Goal: Task Accomplishment & Management: Complete application form

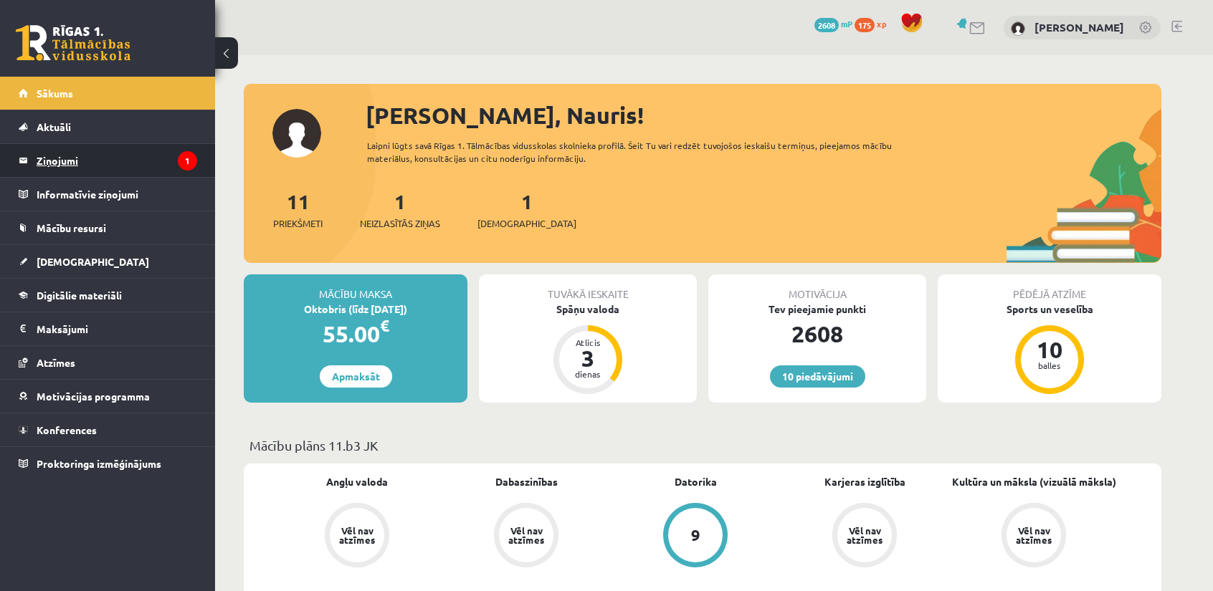
click at [130, 157] on legend "Ziņojumi 1" at bounding box center [117, 160] width 161 height 33
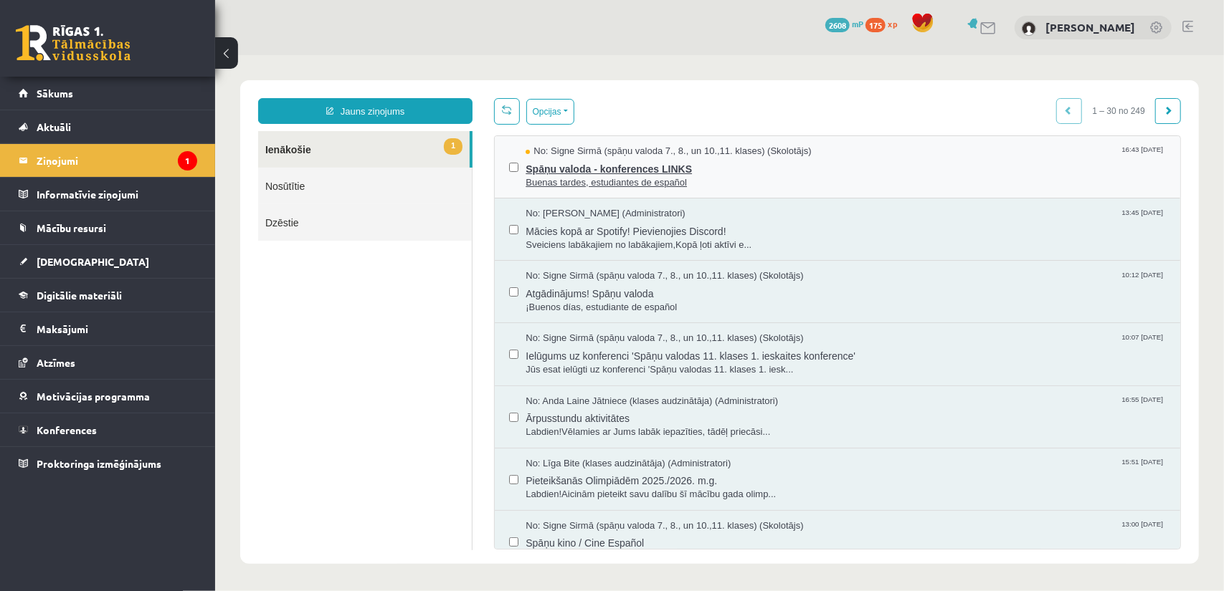
click at [667, 169] on span "Spāņu valoda - konferences LINKS" at bounding box center [845, 167] width 640 height 18
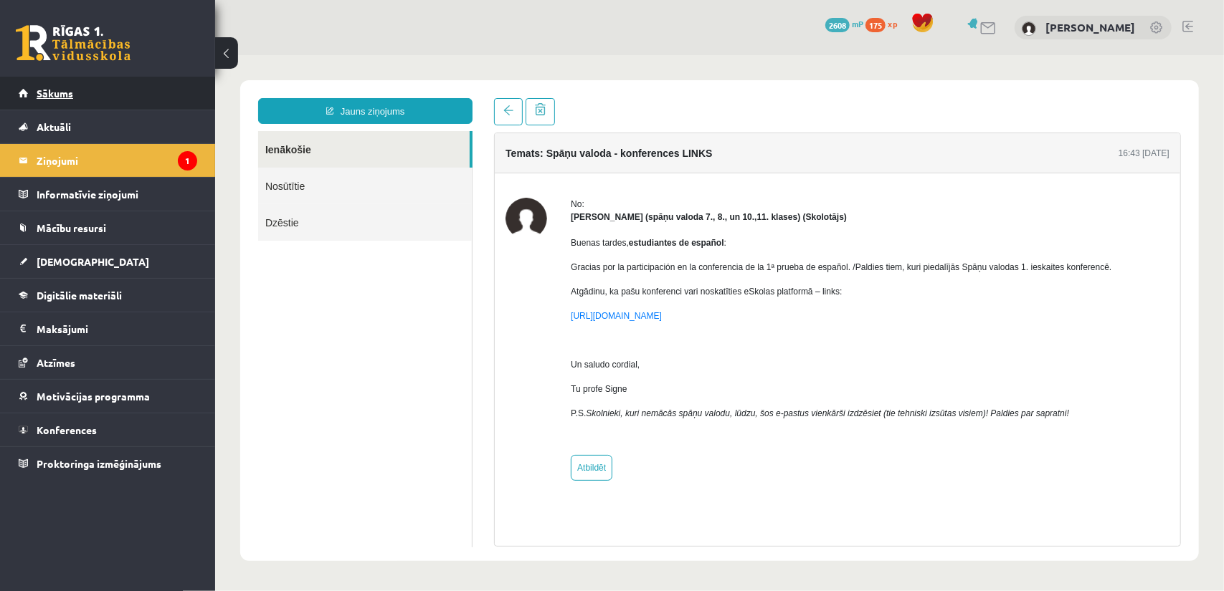
click at [97, 104] on link "Sākums" at bounding box center [108, 93] width 178 height 33
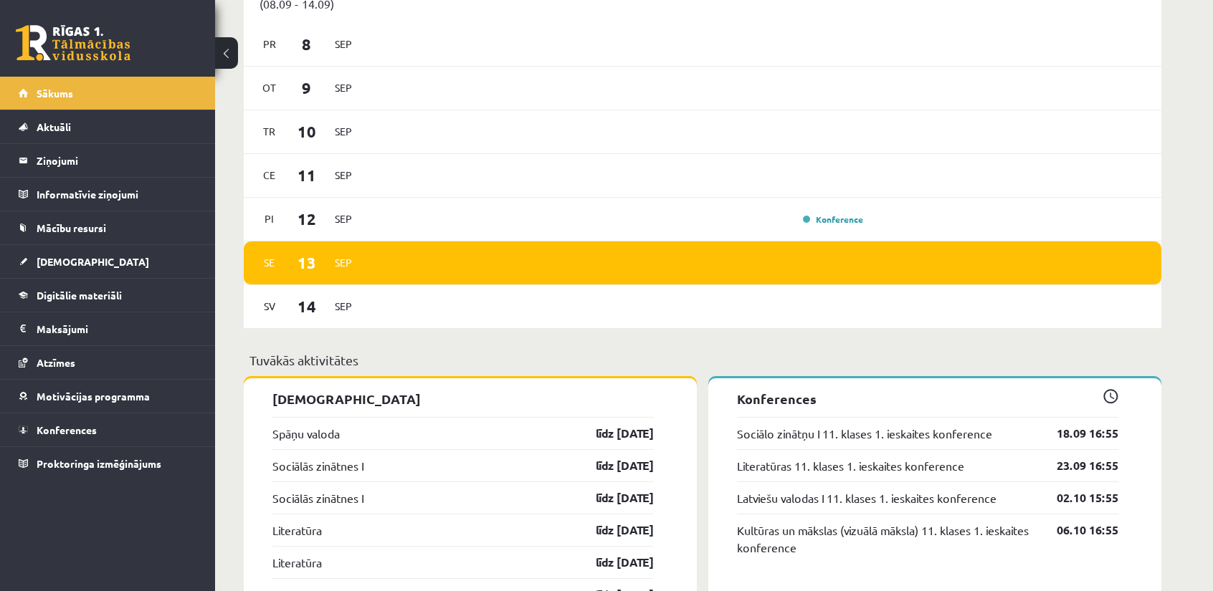
scroll to position [1075, 0]
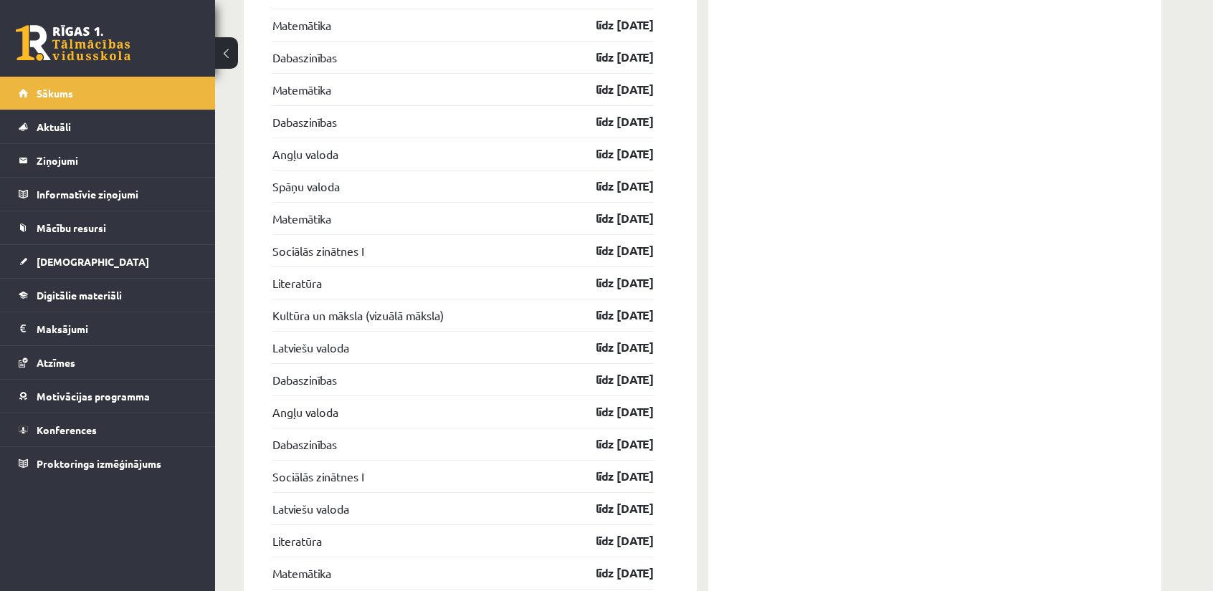
scroll to position [1653, 0]
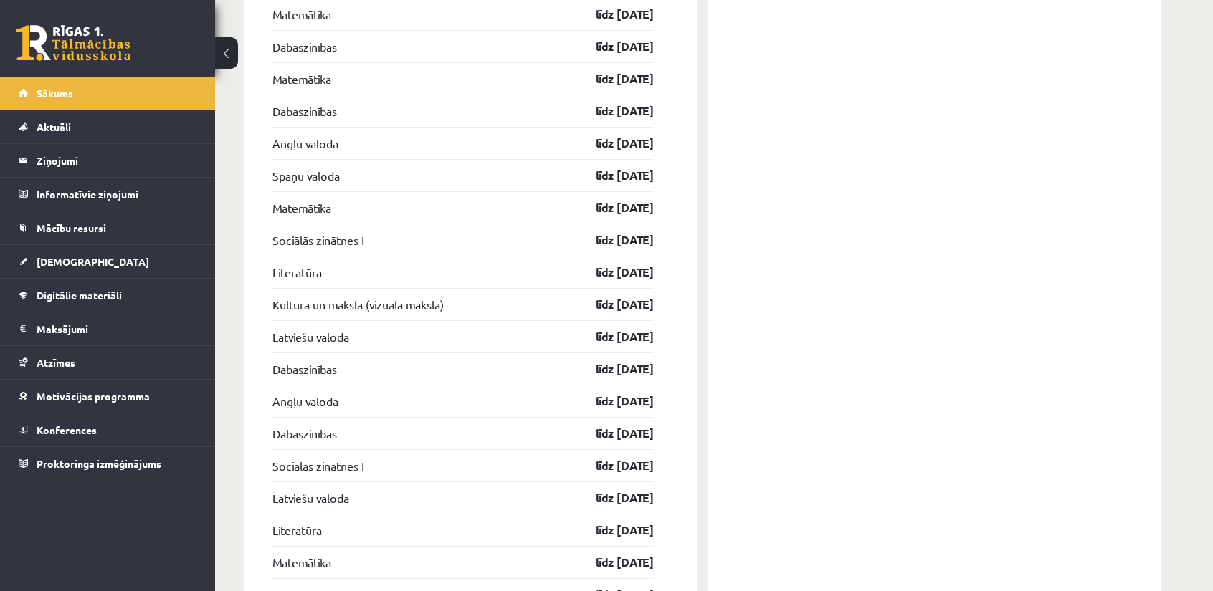
drag, startPoint x: 670, startPoint y: 372, endPoint x: 262, endPoint y: 272, distance: 419.9
click at [262, 272] on div "Ieskaites Spāņu valoda līdz 15.09.25 Sociālās zinātnes I līdz 30.09.25 Sociālās…" at bounding box center [470, 299] width 453 height 1261
click at [904, 385] on div "Konferences Sociālo zinātņu I 11. klases 1. ieskaites konference 18.09 16:55 Li…" at bounding box center [934, 299] width 453 height 1260
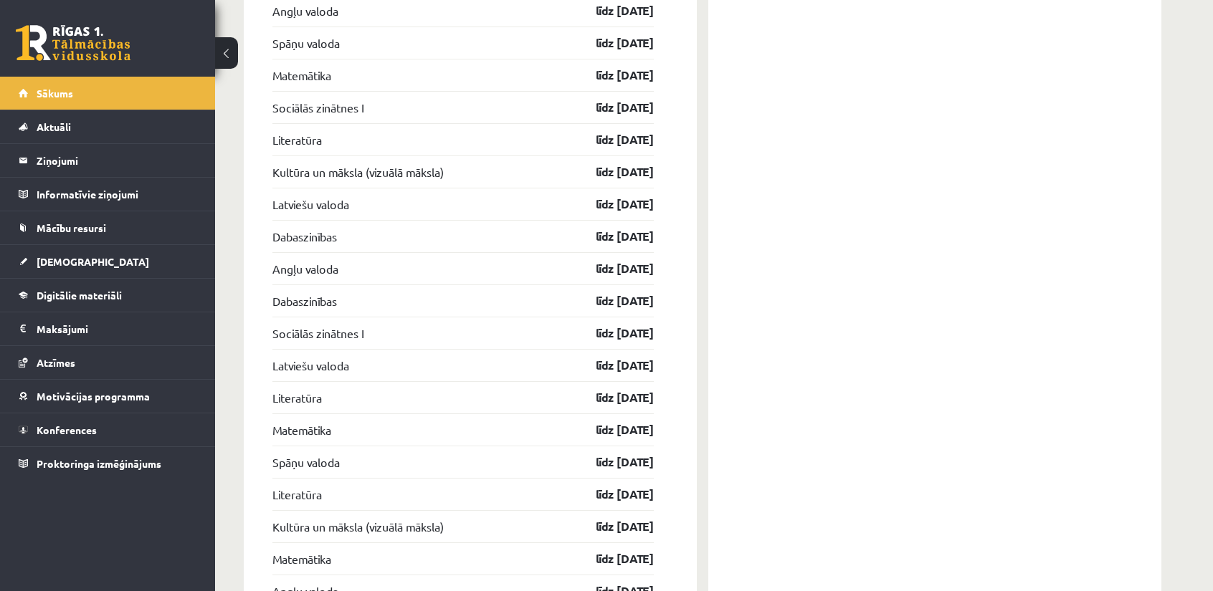
scroll to position [1796, 0]
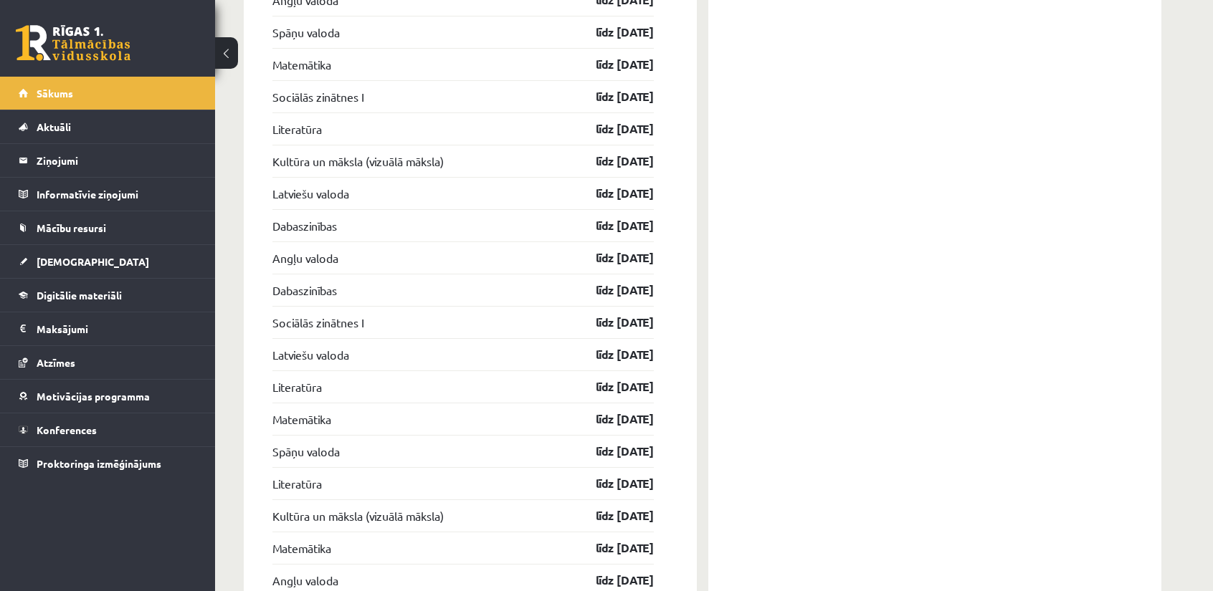
drag, startPoint x: 664, startPoint y: 220, endPoint x: 255, endPoint y: 119, distance: 420.9
click at [255, 119] on div "Ieskaites Spāņu valoda līdz 15.09.25 Sociālās zinātnes I līdz 30.09.25 Sociālās…" at bounding box center [470, 155] width 453 height 1261
click at [959, 361] on div "Konferences Sociālo zinātņu I 11. klases 1. ieskaites konference 18.09 16:55 Li…" at bounding box center [934, 155] width 453 height 1260
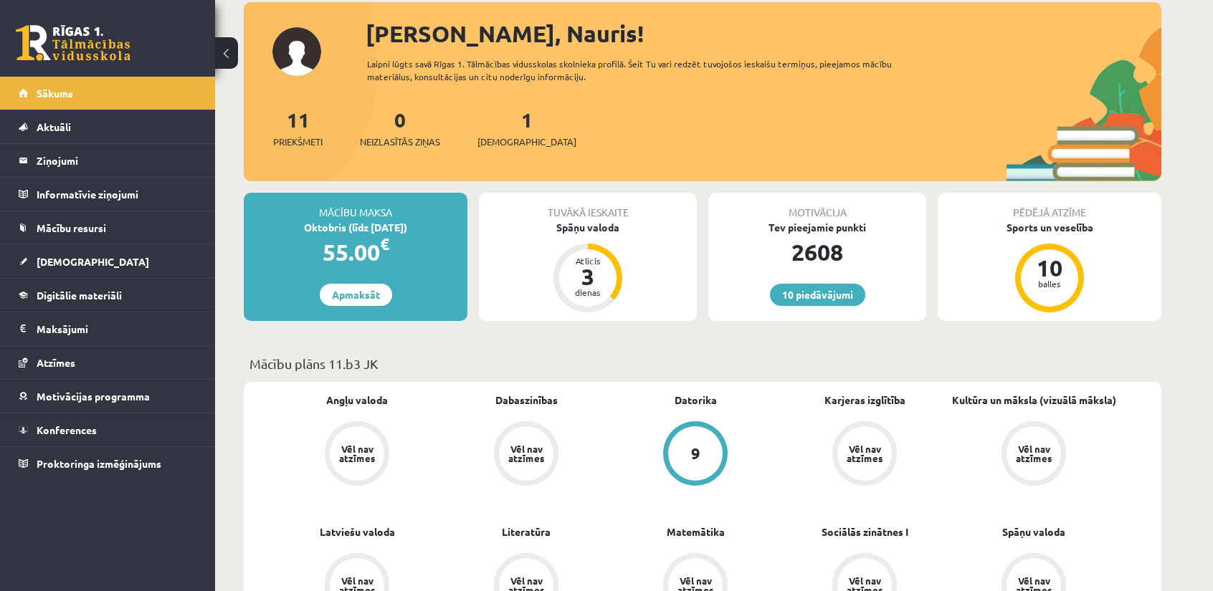
scroll to position [76, 0]
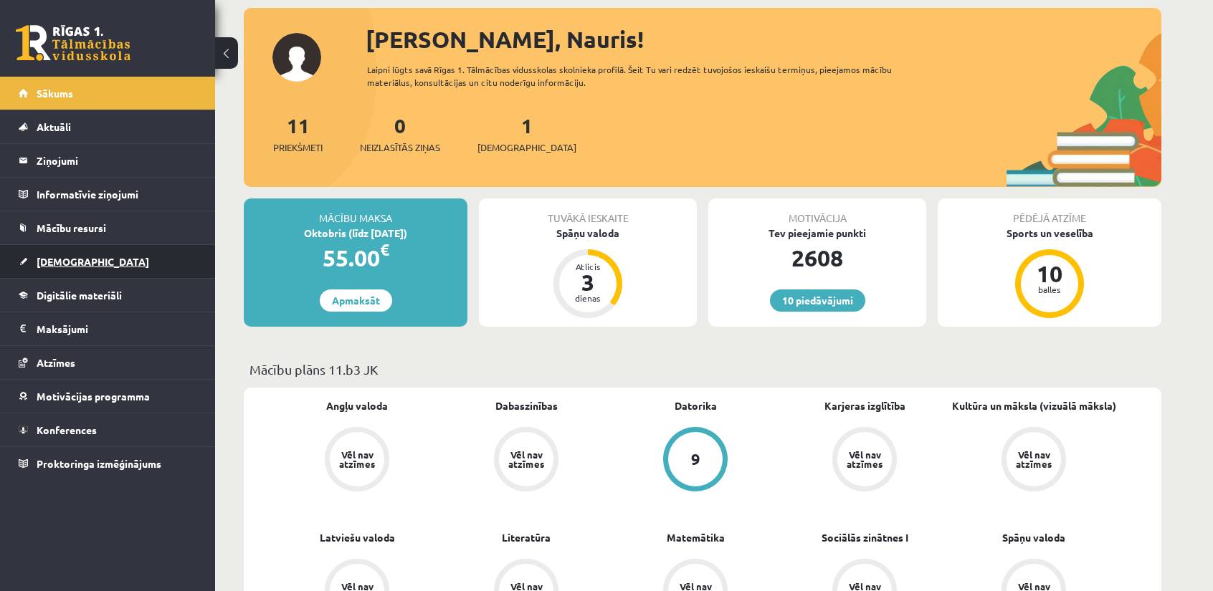
click at [98, 265] on link "[DEMOGRAPHIC_DATA]" at bounding box center [108, 261] width 178 height 33
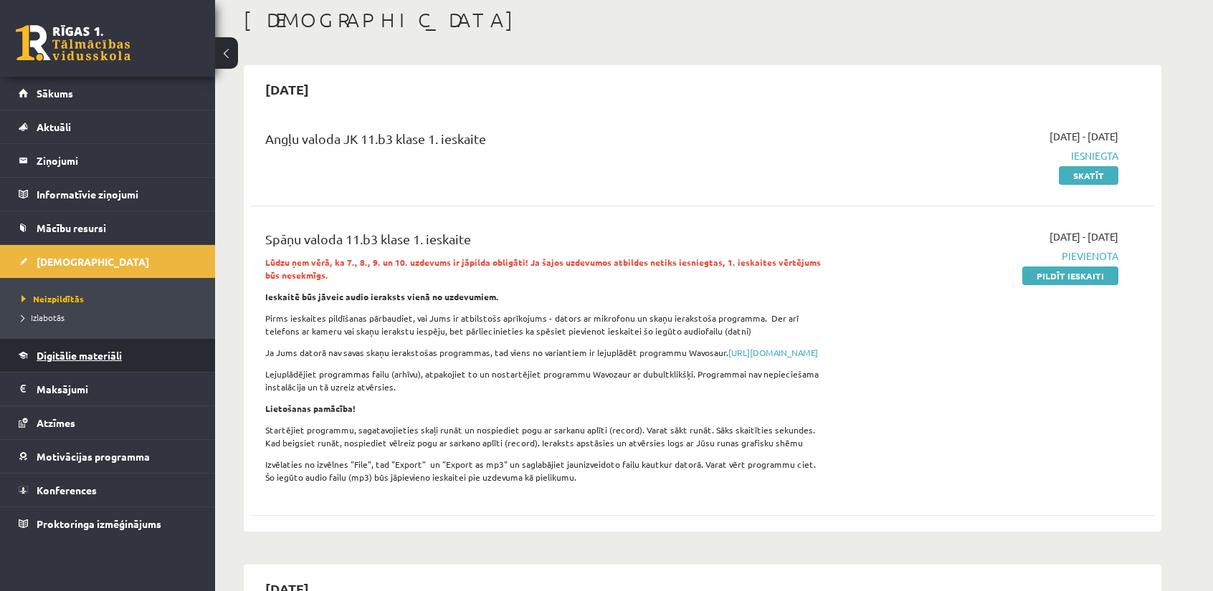
click at [78, 359] on span "Digitālie materiāli" at bounding box center [79, 355] width 85 height 13
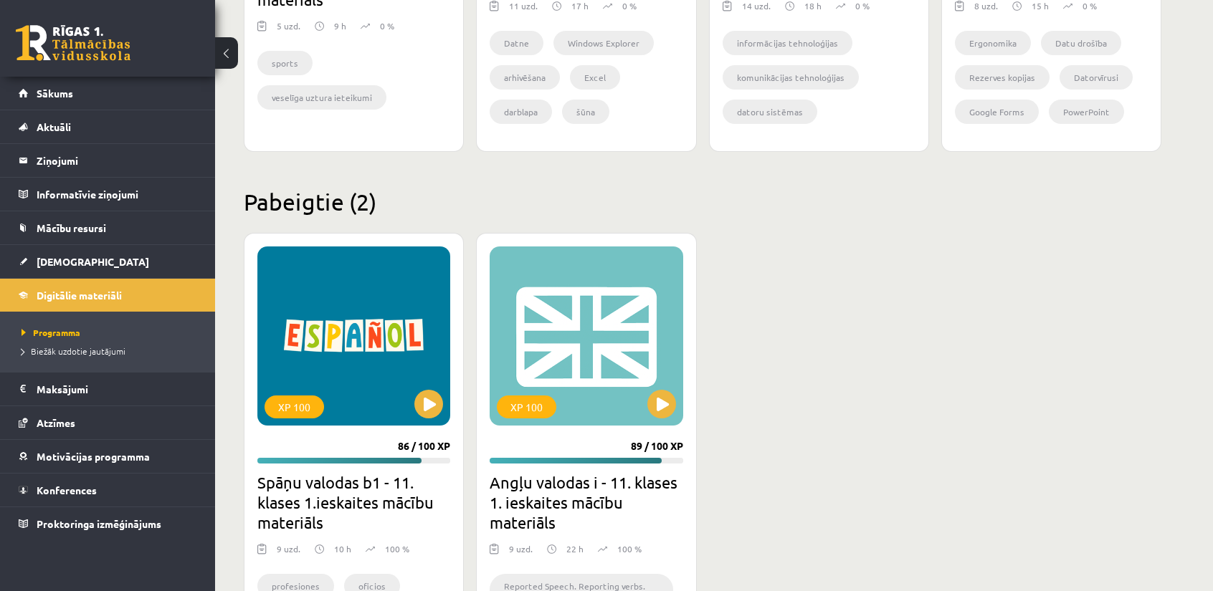
scroll to position [1223, 0]
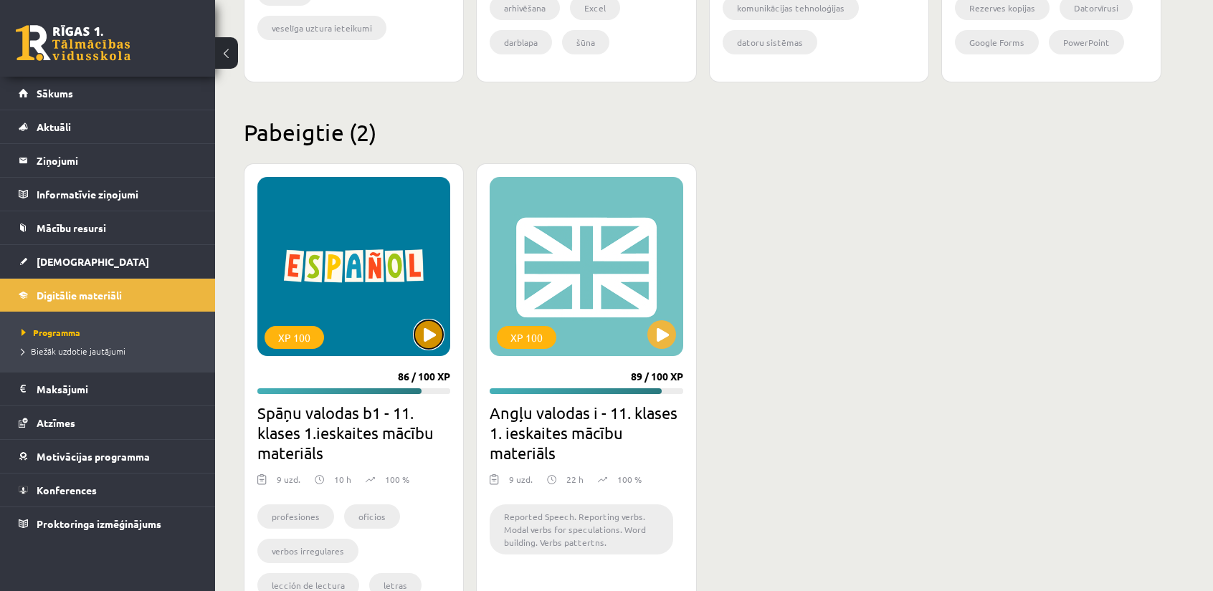
click at [420, 329] on button at bounding box center [428, 334] width 29 height 29
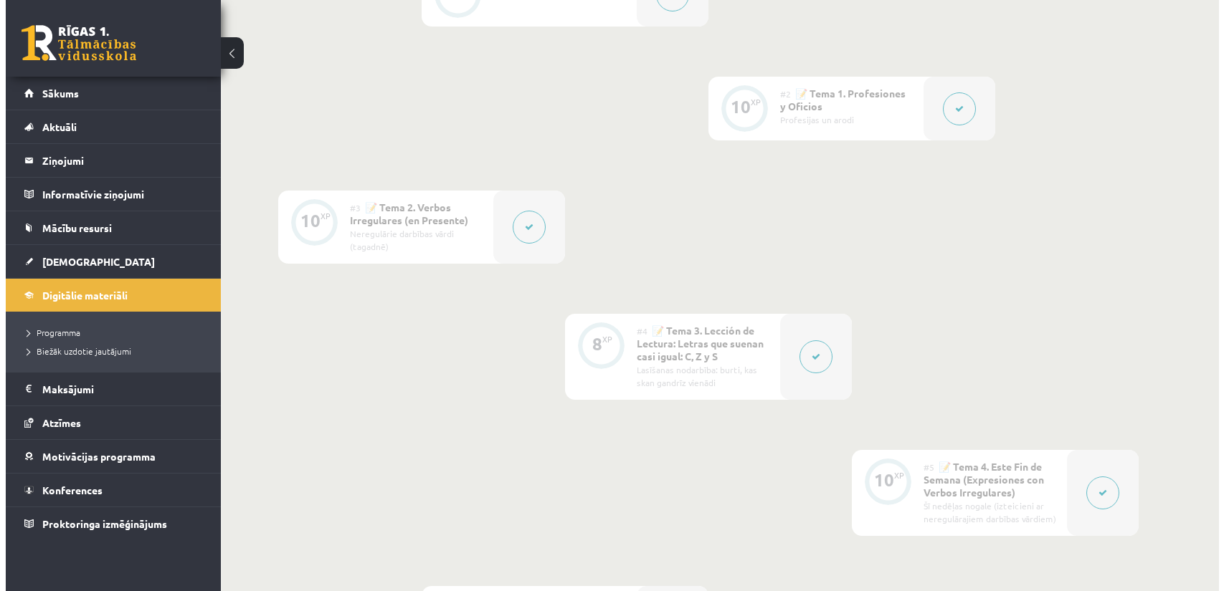
scroll to position [645, 0]
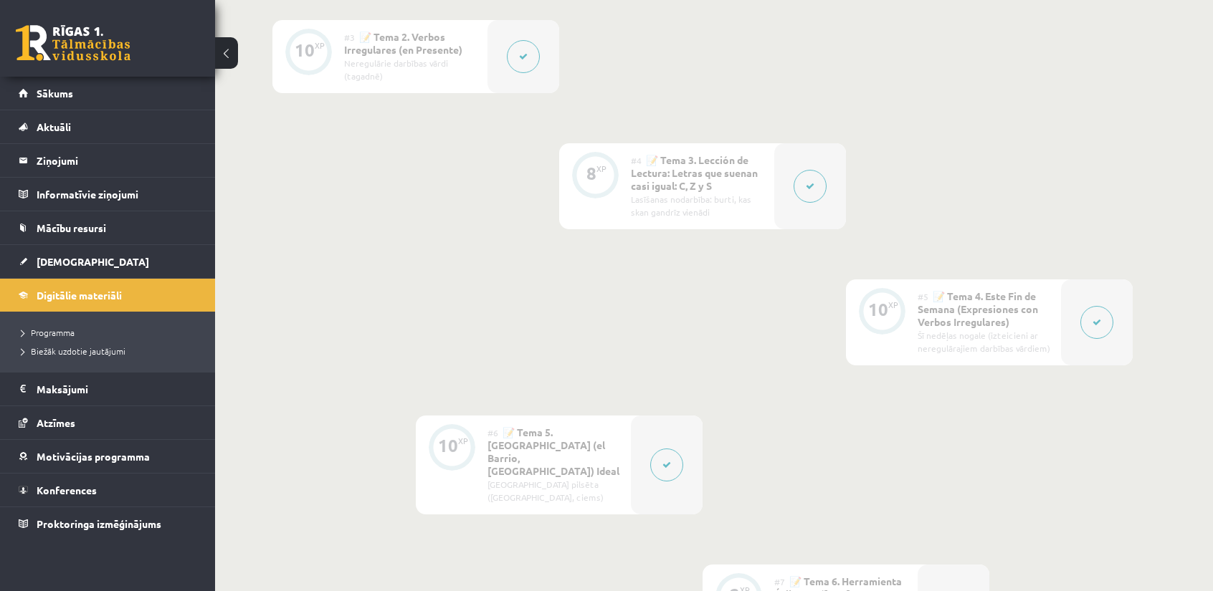
click at [811, 191] on button at bounding box center [810, 186] width 33 height 33
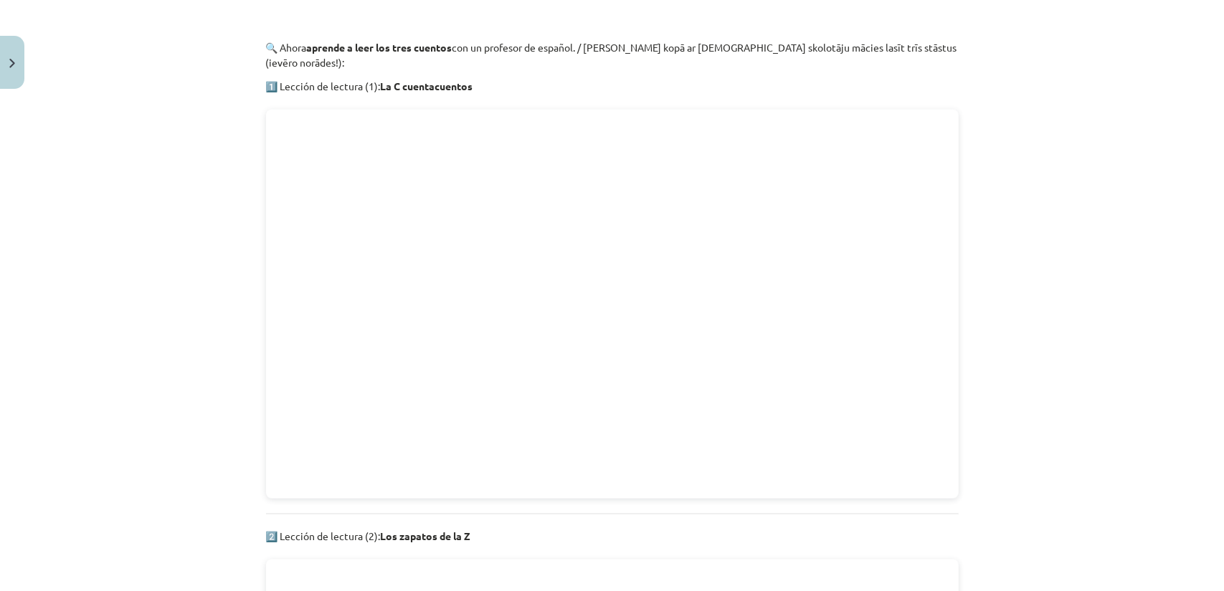
scroll to position [1147, 0]
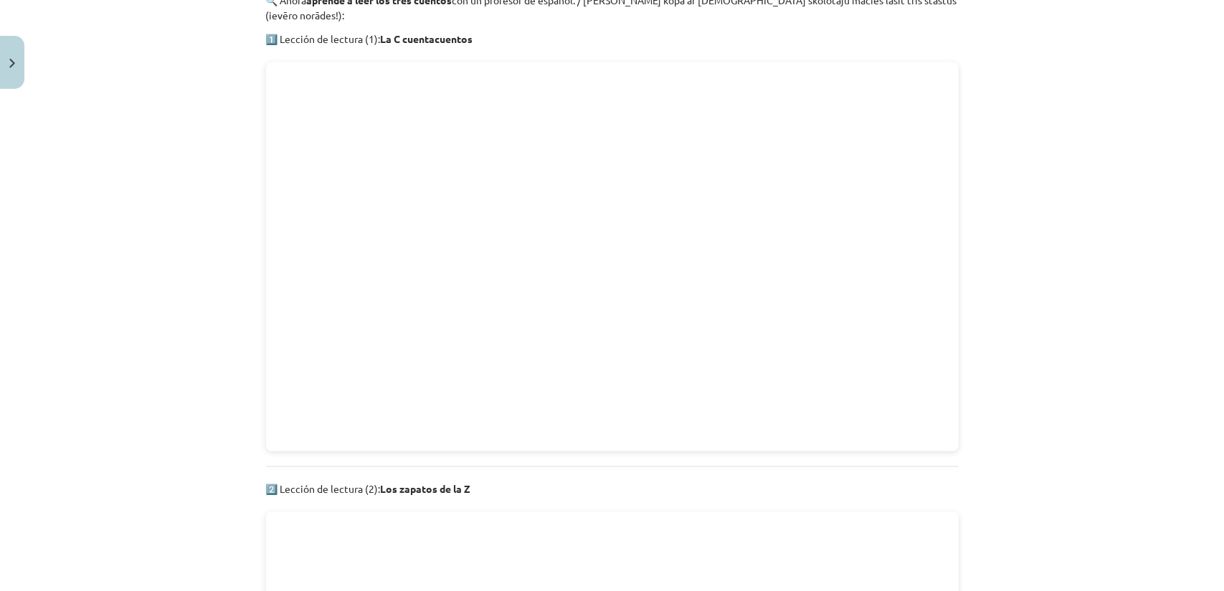
click at [1041, 298] on div "Mācību tēma: Spāņu valodas b1 - 11. klases 1.ieskaites mācību materiāls #4 📝 Te…" at bounding box center [612, 295] width 1224 height 591
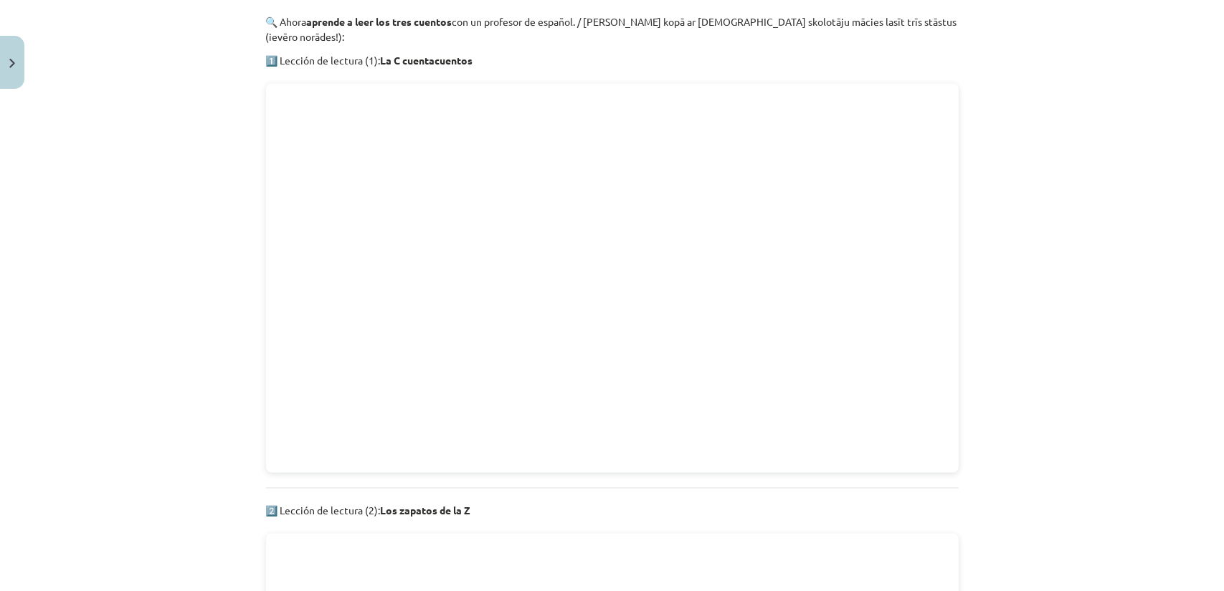
scroll to position [1075, 0]
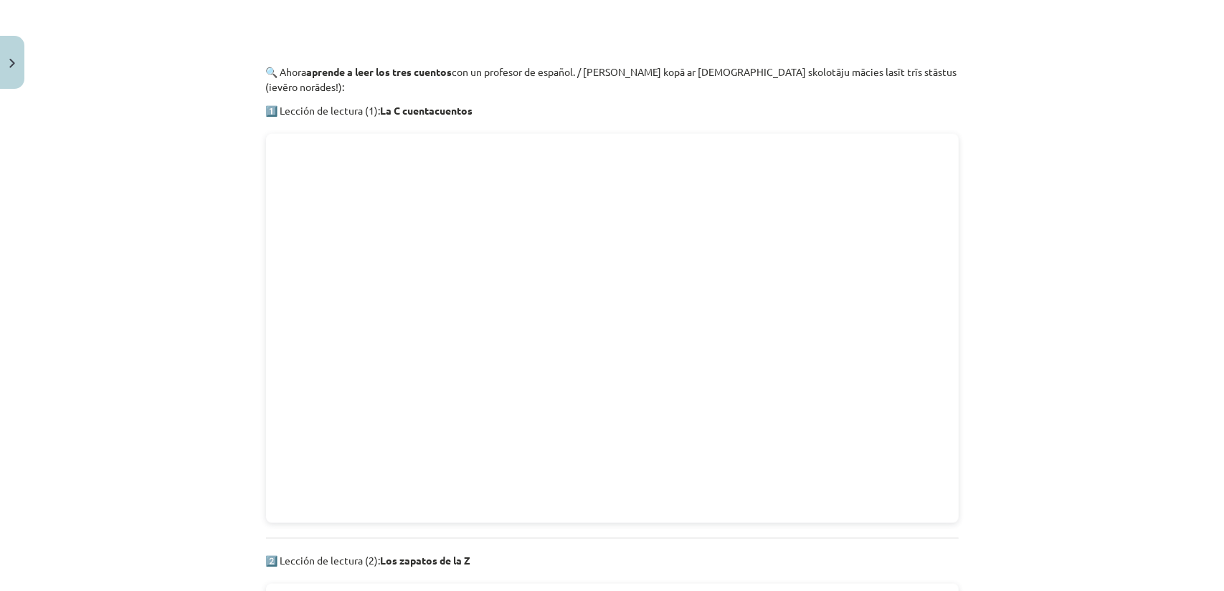
click at [1027, 289] on div "Mācību tēma: Spāņu valodas b1 - 11. klases 1.ieskaites mācību materiāls #4 📝 Te…" at bounding box center [612, 295] width 1224 height 591
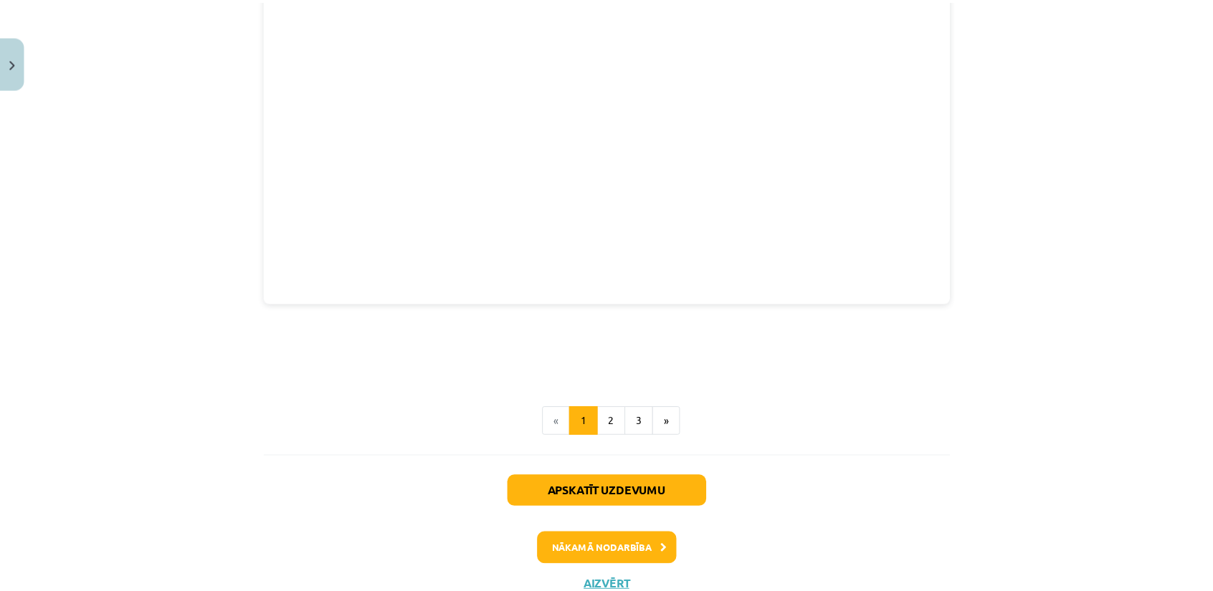
scroll to position [2113, 0]
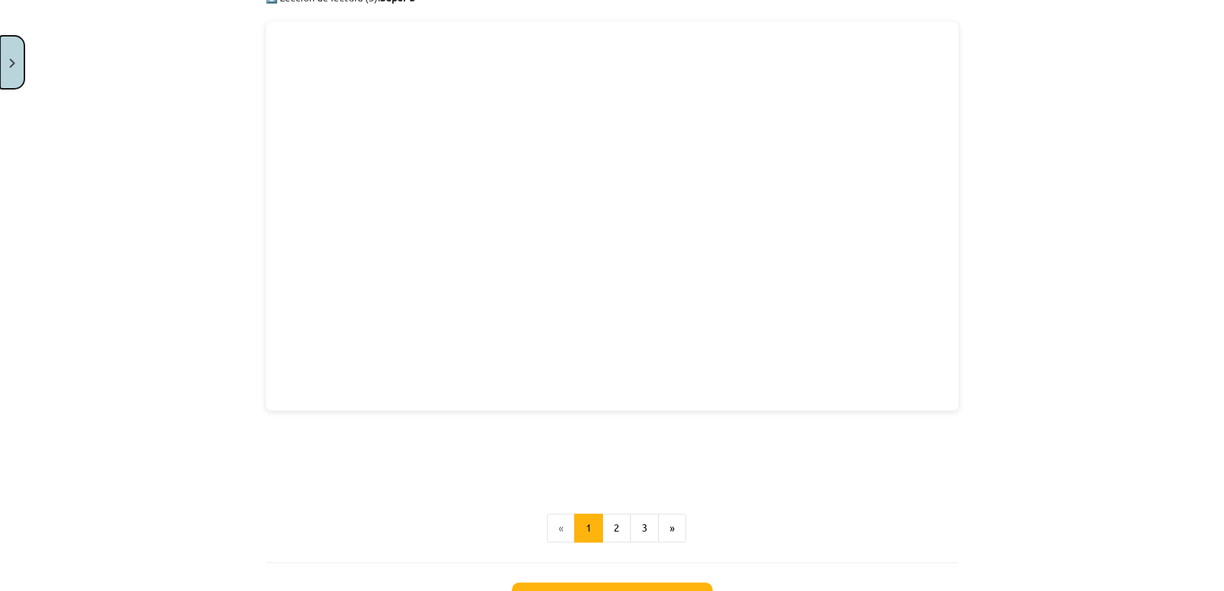
click at [21, 64] on button "Close" at bounding box center [12, 62] width 24 height 53
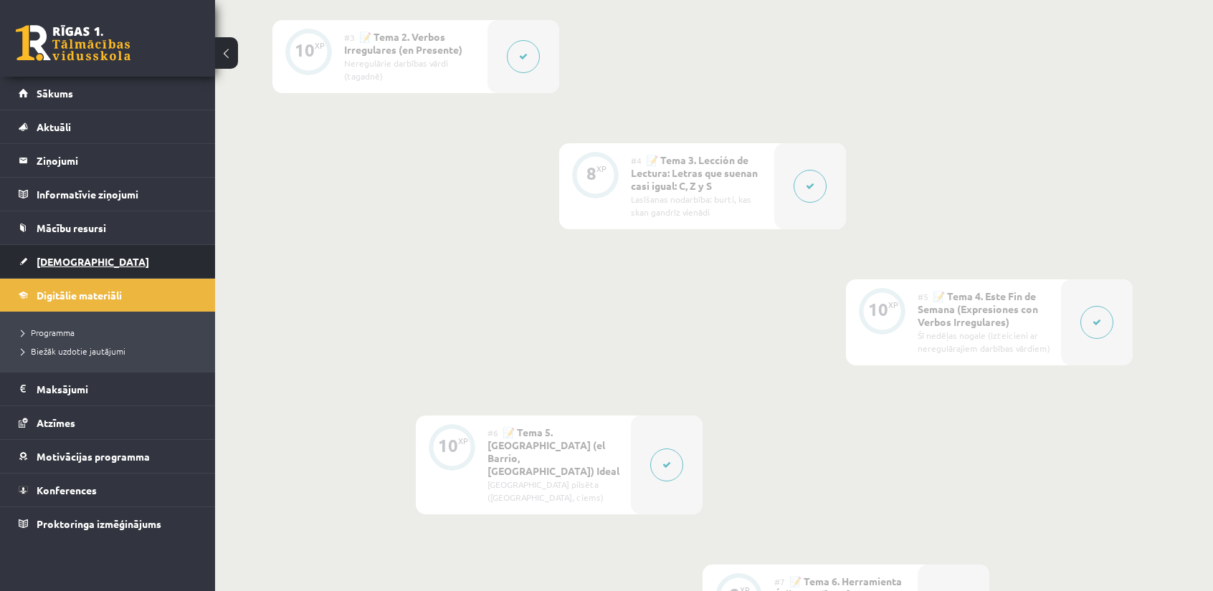
click at [144, 255] on link "[DEMOGRAPHIC_DATA]" at bounding box center [108, 261] width 178 height 33
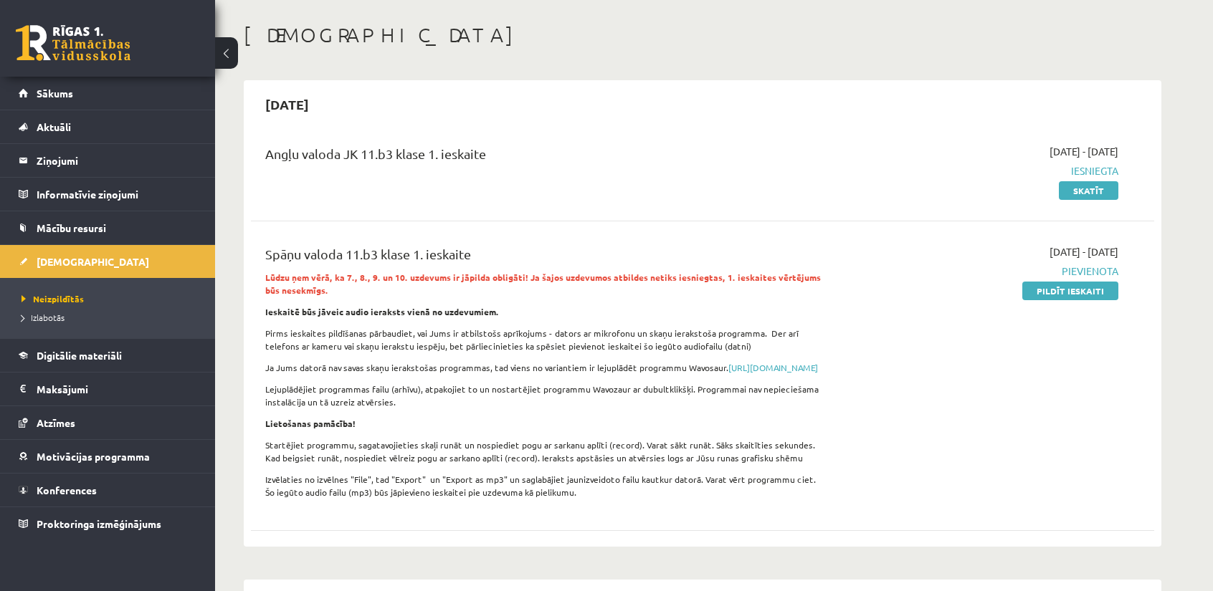
scroll to position [72, 0]
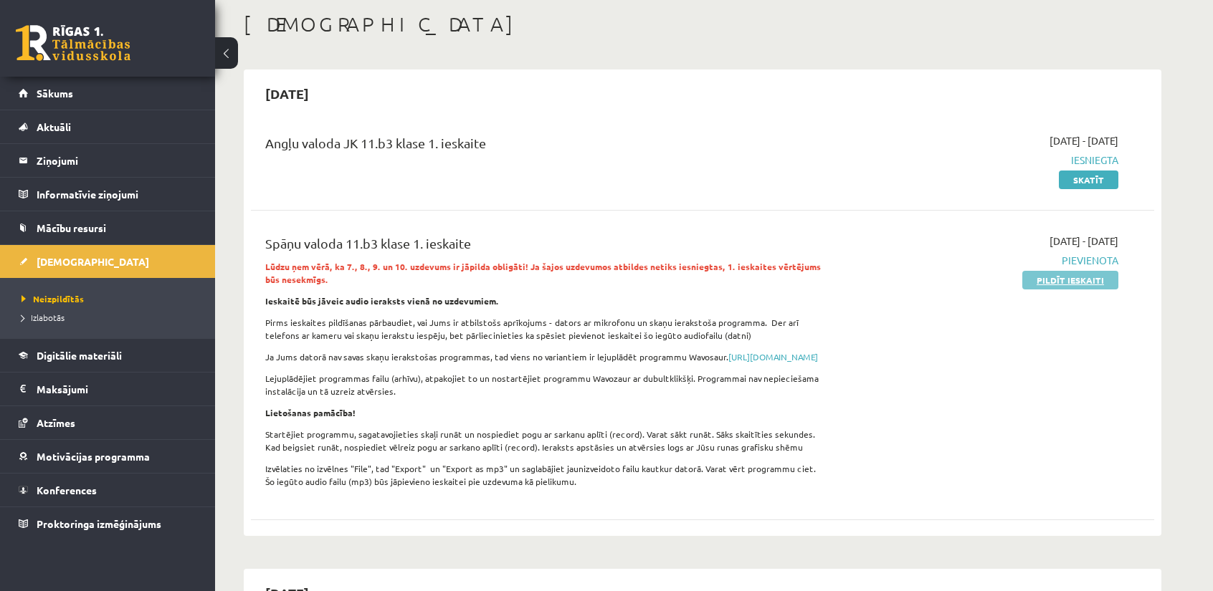
click at [1045, 277] on link "Pildīt ieskaiti" at bounding box center [1070, 280] width 96 height 19
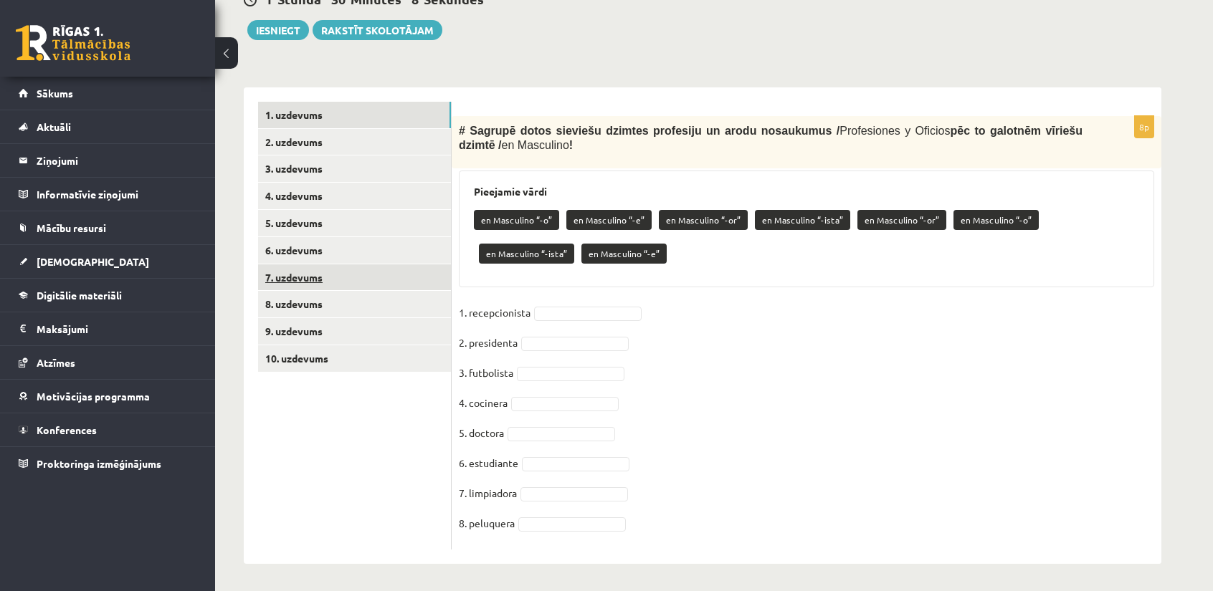
click at [346, 275] on link "7. uzdevums" at bounding box center [354, 278] width 193 height 27
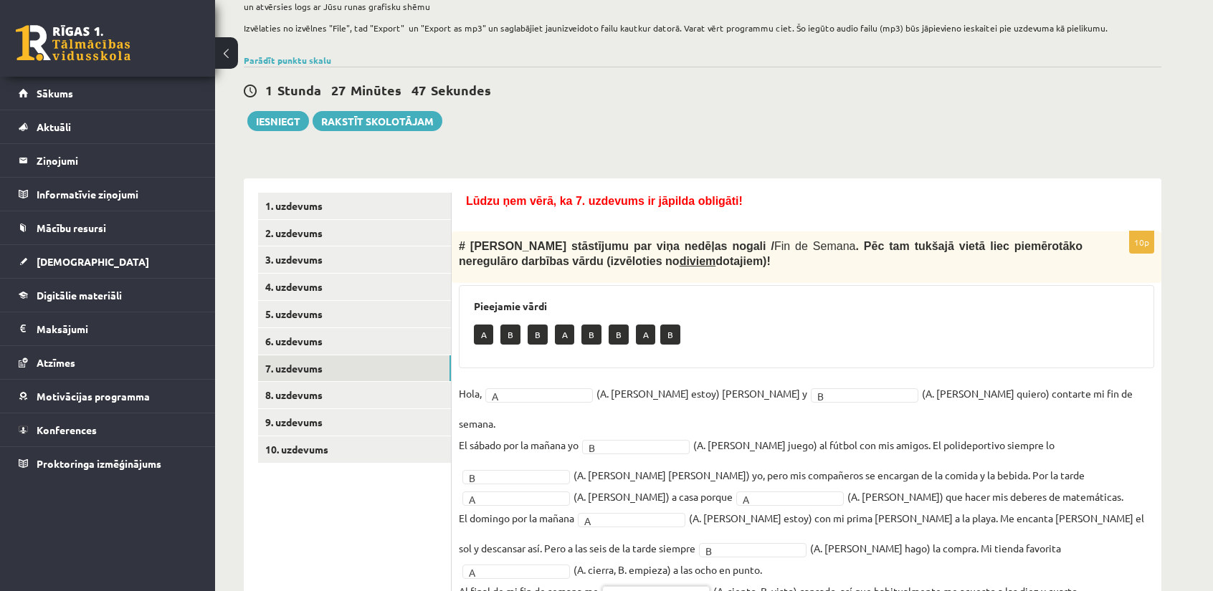
scroll to position [310, 0]
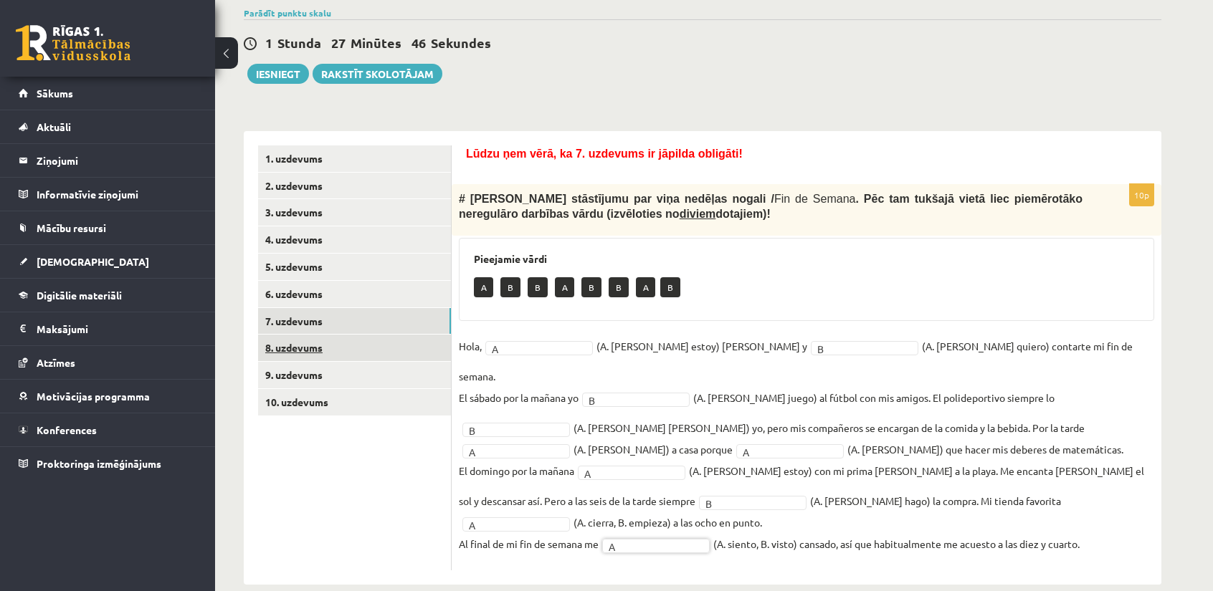
click at [376, 350] on link "8. uzdevums" at bounding box center [354, 348] width 193 height 27
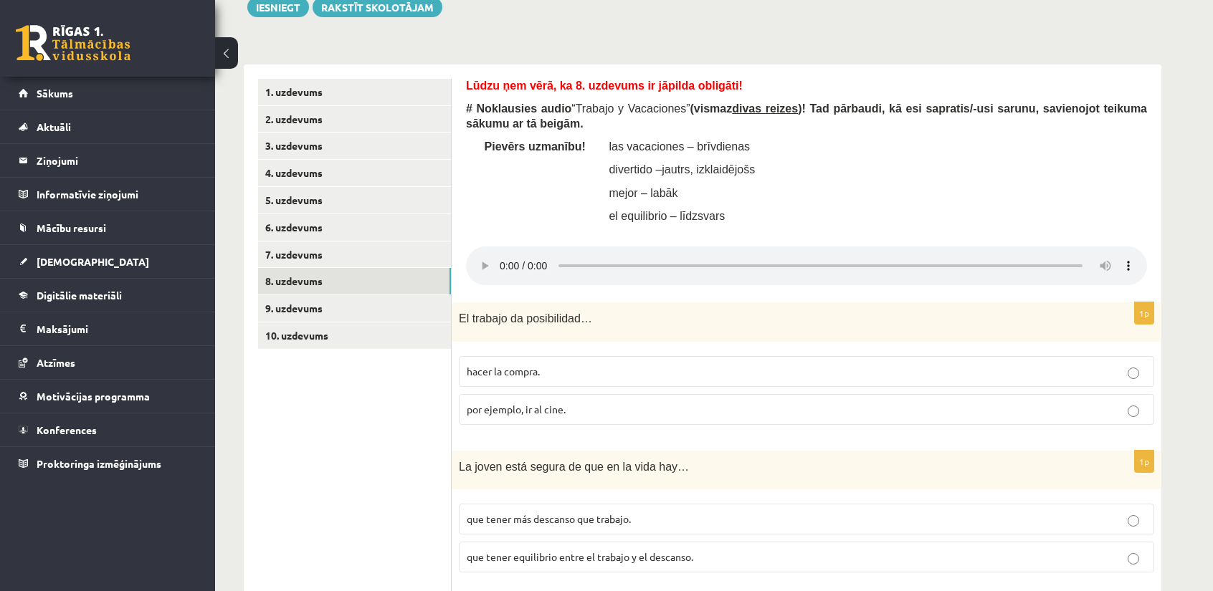
scroll to position [381, 0]
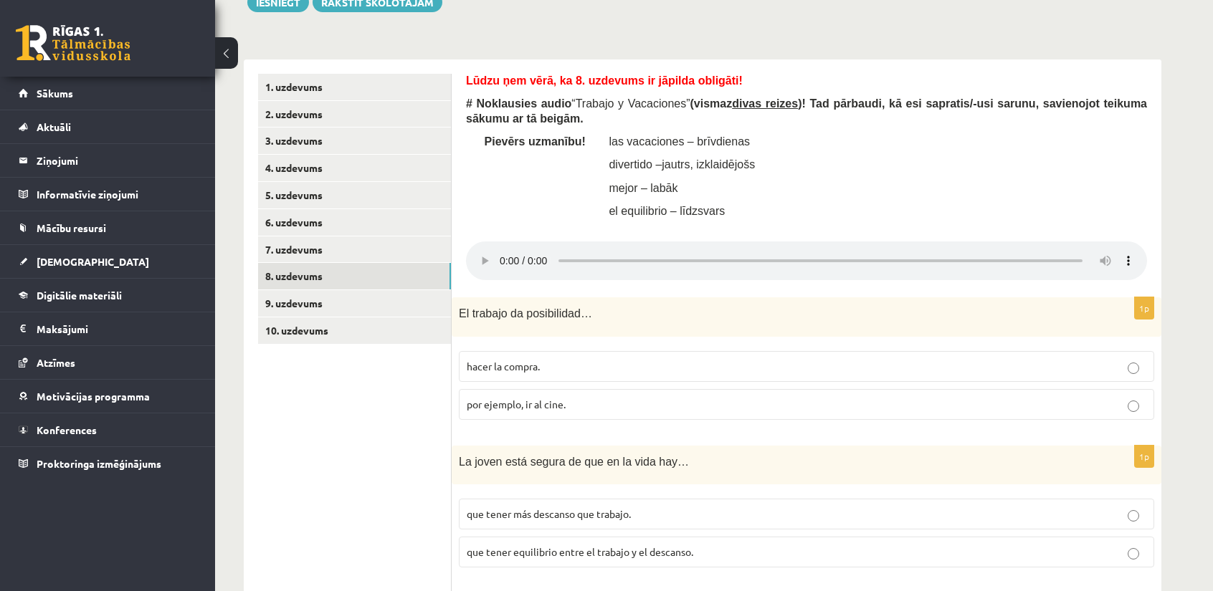
click at [816, 219] on div "Lūdzu ņem vērā, ka 8. uzdevums ir jāpilda obligāti! # Noklausies audio “ Trabaj…" at bounding box center [806, 150] width 681 height 153
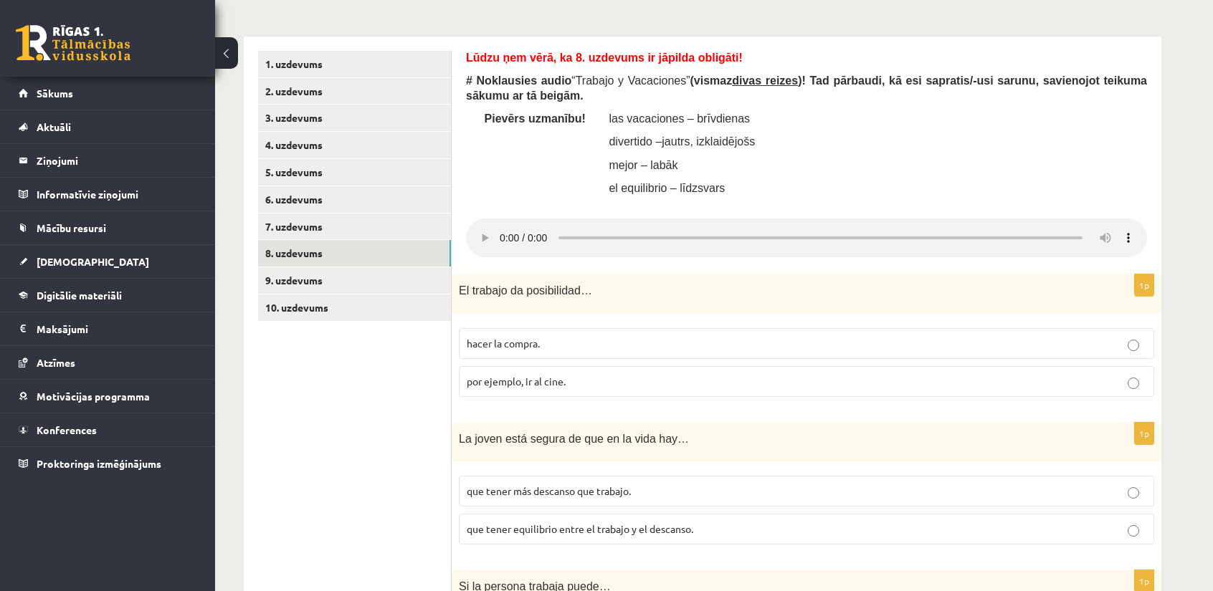
scroll to position [439, 0]
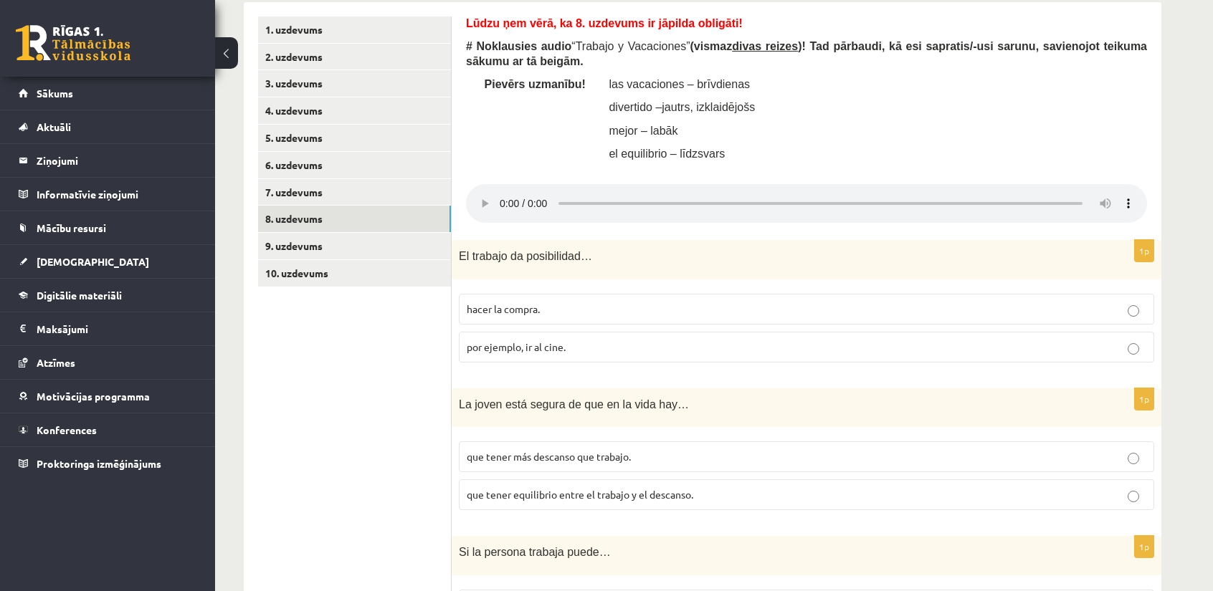
click at [530, 363] on fieldset "hacer la compra. por ejemplo, ir al cine." at bounding box center [806, 327] width 695 height 80
click at [532, 358] on label "por ejemplo, ir al cine." at bounding box center [806, 347] width 695 height 31
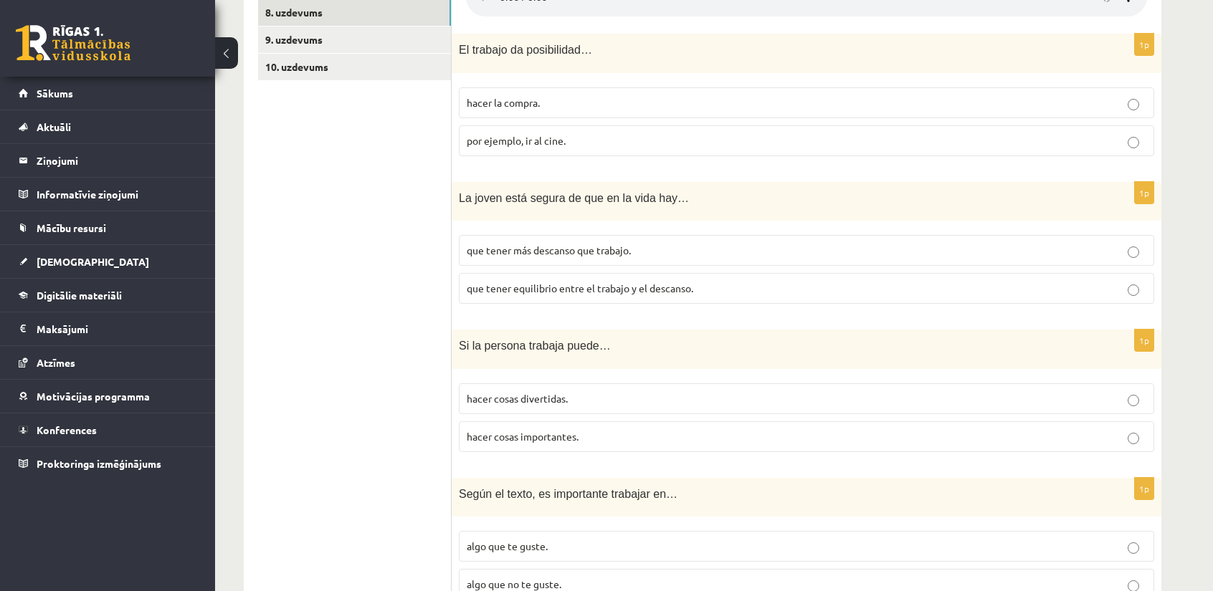
scroll to position [654, 0]
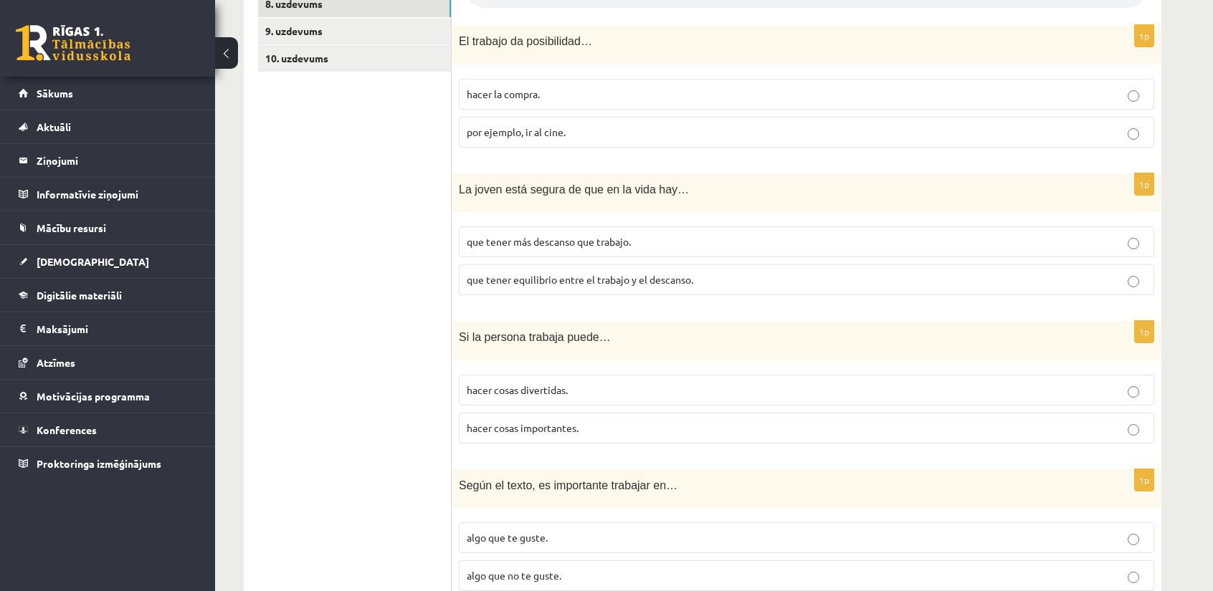
click at [486, 416] on label "hacer cosas importantes." at bounding box center [806, 428] width 695 height 31
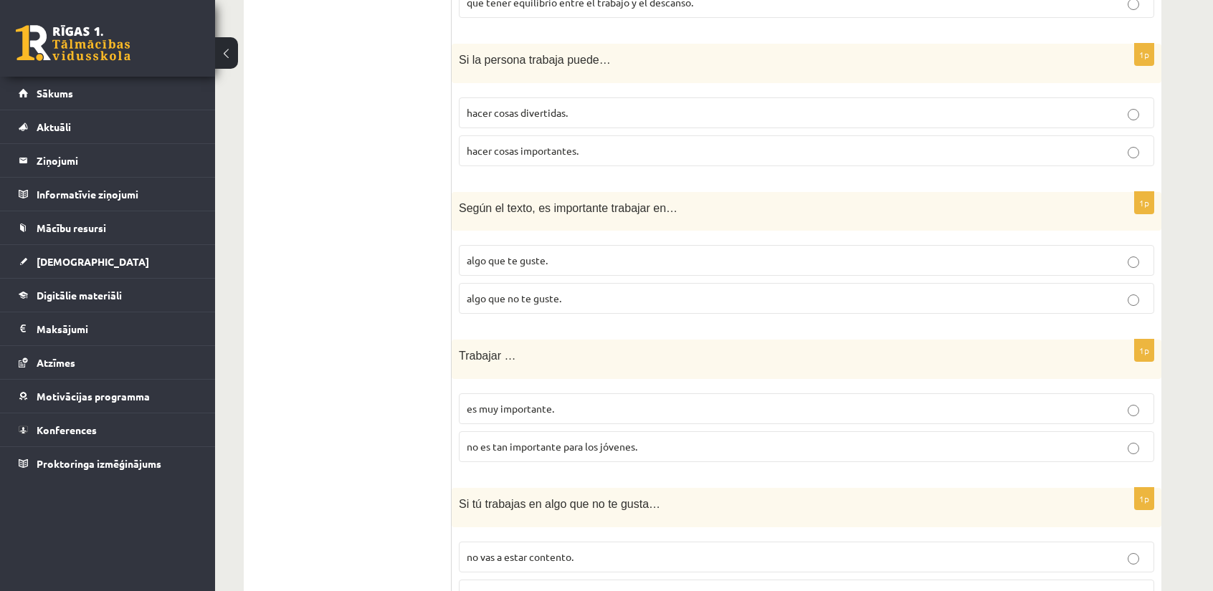
scroll to position [940, 0]
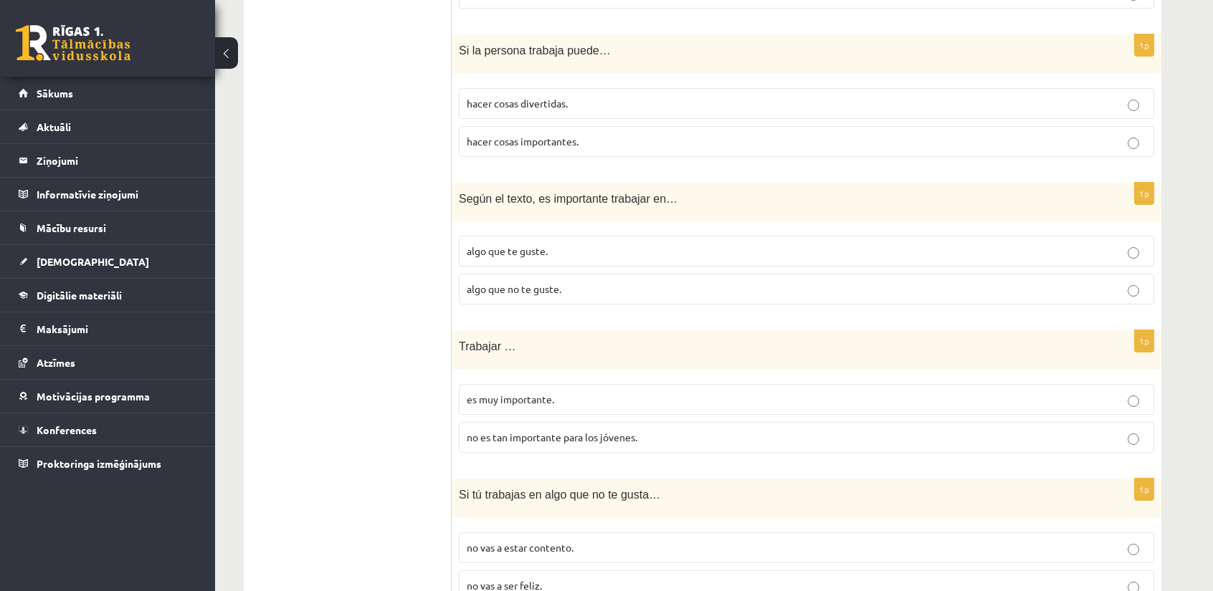
click at [471, 399] on span "es muy importante." at bounding box center [510, 399] width 87 height 13
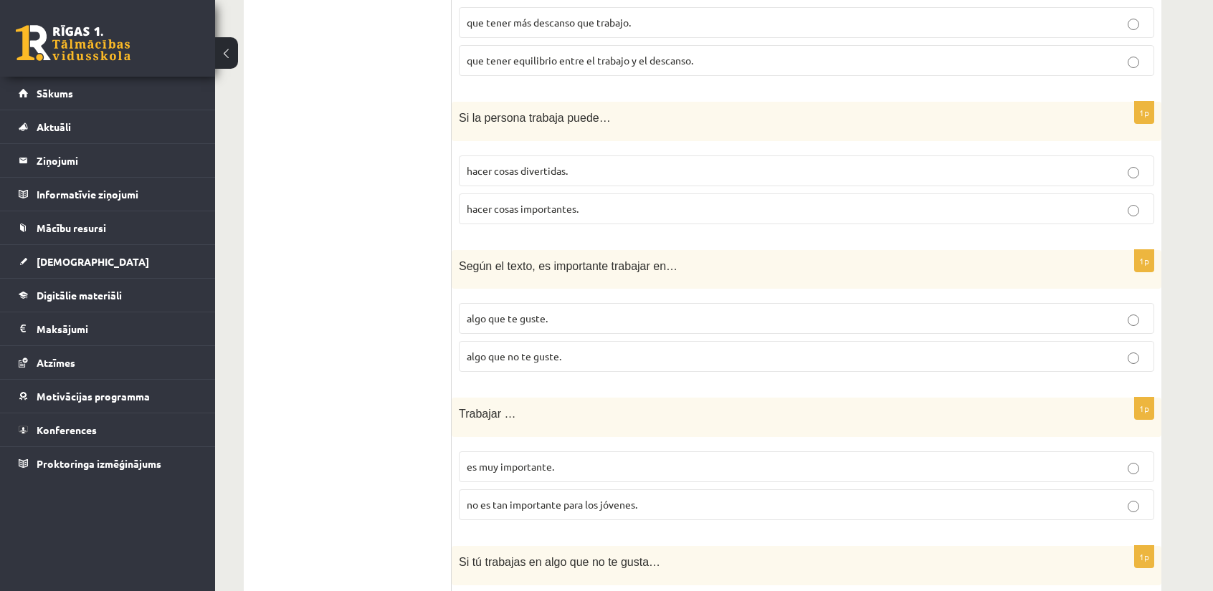
scroll to position [869, 0]
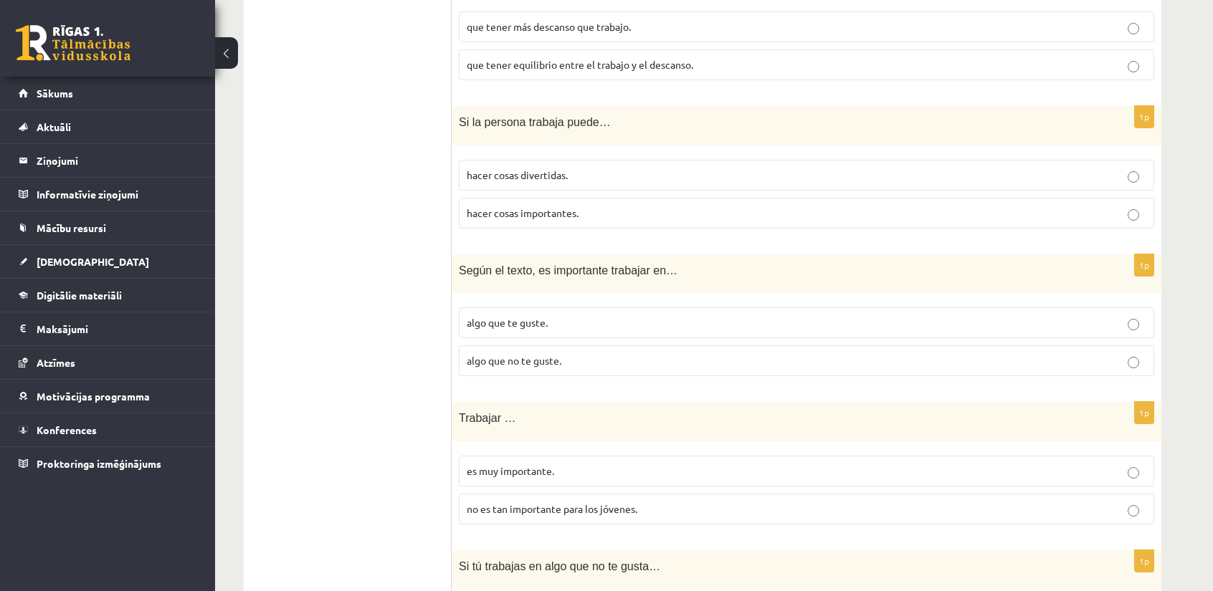
click at [492, 170] on span "hacer cosas divertidas." at bounding box center [517, 174] width 101 height 13
click at [532, 326] on p "algo que te guste." at bounding box center [807, 322] width 680 height 15
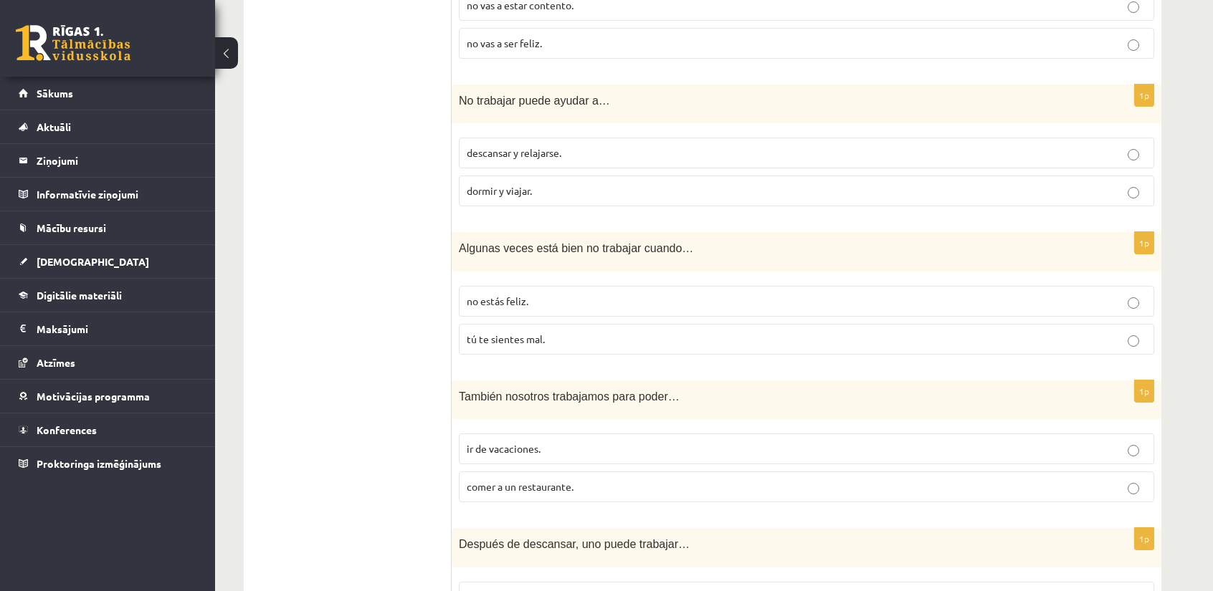
scroll to position [1586, 0]
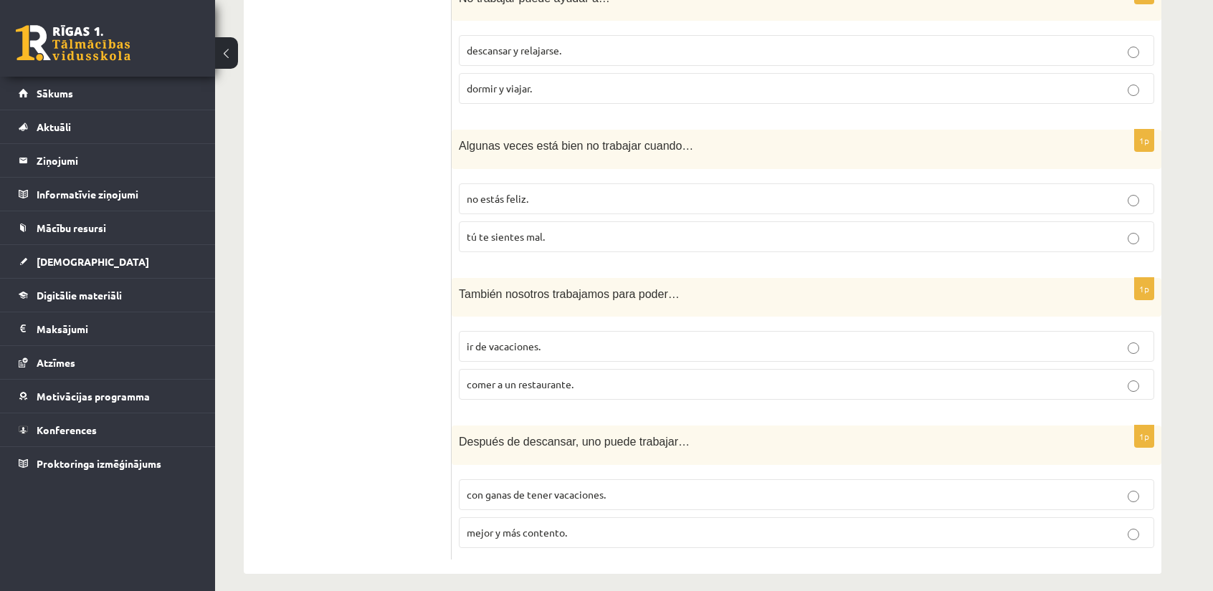
click at [492, 340] on span "ir de vacaciones." at bounding box center [504, 346] width 74 height 13
click at [463, 520] on label "mejor y más contento." at bounding box center [806, 533] width 695 height 31
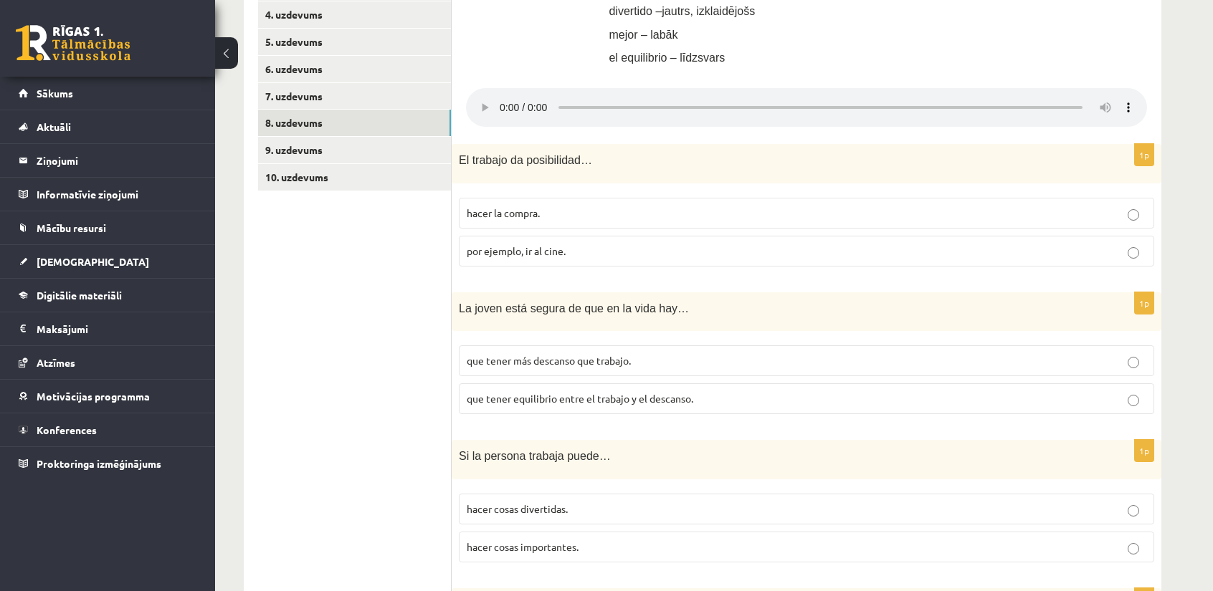
scroll to position [582, 0]
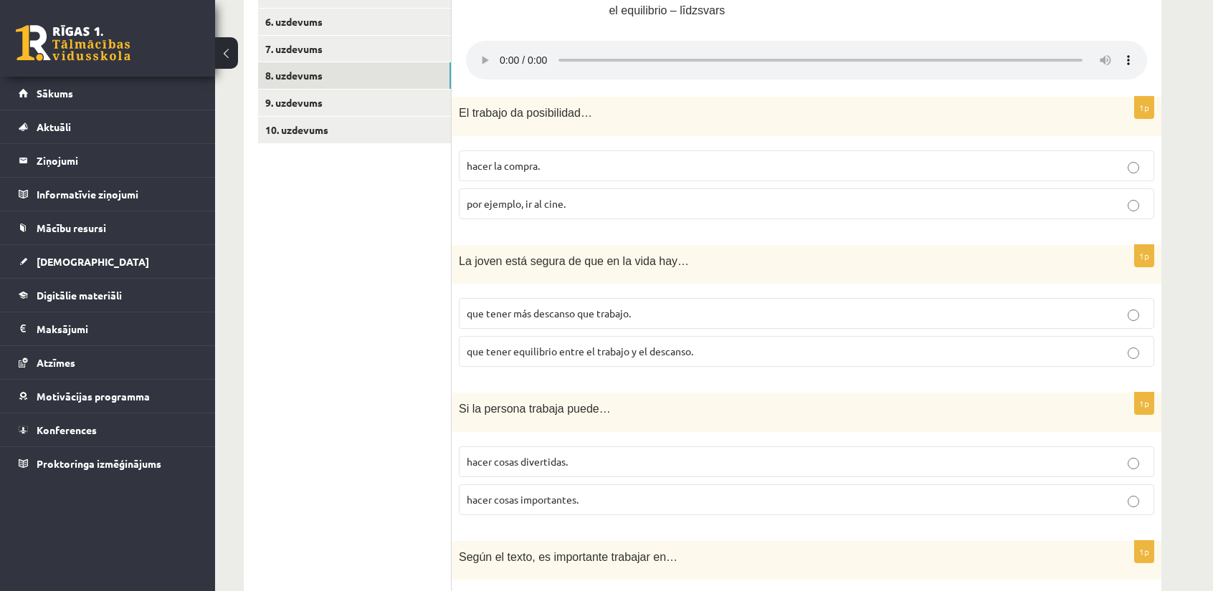
click at [507, 353] on span "que tener equilibrio entre el trabajo y el descanso." at bounding box center [580, 351] width 227 height 13
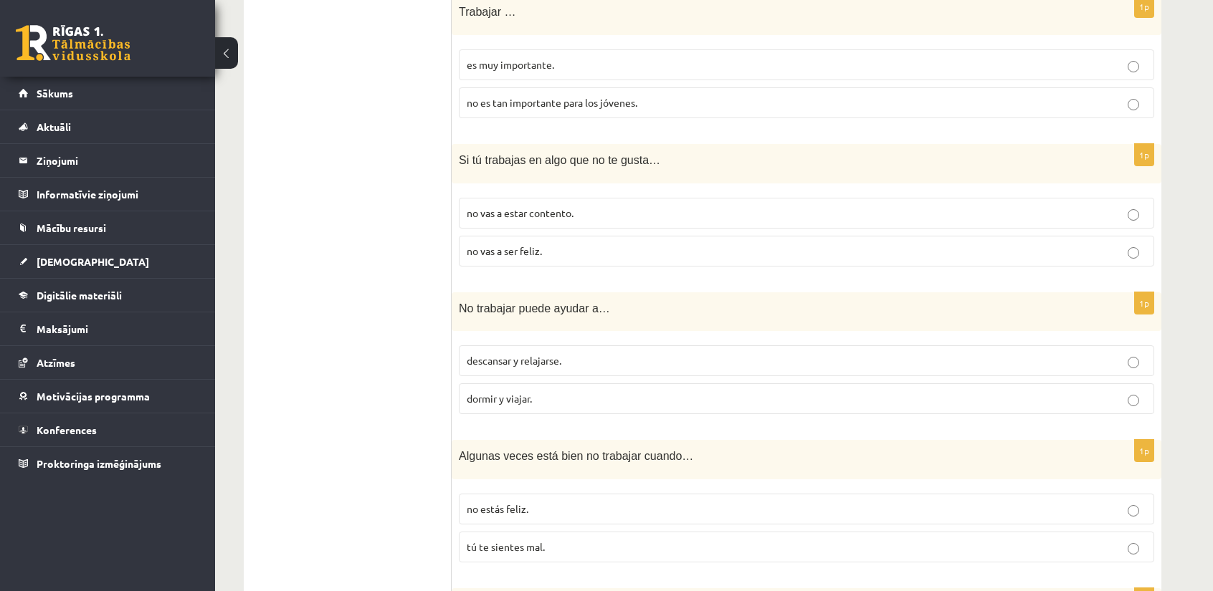
scroll to position [1299, 0]
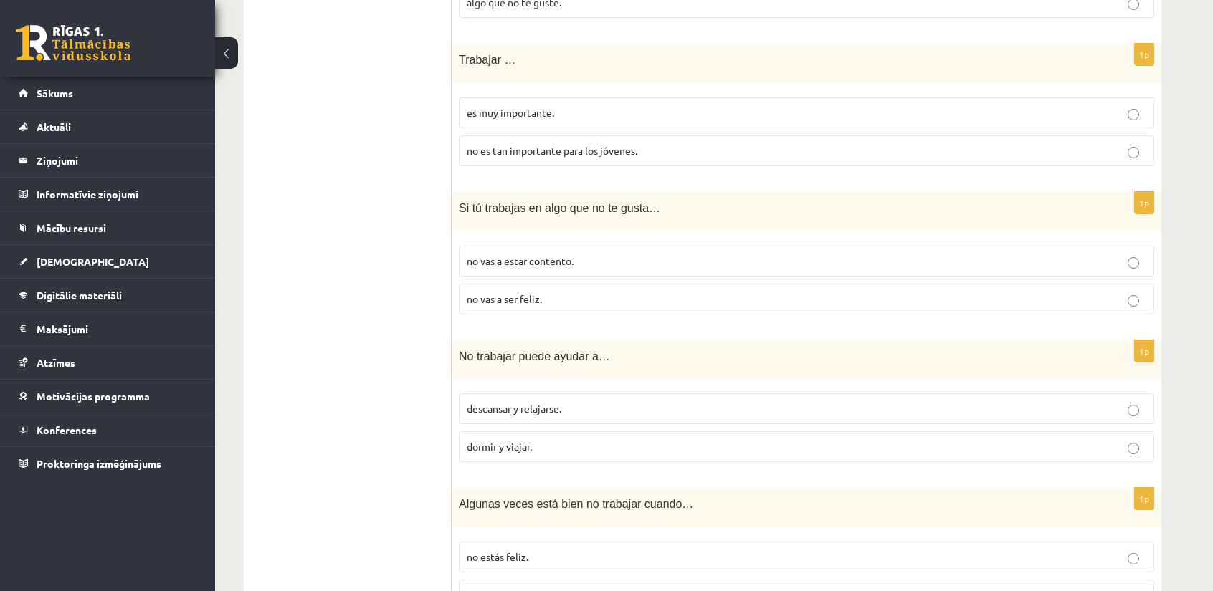
click at [524, 299] on p "no vas a ser feliz." at bounding box center [807, 299] width 680 height 15
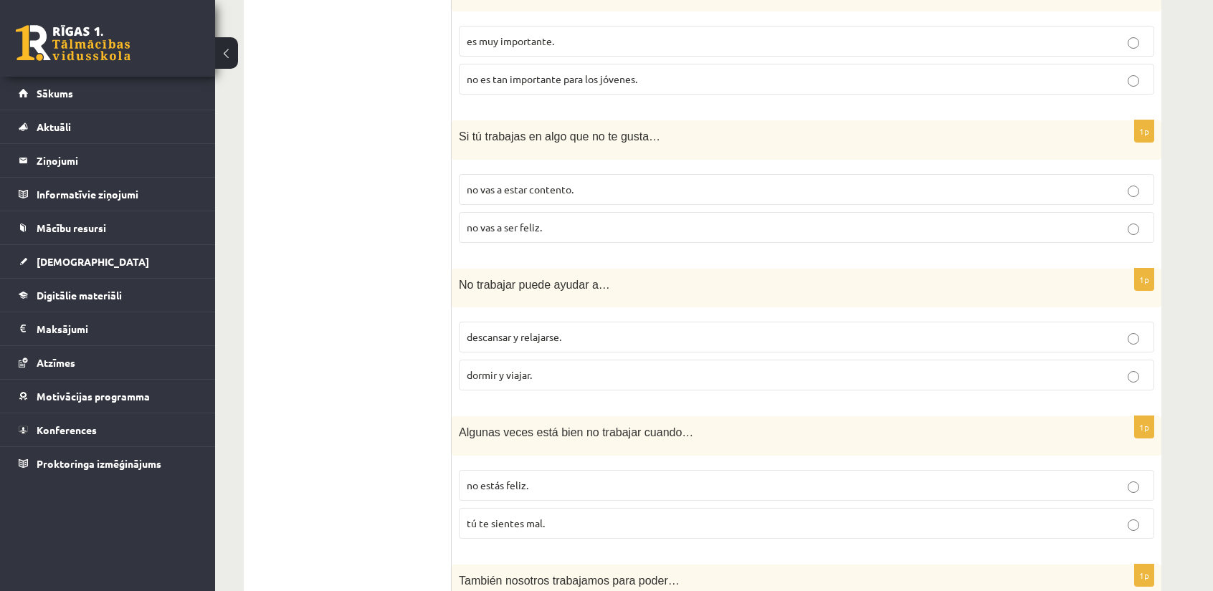
click at [555, 221] on p "no vas a ser feliz." at bounding box center [807, 227] width 680 height 15
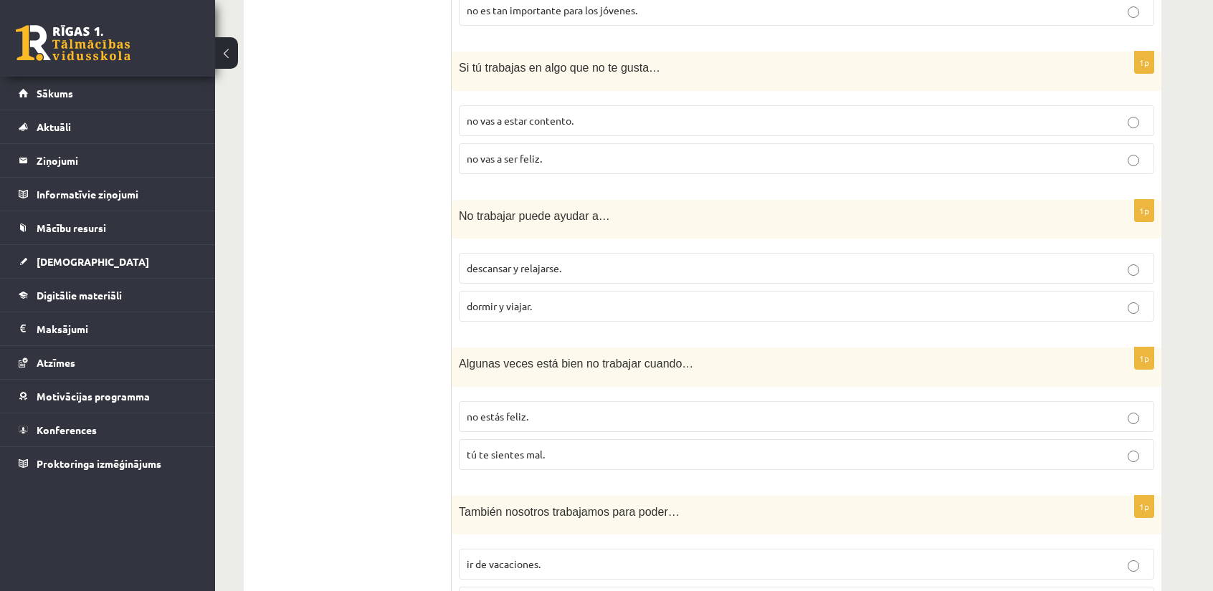
scroll to position [1371, 0]
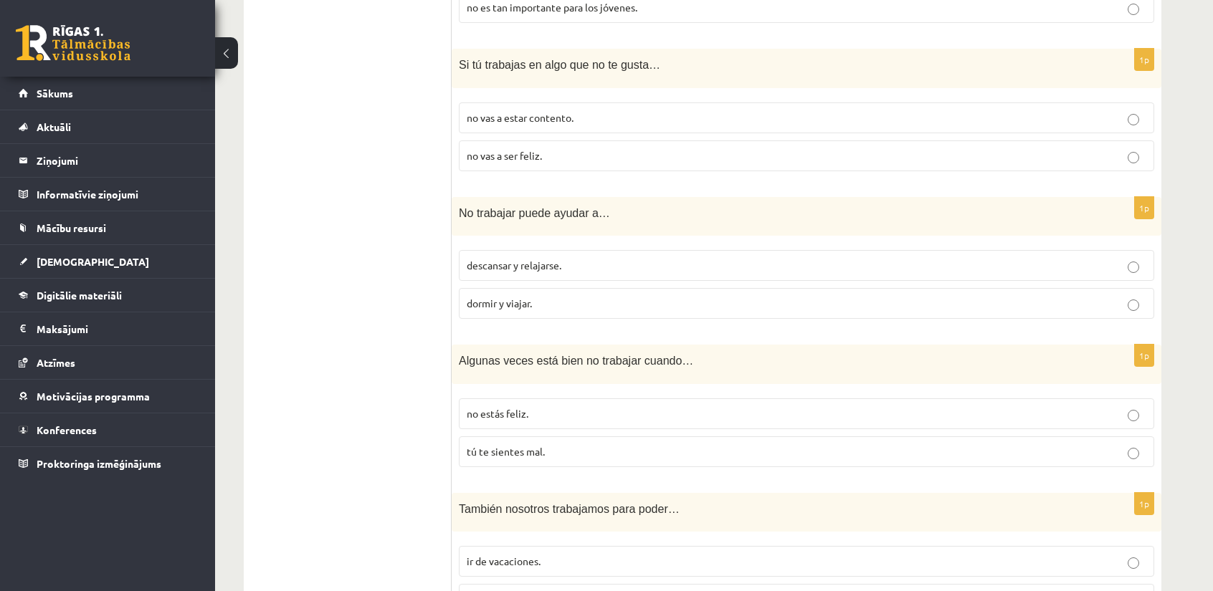
click at [476, 259] on span "descansar y relajarse." at bounding box center [514, 265] width 95 height 13
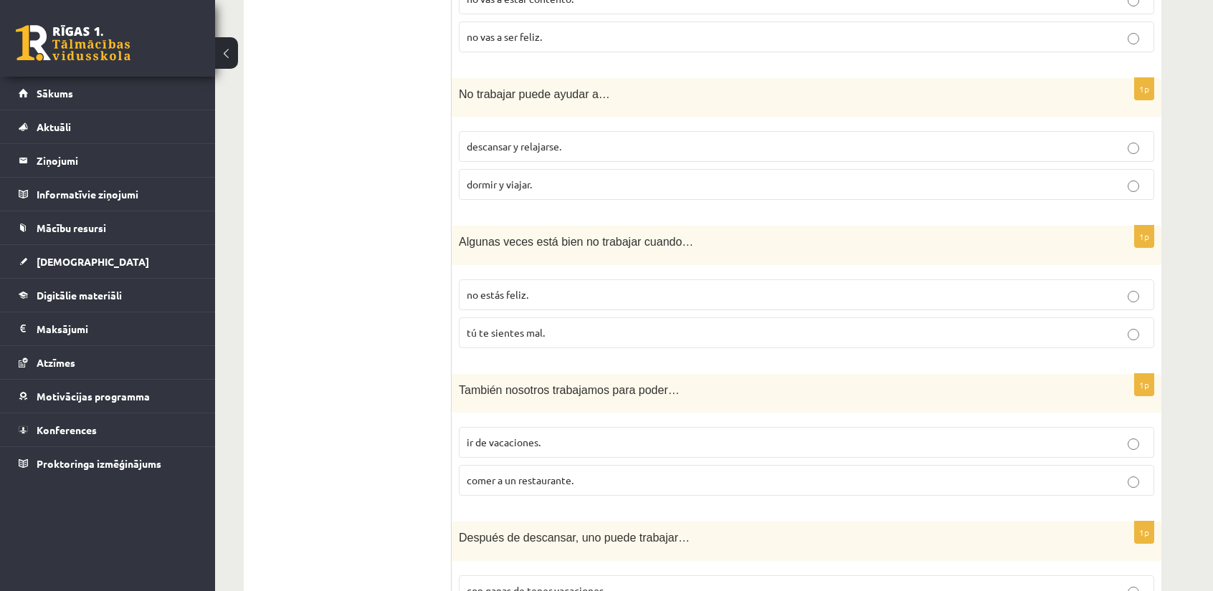
scroll to position [1442, 0]
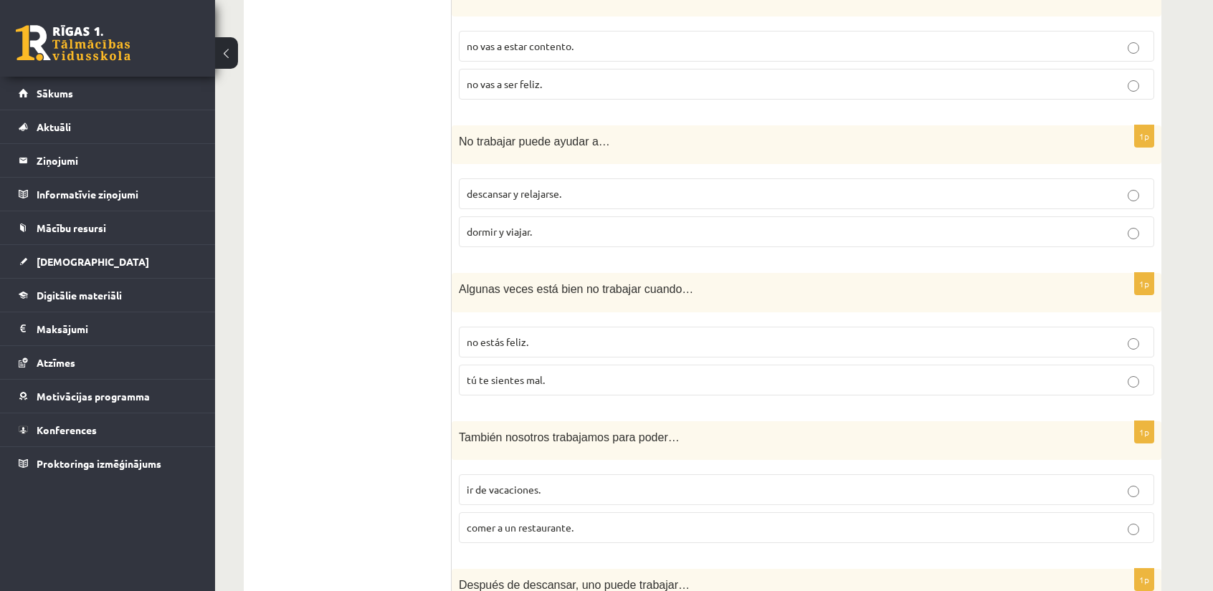
click at [472, 335] on span "no estás feliz." at bounding box center [498, 341] width 62 height 13
click at [551, 373] on p "tú te sientes mal." at bounding box center [807, 380] width 680 height 15
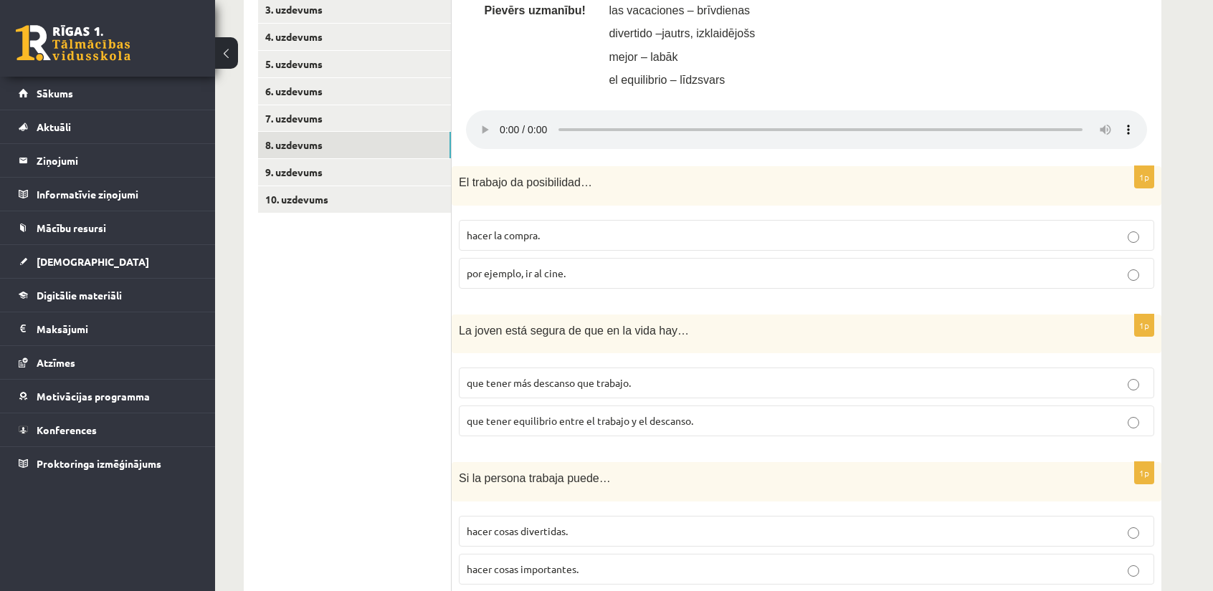
scroll to position [439, 0]
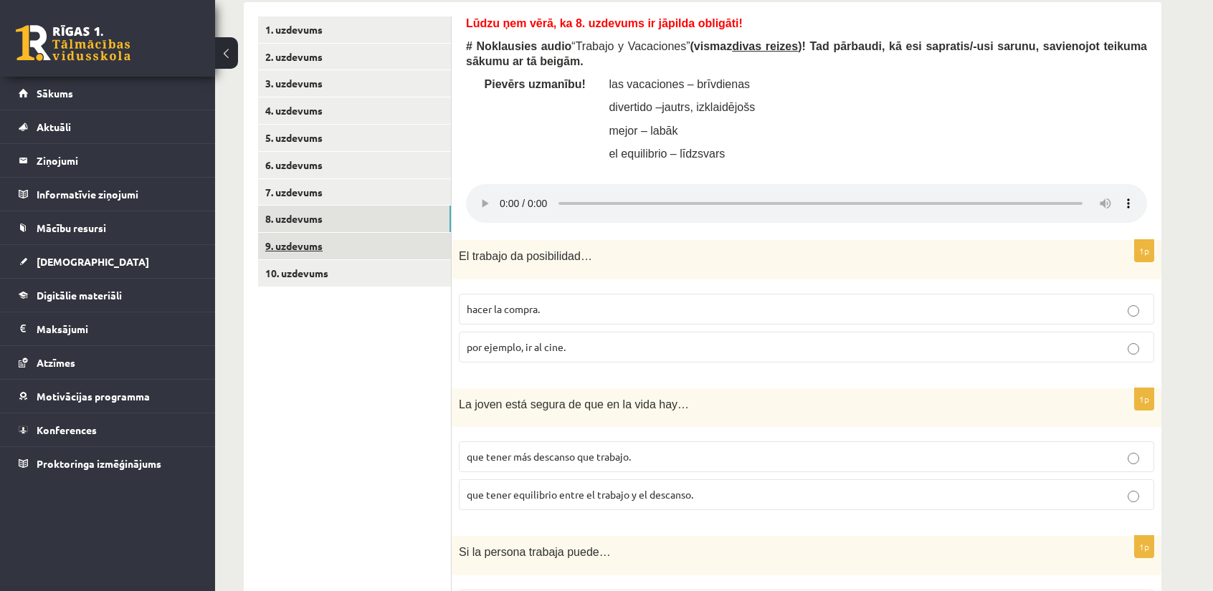
click at [316, 249] on link "9. uzdevums" at bounding box center [354, 246] width 193 height 27
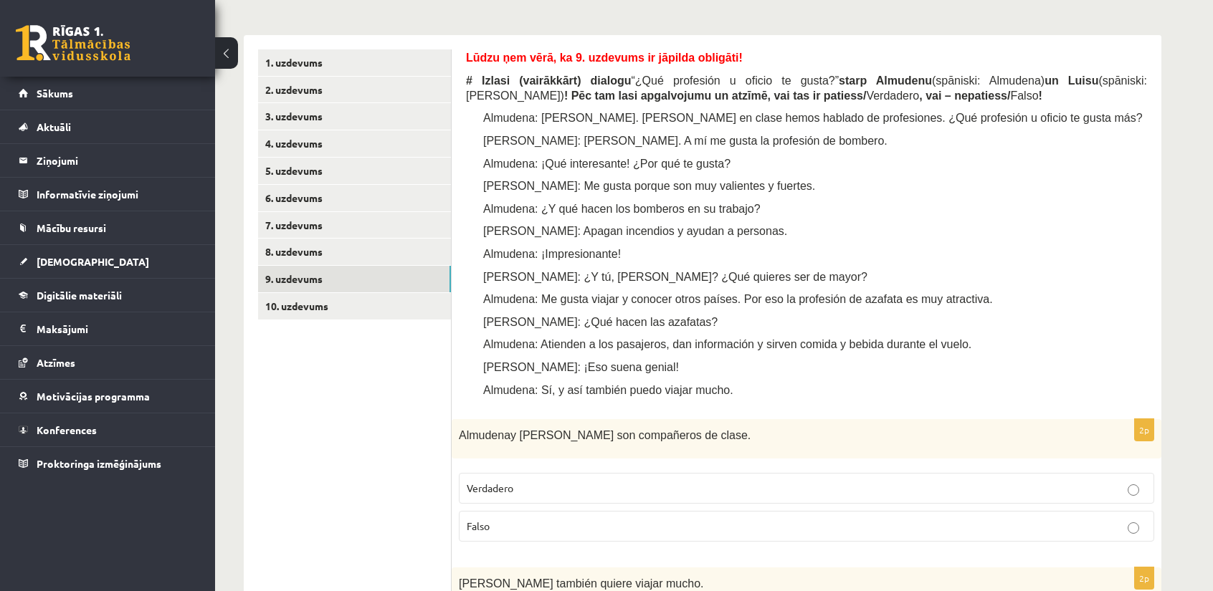
scroll to position [295, 0]
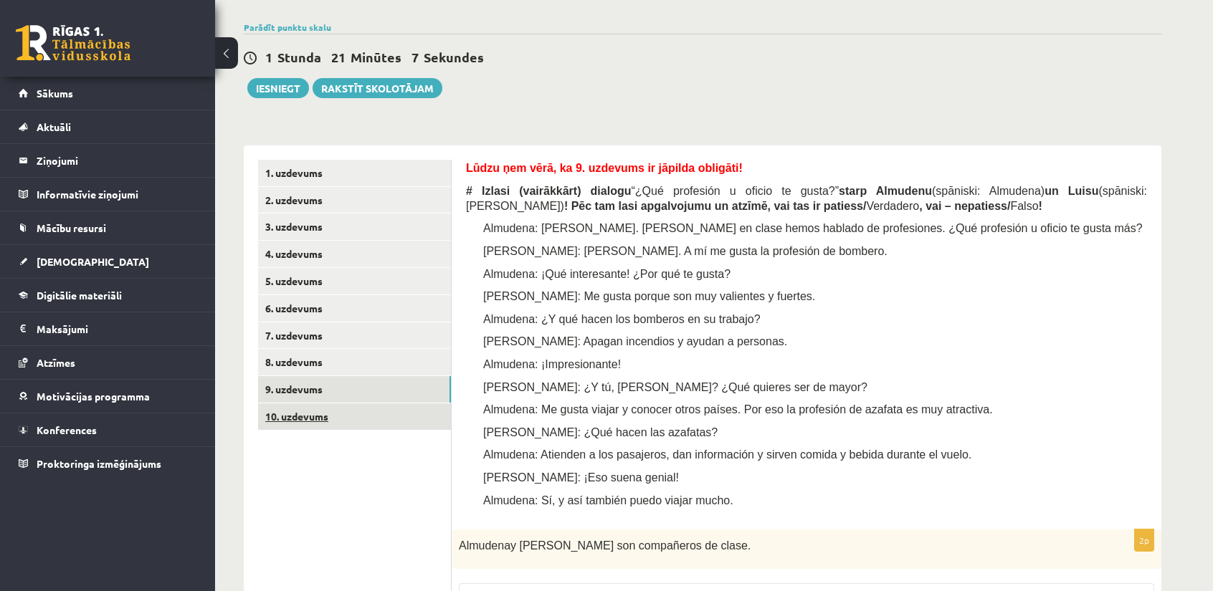
click at [382, 417] on link "10. uzdevums" at bounding box center [354, 417] width 193 height 27
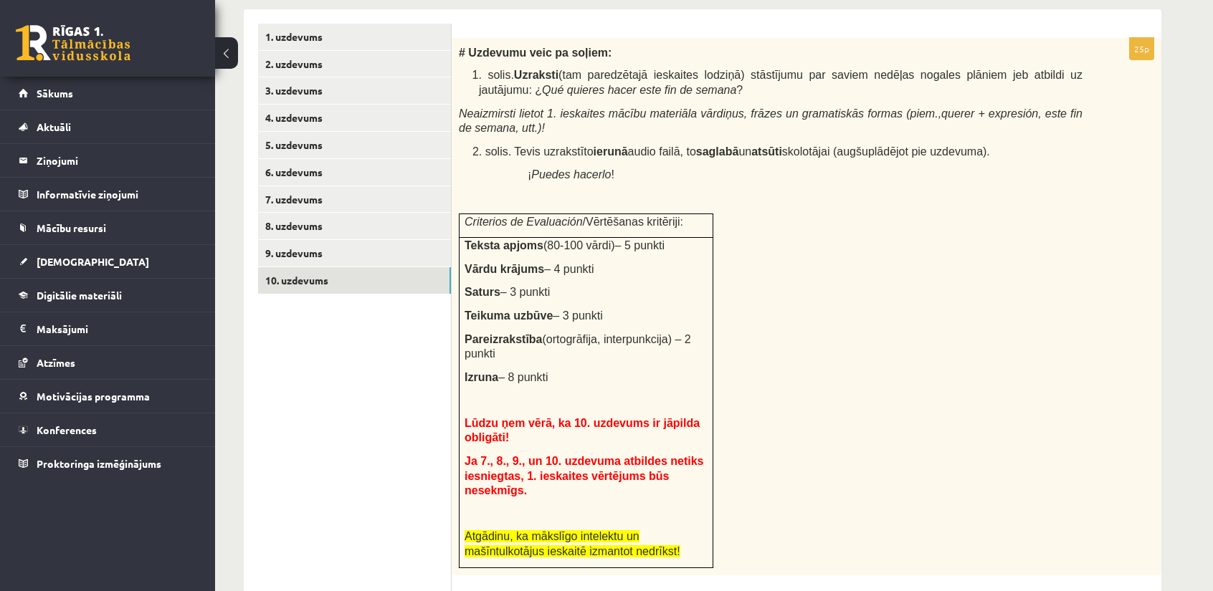
scroll to position [439, 0]
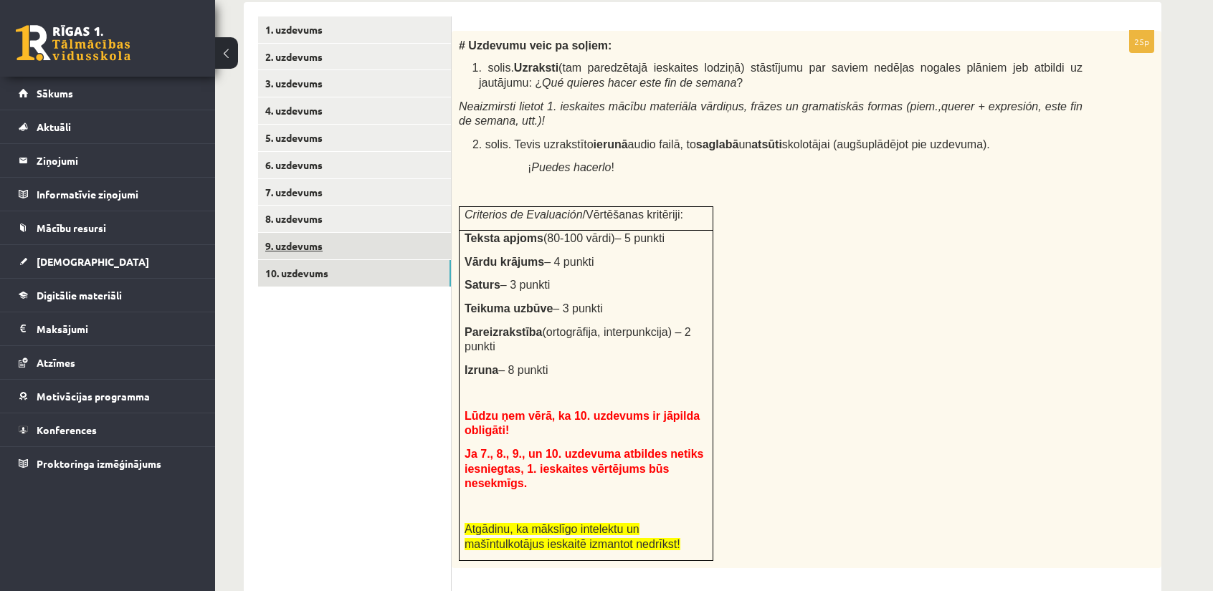
click at [353, 251] on link "9. uzdevums" at bounding box center [354, 246] width 193 height 27
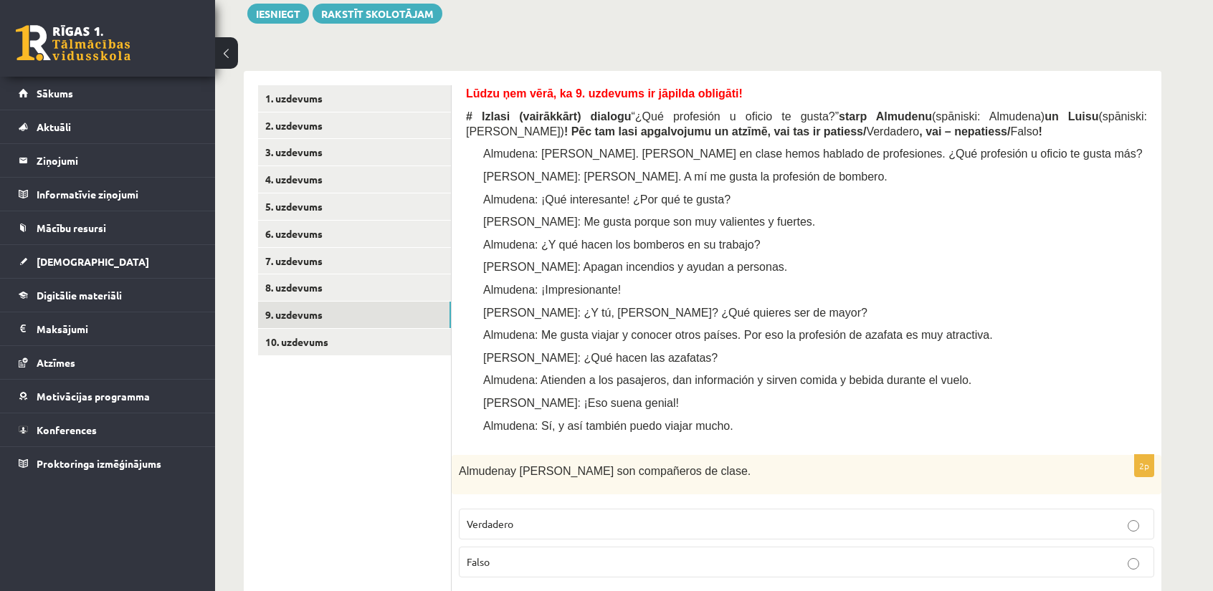
scroll to position [363, 0]
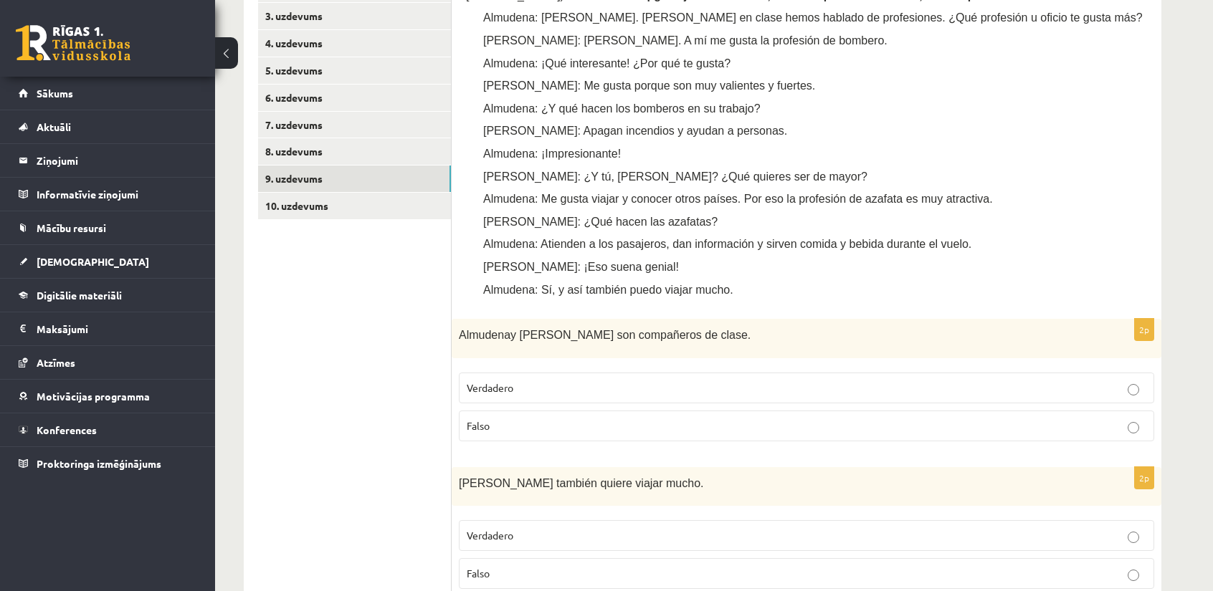
click at [536, 427] on p "Falso" at bounding box center [807, 426] width 680 height 15
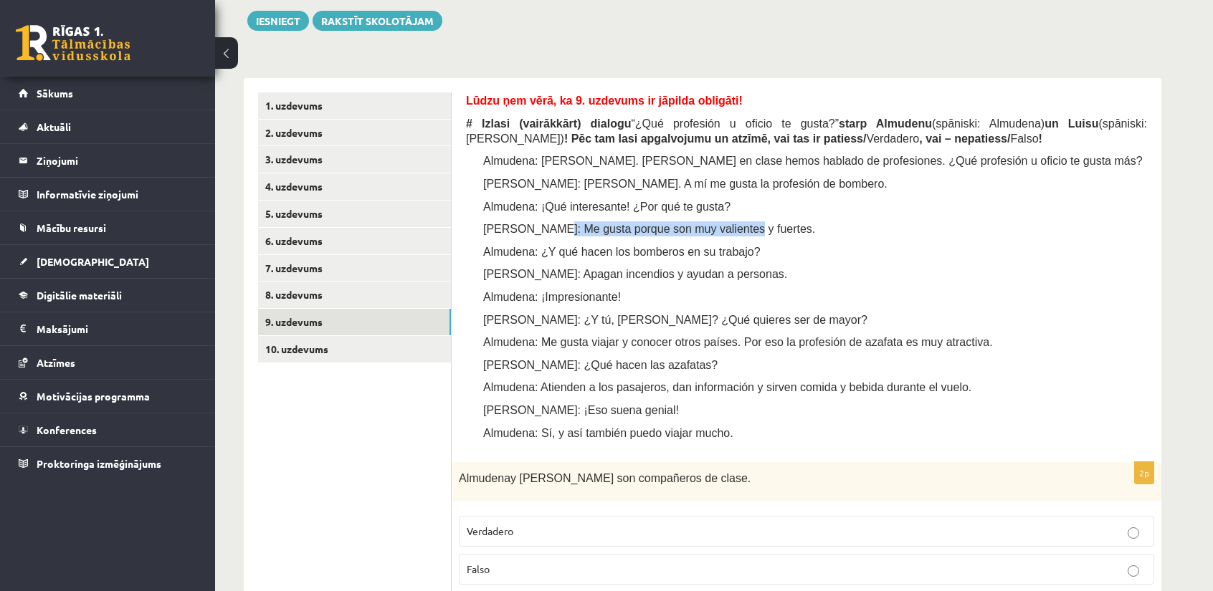
drag, startPoint x: 549, startPoint y: 231, endPoint x: 713, endPoint y: 235, distance: 163.5
click at [713, 235] on p "Luis: Me gusta porque son muy valientes y fuertes." at bounding box center [828, 229] width 638 height 15
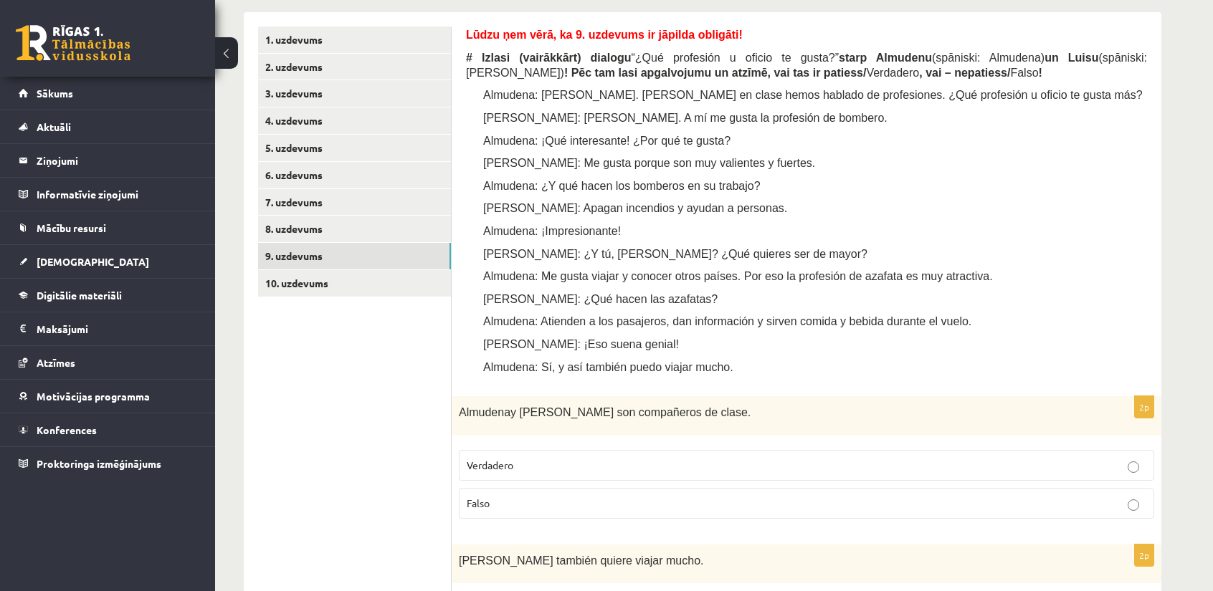
scroll to position [434, 0]
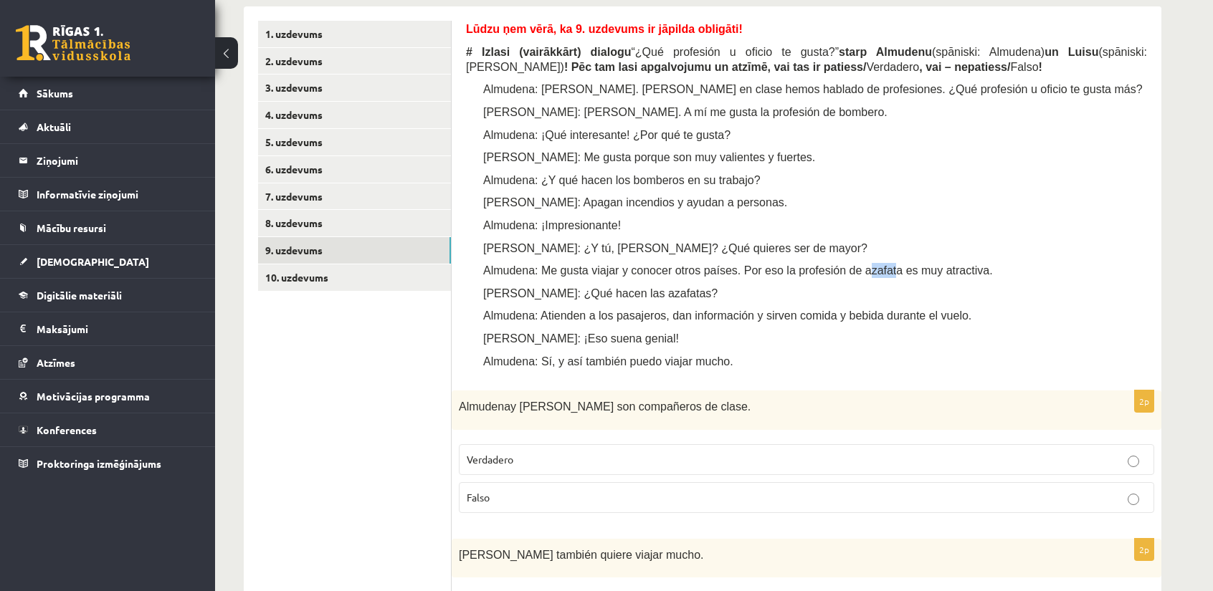
drag, startPoint x: 834, startPoint y: 275, endPoint x: 857, endPoint y: 275, distance: 22.9
click at [857, 275] on span "Almudena: Me gusta viajar y conocer otros países. Por eso la profesión de azafa…" at bounding box center [738, 271] width 510 height 12
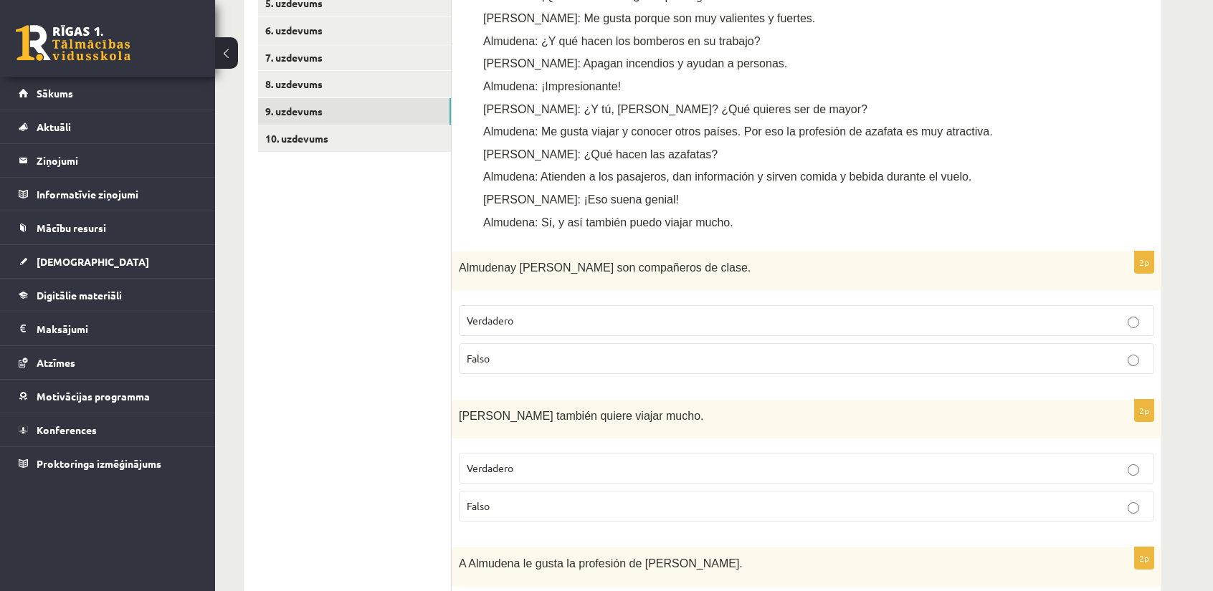
scroll to position [506, 0]
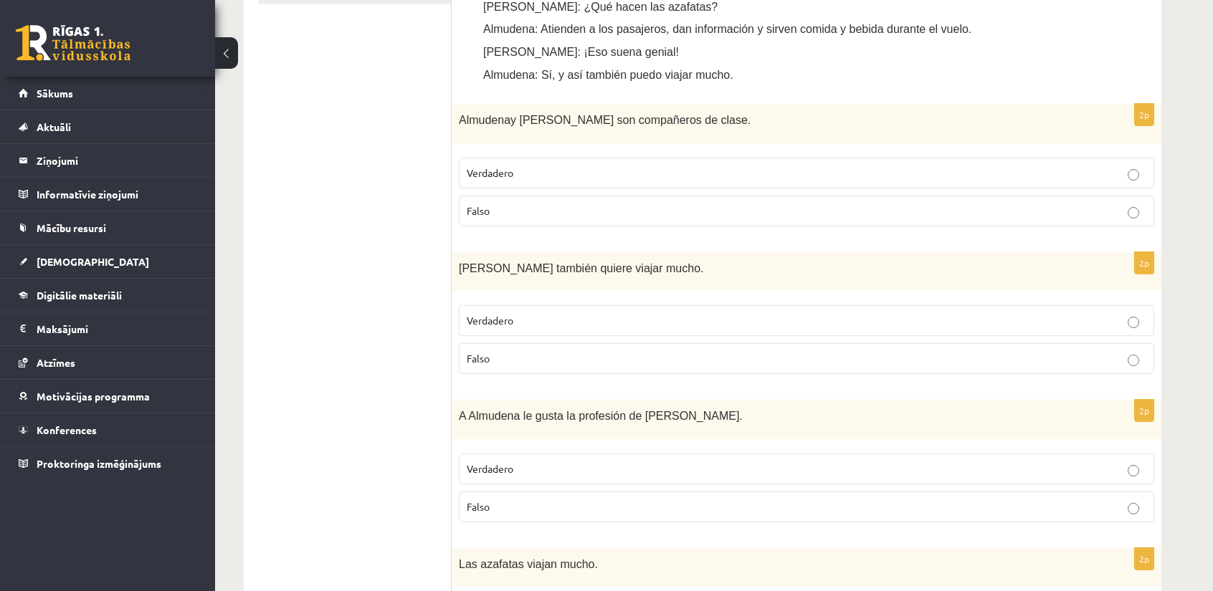
click at [646, 348] on label "Falso" at bounding box center [806, 358] width 695 height 31
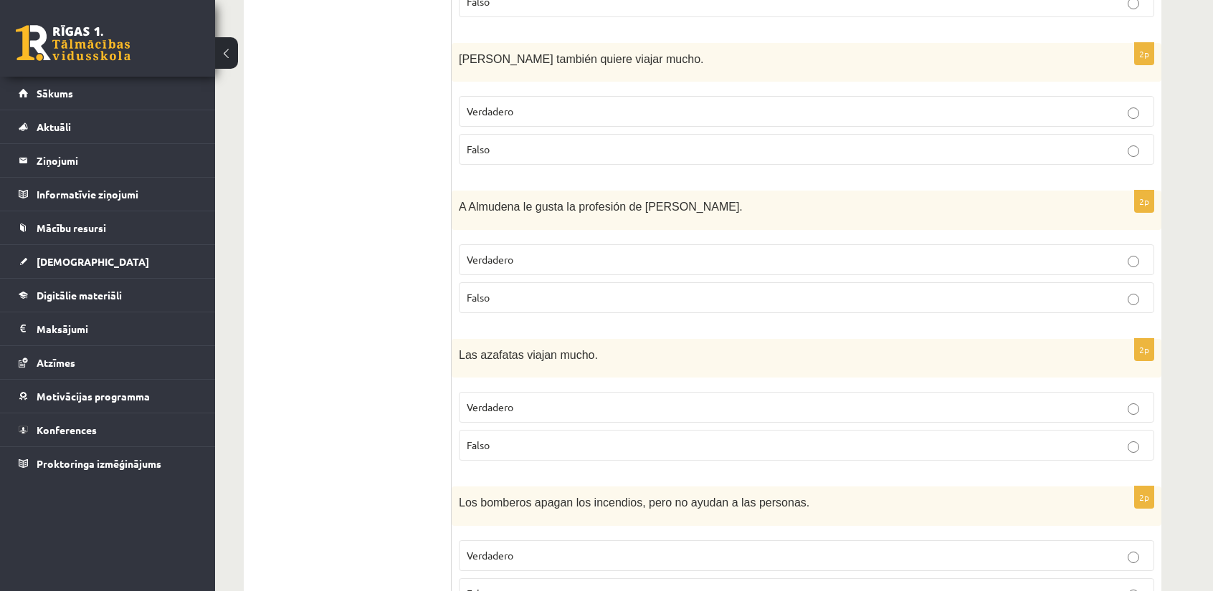
scroll to position [936, 0]
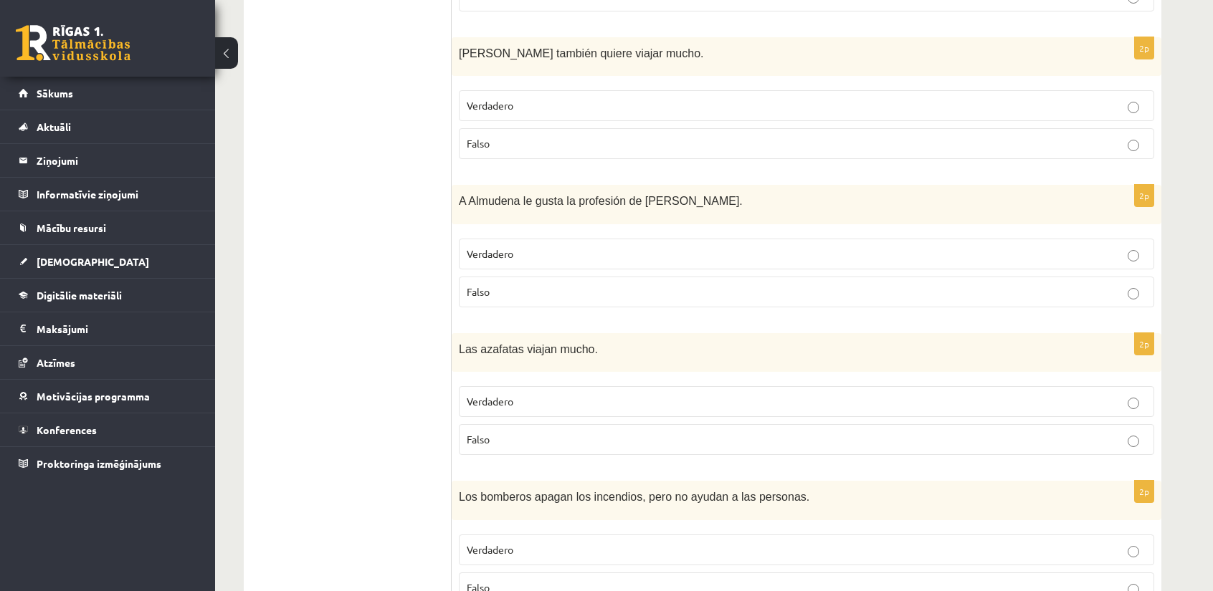
click at [502, 259] on label "Verdadero" at bounding box center [806, 254] width 695 height 31
click at [489, 400] on span "Verdadero" at bounding box center [490, 401] width 47 height 13
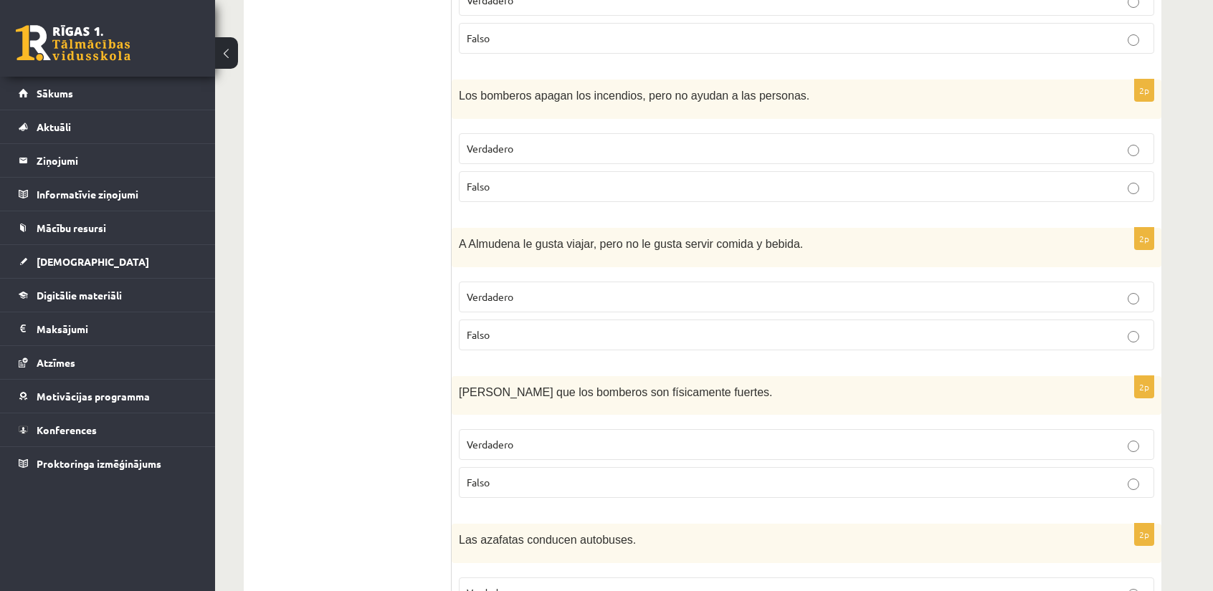
scroll to position [1295, 0]
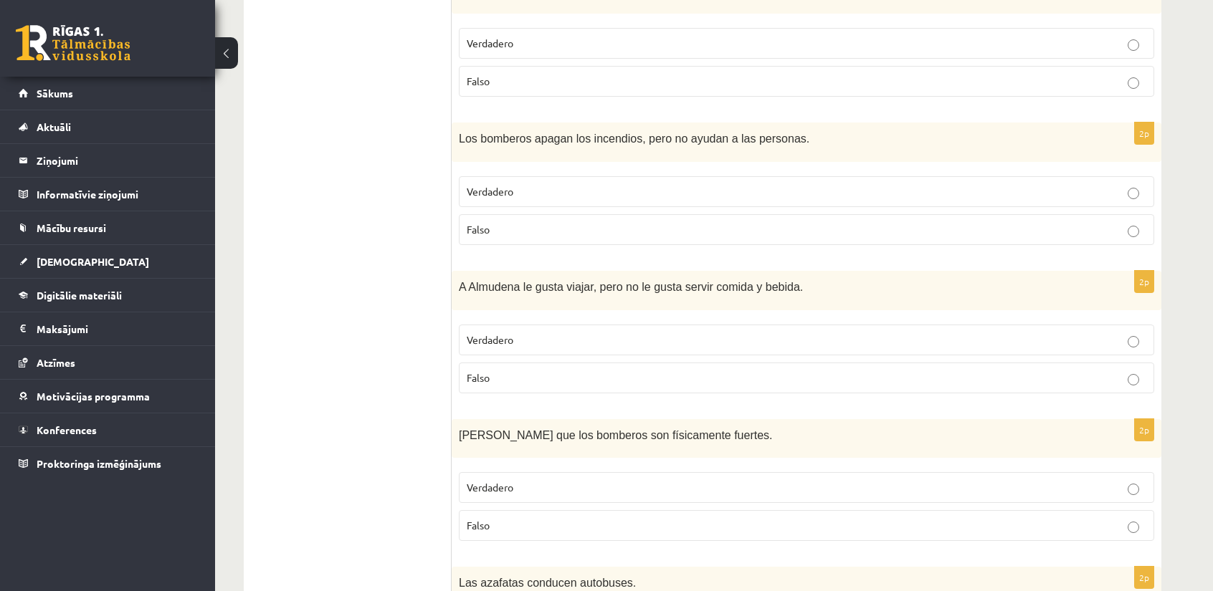
click at [476, 230] on p "Falso" at bounding box center [807, 229] width 680 height 15
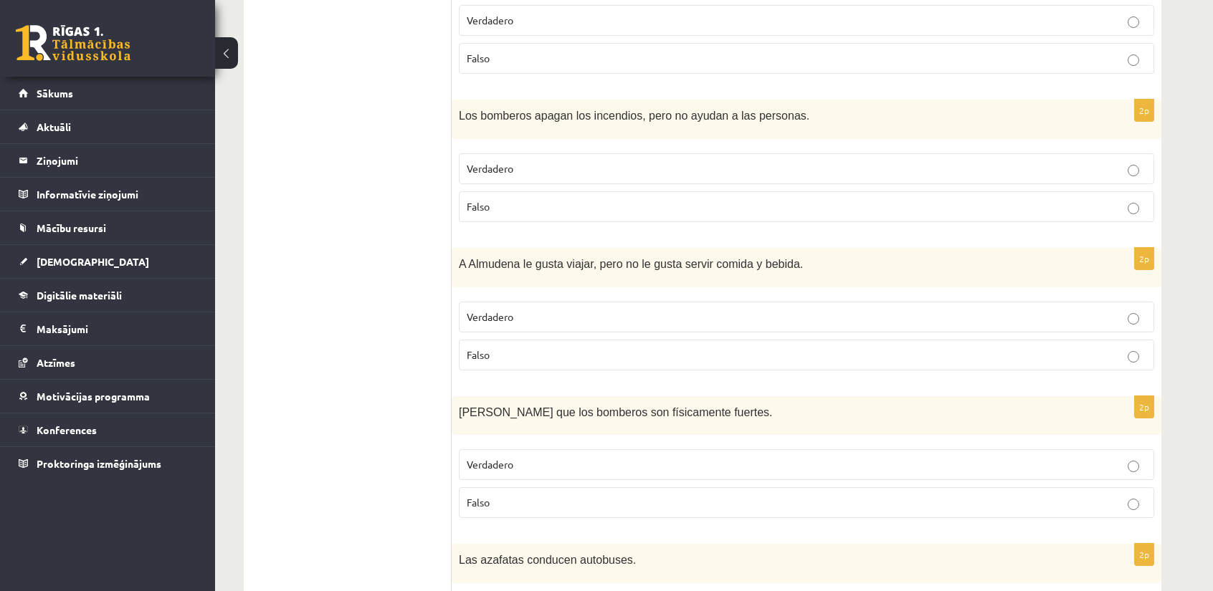
scroll to position [1366, 0]
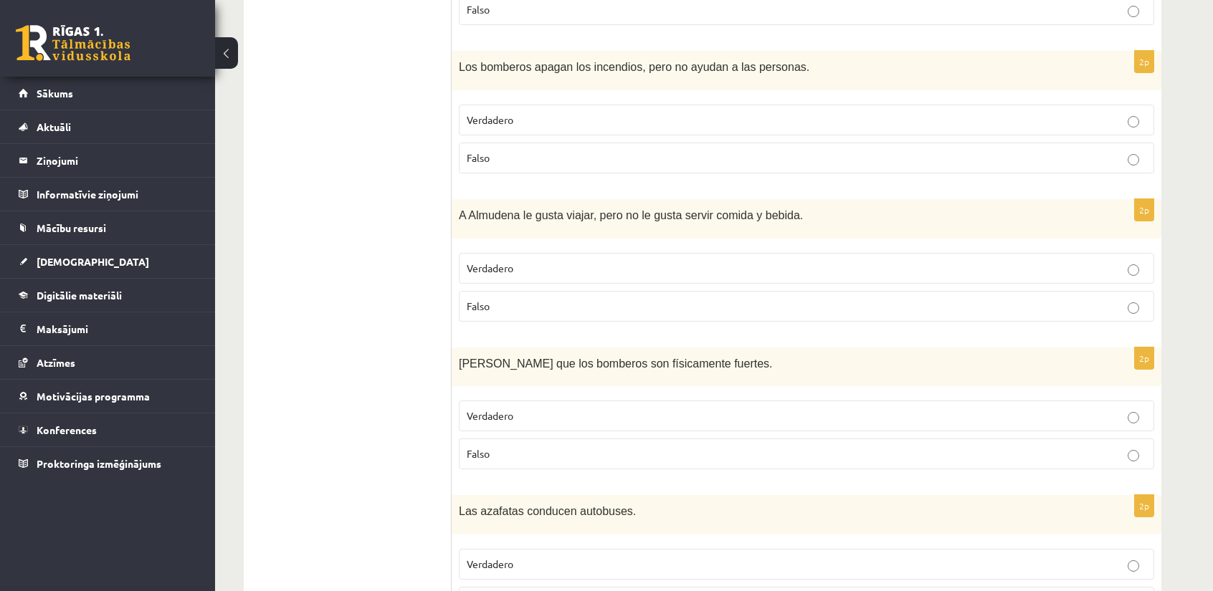
click at [499, 409] on span "Verdadero" at bounding box center [490, 415] width 47 height 13
click at [507, 269] on label "Verdadero" at bounding box center [806, 268] width 695 height 31
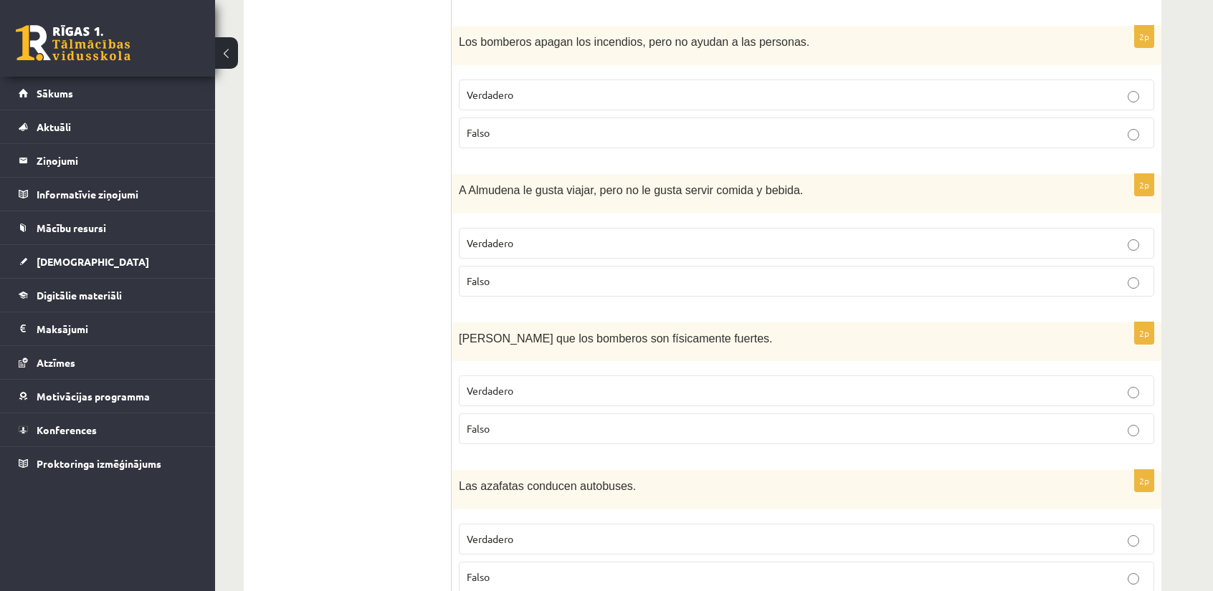
scroll to position [1438, 0]
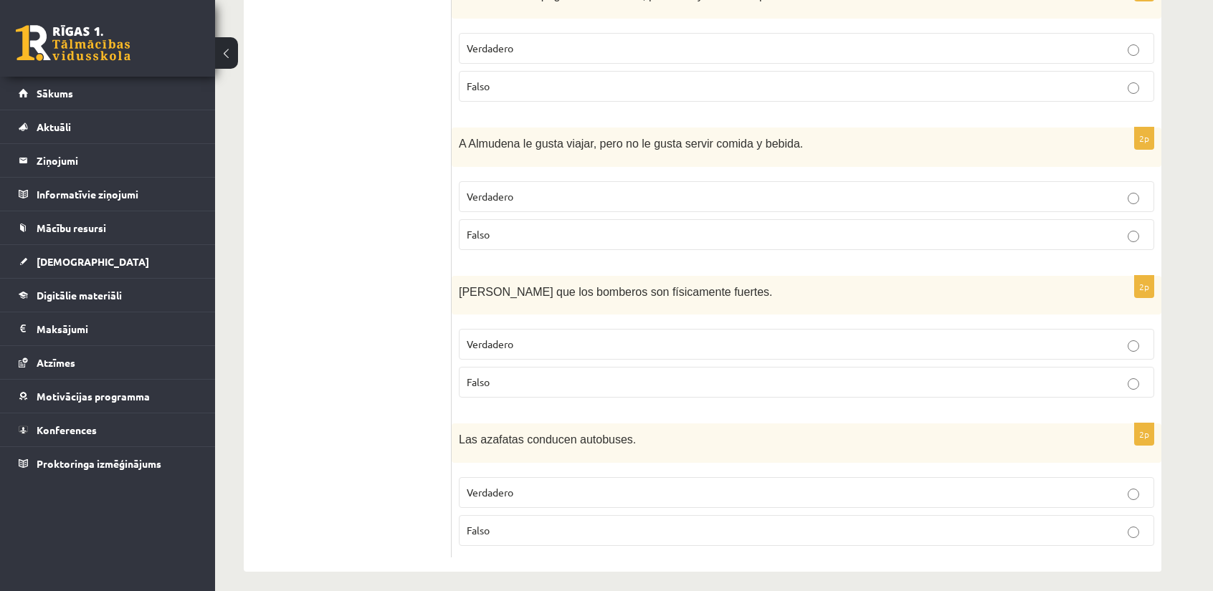
click at [513, 367] on label "Falso" at bounding box center [806, 382] width 695 height 31
click at [515, 515] on label "Falso" at bounding box center [806, 530] width 695 height 31
click at [999, 337] on p "Verdadero" at bounding box center [807, 344] width 680 height 15
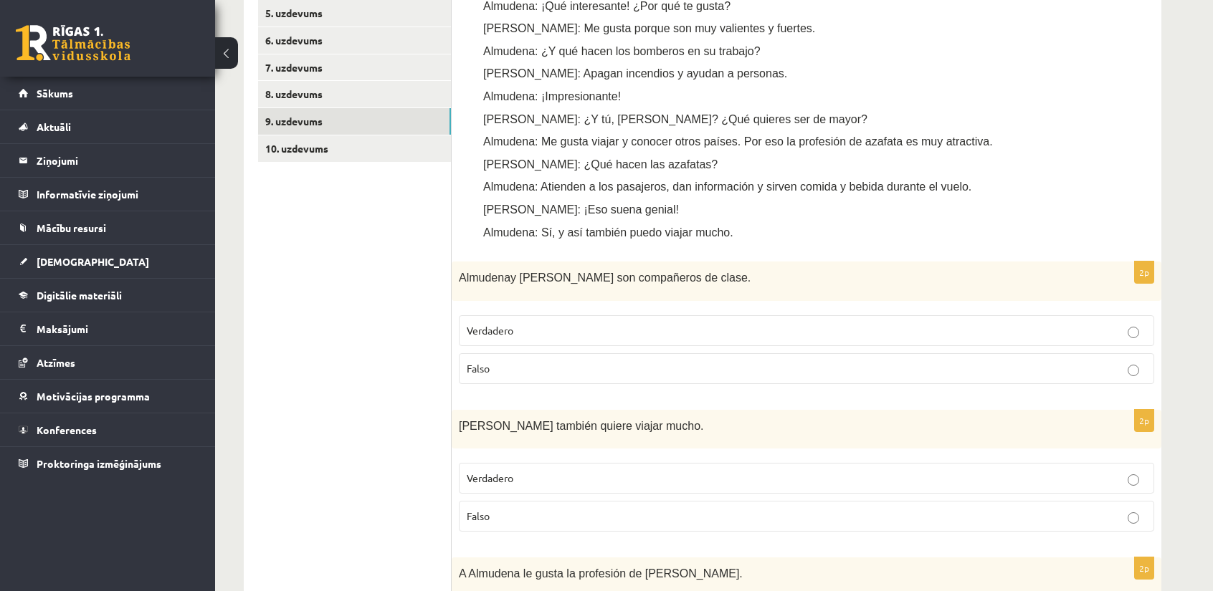
scroll to position [363, 0]
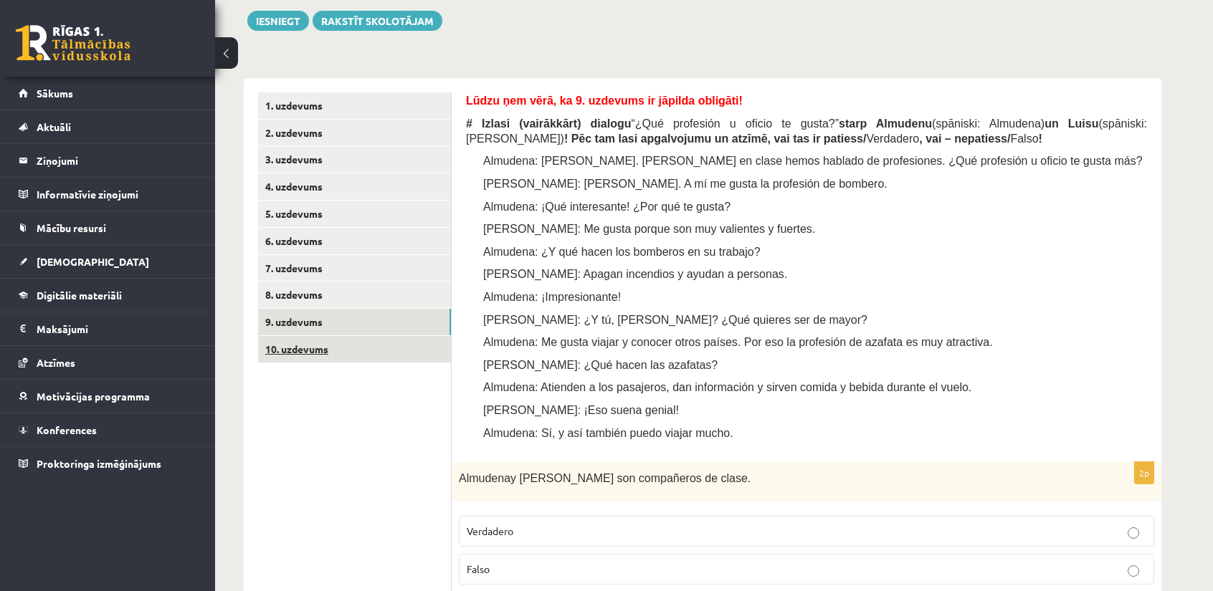
click at [380, 343] on link "10. uzdevums" at bounding box center [354, 349] width 193 height 27
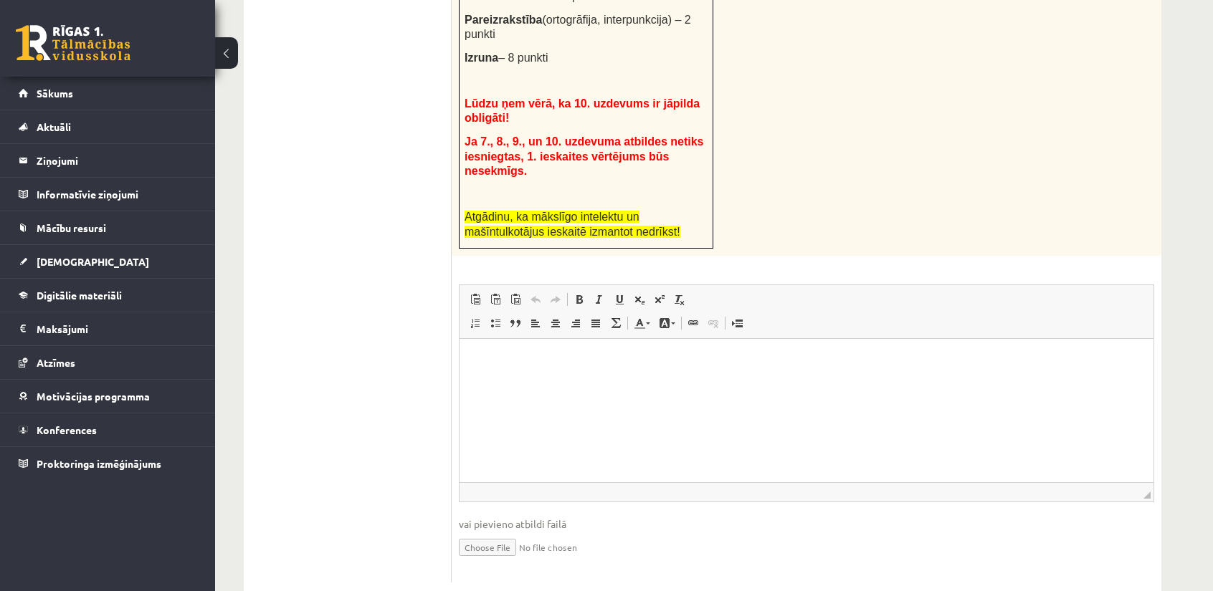
scroll to position [754, 0]
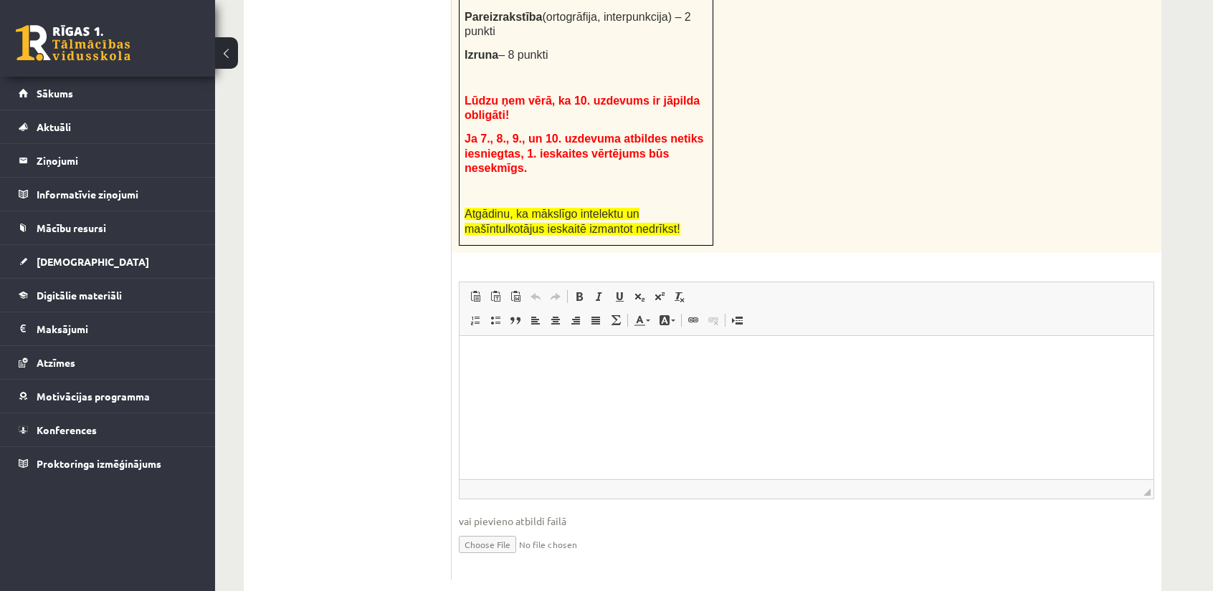
click at [624, 379] on html at bounding box center [806, 357] width 694 height 44
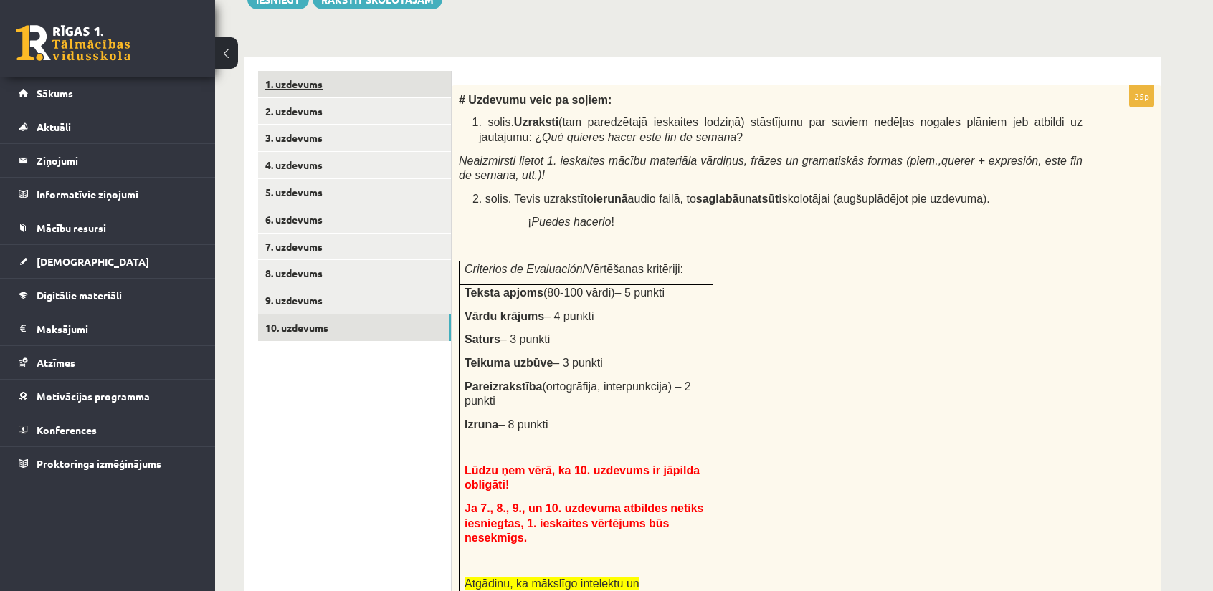
scroll to position [324, 0]
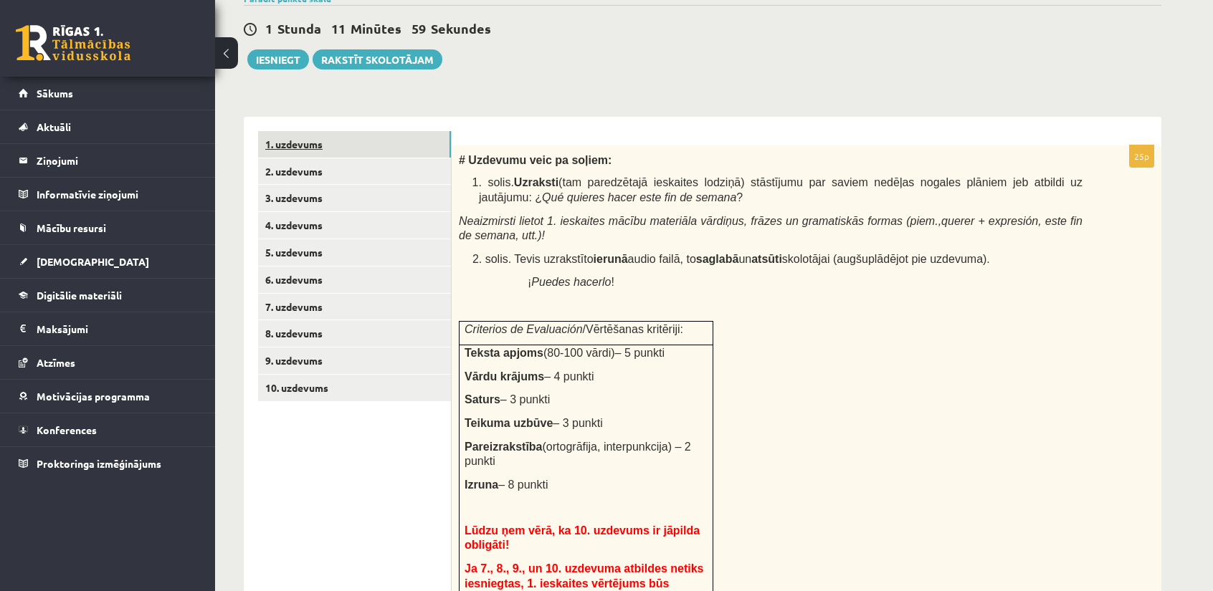
click at [330, 146] on link "1. uzdevums" at bounding box center [354, 144] width 193 height 27
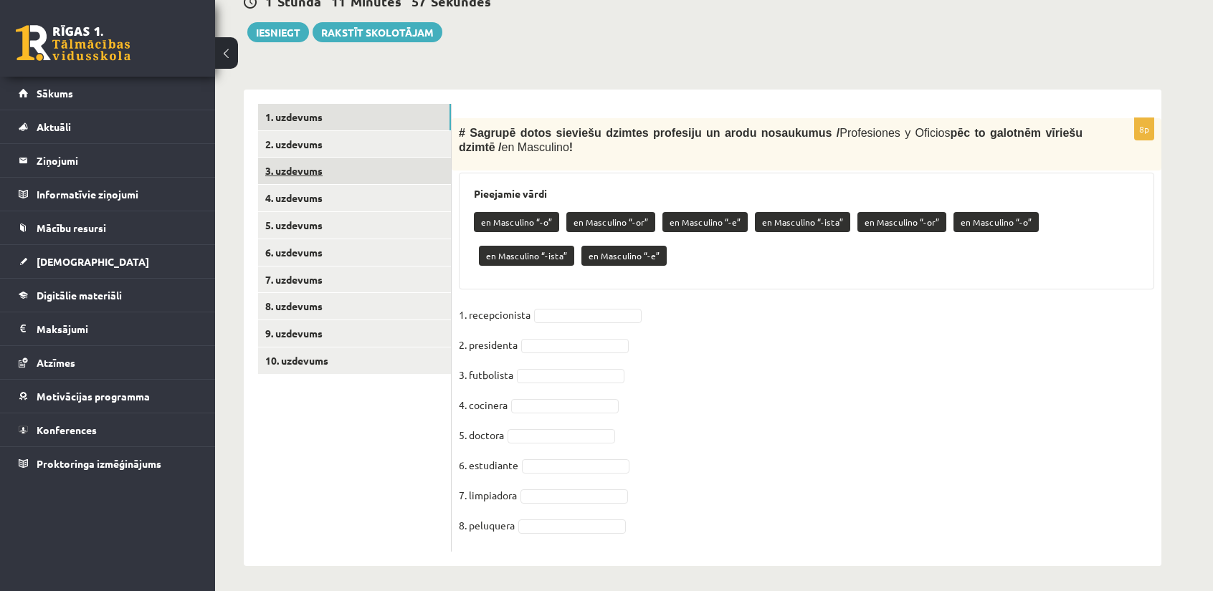
scroll to position [354, 0]
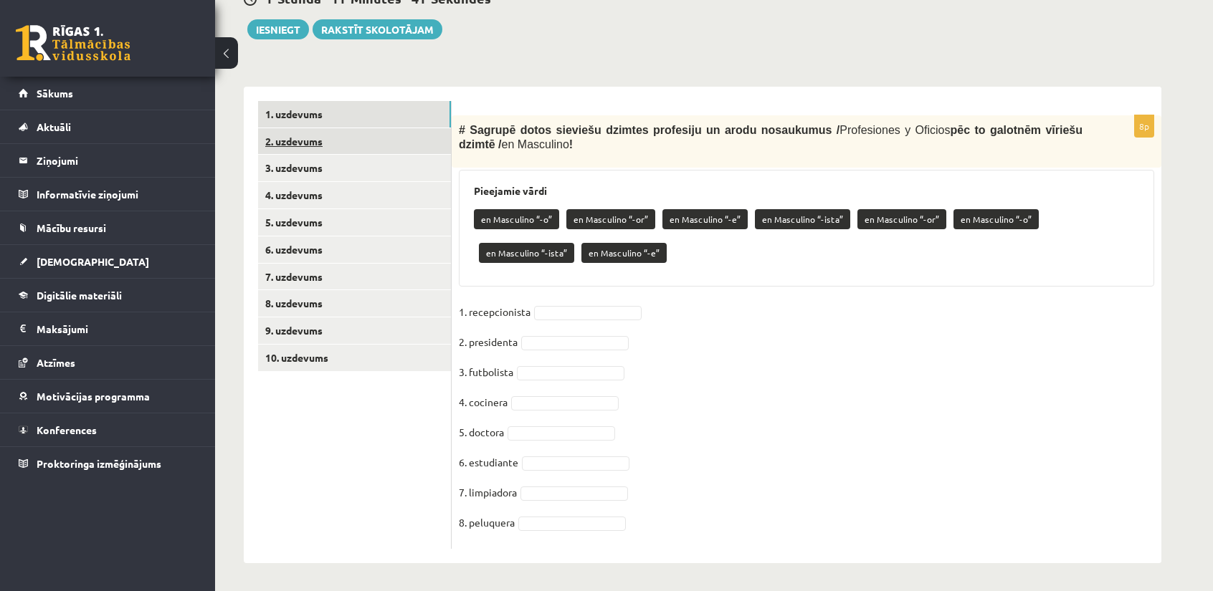
click at [366, 146] on link "2. uzdevums" at bounding box center [354, 141] width 193 height 27
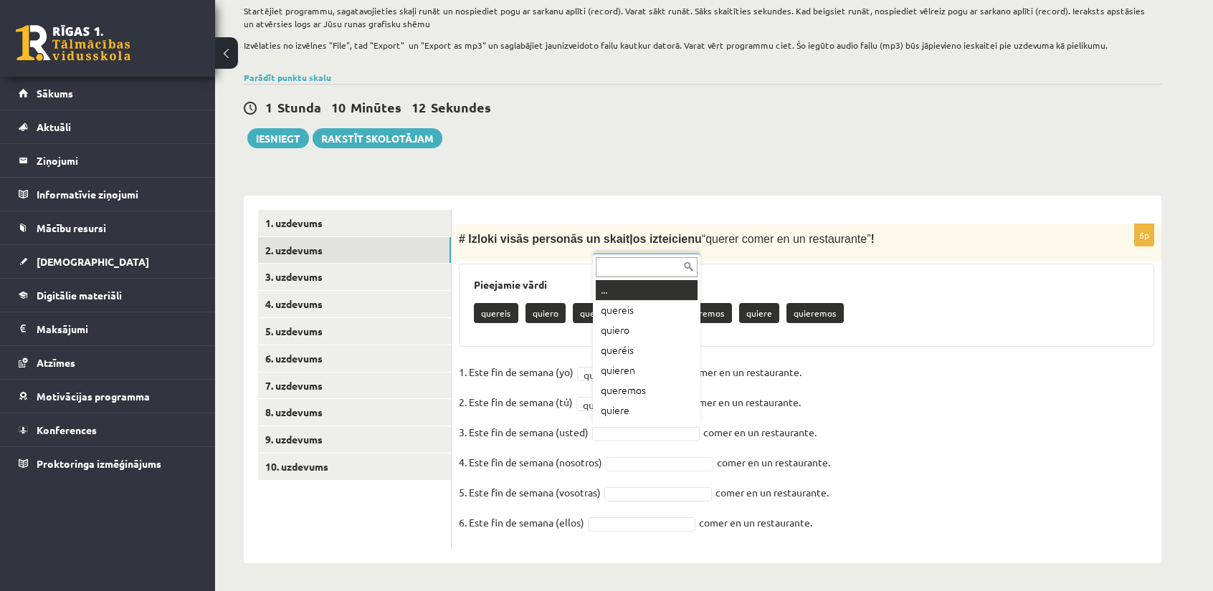
scroll to position [17, 0]
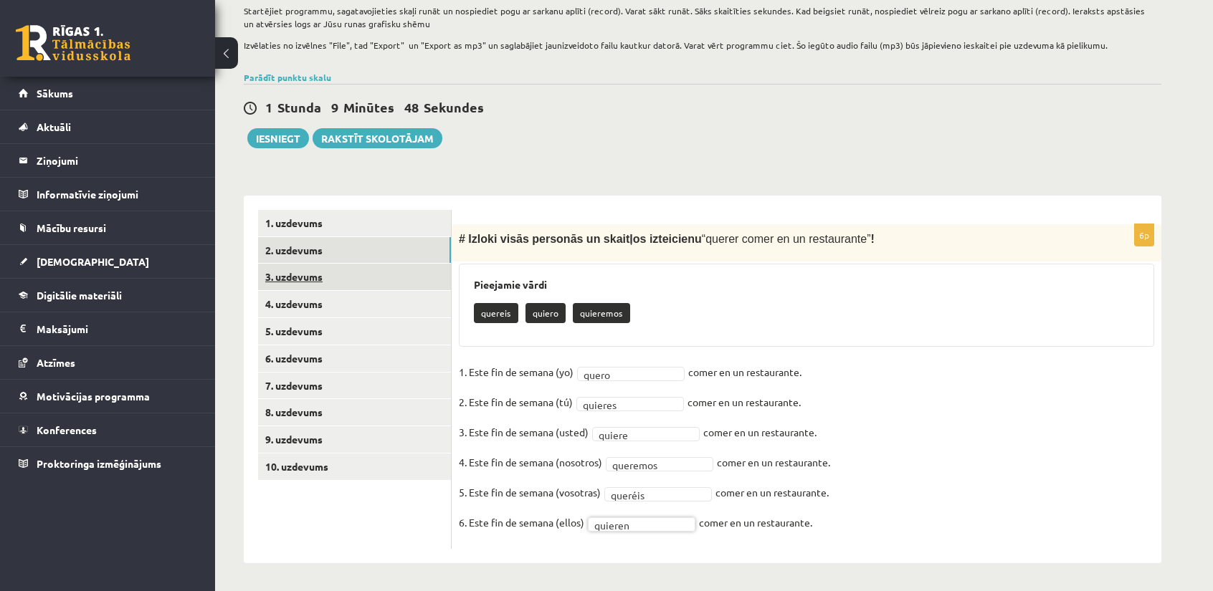
click at [318, 282] on link "3. uzdevums" at bounding box center [354, 277] width 193 height 27
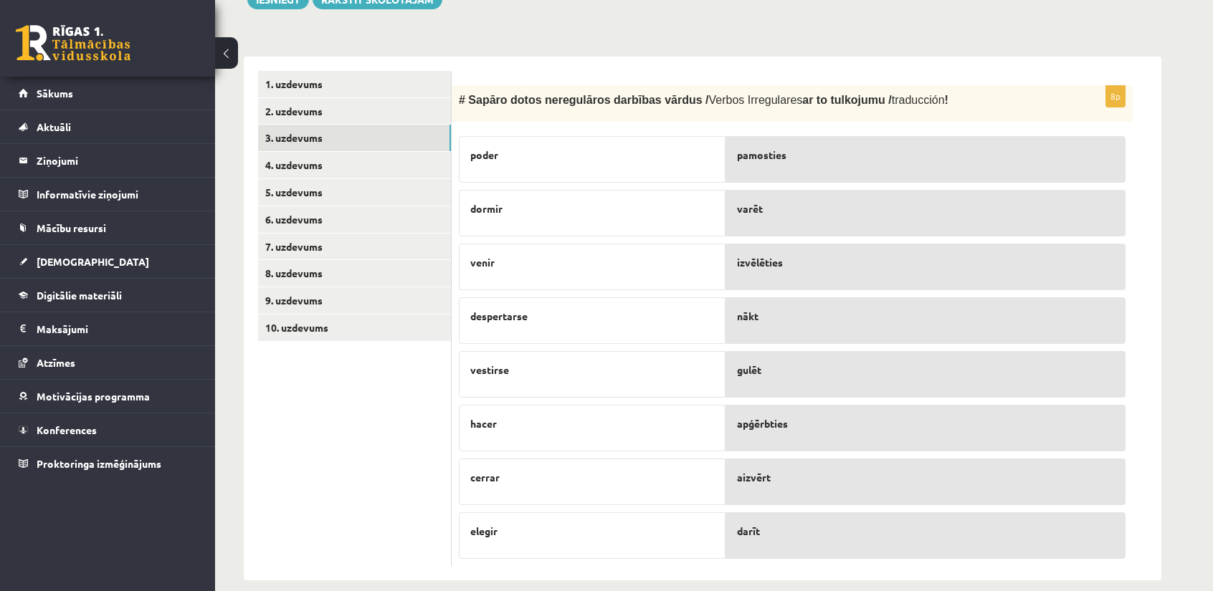
scroll to position [389, 0]
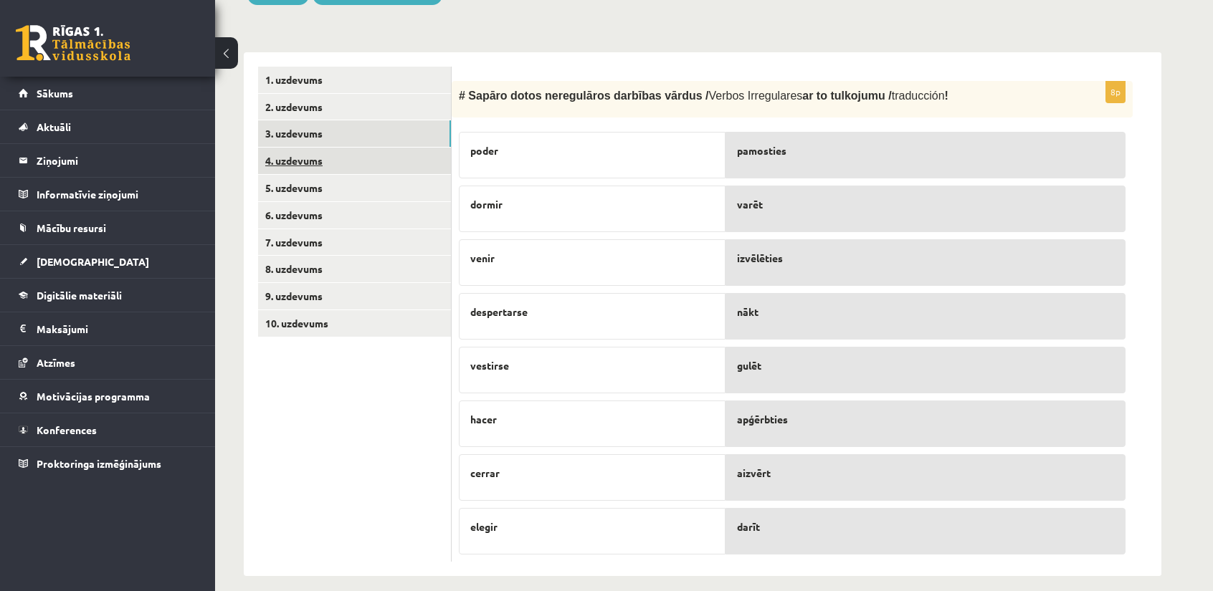
click at [349, 161] on link "4. uzdevums" at bounding box center [354, 161] width 193 height 27
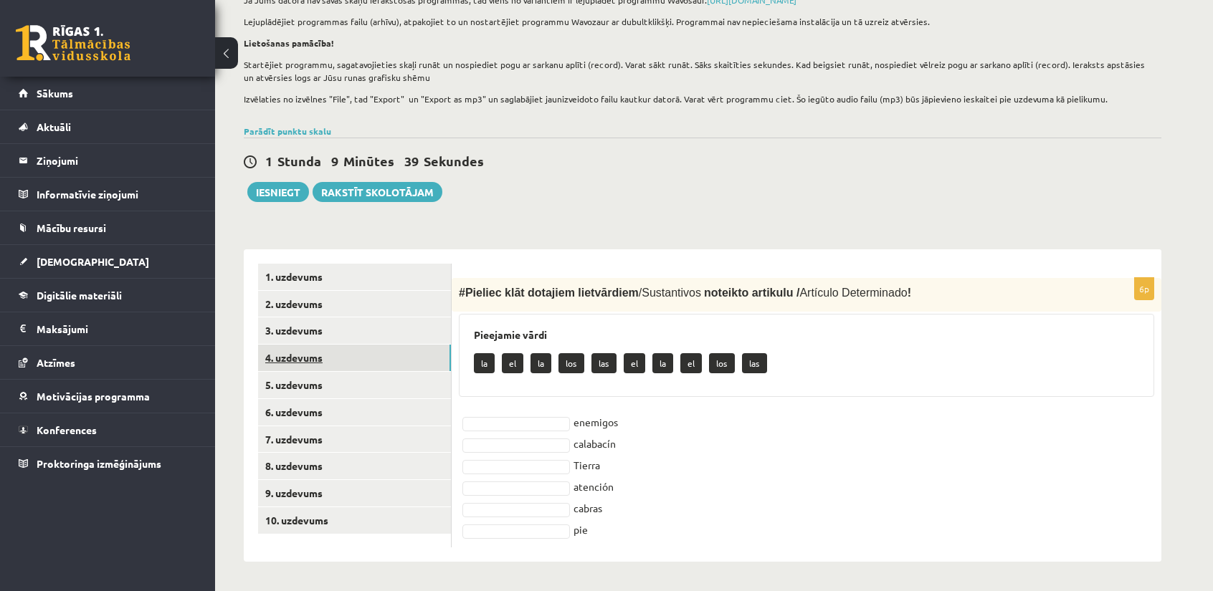
scroll to position [191, 0]
click at [355, 392] on link "5. uzdevums" at bounding box center [354, 386] width 193 height 27
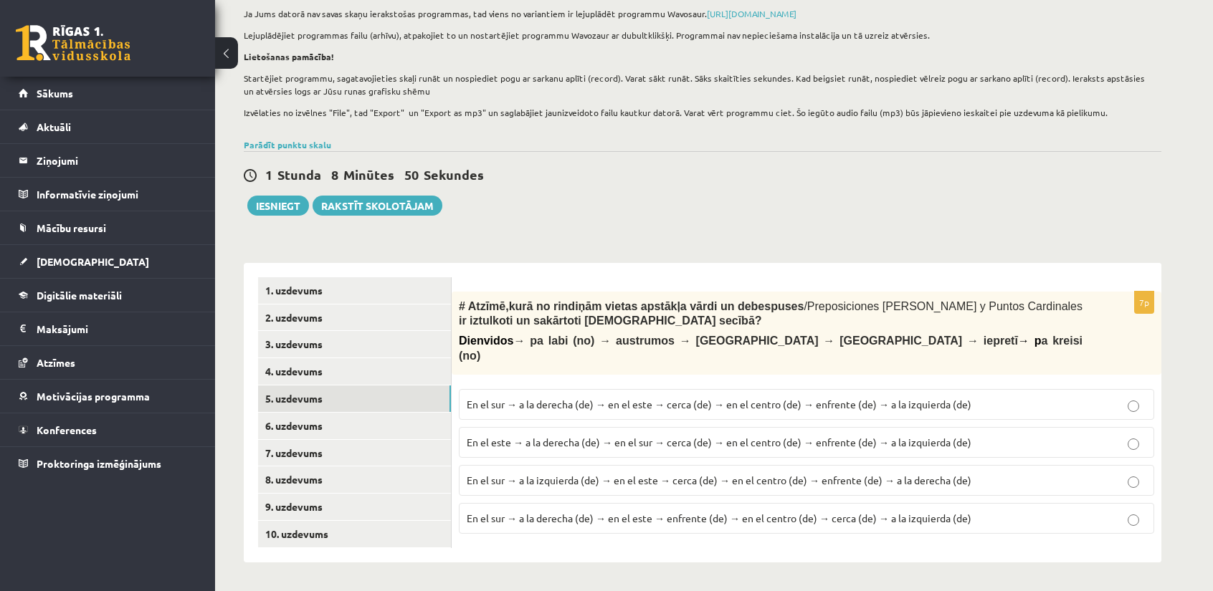
click at [680, 397] on p "En el sur → a la derecha (de) → en el este → cerca (de) → en el centro (de) → e…" at bounding box center [807, 404] width 680 height 15
click at [747, 436] on span "En el este → a la derecha (de) → en el sur → cerca (de) → en el centro (de) → e…" at bounding box center [719, 442] width 505 height 13
click at [748, 401] on label "En el sur → a la derecha (de) → en el este → cerca (de) → en el centro (de) → e…" at bounding box center [806, 404] width 695 height 31
click at [318, 419] on link "6. uzdevums" at bounding box center [354, 426] width 193 height 27
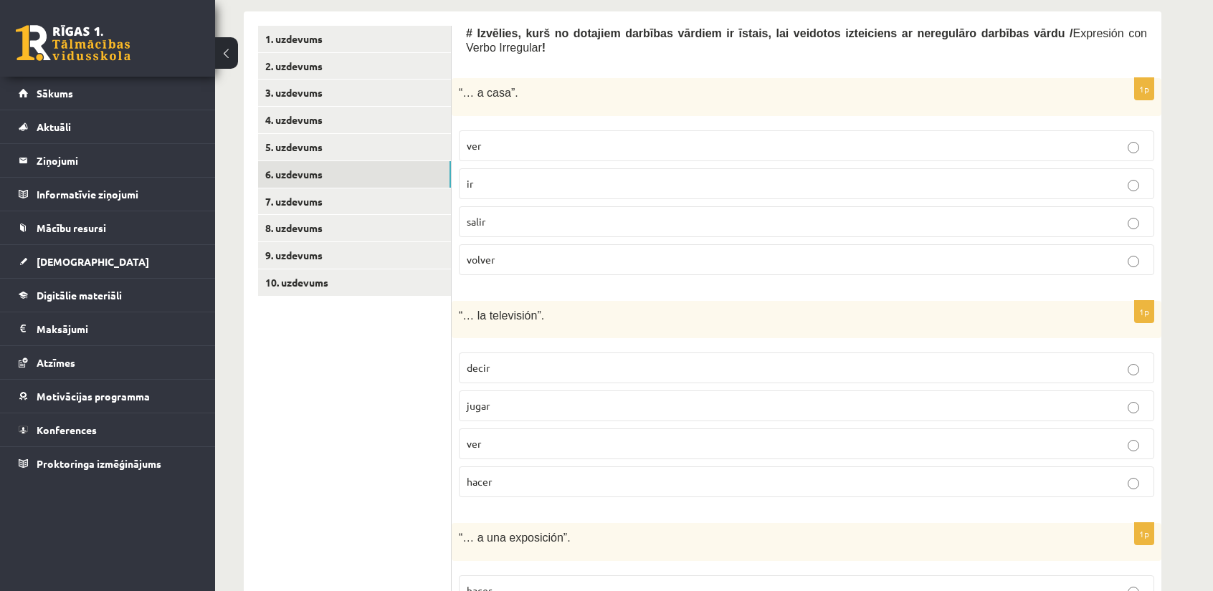
scroll to position [383, 0]
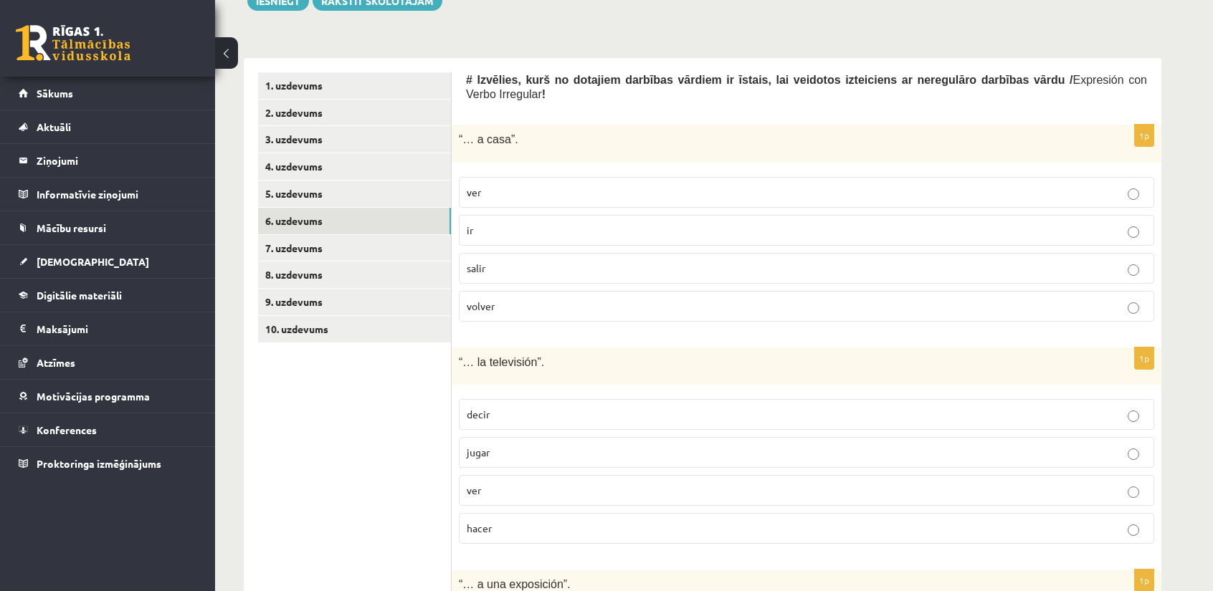
click at [565, 291] on label "volver" at bounding box center [806, 306] width 695 height 31
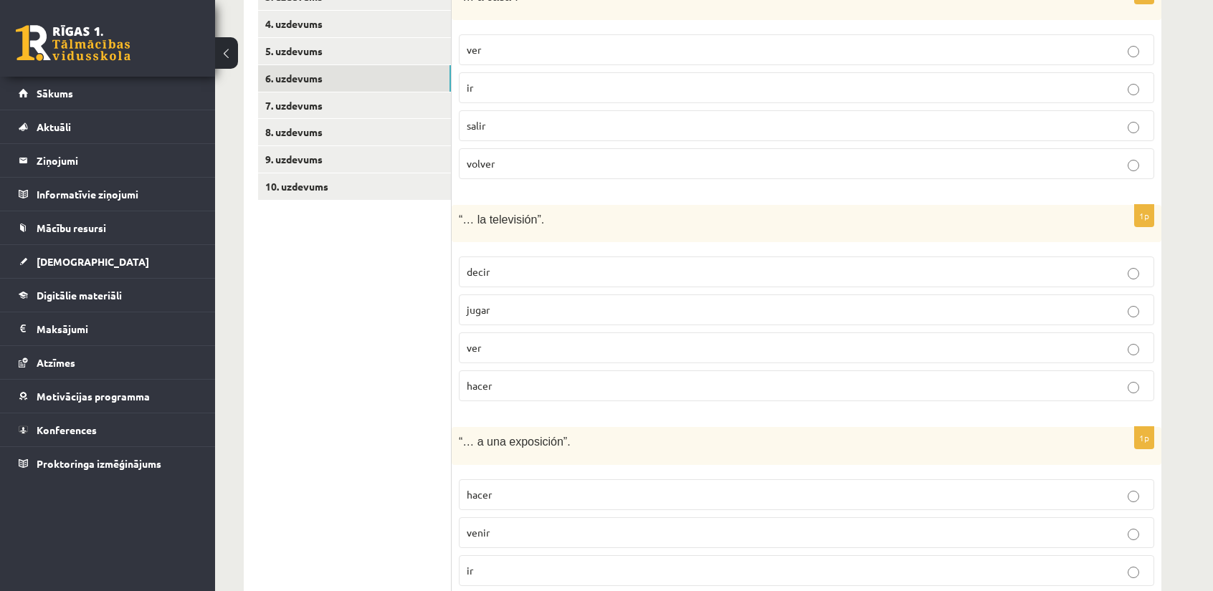
scroll to position [526, 0]
click at [457, 326] on div "1p “… la televisión”. decir jugar ver hacer" at bounding box center [807, 308] width 710 height 209
click at [465, 332] on label "ver" at bounding box center [806, 347] width 695 height 31
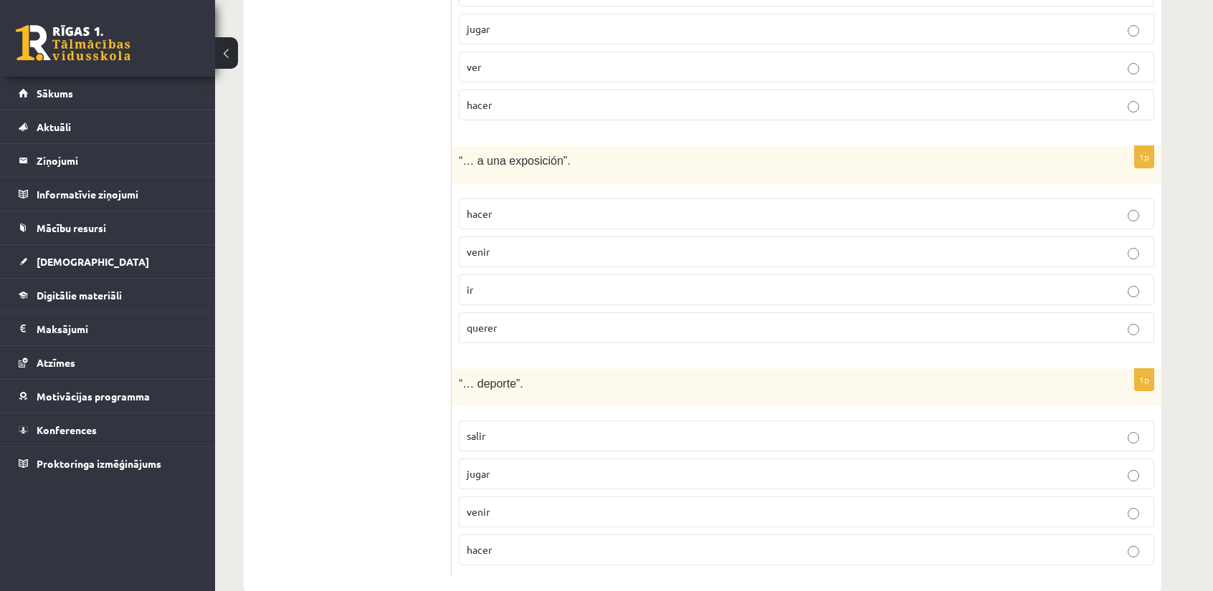
scroll to position [813, 0]
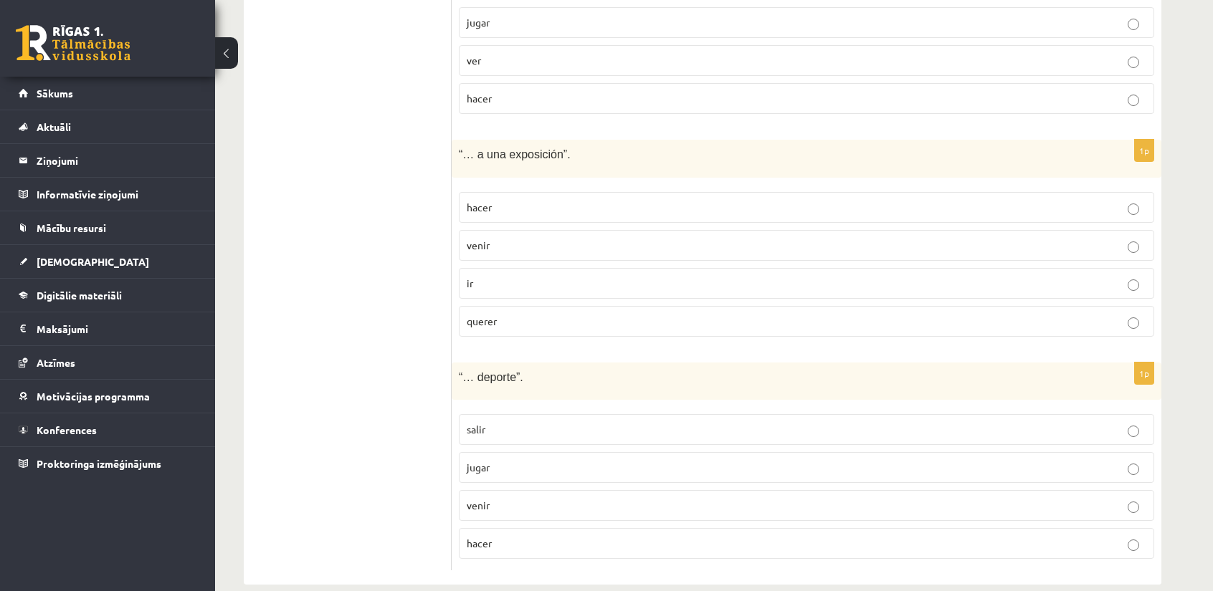
click at [536, 238] on p "venir" at bounding box center [807, 245] width 680 height 15
click at [510, 536] on p "hacer" at bounding box center [807, 543] width 680 height 15
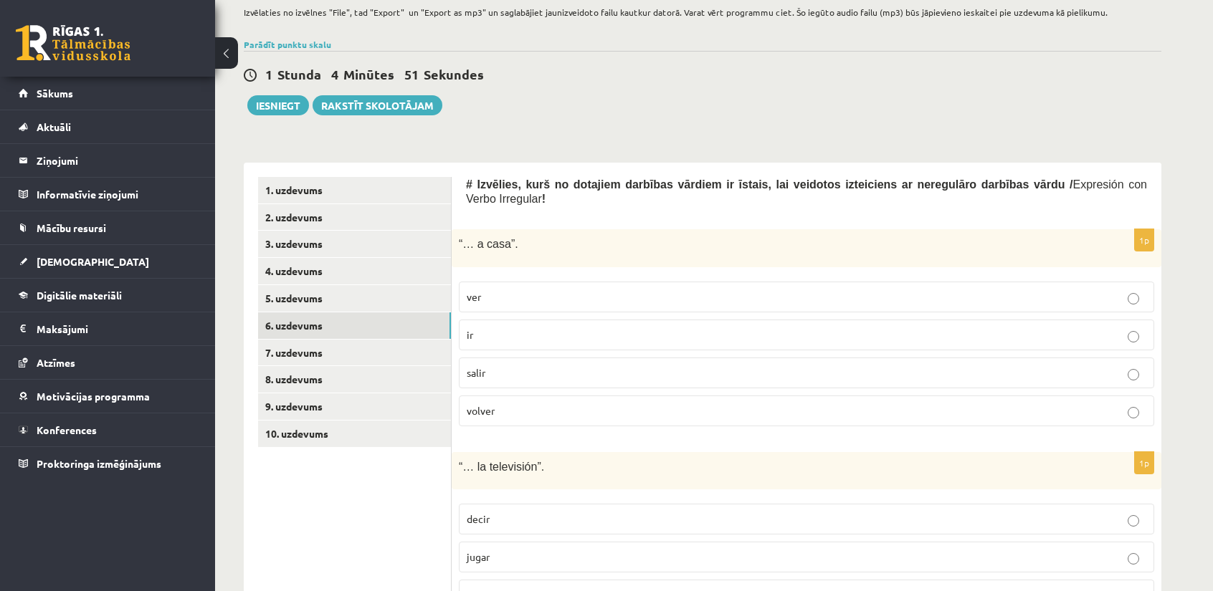
scroll to position [239, 0]
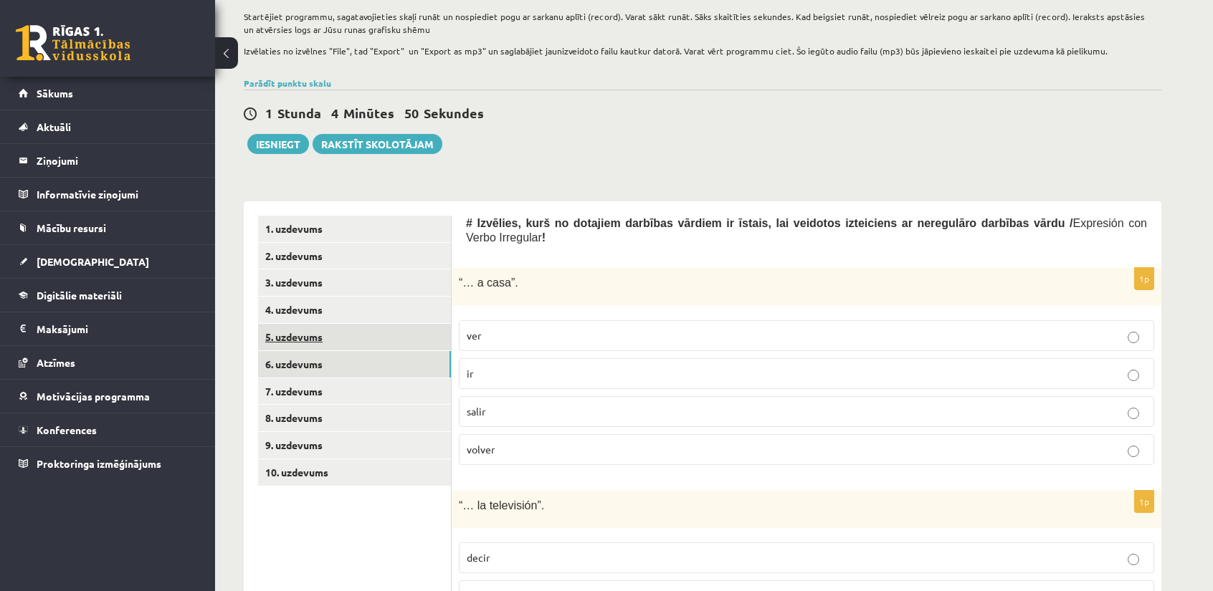
click at [394, 326] on link "5. uzdevums" at bounding box center [354, 337] width 193 height 27
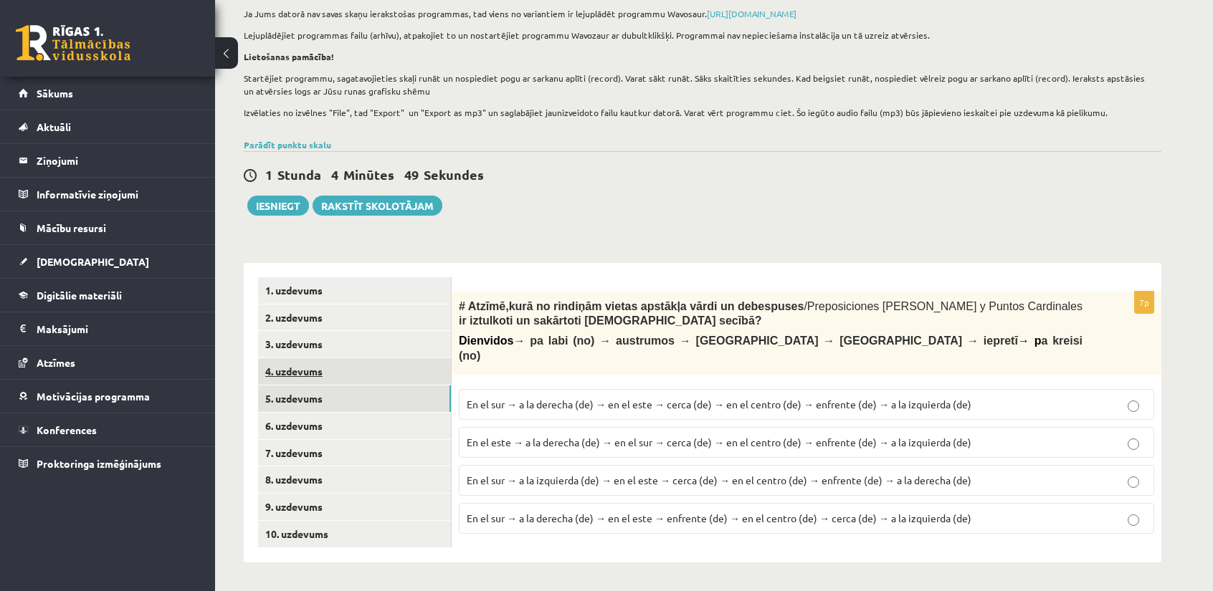
click at [416, 369] on link "4. uzdevums" at bounding box center [354, 371] width 193 height 27
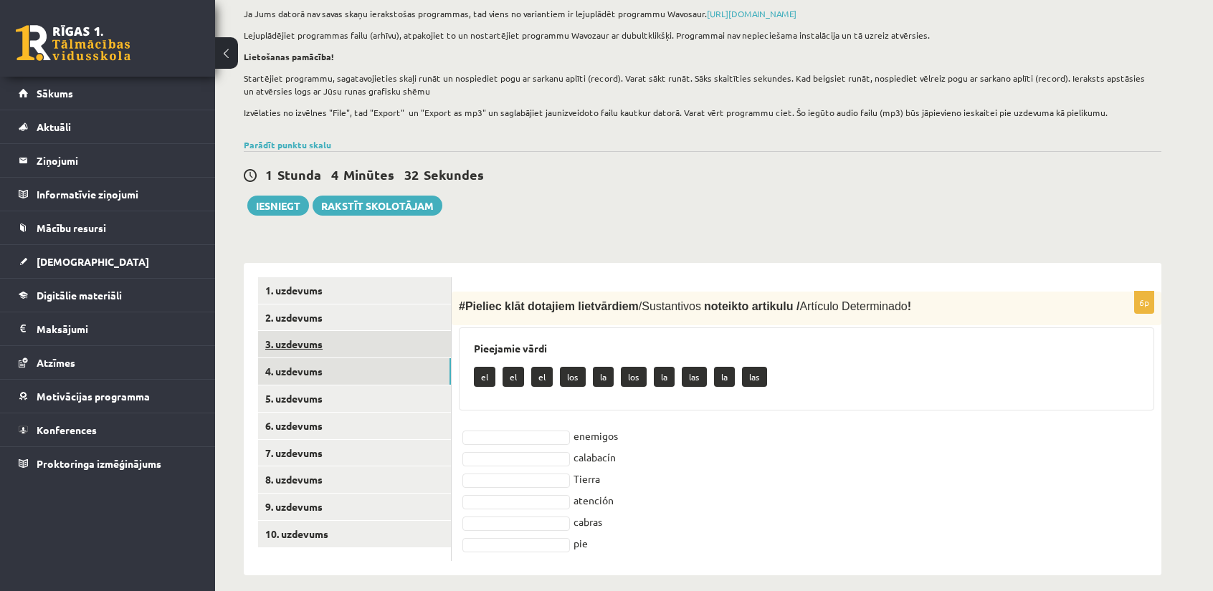
click at [378, 339] on link "3. uzdevums" at bounding box center [354, 344] width 193 height 27
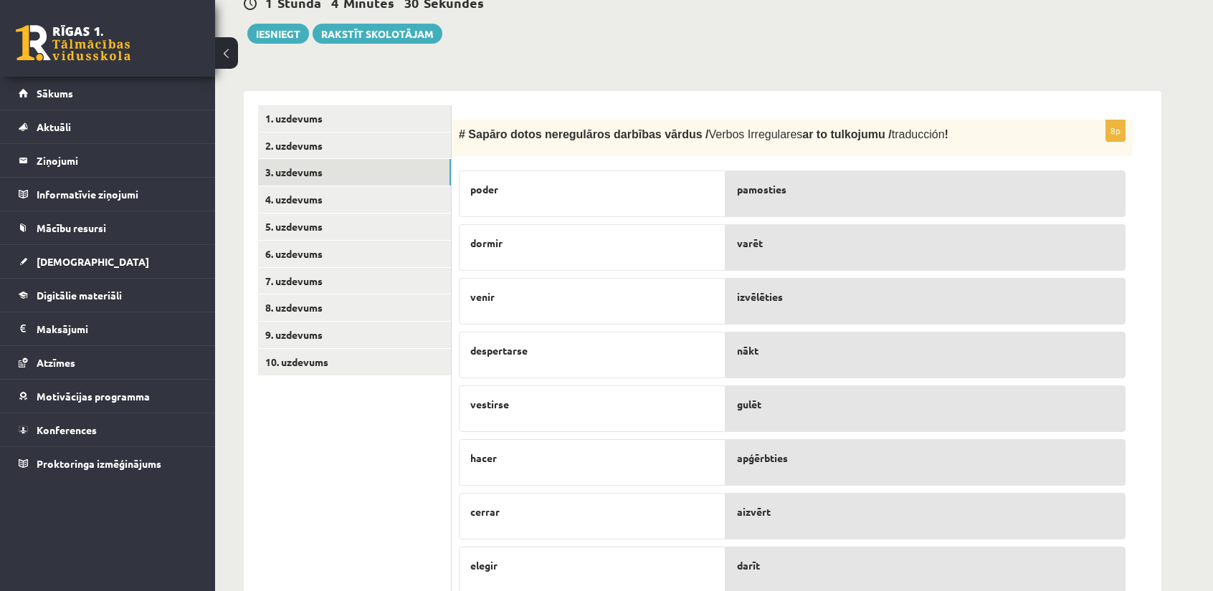
scroll to position [393, 0]
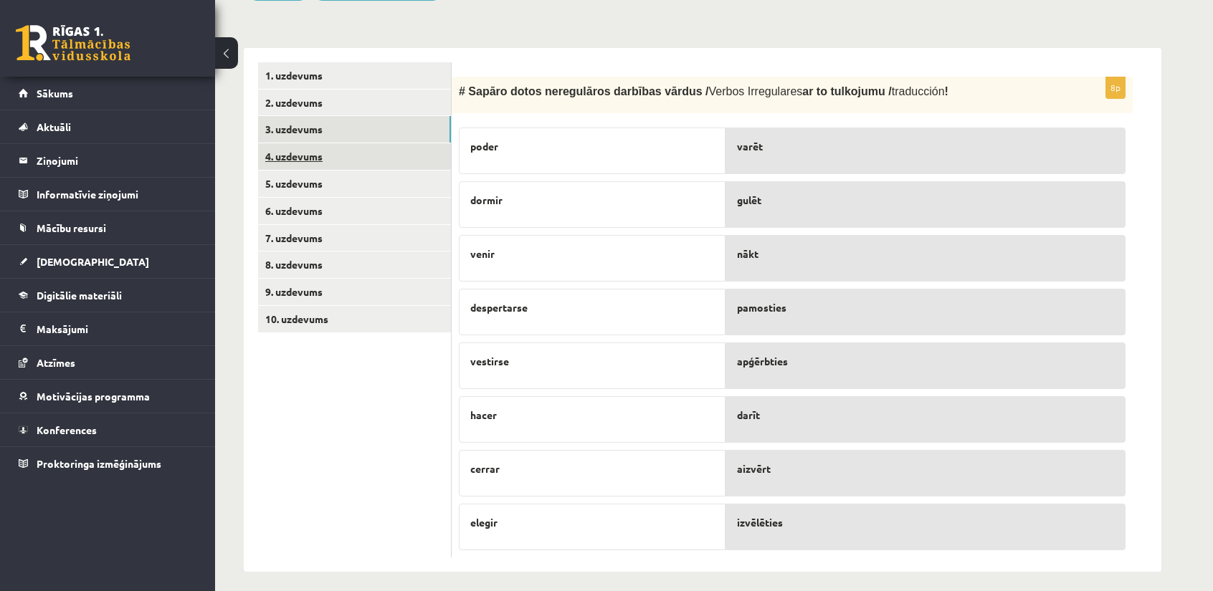
click at [329, 157] on link "4. uzdevums" at bounding box center [354, 156] width 193 height 27
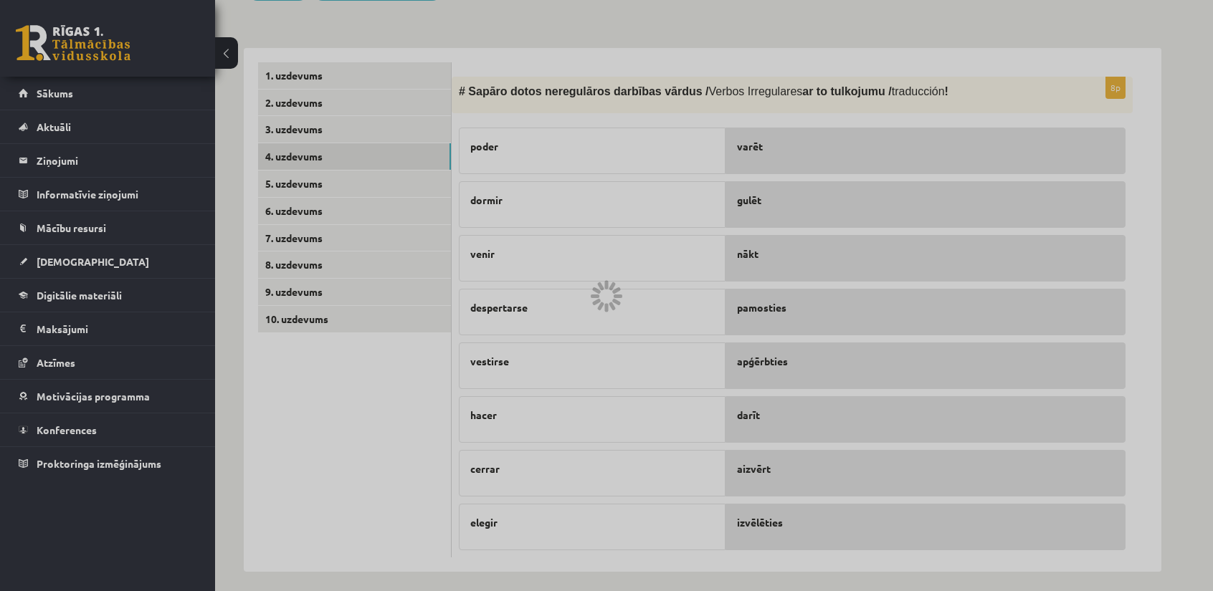
scroll to position [191, 0]
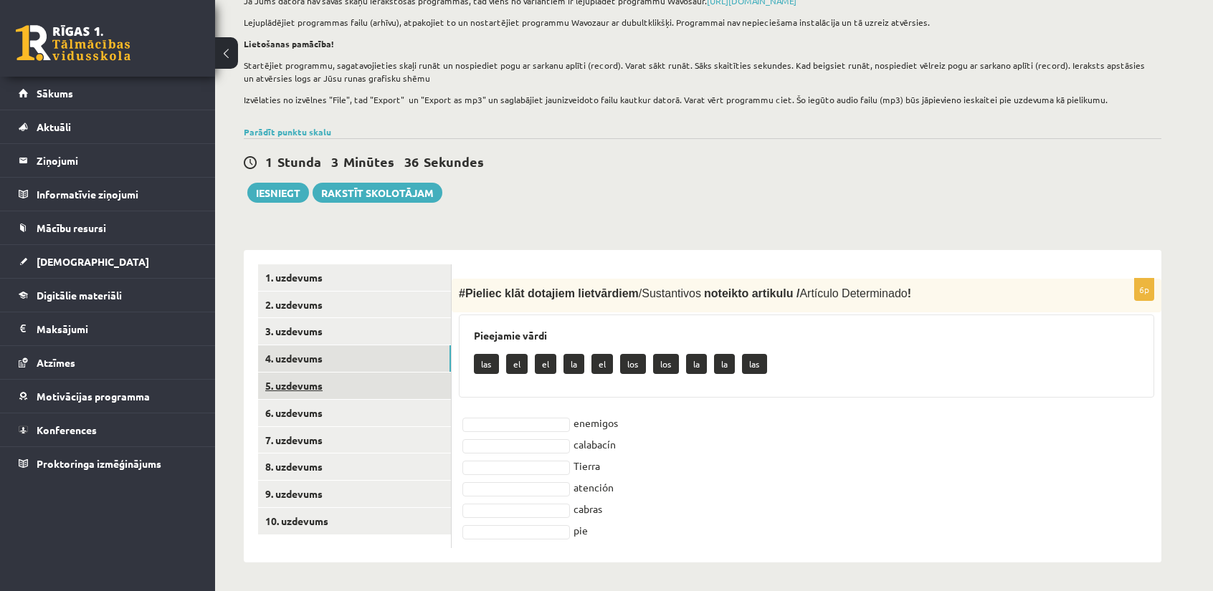
click at [344, 392] on link "5. uzdevums" at bounding box center [354, 386] width 193 height 27
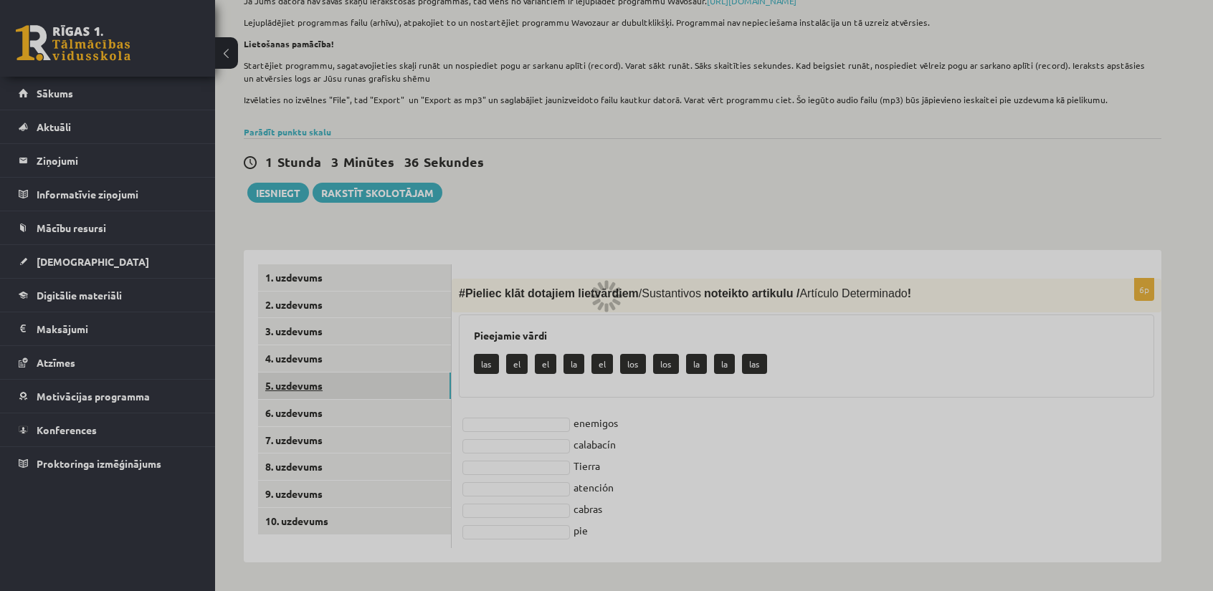
scroll to position [178, 0]
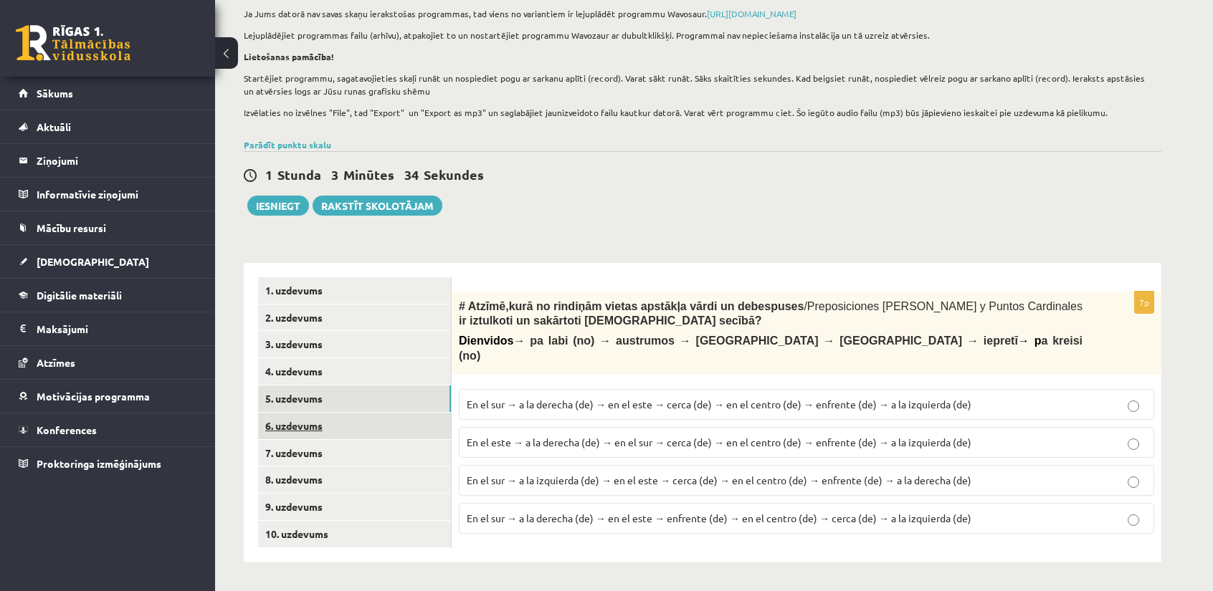
click at [337, 428] on link "6. uzdevums" at bounding box center [354, 426] width 193 height 27
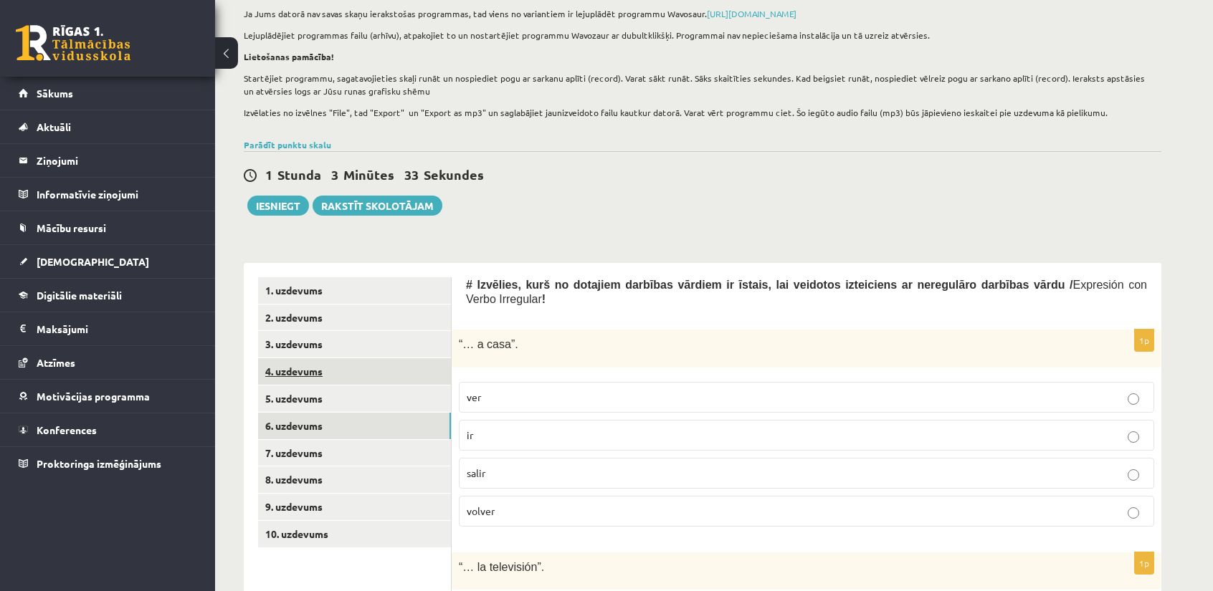
click at [327, 378] on link "4. uzdevums" at bounding box center [354, 371] width 193 height 27
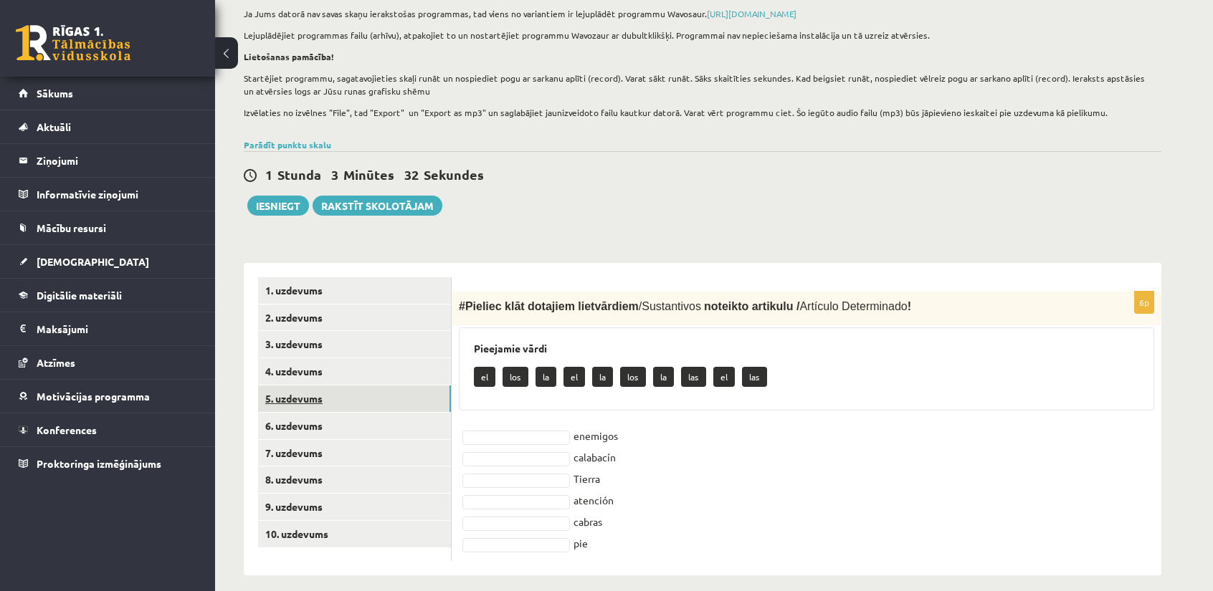
click at [329, 388] on link "5. uzdevums" at bounding box center [354, 399] width 193 height 27
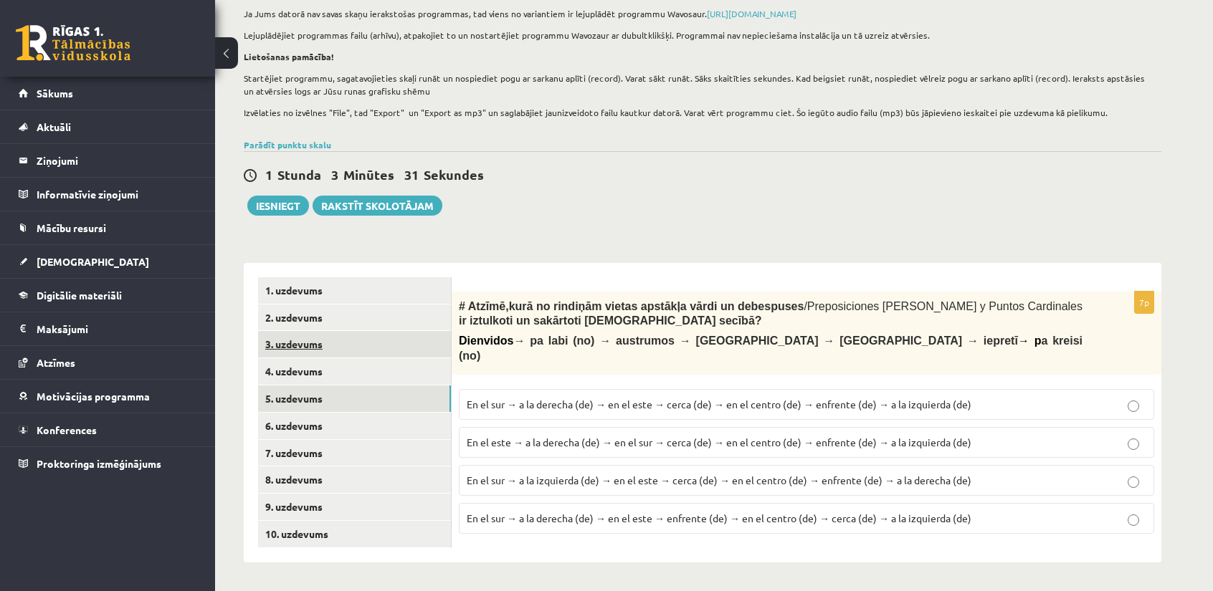
click at [325, 349] on link "3. uzdevums" at bounding box center [354, 344] width 193 height 27
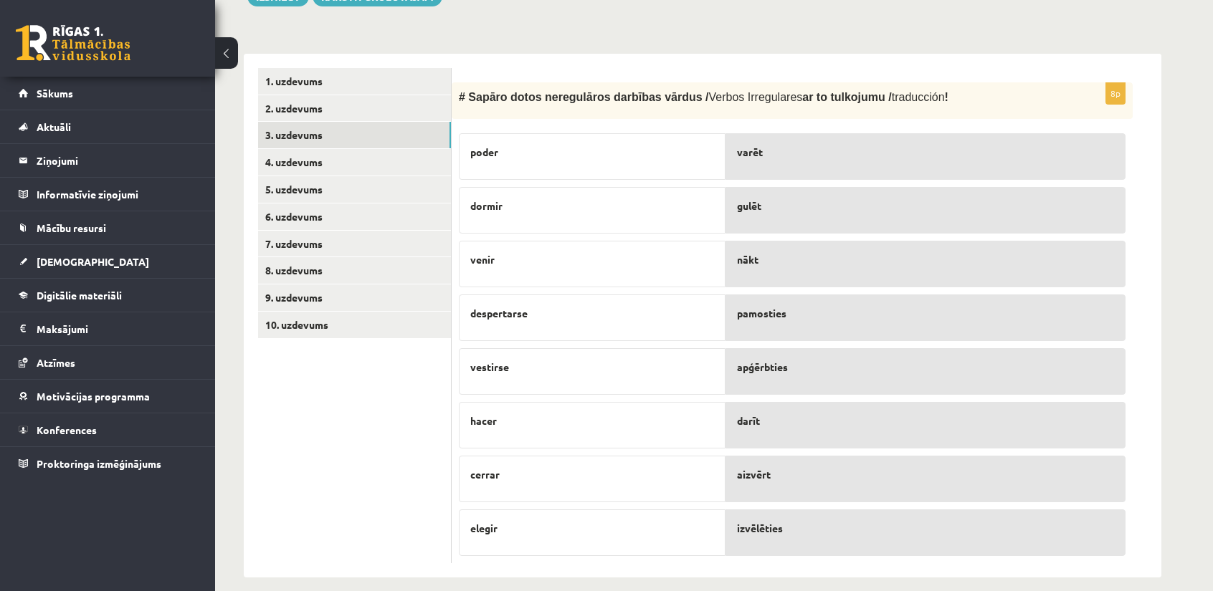
scroll to position [399, 0]
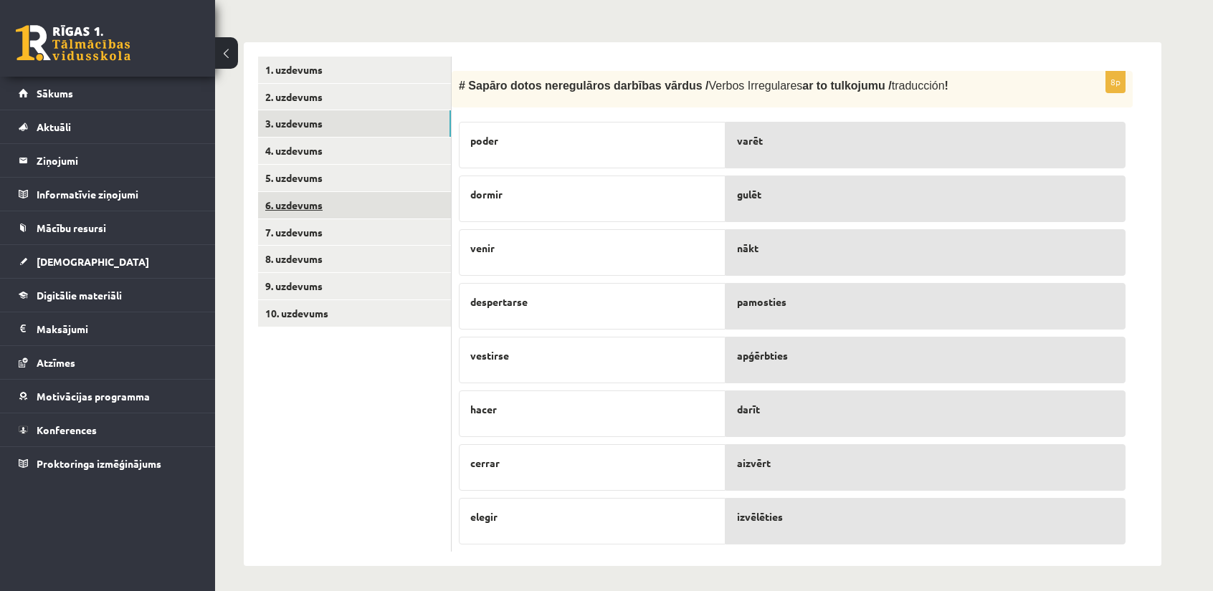
click at [321, 212] on link "6. uzdevums" at bounding box center [354, 205] width 193 height 27
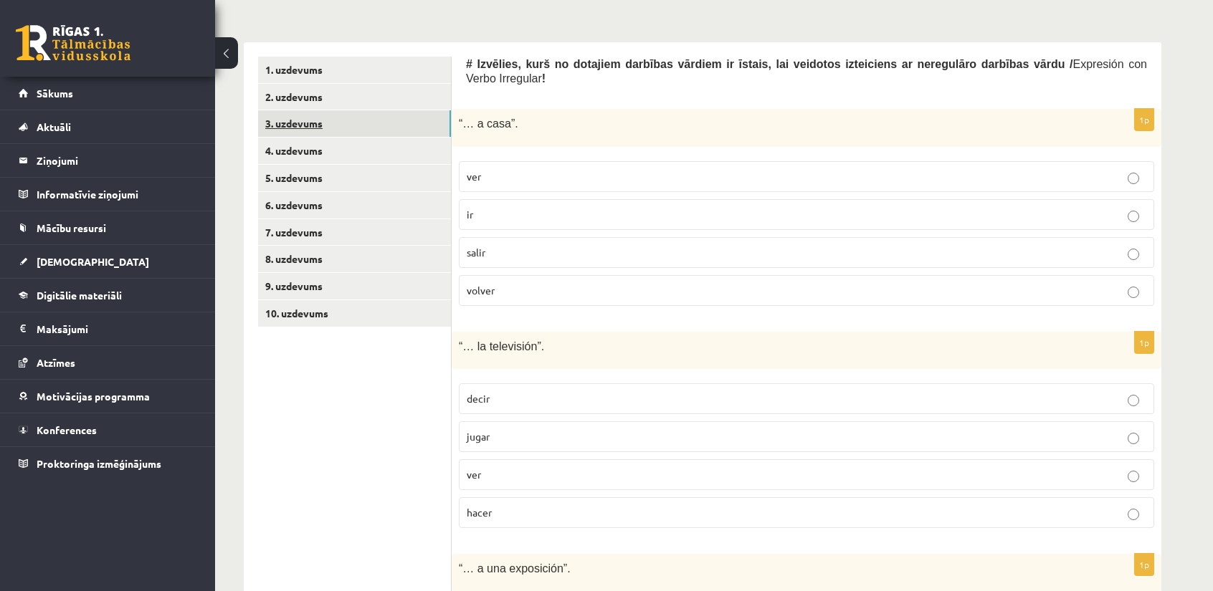
click at [338, 130] on link "3. uzdevums" at bounding box center [354, 123] width 193 height 27
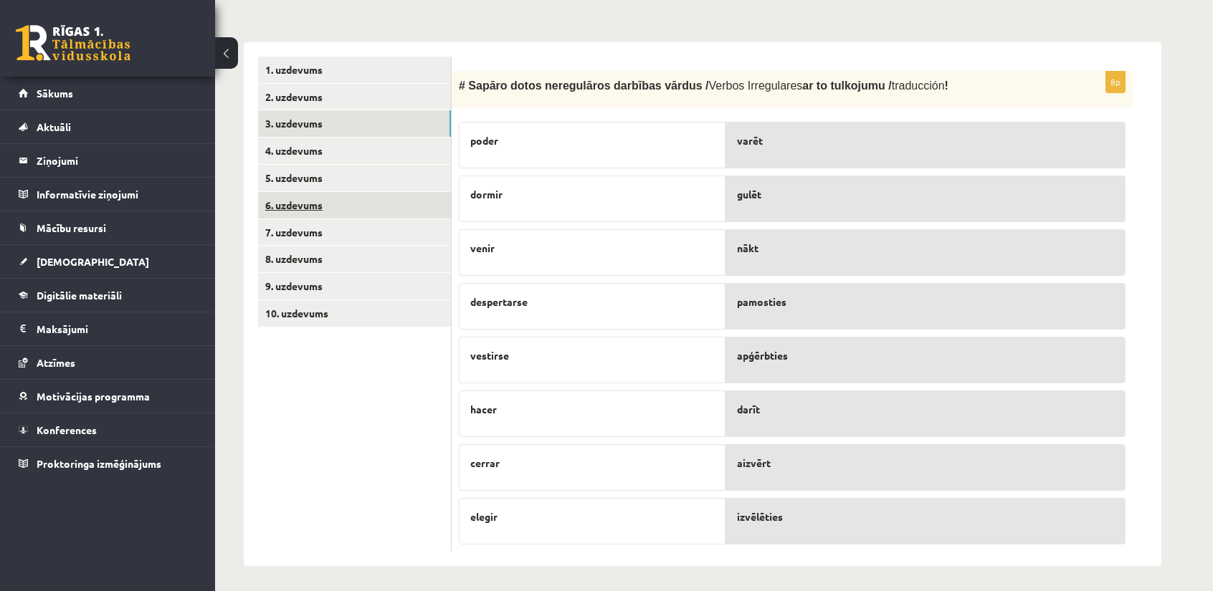
click at [333, 211] on link "6. uzdevums" at bounding box center [354, 205] width 193 height 27
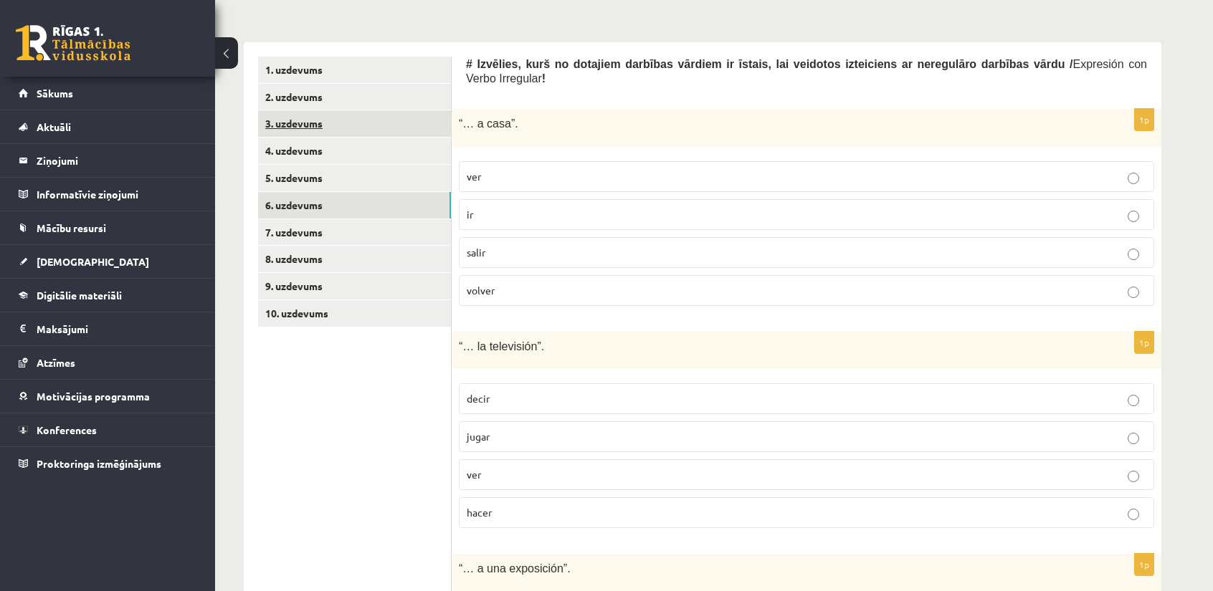
click at [310, 124] on link "3. uzdevums" at bounding box center [354, 123] width 193 height 27
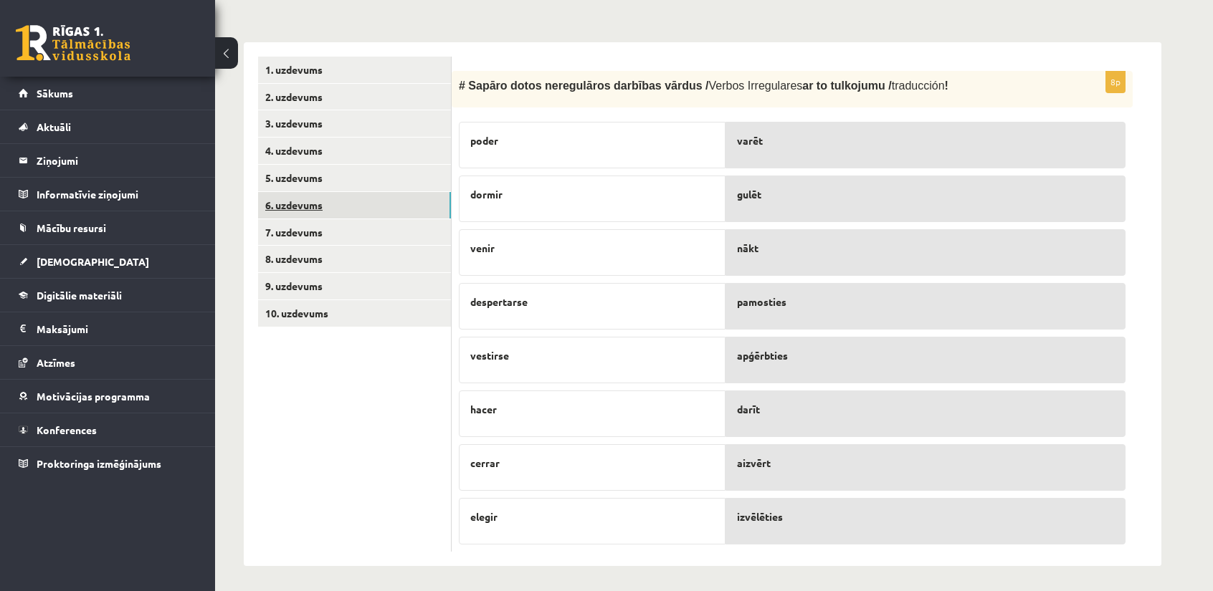
click at [340, 207] on link "6. uzdevums" at bounding box center [354, 205] width 193 height 27
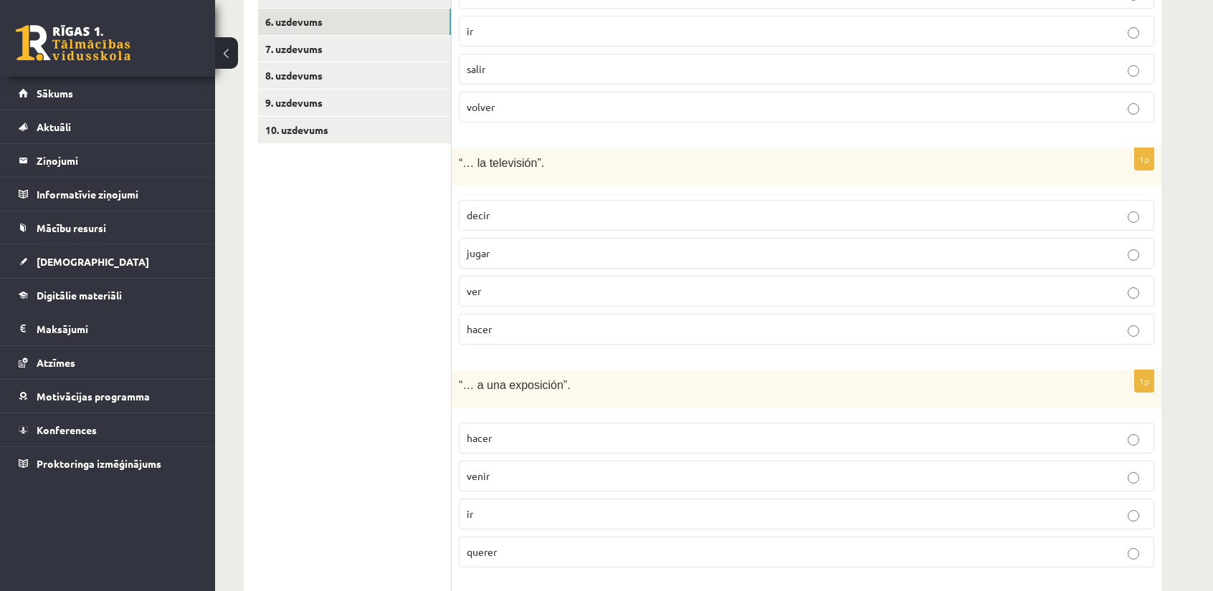
scroll to position [470, 0]
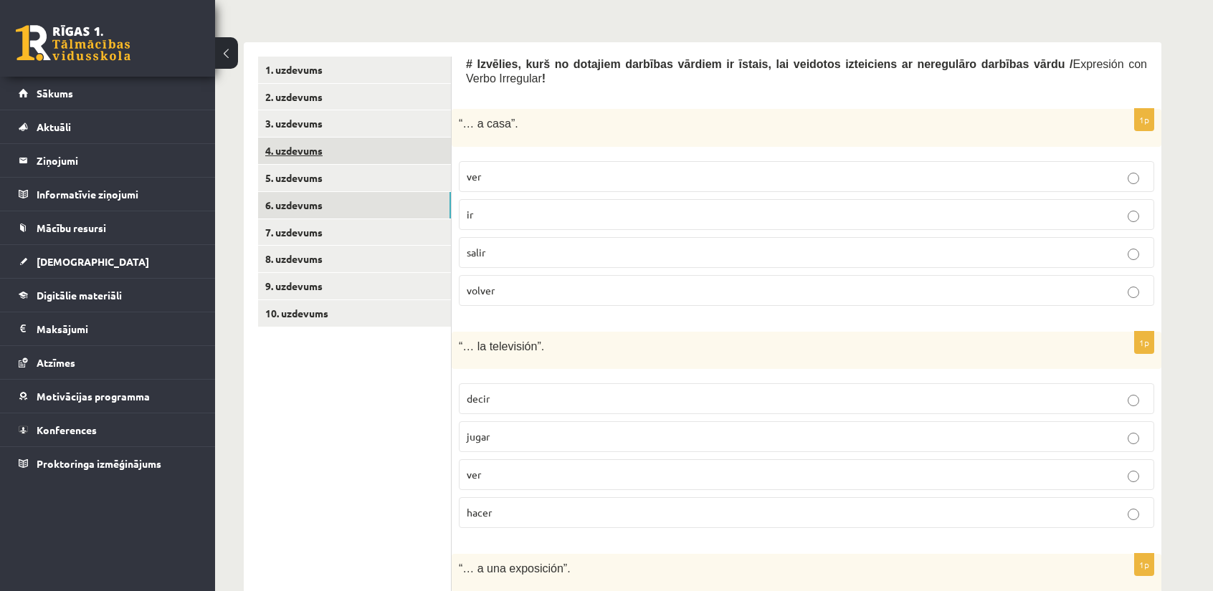
click at [317, 159] on link "4. uzdevums" at bounding box center [354, 151] width 193 height 27
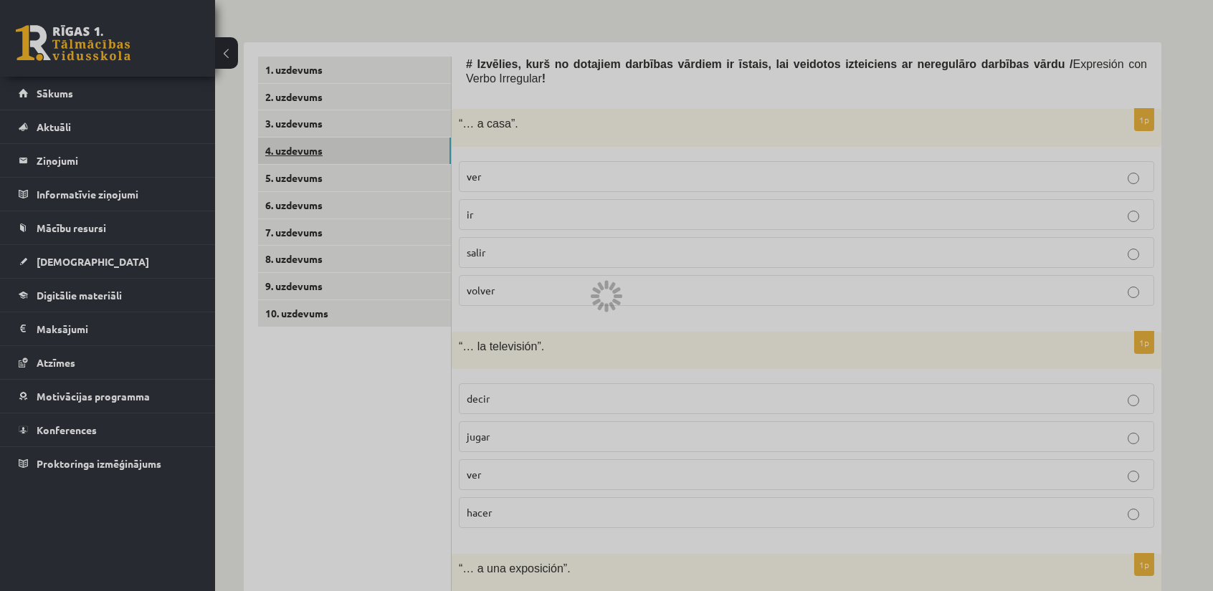
scroll to position [191, 0]
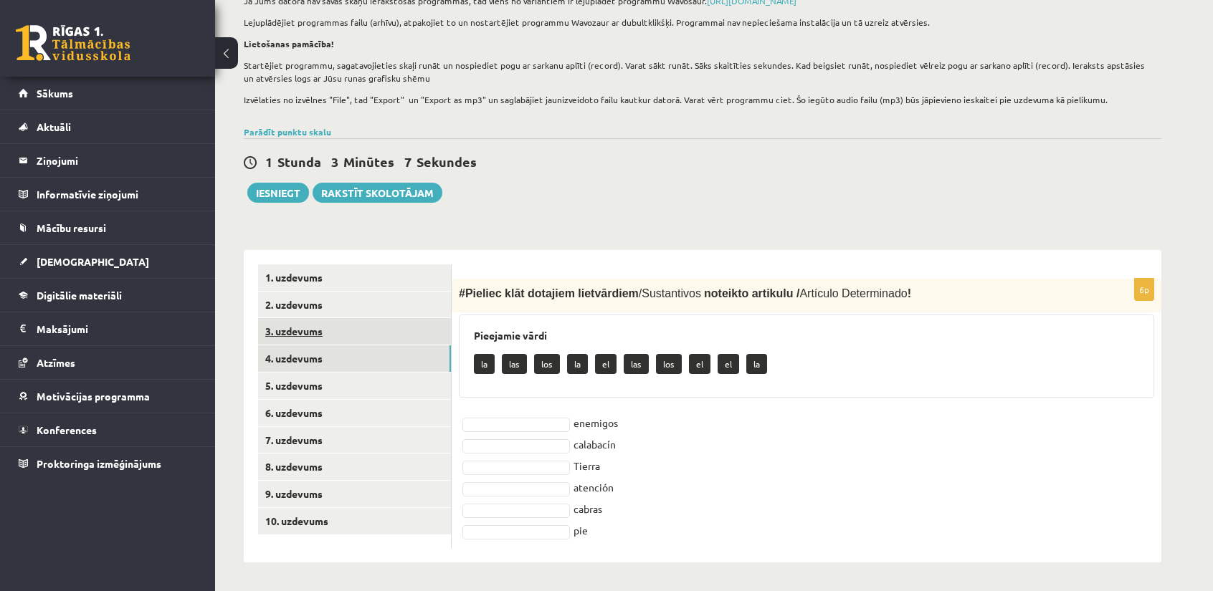
click at [347, 332] on link "3. uzdevums" at bounding box center [354, 331] width 193 height 27
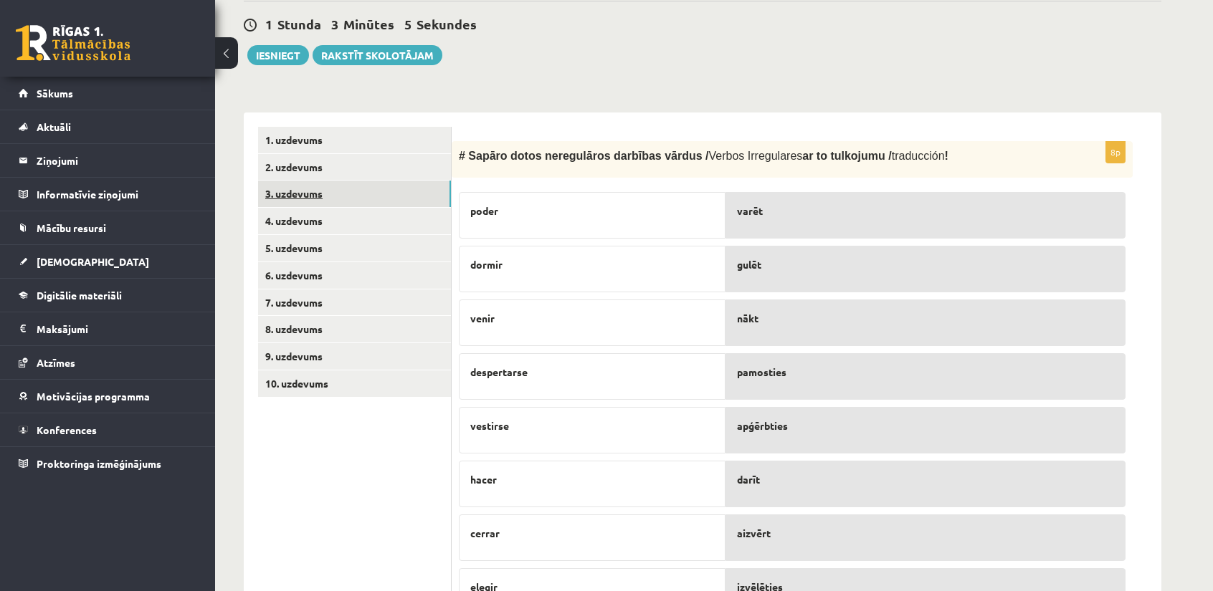
scroll to position [334, 0]
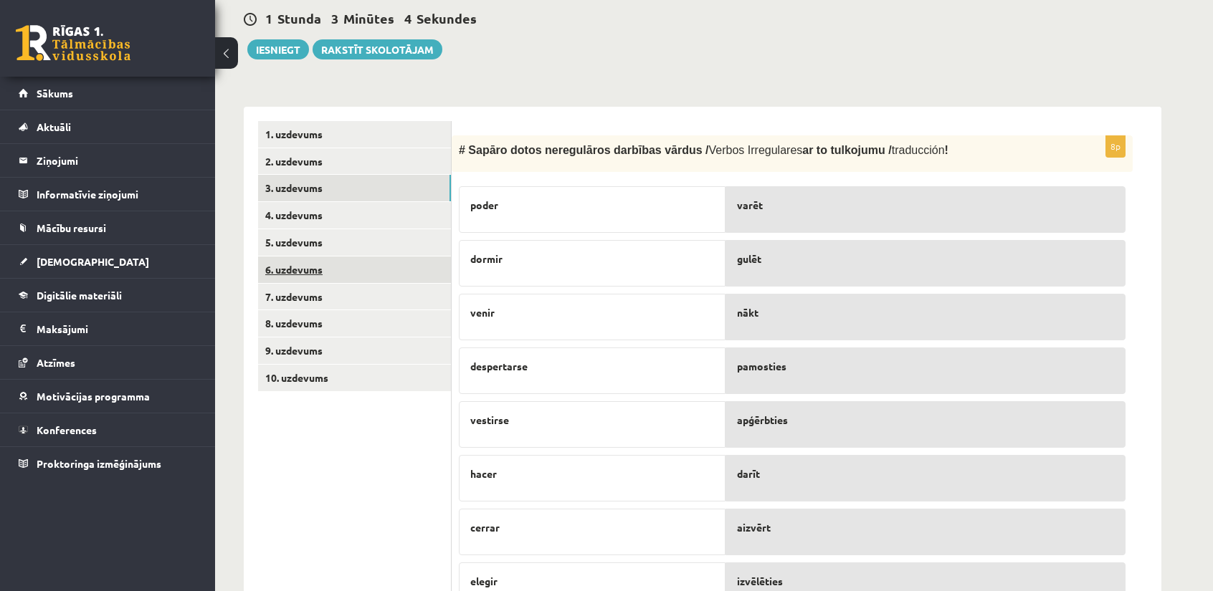
click at [329, 272] on link "6. uzdevums" at bounding box center [354, 270] width 193 height 27
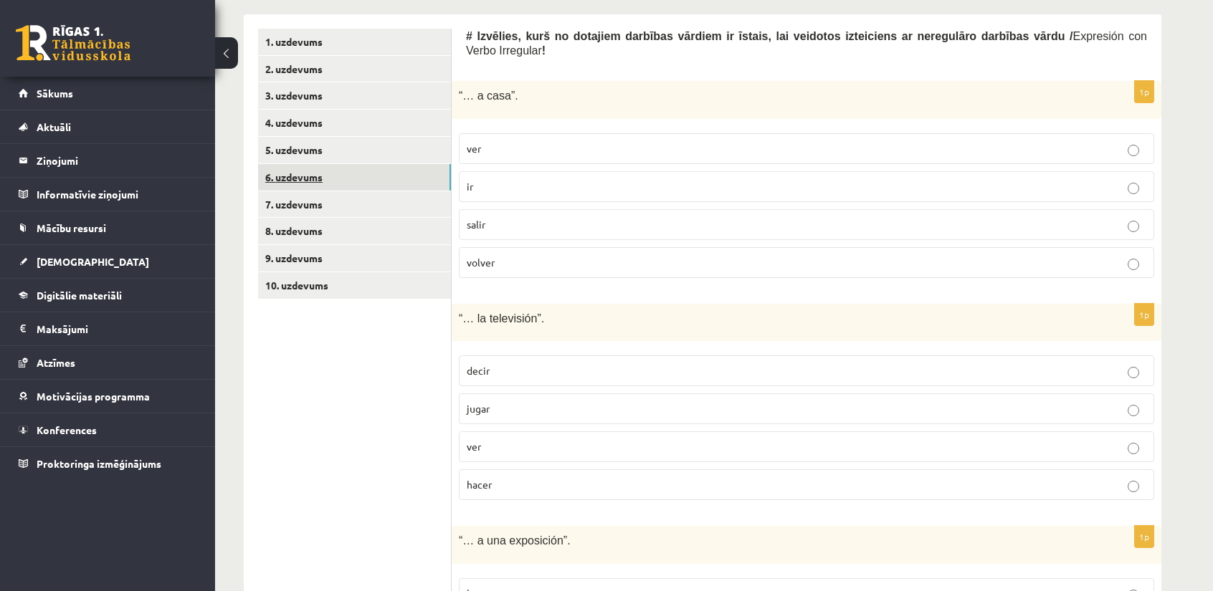
scroll to position [383, 0]
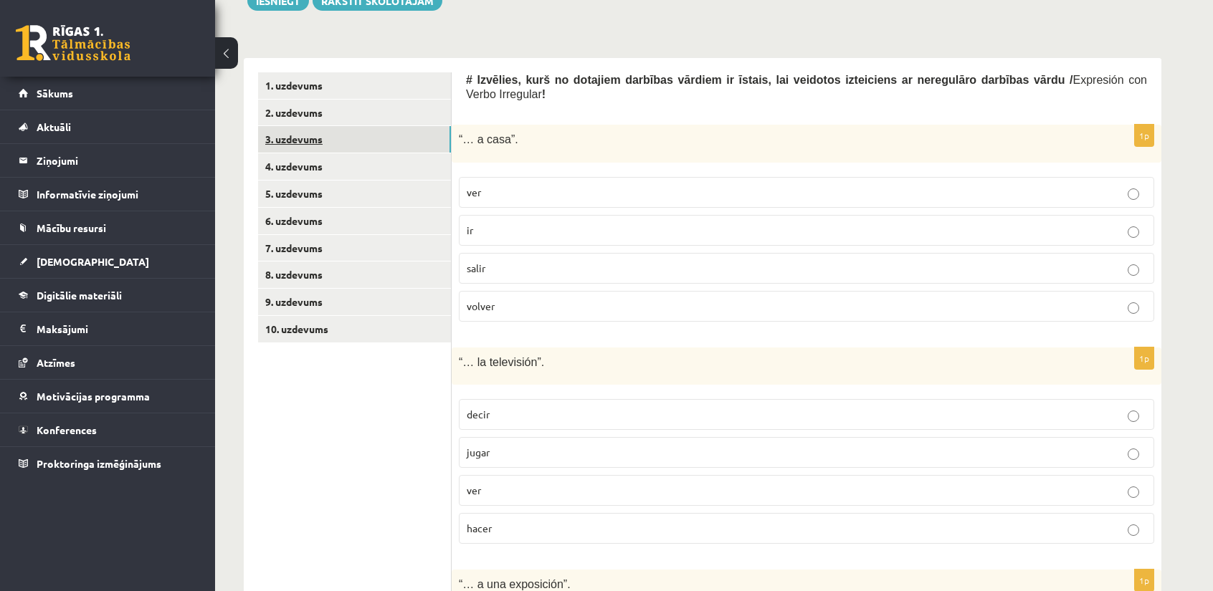
click at [300, 143] on link "3. uzdevums" at bounding box center [354, 139] width 193 height 27
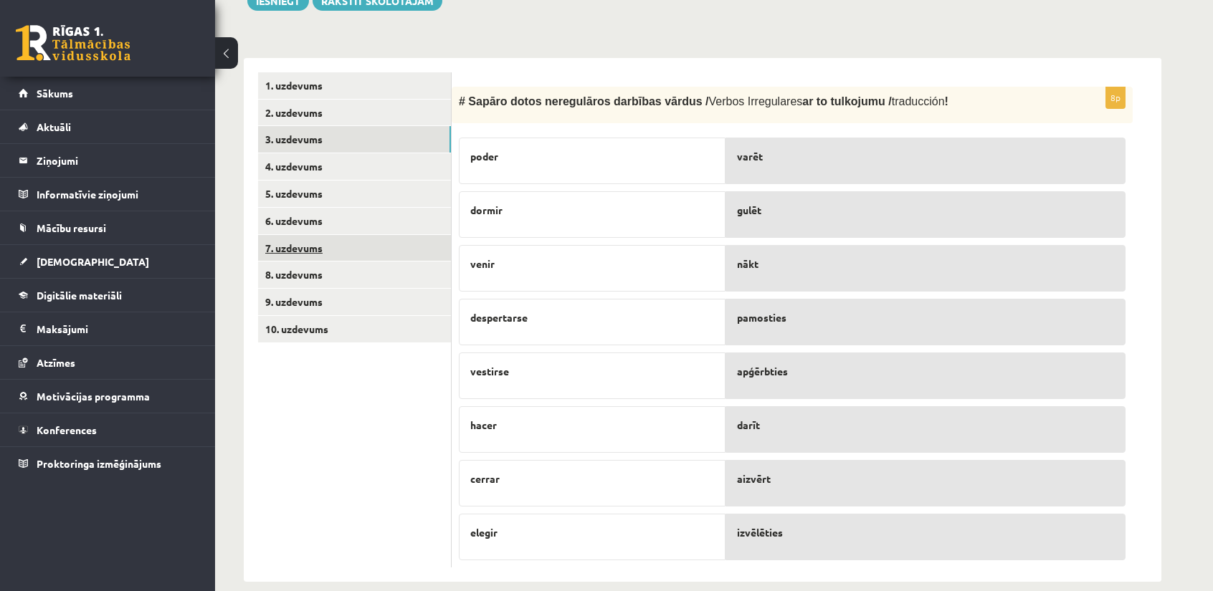
click at [333, 240] on link "7. uzdevums" at bounding box center [354, 248] width 193 height 27
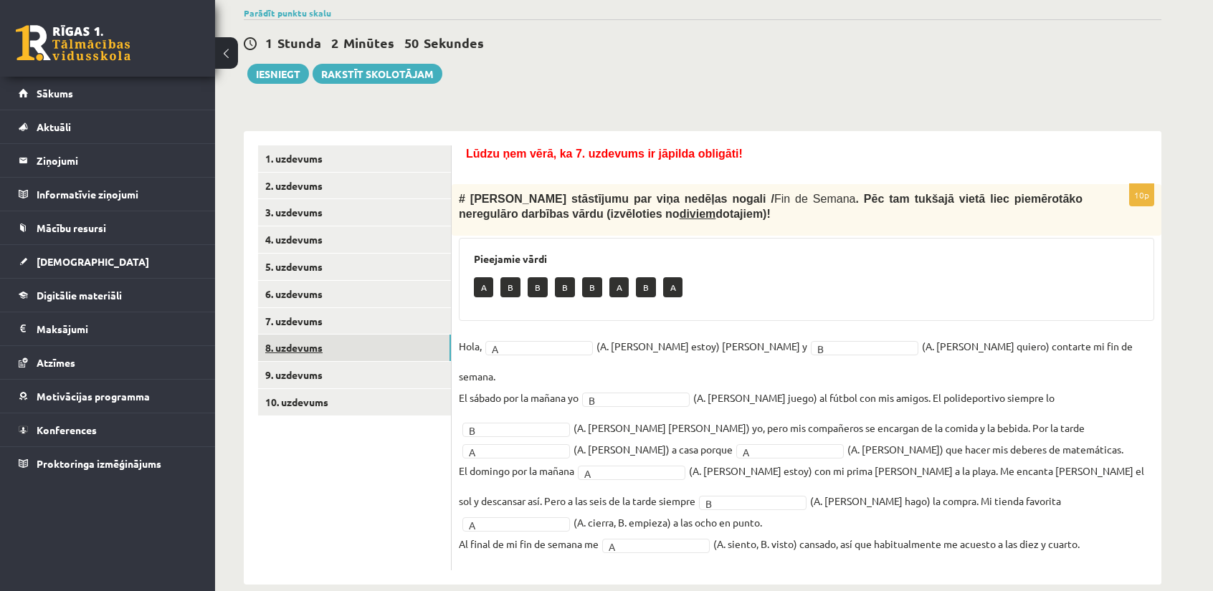
click at [357, 342] on link "8. uzdevums" at bounding box center [354, 348] width 193 height 27
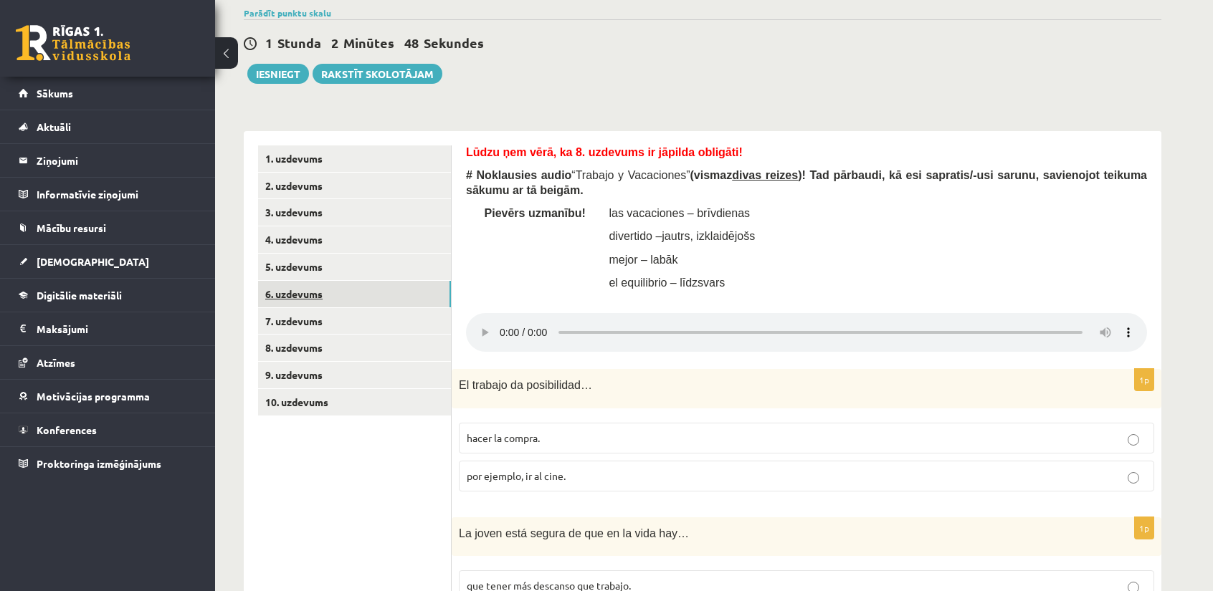
click at [348, 290] on link "6. uzdevums" at bounding box center [354, 294] width 193 height 27
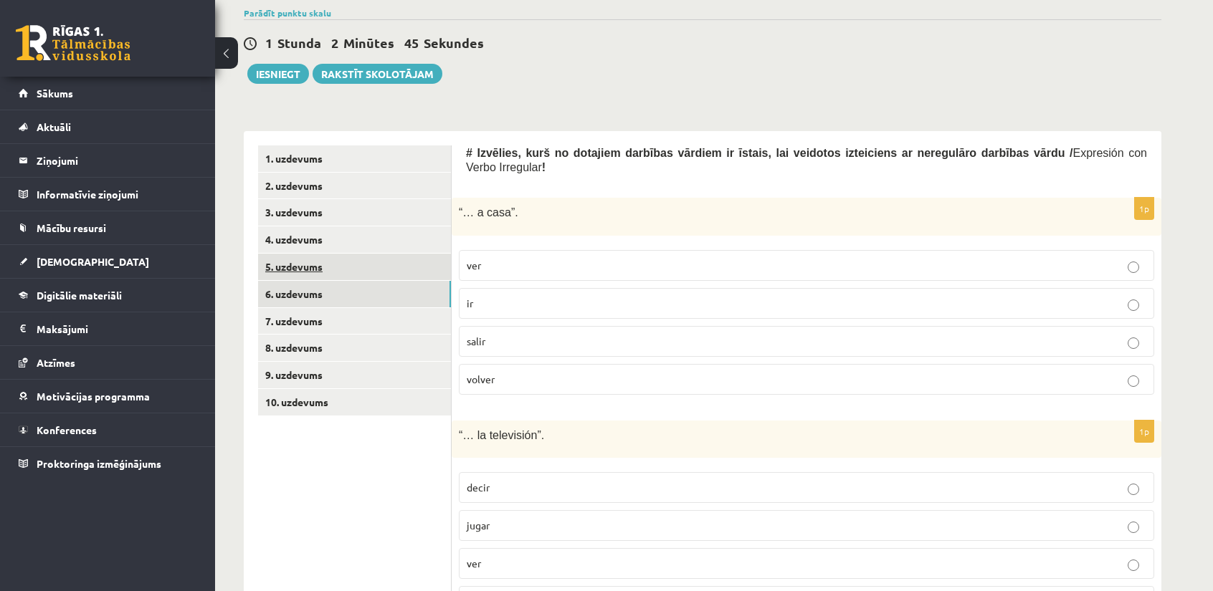
click at [322, 263] on link "5. uzdevums" at bounding box center [354, 267] width 193 height 27
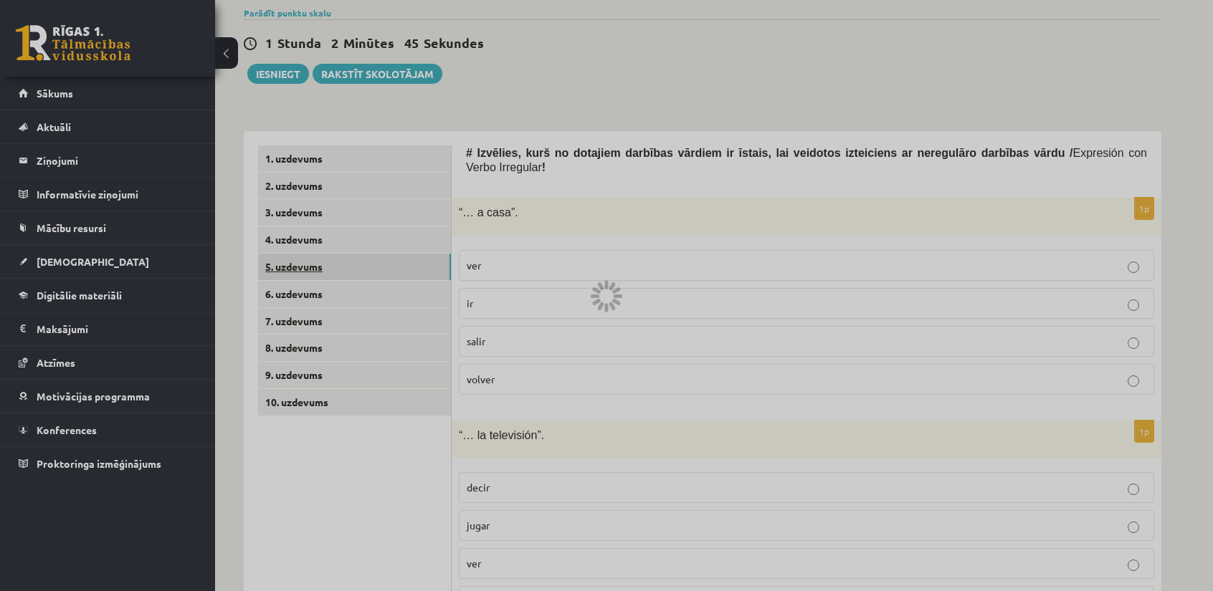
scroll to position [178, 0]
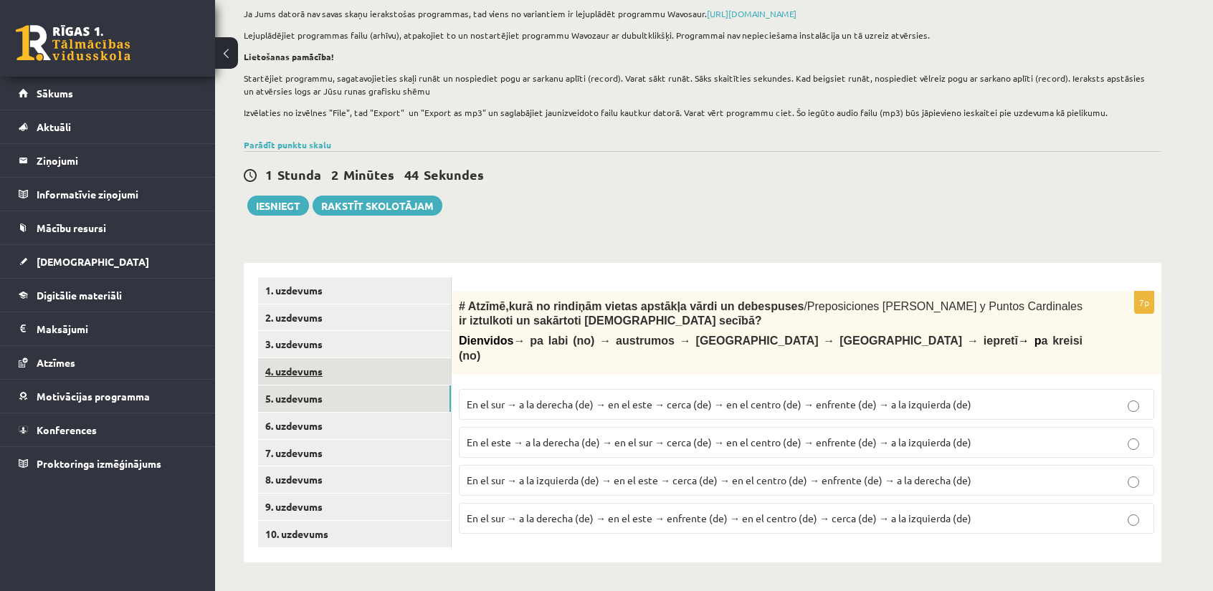
click at [380, 368] on link "4. uzdevums" at bounding box center [354, 371] width 193 height 27
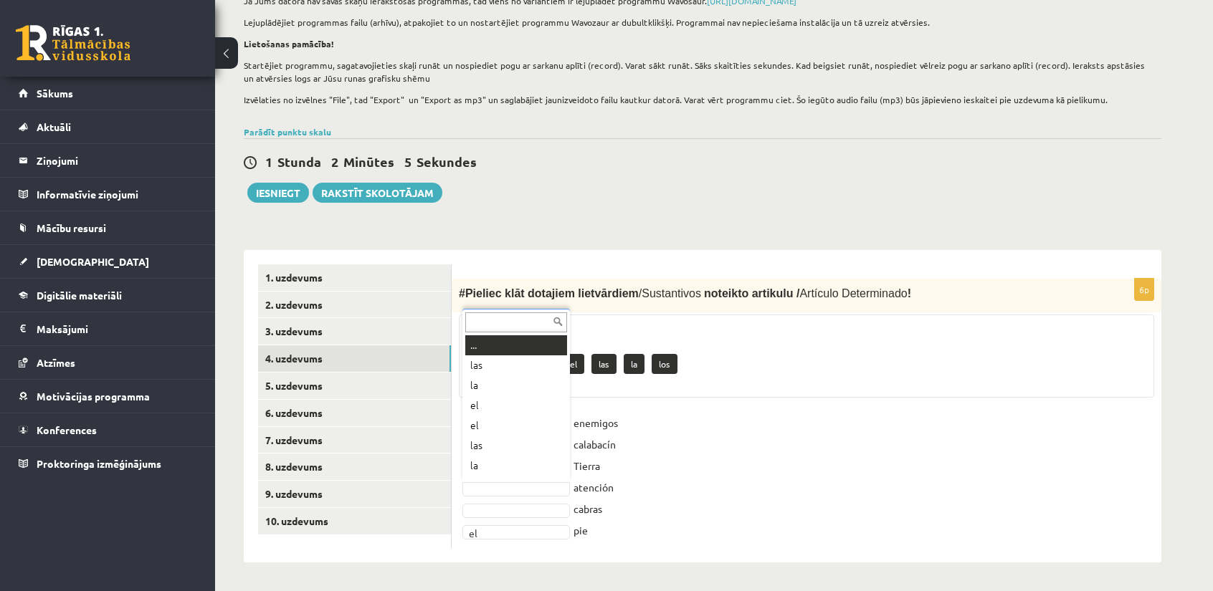
scroll to position [17, 0]
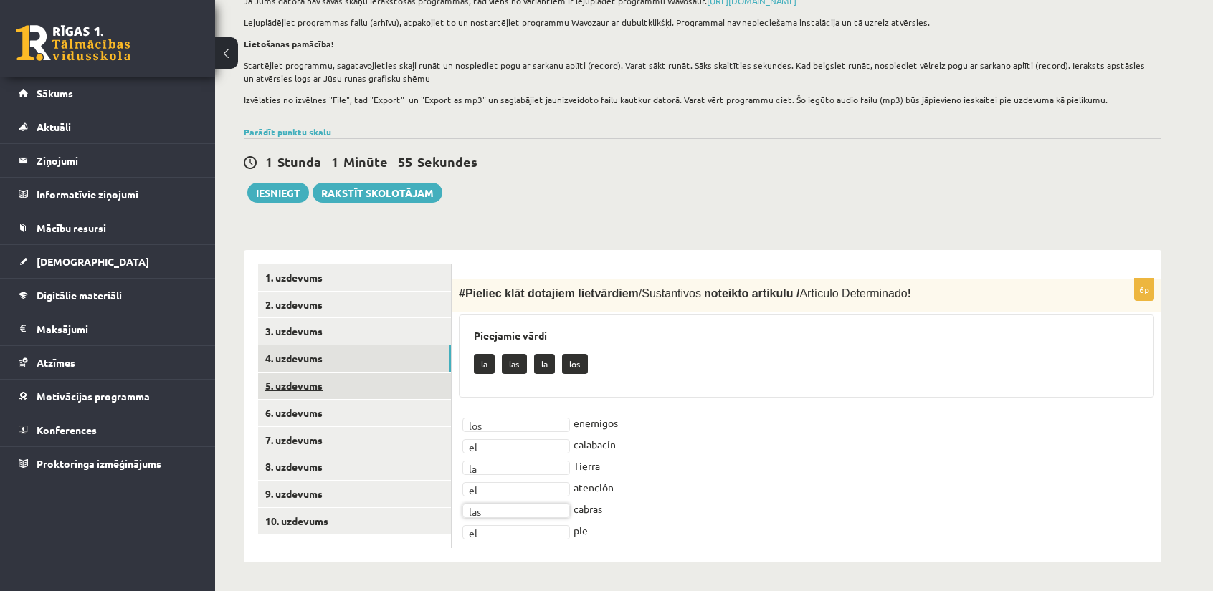
click at [368, 381] on link "5. uzdevums" at bounding box center [354, 386] width 193 height 27
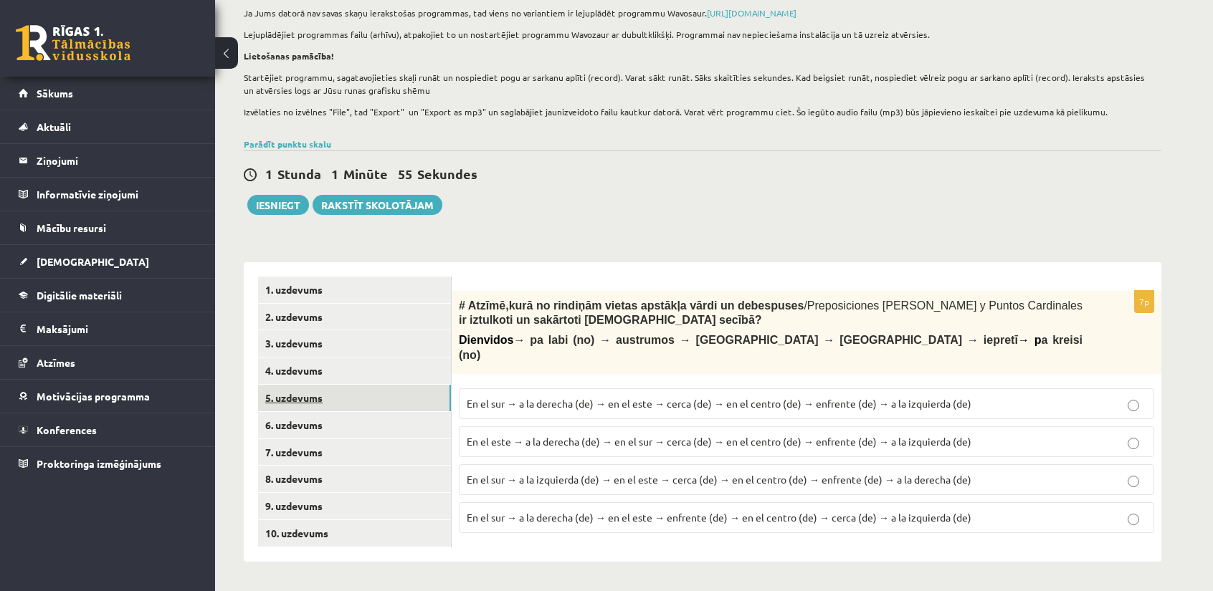
scroll to position [178, 0]
click at [350, 338] on link "3. uzdevums" at bounding box center [354, 344] width 193 height 27
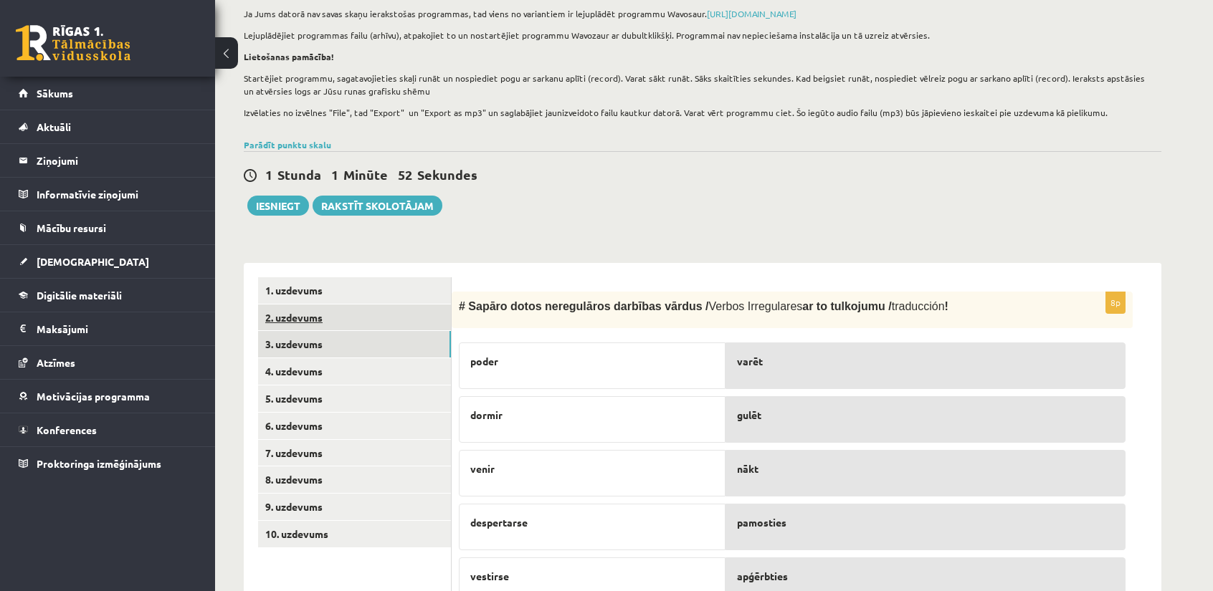
click at [367, 320] on link "2. uzdevums" at bounding box center [354, 318] width 193 height 27
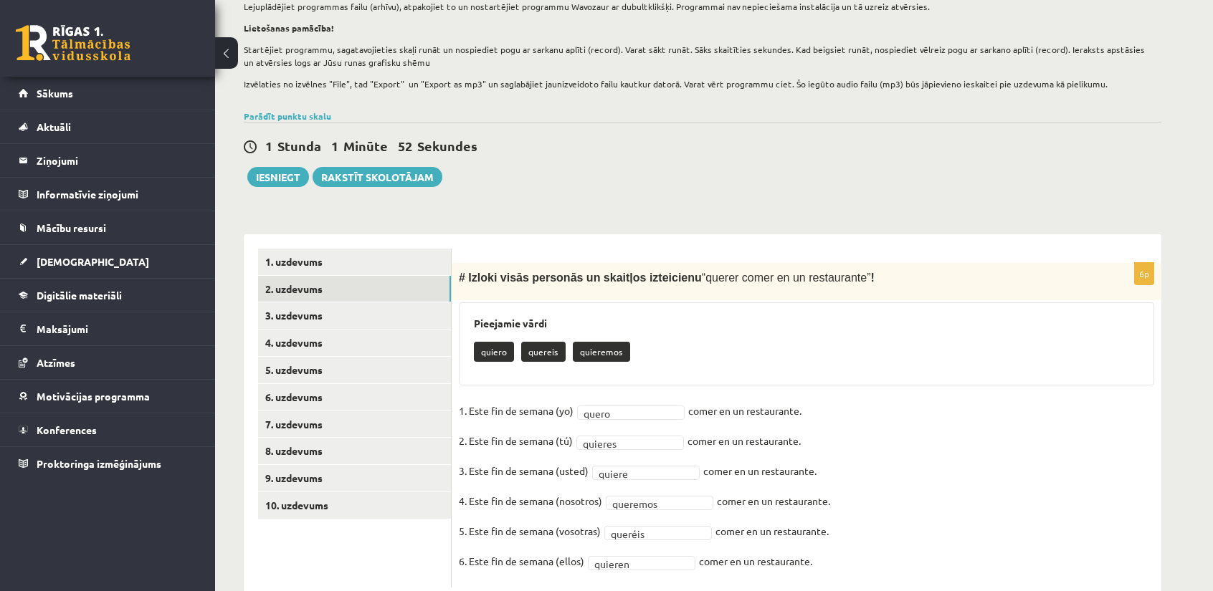
scroll to position [245, 0]
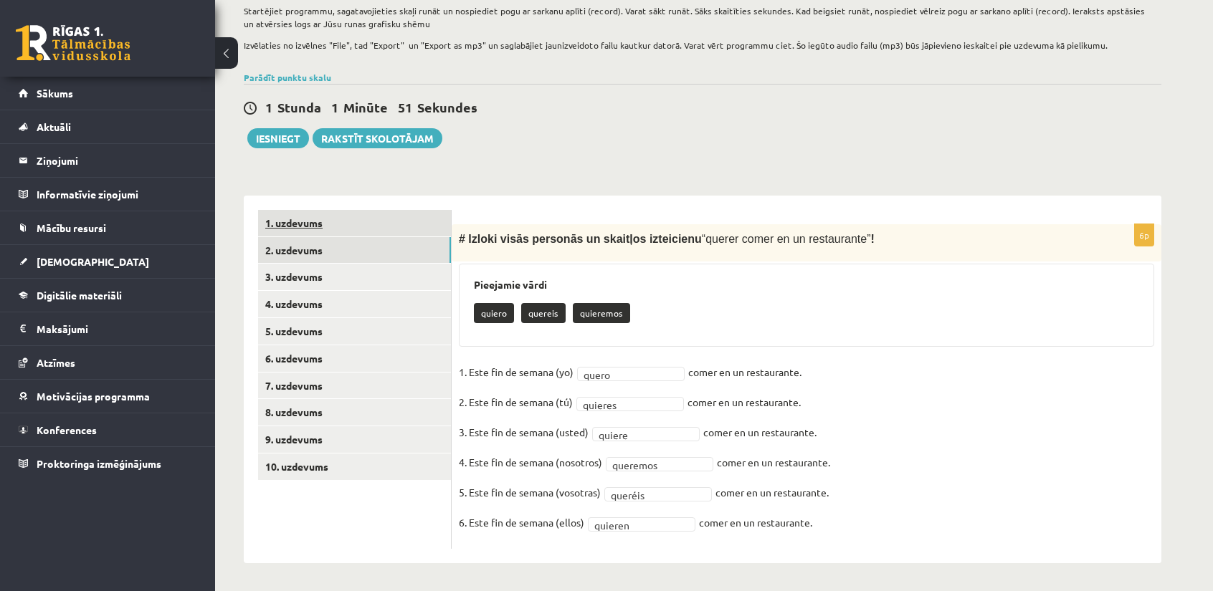
click at [298, 224] on link "1. uzdevums" at bounding box center [354, 223] width 193 height 27
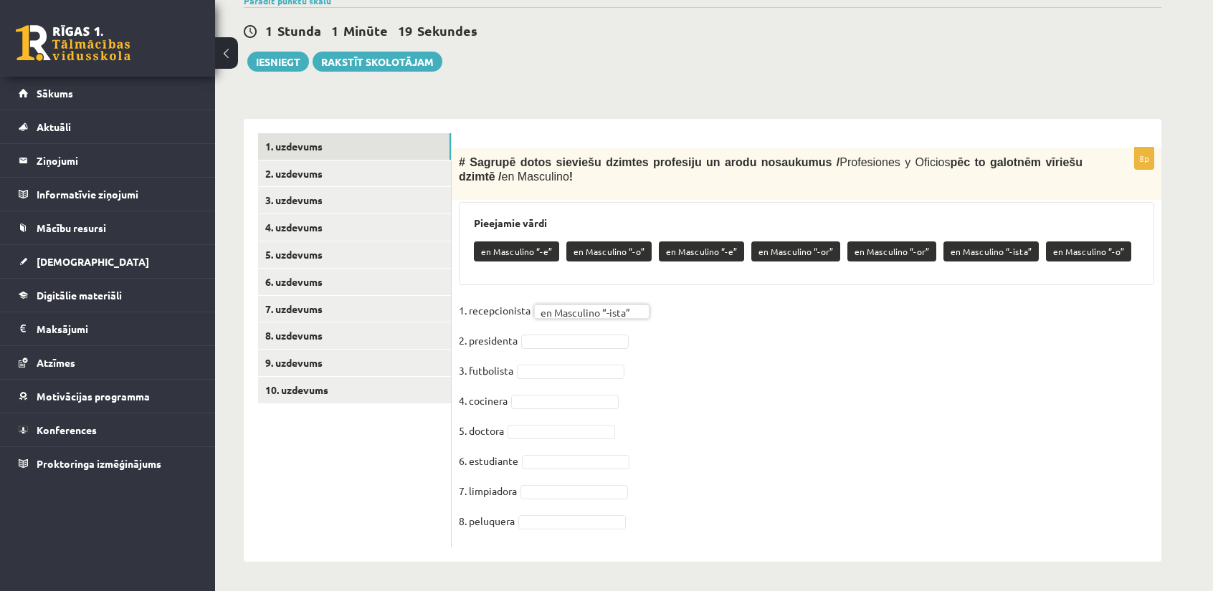
scroll to position [320, 0]
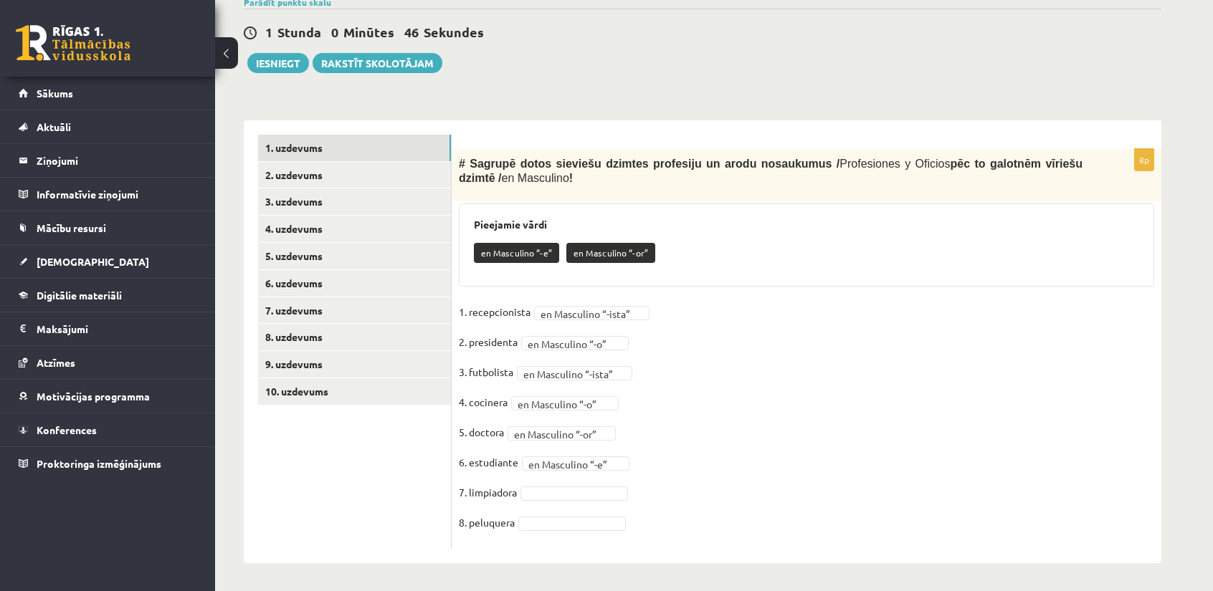
click at [558, 505] on fieldset "**********" at bounding box center [806, 421] width 695 height 241
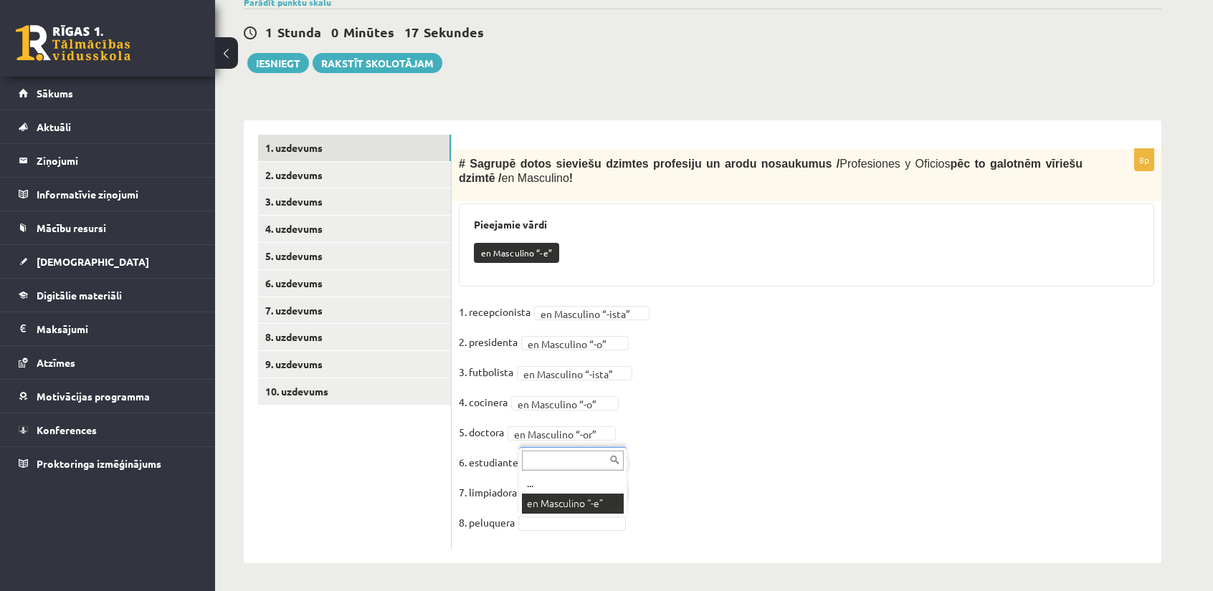
scroll to position [287, 0]
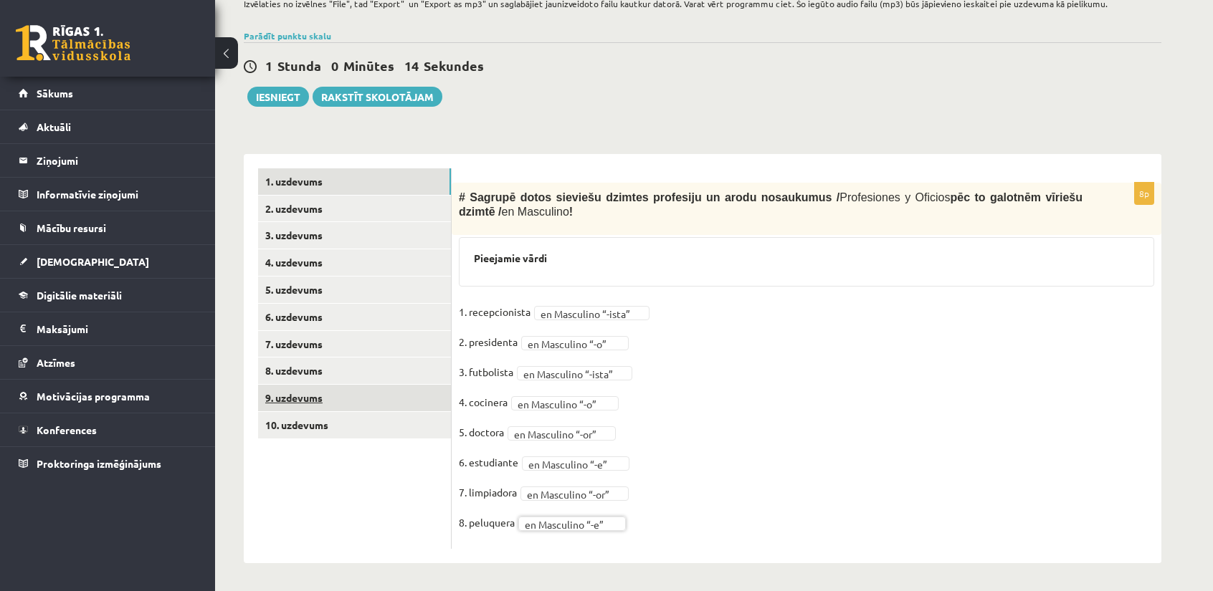
click at [324, 394] on link "9. uzdevums" at bounding box center [354, 398] width 193 height 27
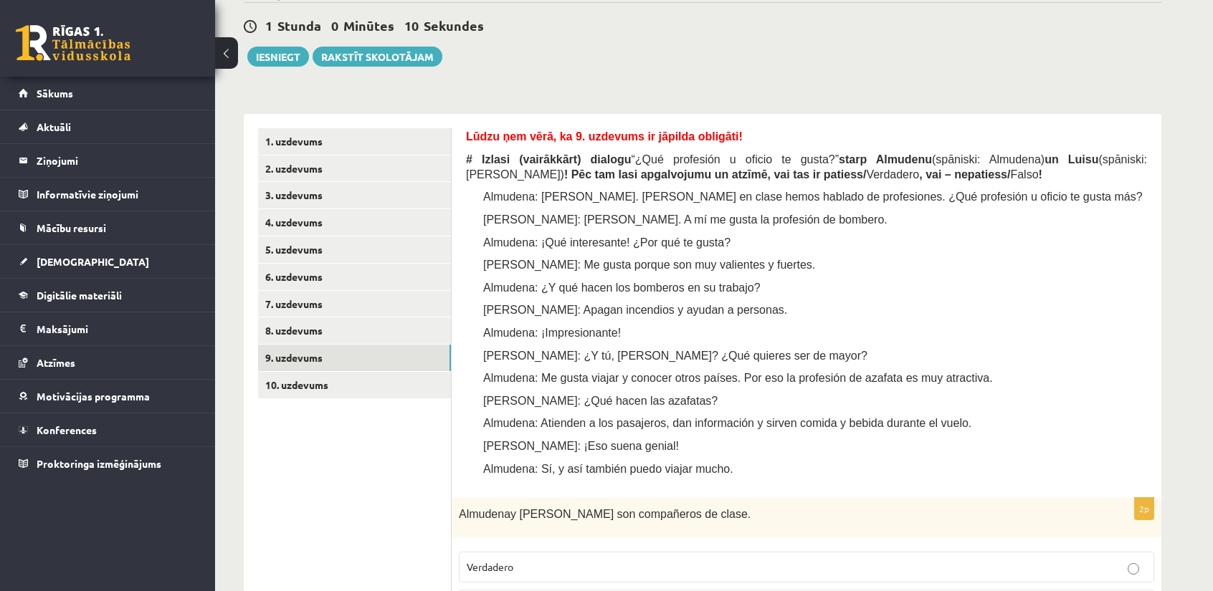
scroll to position [291, 0]
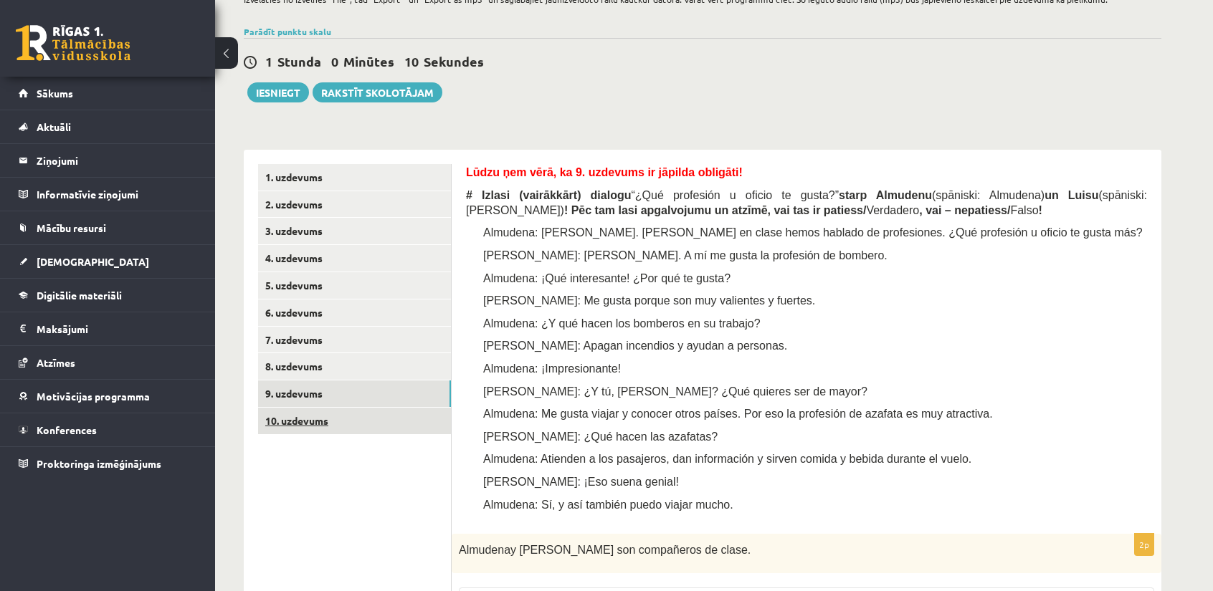
click at [358, 424] on link "10. uzdevums" at bounding box center [354, 421] width 193 height 27
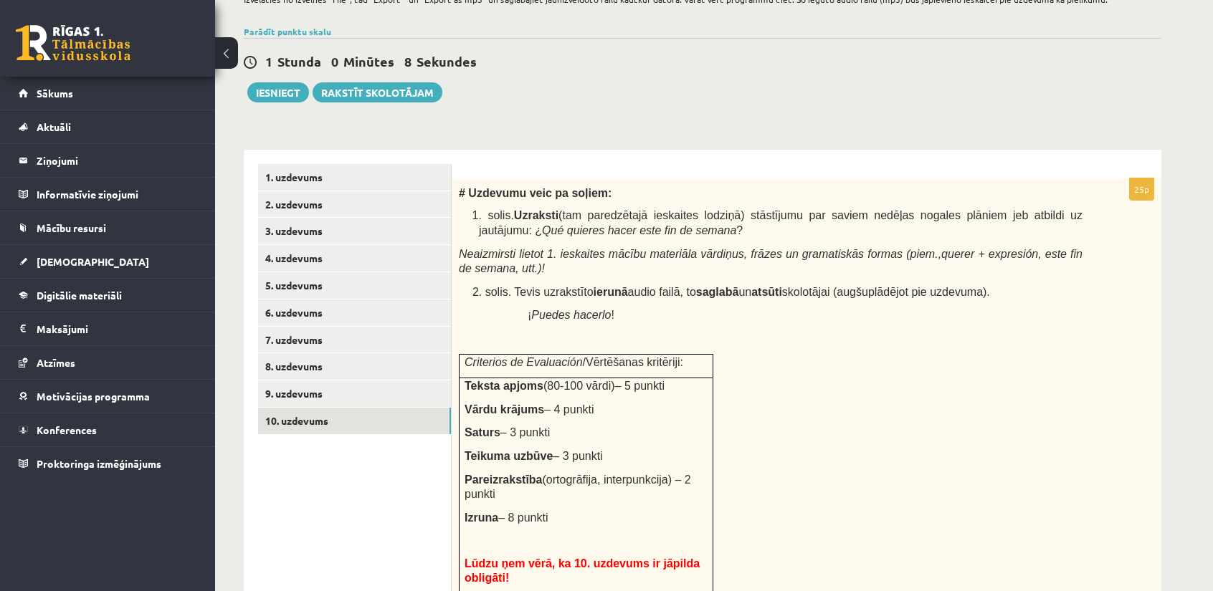
scroll to position [0, 0]
click at [308, 186] on link "1. uzdevums" at bounding box center [354, 177] width 193 height 27
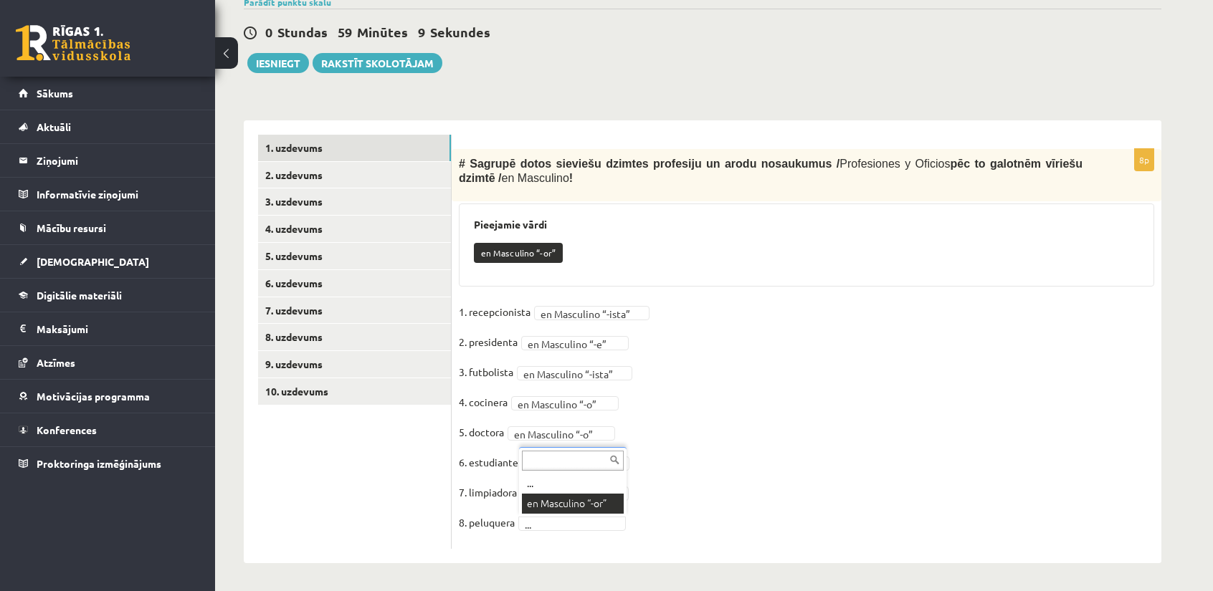
scroll to position [287, 0]
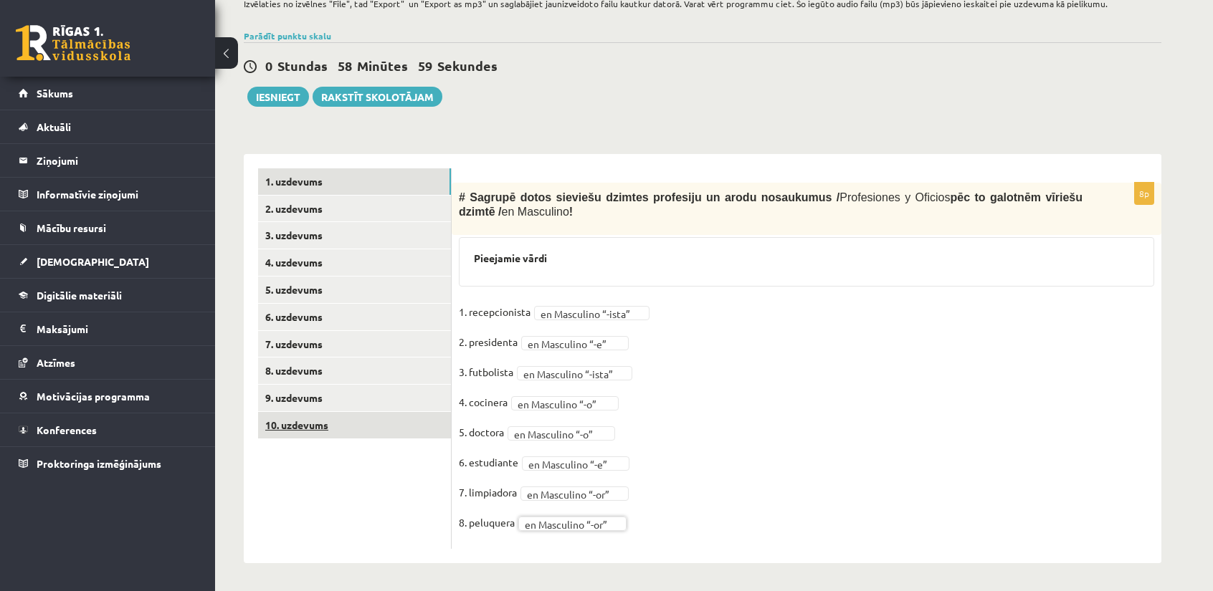
click at [339, 419] on link "10. uzdevums" at bounding box center [354, 425] width 193 height 27
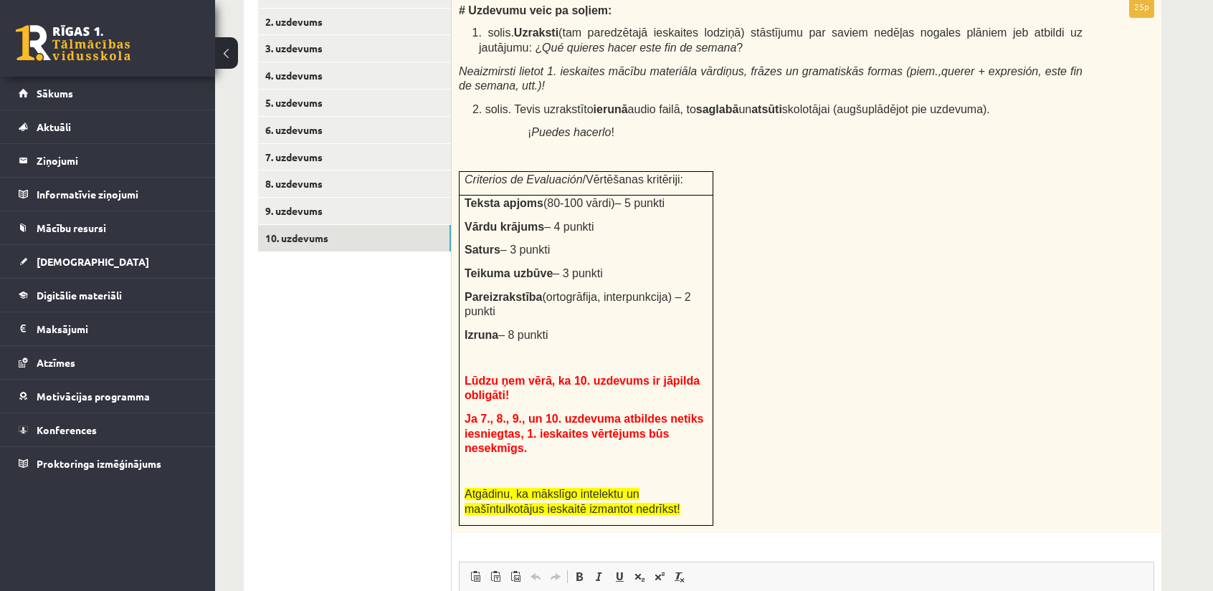
scroll to position [430, 0]
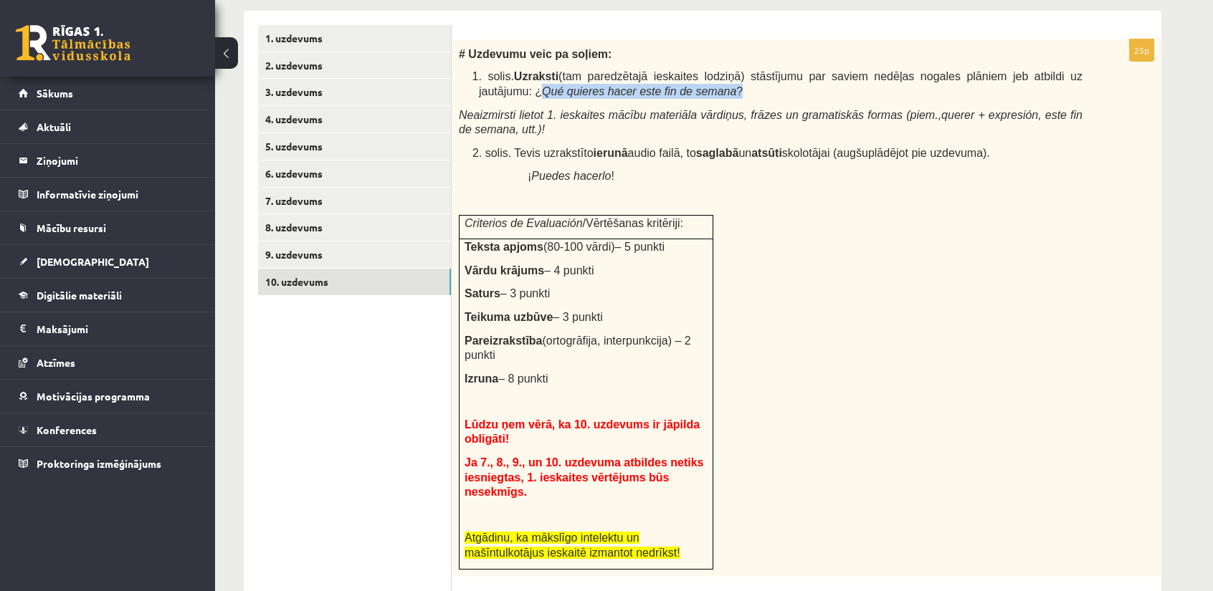
drag, startPoint x: 1059, startPoint y: 77, endPoint x: 641, endPoint y: 94, distance: 418.2
click at [641, 94] on p "1. solis. Uzraksti (tam paredzētajā ieskaites lodziņā) stāstījumu par saviem ne…" at bounding box center [781, 83] width 604 height 29
copy span "¿ Qué quieres hacer este fin de semana ?"
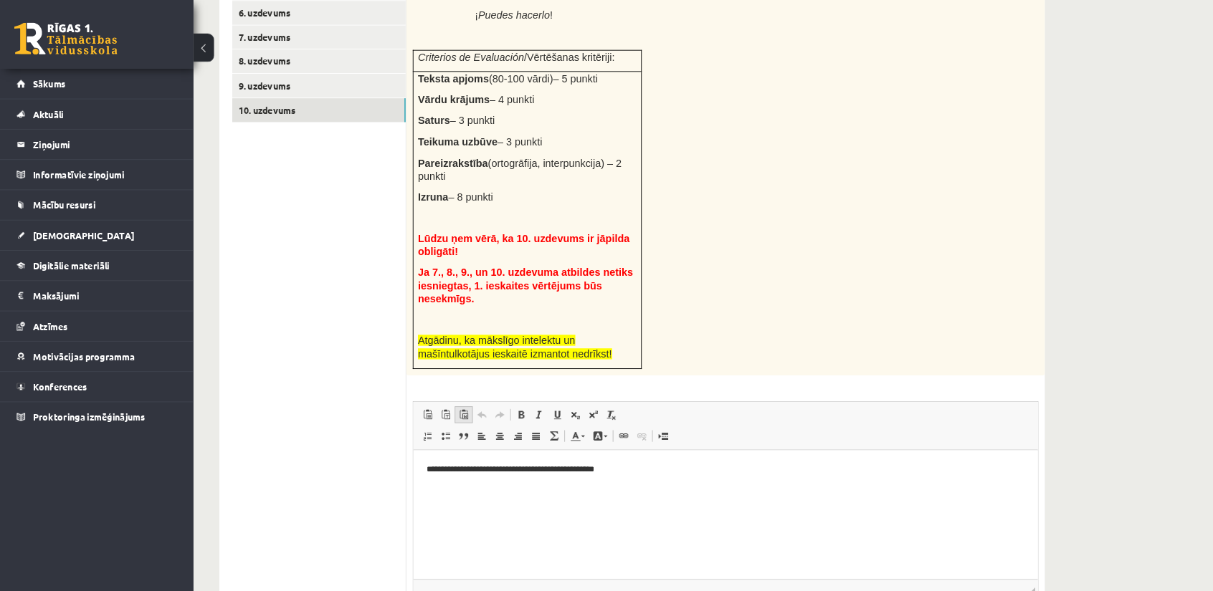
scroll to position [589, 0]
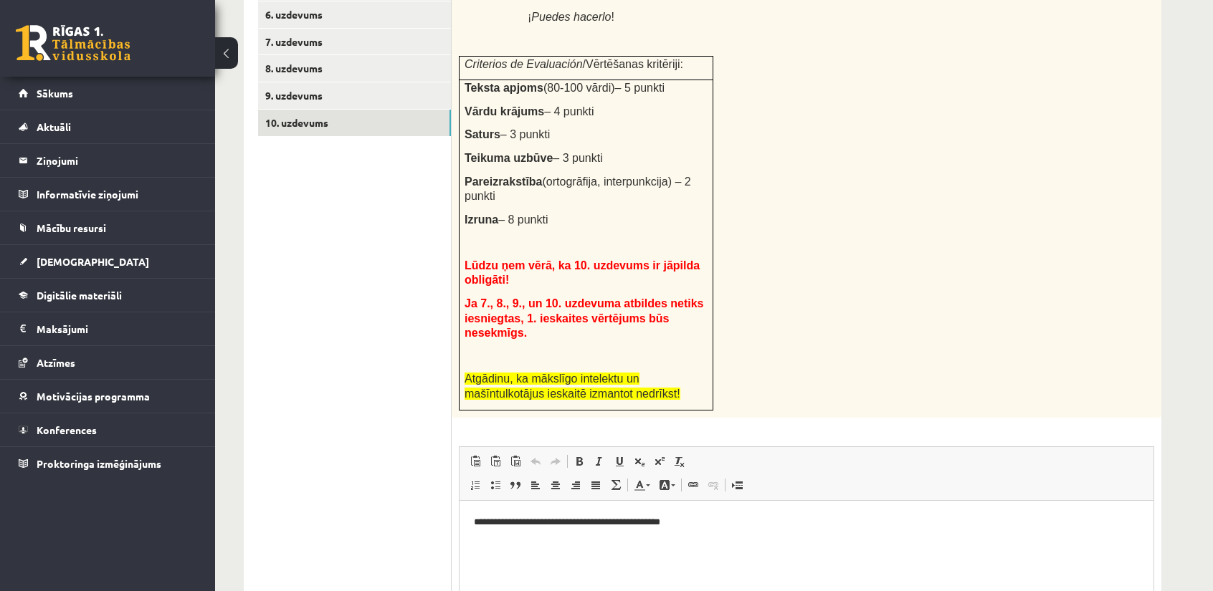
click at [472, 523] on html "**********" at bounding box center [806, 522] width 694 height 44
paste body "Editor, wiswyg-editor-user-answer-47024758090220"
drag, startPoint x: 642, startPoint y: 525, endPoint x: 451, endPoint y: 520, distance: 190.7
click at [459, 520] on html "**********" at bounding box center [806, 522] width 694 height 44
click at [586, 533] on html "**********" at bounding box center [806, 522] width 694 height 44
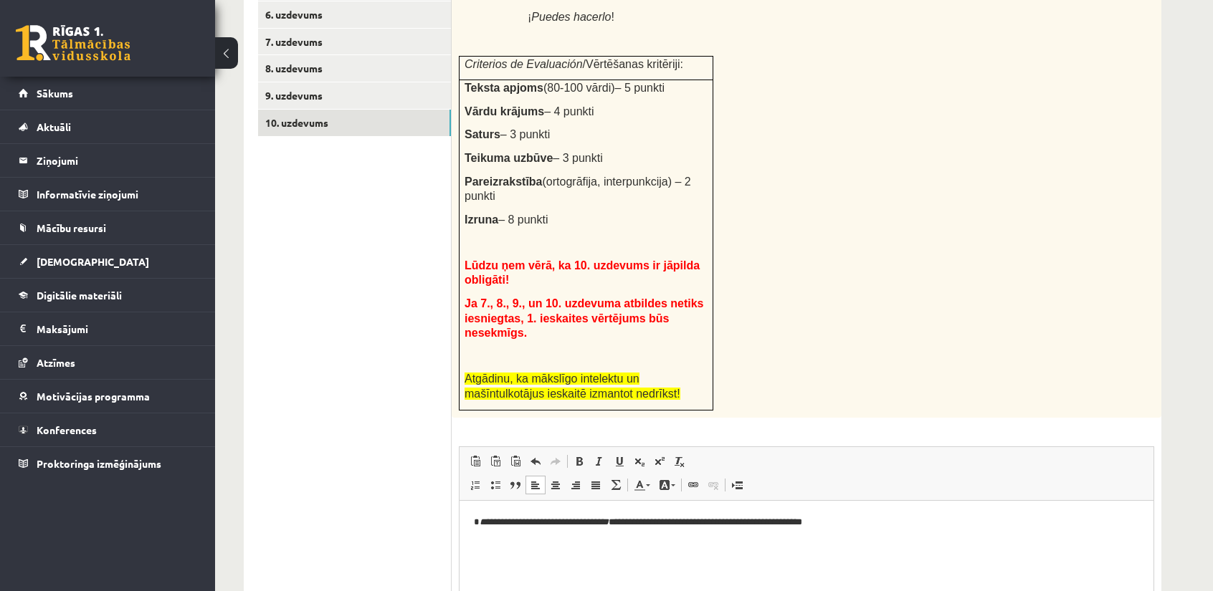
click at [640, 525] on p "**********" at bounding box center [807, 522] width 666 height 15
click at [475, 531] on html "**********" at bounding box center [806, 522] width 694 height 44
drag, startPoint x: 643, startPoint y: 525, endPoint x: 459, endPoint y: 526, distance: 183.5
click at [459, 526] on html "**********" at bounding box center [806, 522] width 694 height 44
click at [639, 529] on html "**********" at bounding box center [806, 522] width 694 height 44
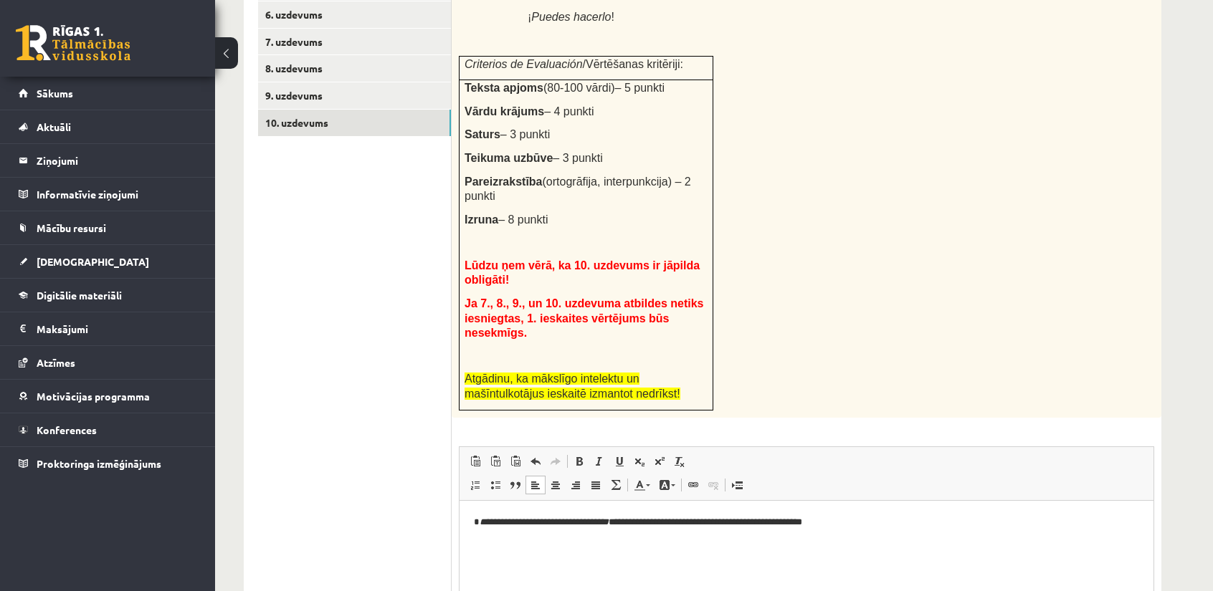
click at [643, 529] on html "**********" at bounding box center [806, 522] width 694 height 44
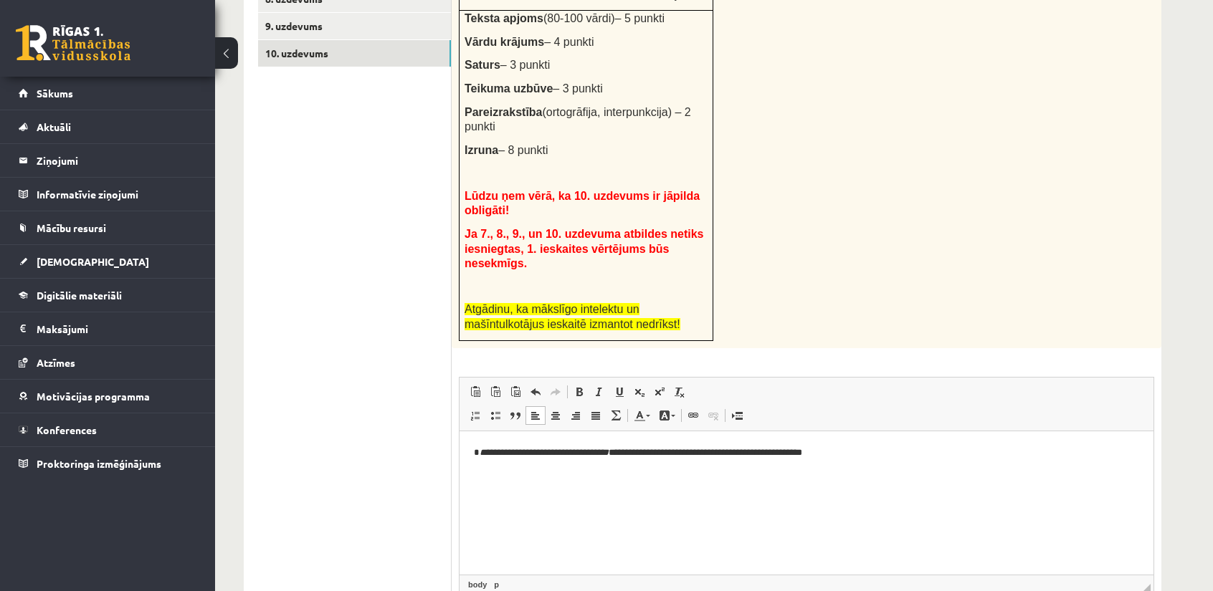
scroll to position [661, 0]
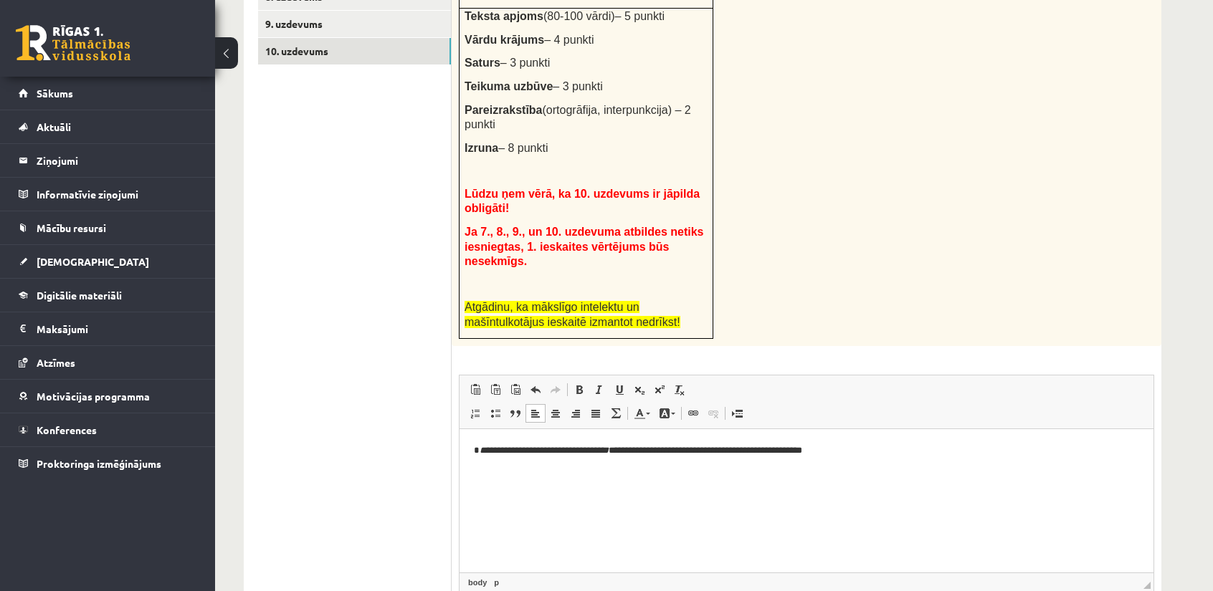
click at [552, 450] on icon "**********" at bounding box center [544, 449] width 129 height 9
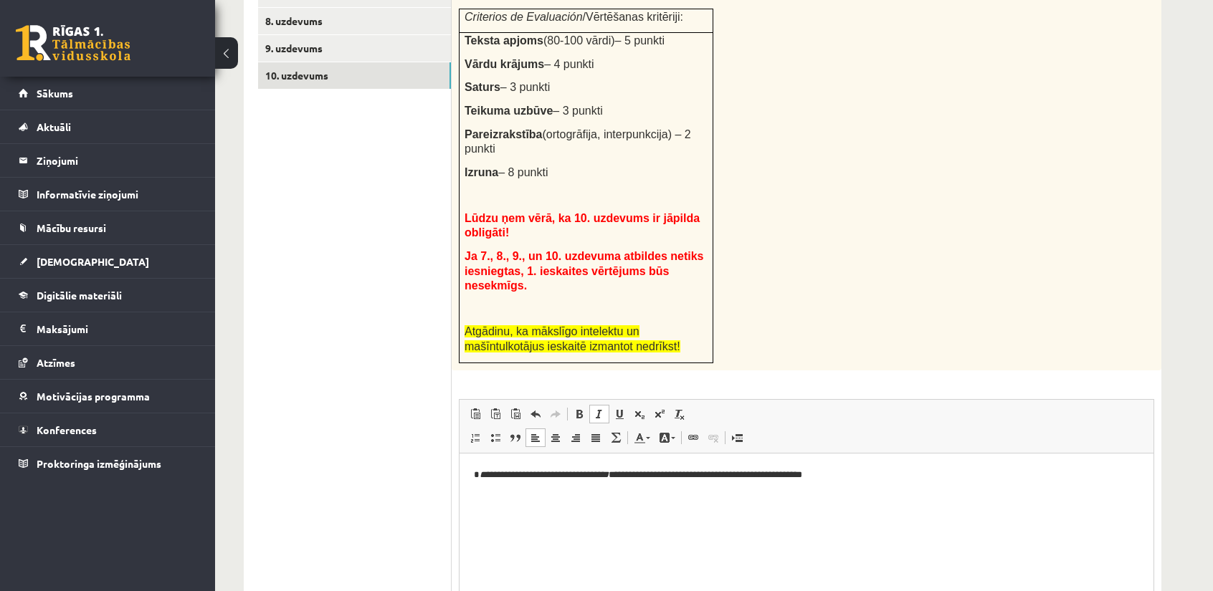
scroll to position [589, 0]
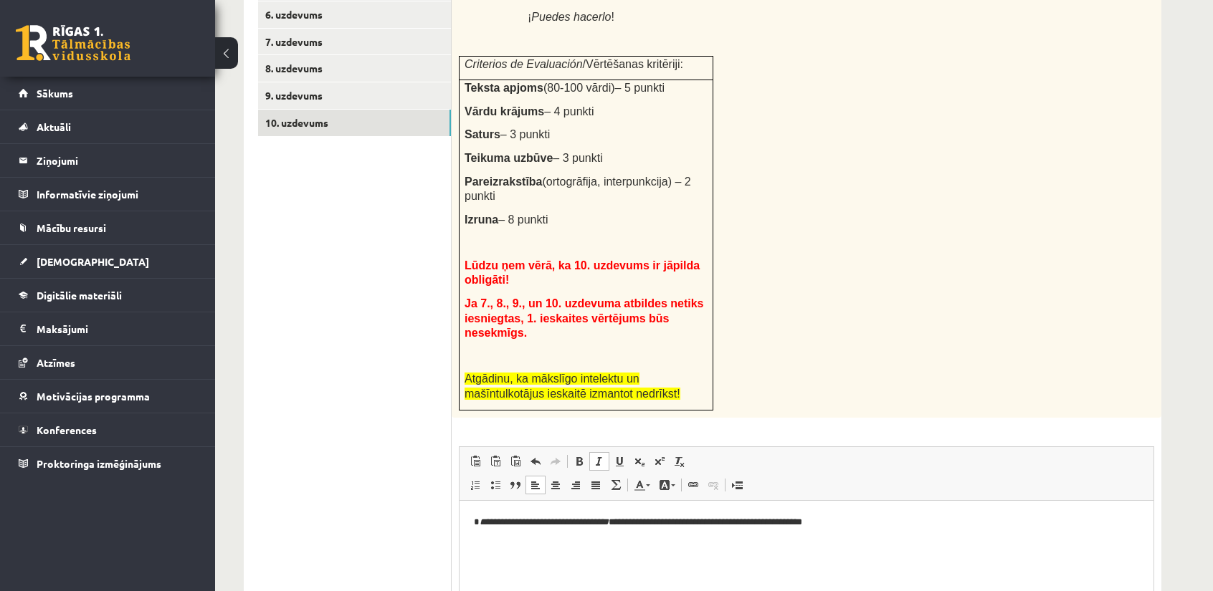
click at [531, 524] on icon "**********" at bounding box center [544, 521] width 129 height 9
drag, startPoint x: 474, startPoint y: 524, endPoint x: 636, endPoint y: 528, distance: 162.1
click at [636, 528] on p "**********" at bounding box center [807, 522] width 666 height 15
click at [601, 456] on span at bounding box center [599, 461] width 11 height 11
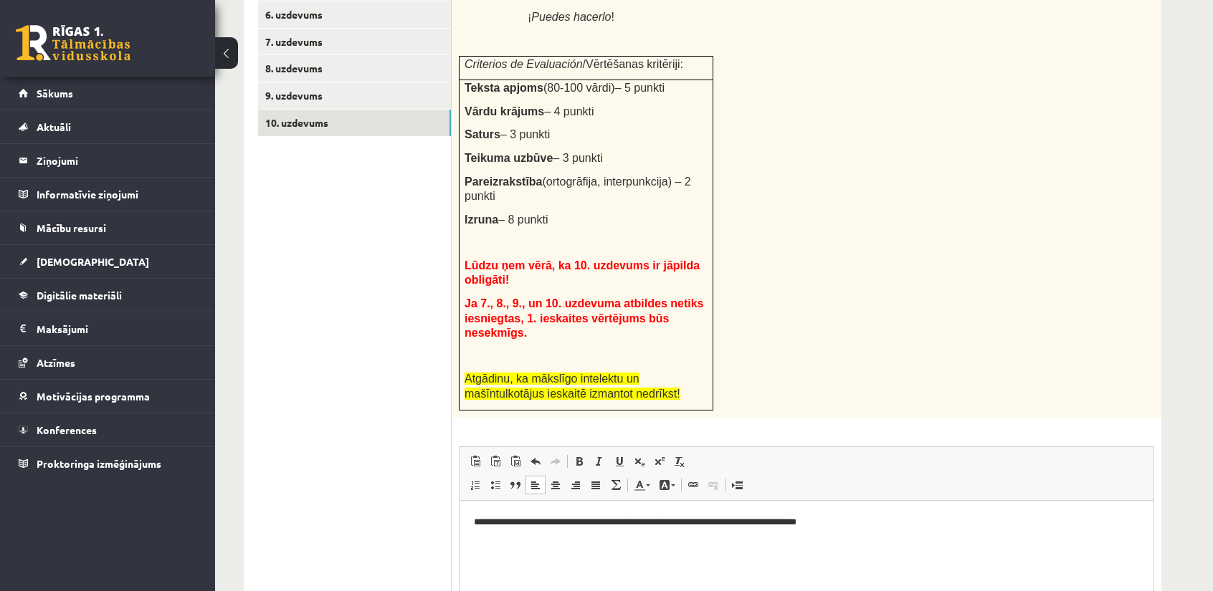
click at [660, 530] on html "**********" at bounding box center [806, 522] width 694 height 44
click at [639, 526] on p "**********" at bounding box center [807, 522] width 666 height 15
click at [662, 525] on p "**********" at bounding box center [807, 522] width 666 height 15
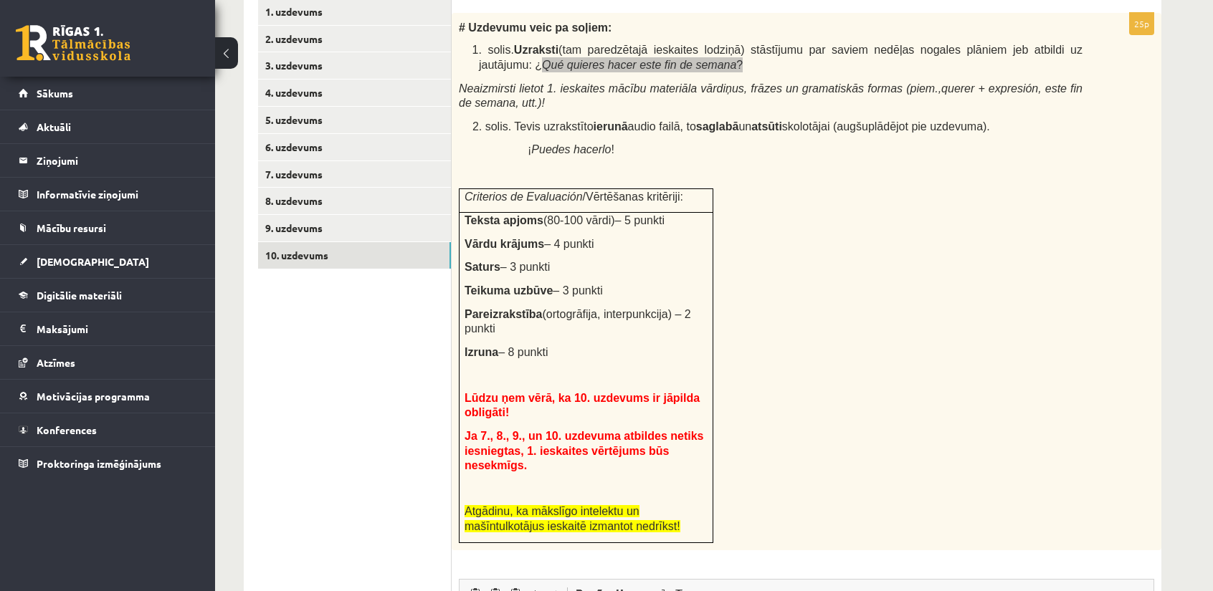
scroll to position [446, 0]
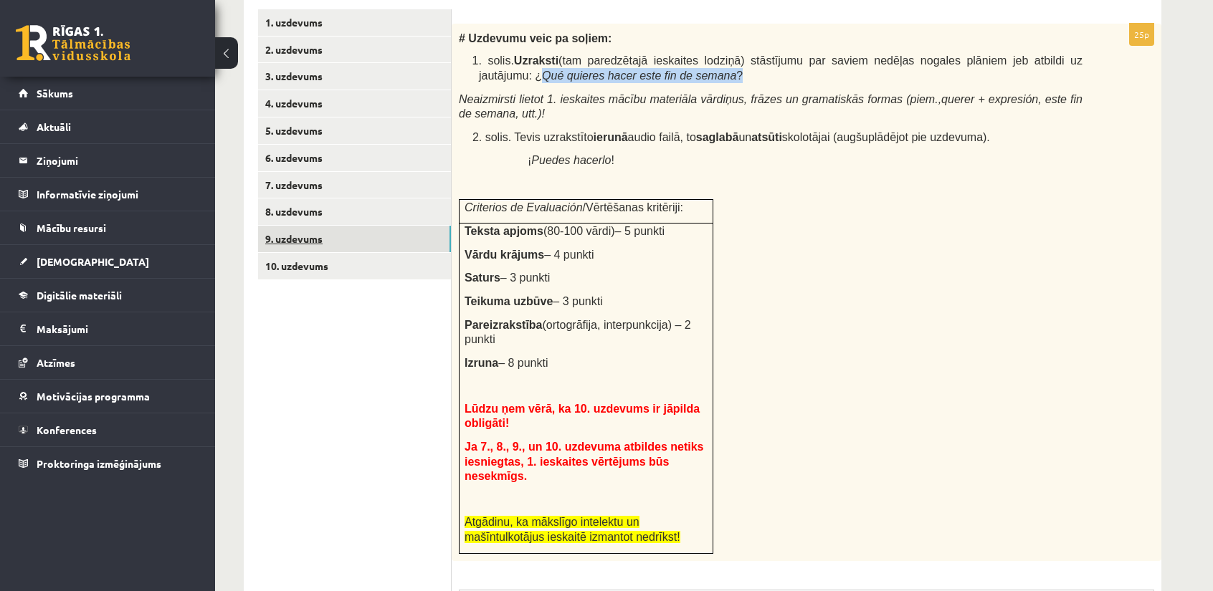
click at [371, 247] on link "9. uzdevums" at bounding box center [354, 239] width 193 height 27
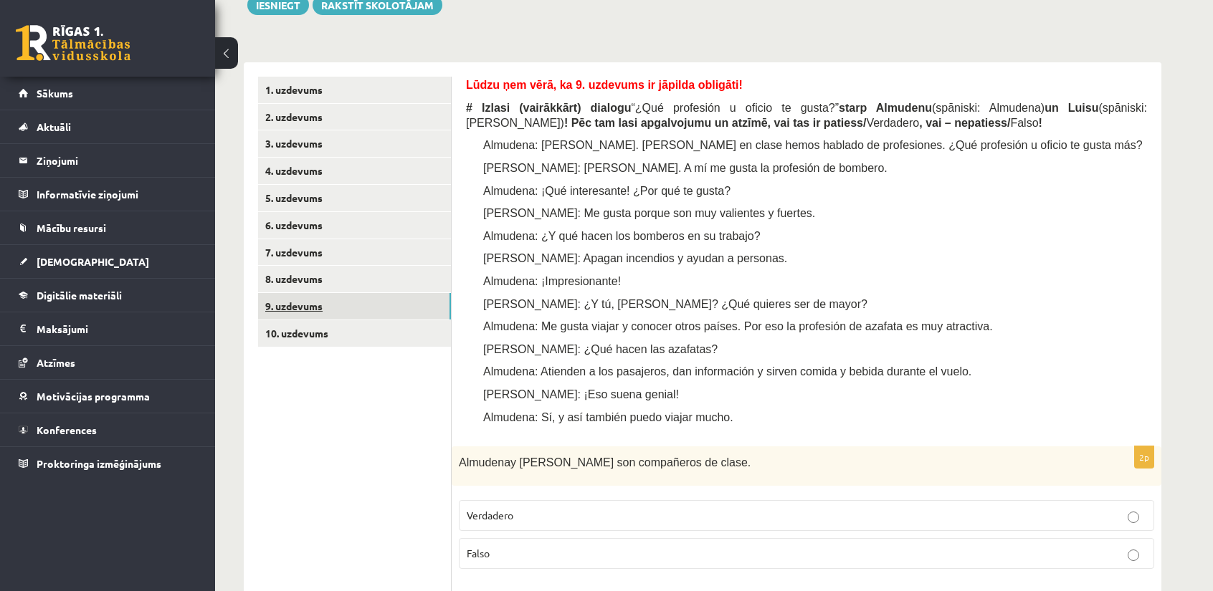
scroll to position [374, 0]
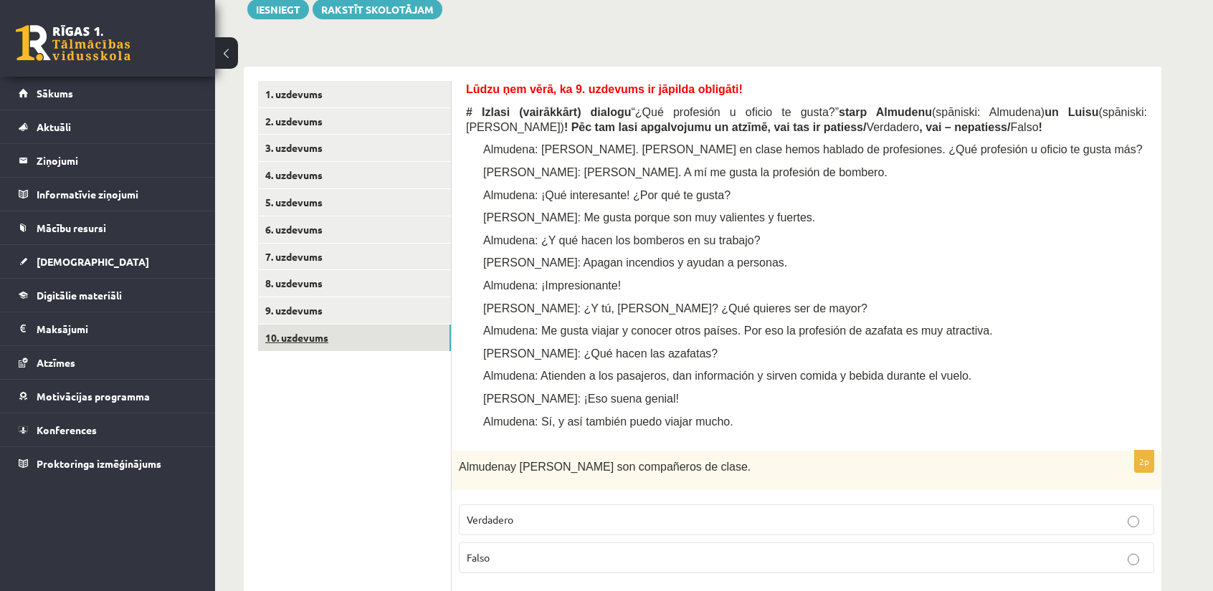
click at [348, 337] on link "10. uzdevums" at bounding box center [354, 338] width 193 height 27
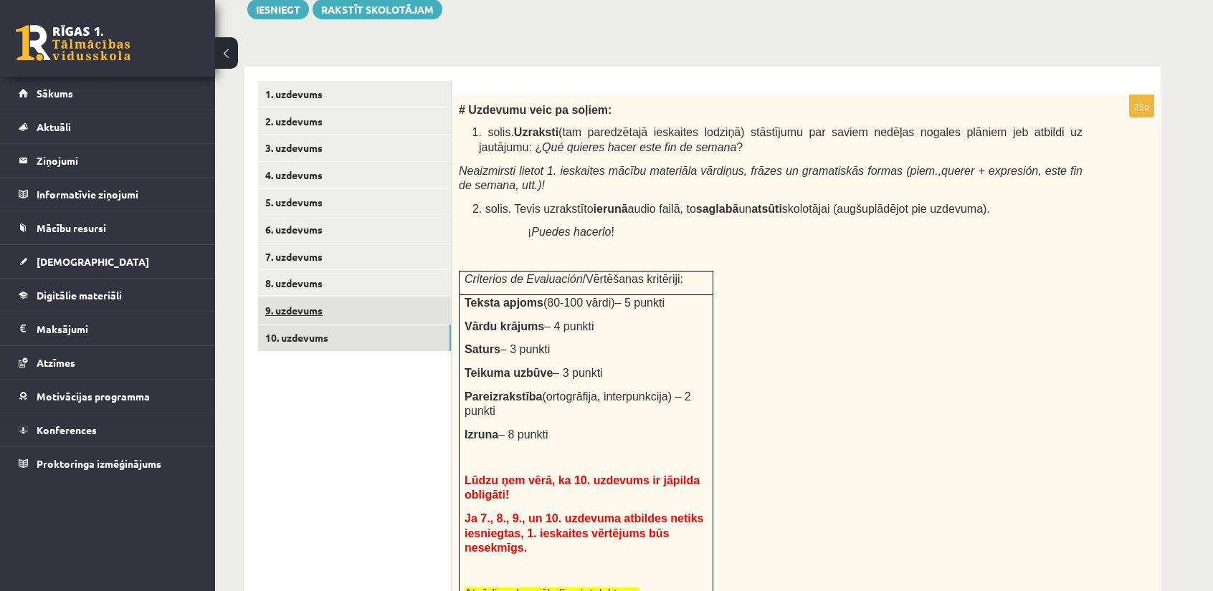
click at [389, 319] on link "9. uzdevums" at bounding box center [354, 310] width 193 height 27
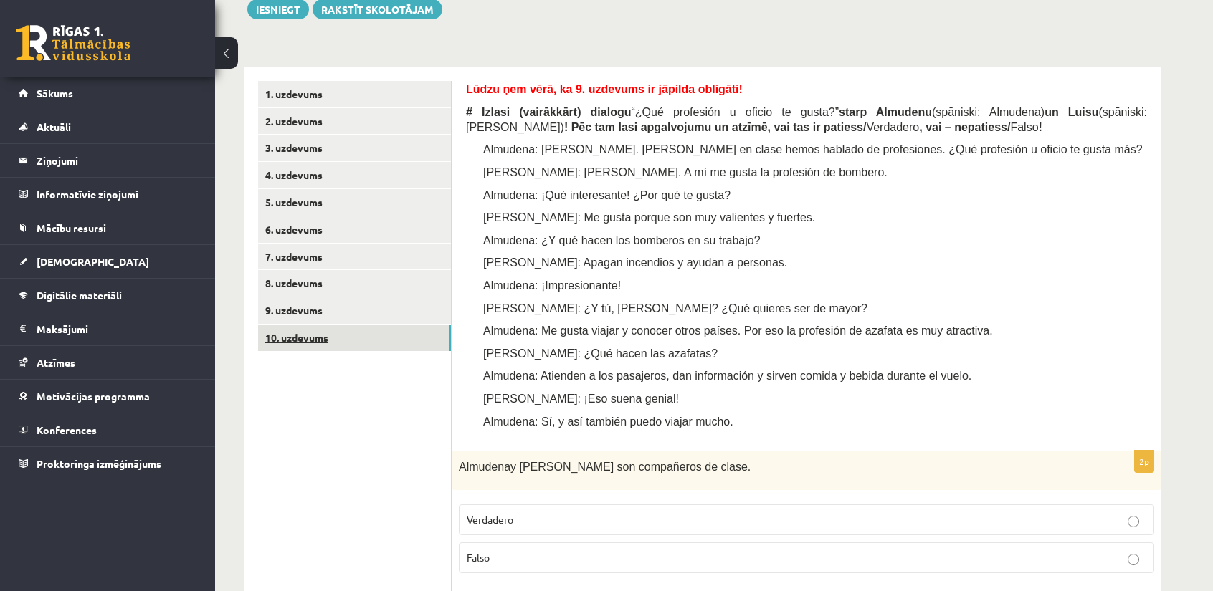
click at [378, 334] on link "10. uzdevums" at bounding box center [354, 338] width 193 height 27
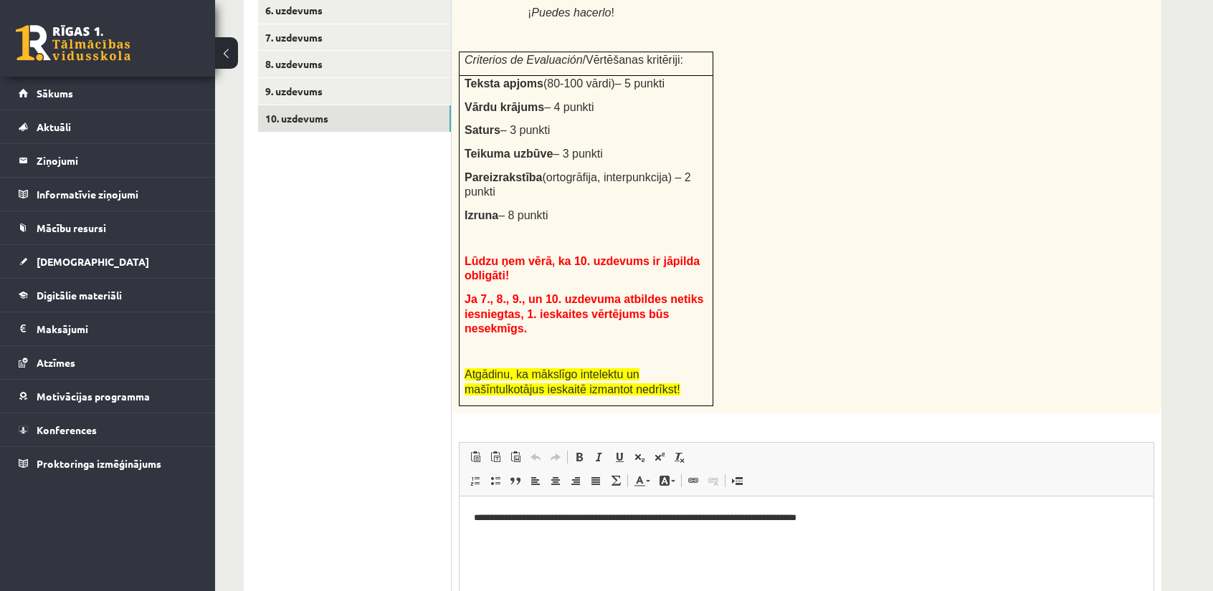
scroll to position [661, 0]
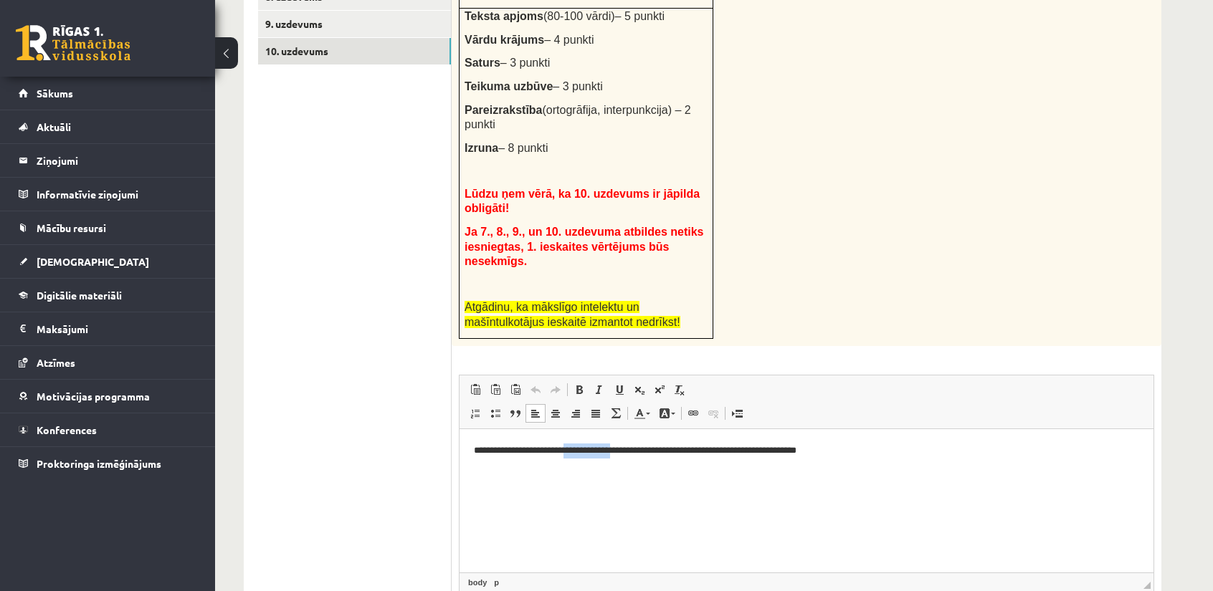
drag, startPoint x: 580, startPoint y: 452, endPoint x: 641, endPoint y: 452, distance: 60.9
click at [641, 452] on p "**********" at bounding box center [807, 450] width 666 height 15
click at [655, 452] on p "**********" at bounding box center [807, 450] width 666 height 15
click at [787, 451] on p "**********" at bounding box center [807, 450] width 666 height 15
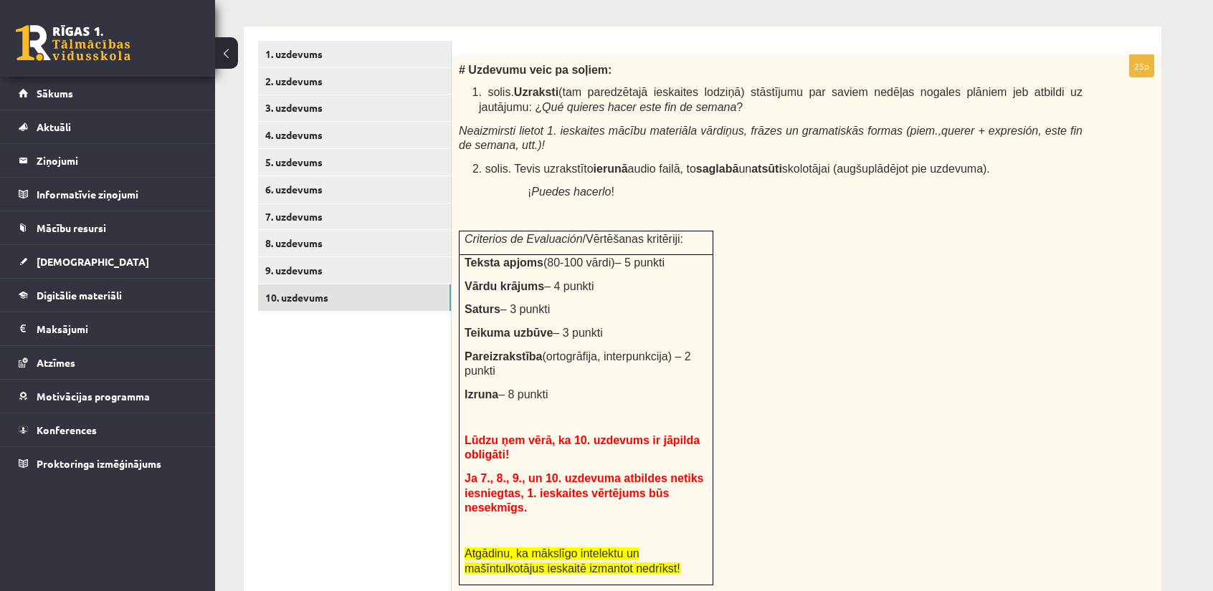
scroll to position [374, 0]
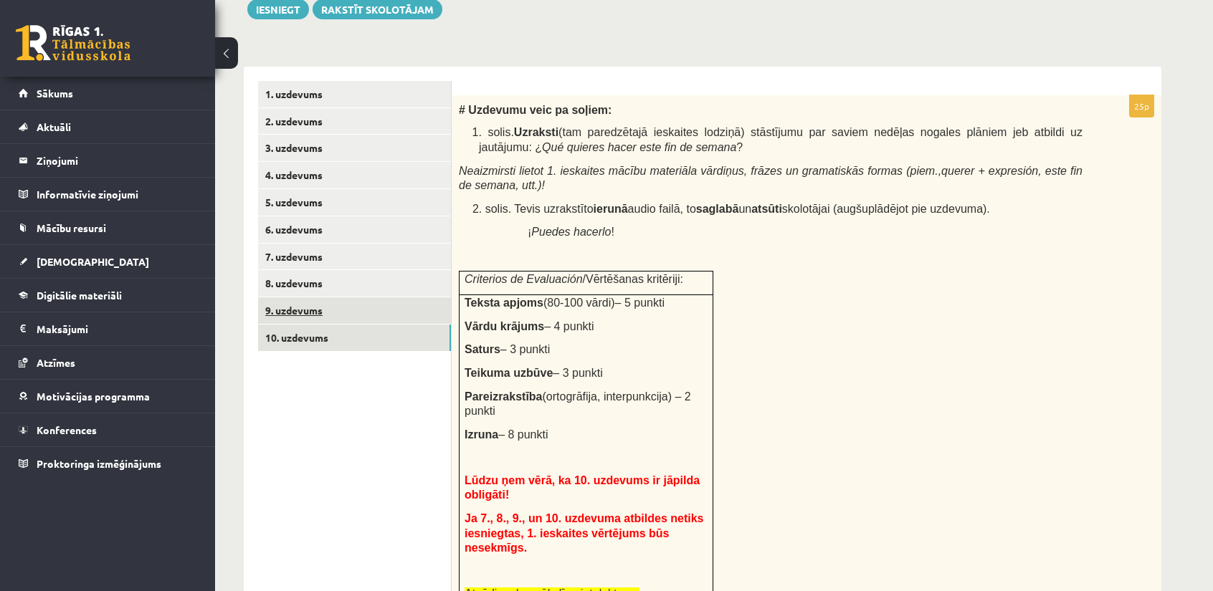
click at [345, 309] on link "9. uzdevums" at bounding box center [354, 310] width 193 height 27
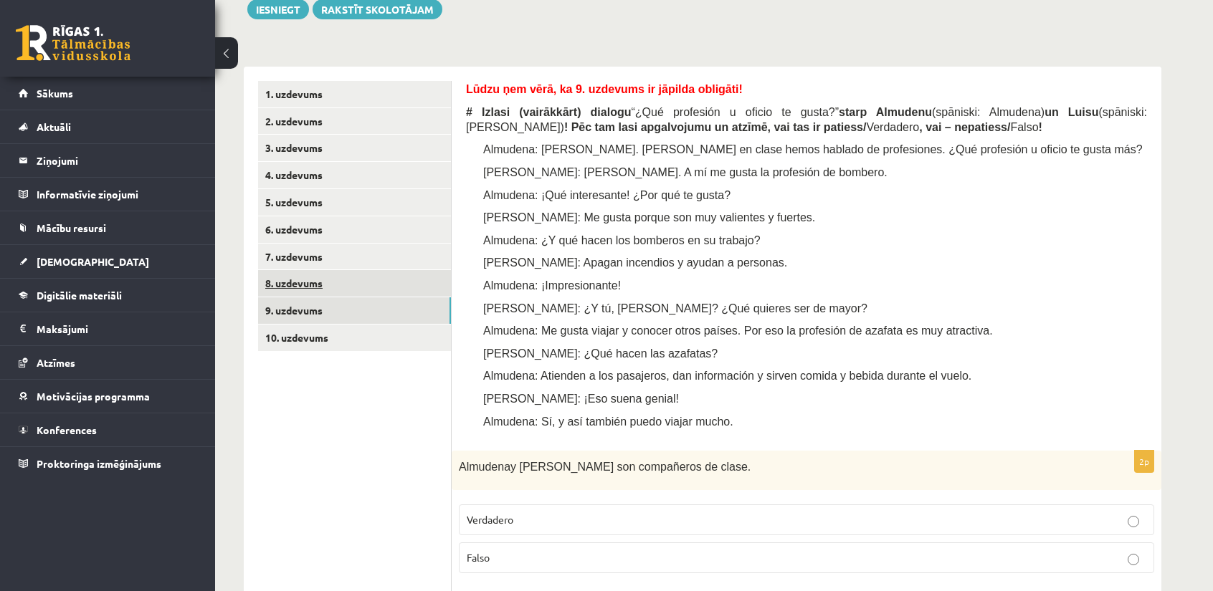
click at [341, 287] on link "8. uzdevums" at bounding box center [354, 283] width 193 height 27
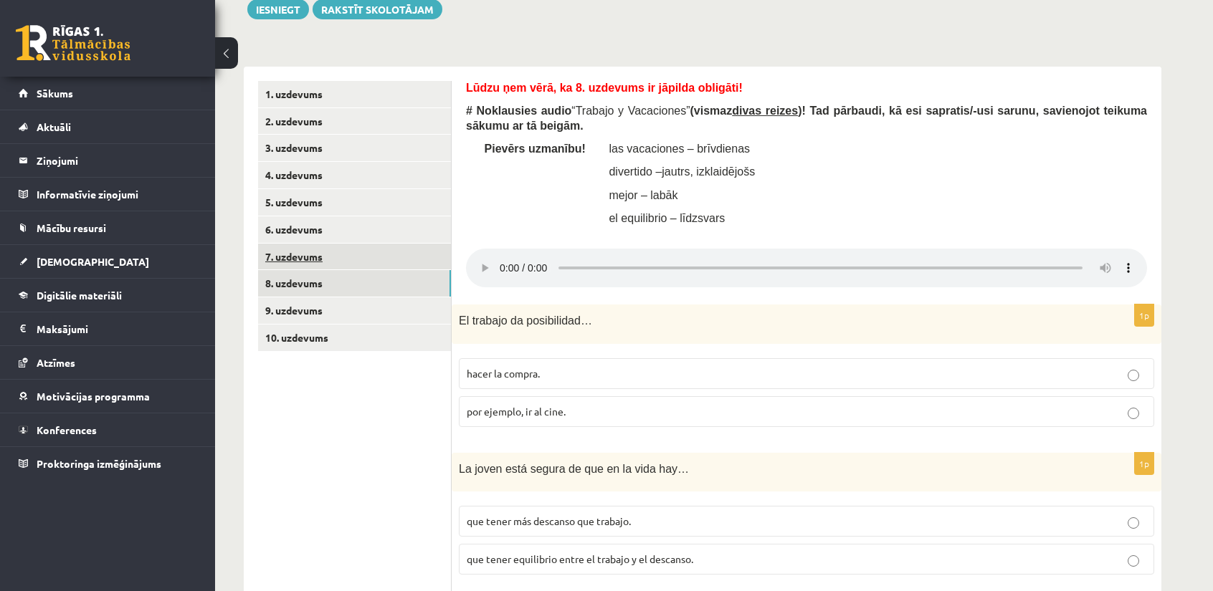
click at [369, 248] on link "7. uzdevums" at bounding box center [354, 257] width 193 height 27
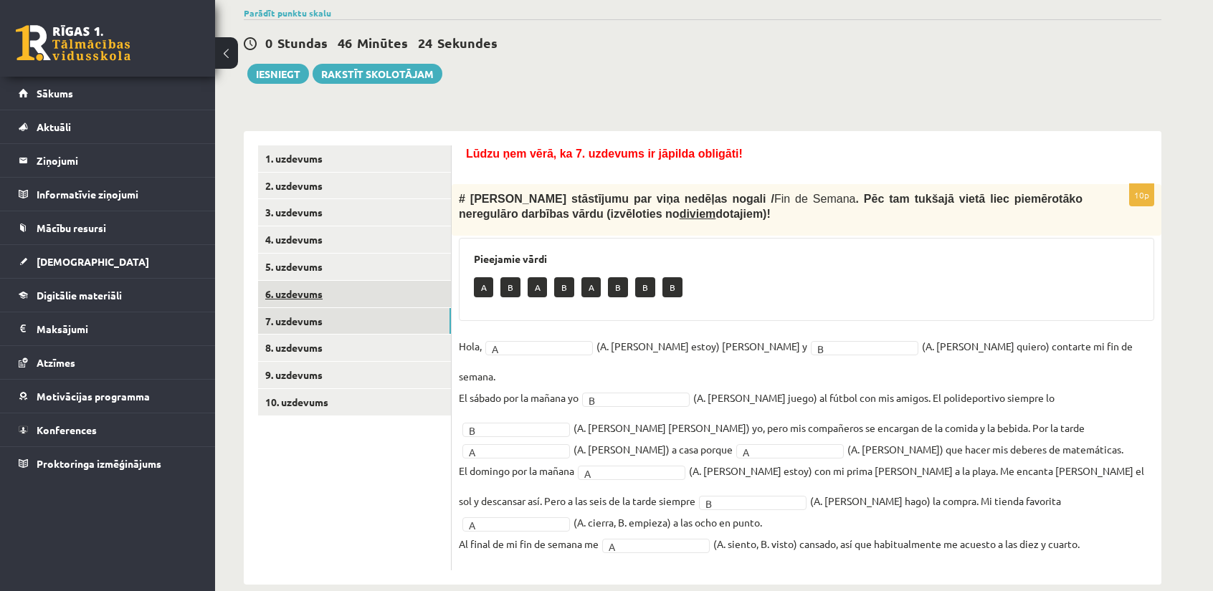
click at [337, 282] on link "6. uzdevums" at bounding box center [354, 294] width 193 height 27
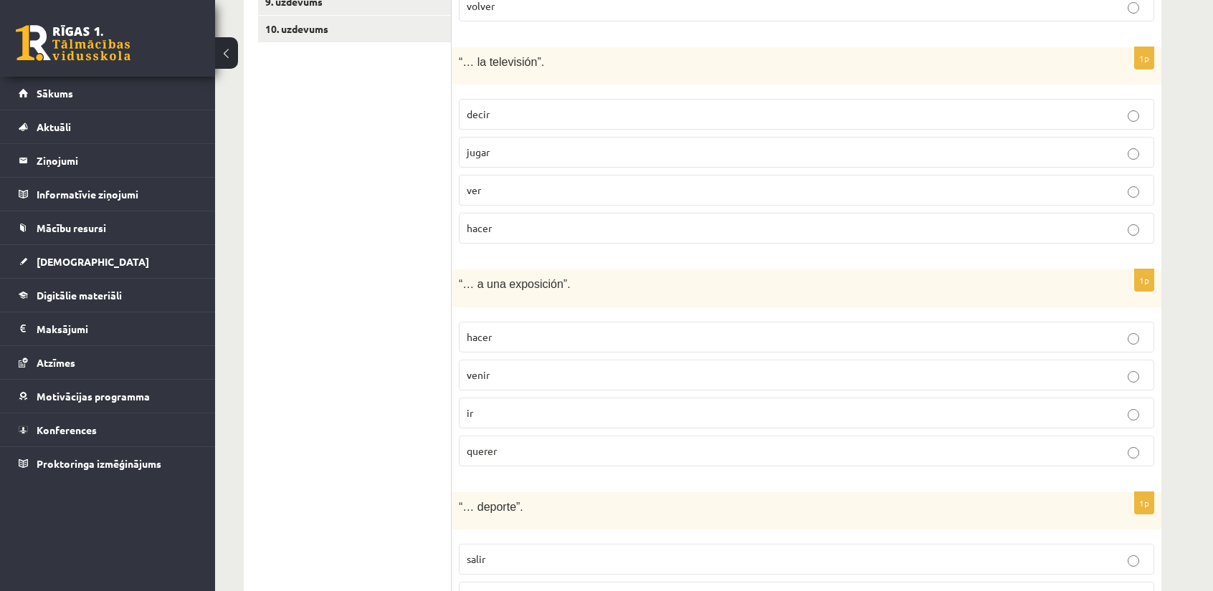
scroll to position [670, 0]
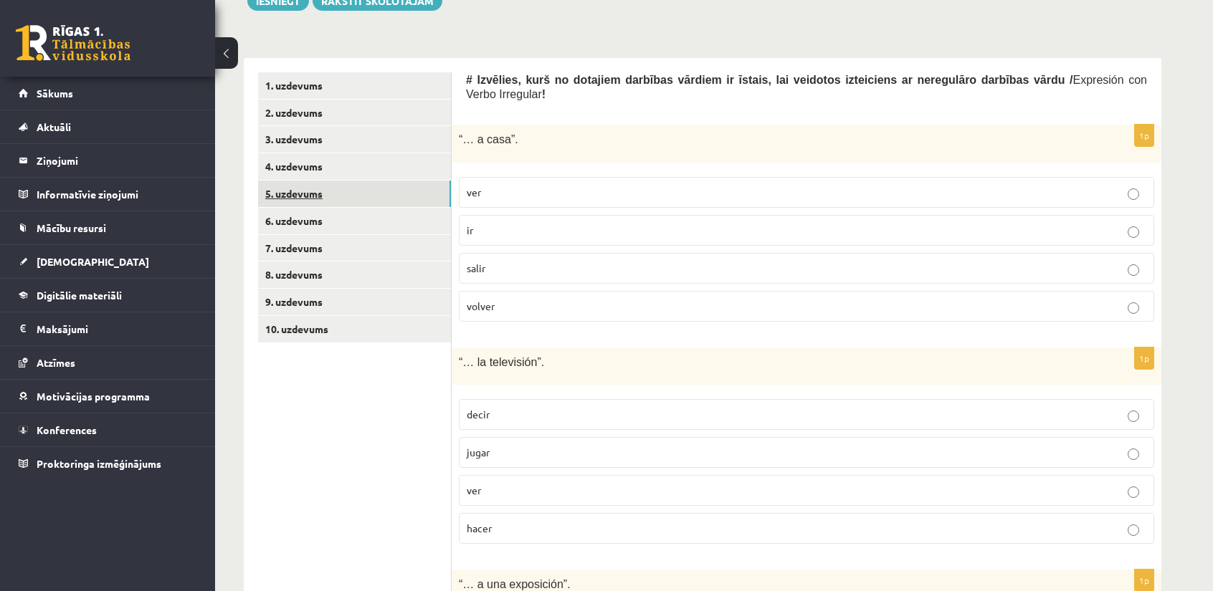
click at [338, 201] on link "5. uzdevums" at bounding box center [354, 194] width 193 height 27
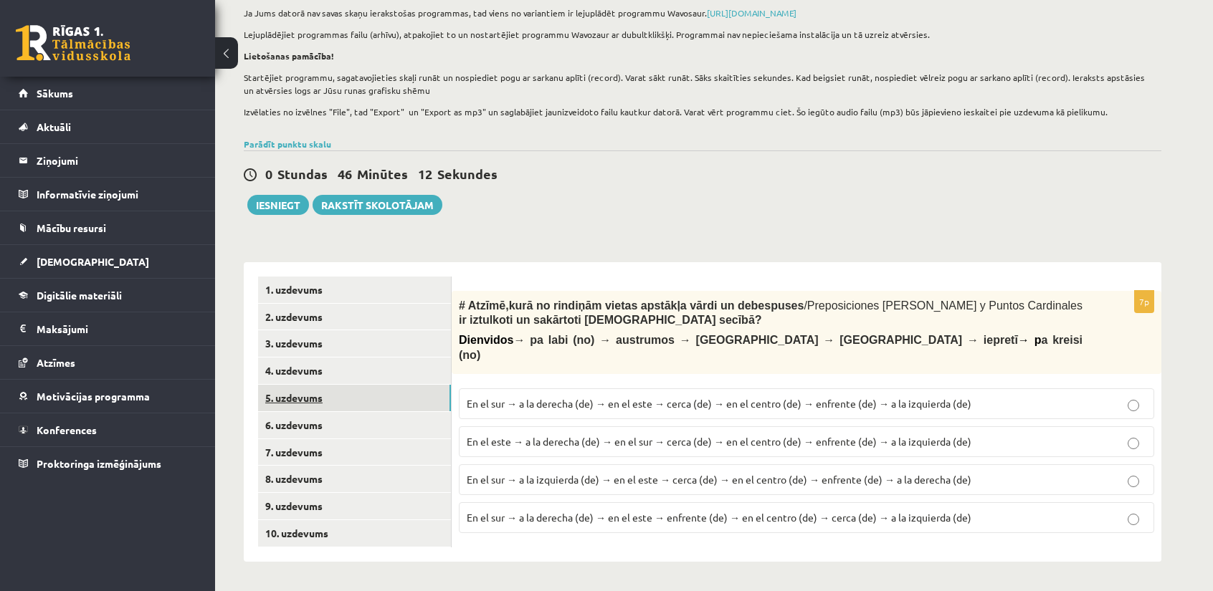
scroll to position [178, 0]
click at [331, 378] on link "4. uzdevums" at bounding box center [354, 371] width 193 height 27
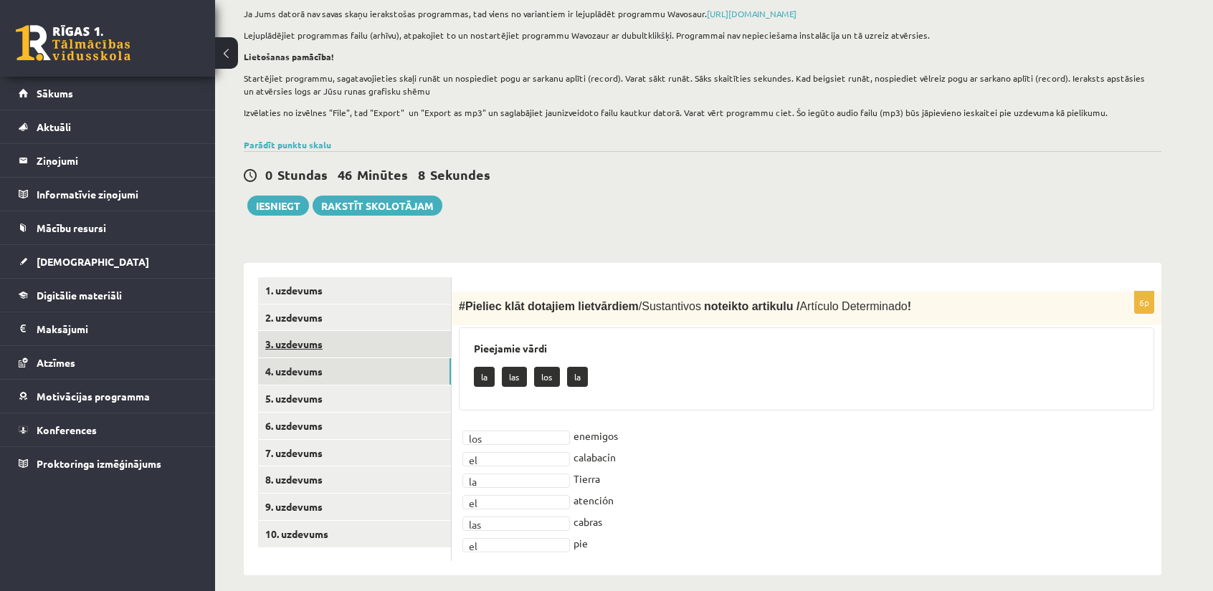
click at [340, 343] on link "3. uzdevums" at bounding box center [354, 344] width 193 height 27
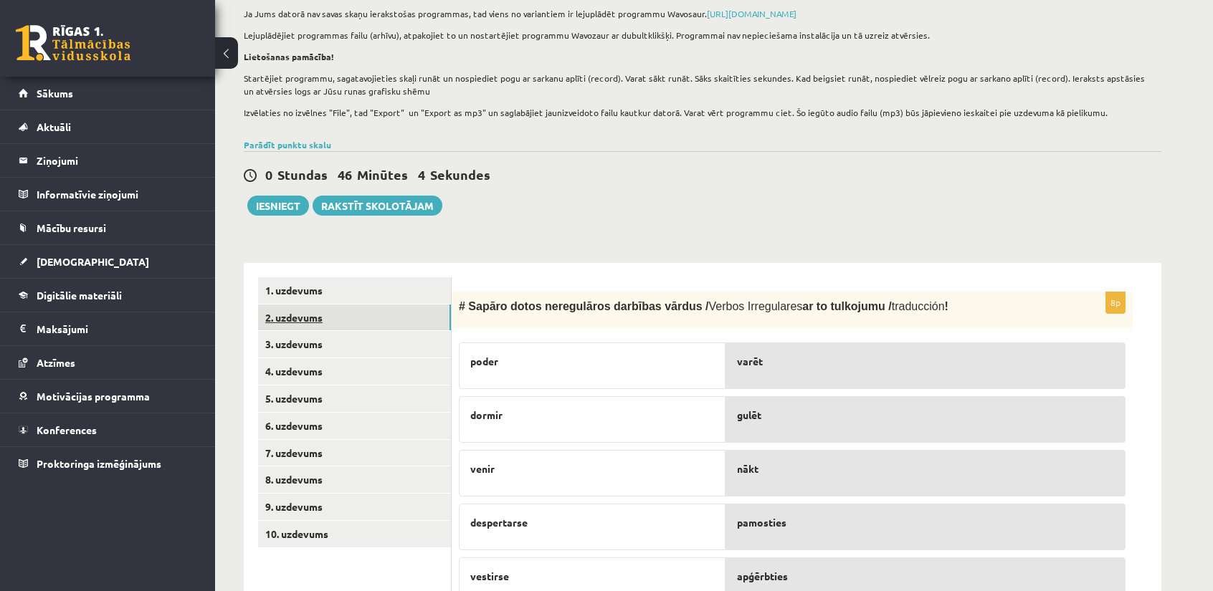
click at [349, 317] on link "2. uzdevums" at bounding box center [354, 318] width 193 height 27
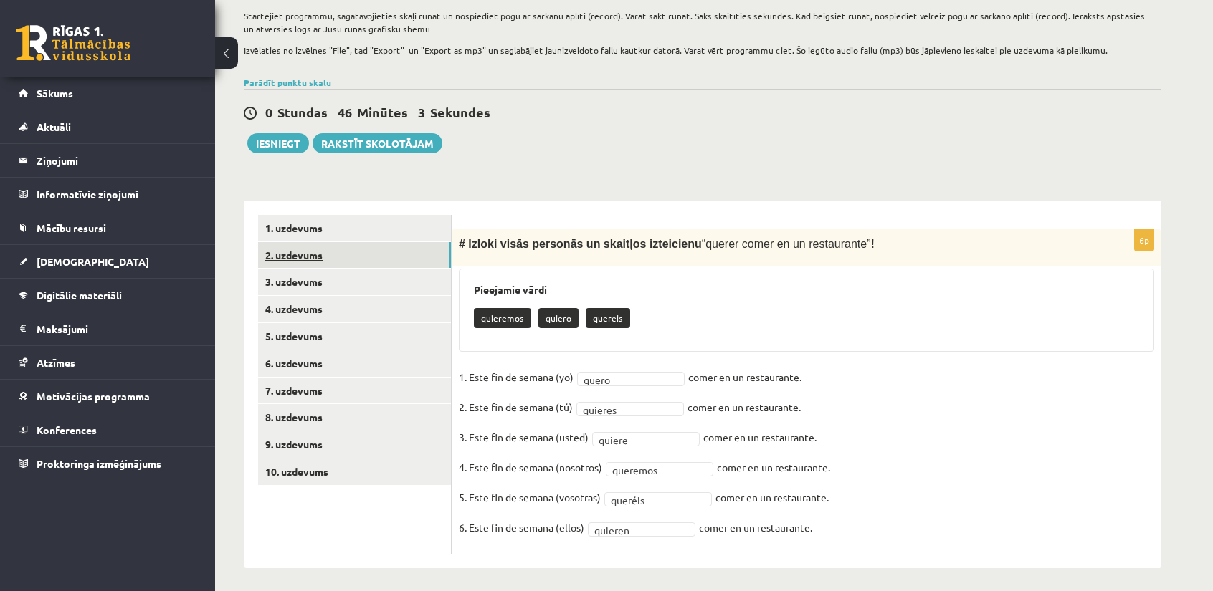
scroll to position [245, 0]
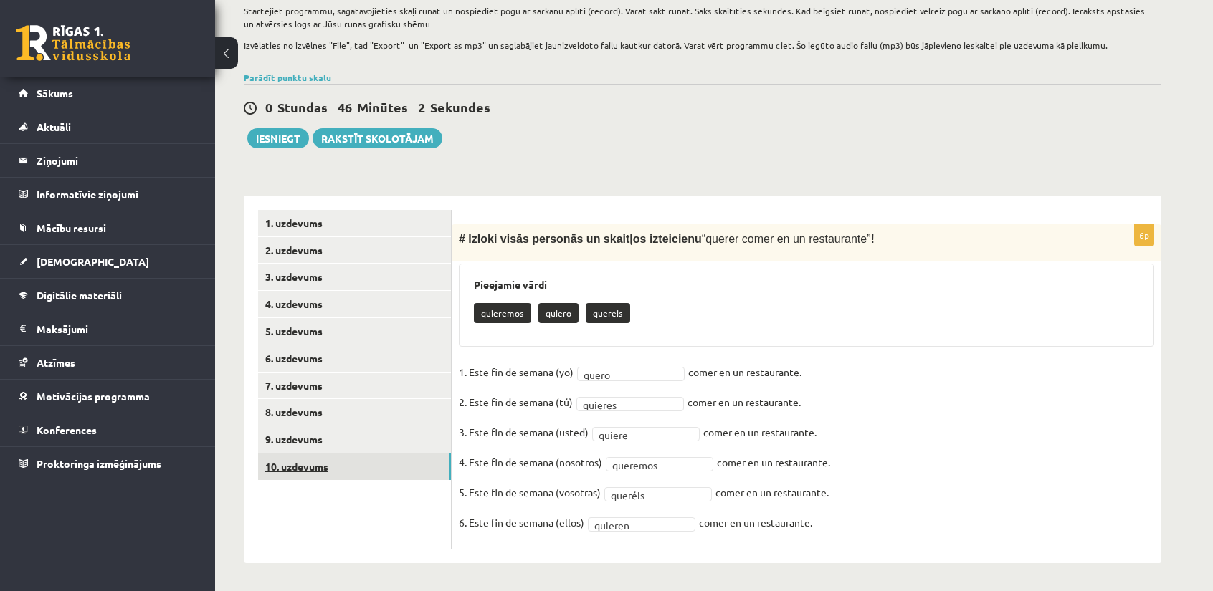
click at [323, 466] on link "10. uzdevums" at bounding box center [354, 467] width 193 height 27
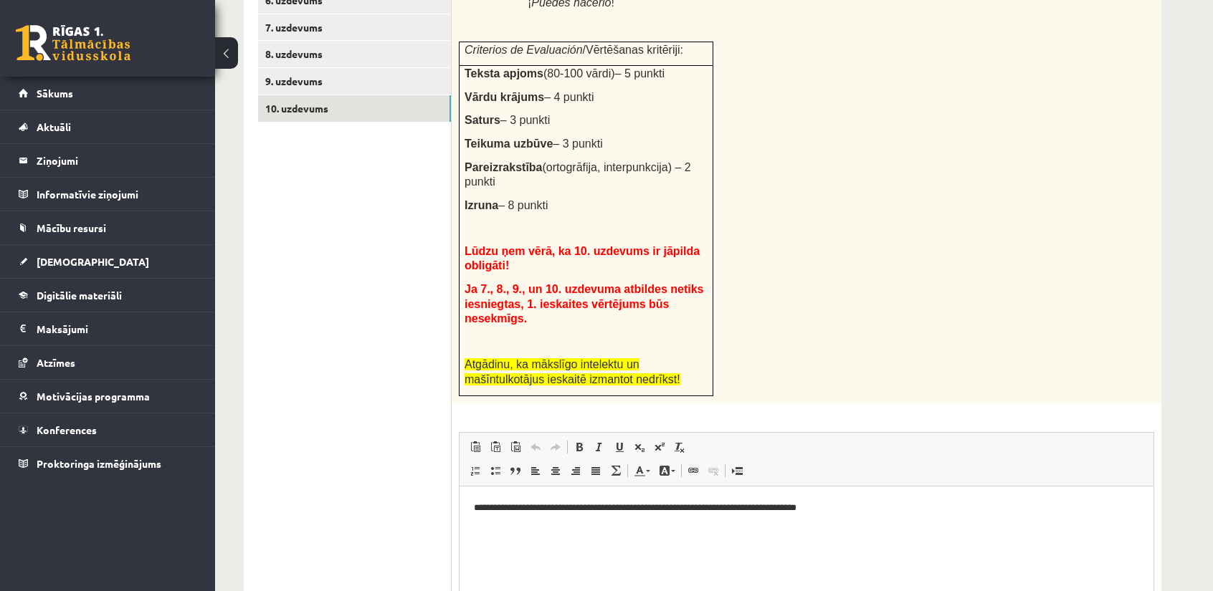
scroll to position [0, 0]
click at [317, 87] on link "9. uzdevums" at bounding box center [354, 81] width 193 height 27
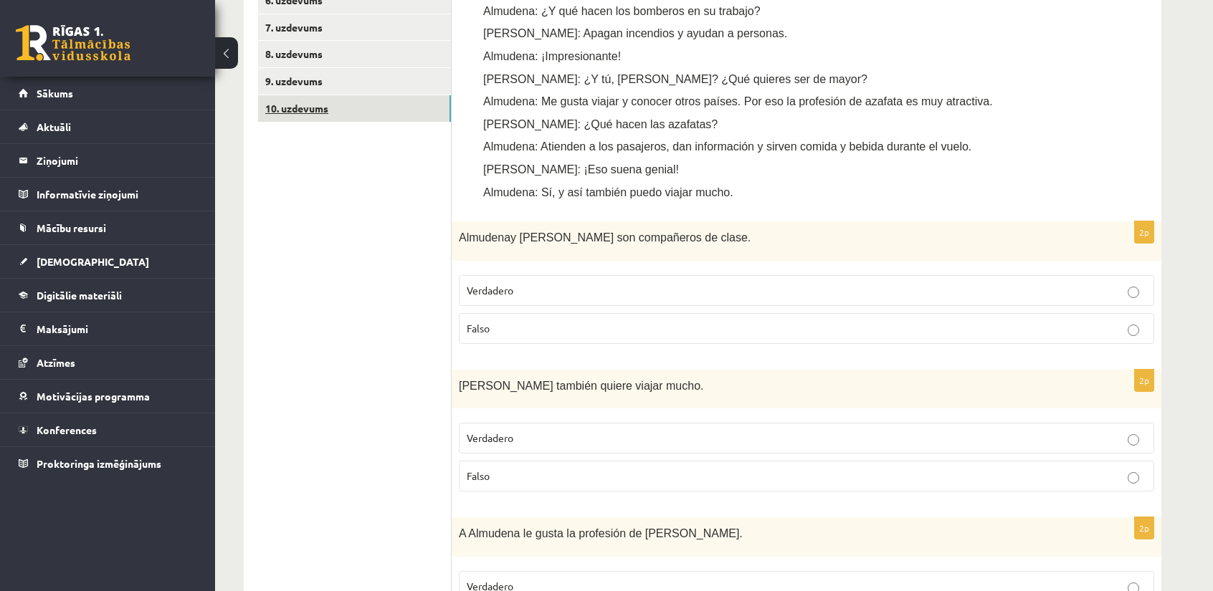
click at [314, 109] on link "10. uzdevums" at bounding box center [354, 108] width 193 height 27
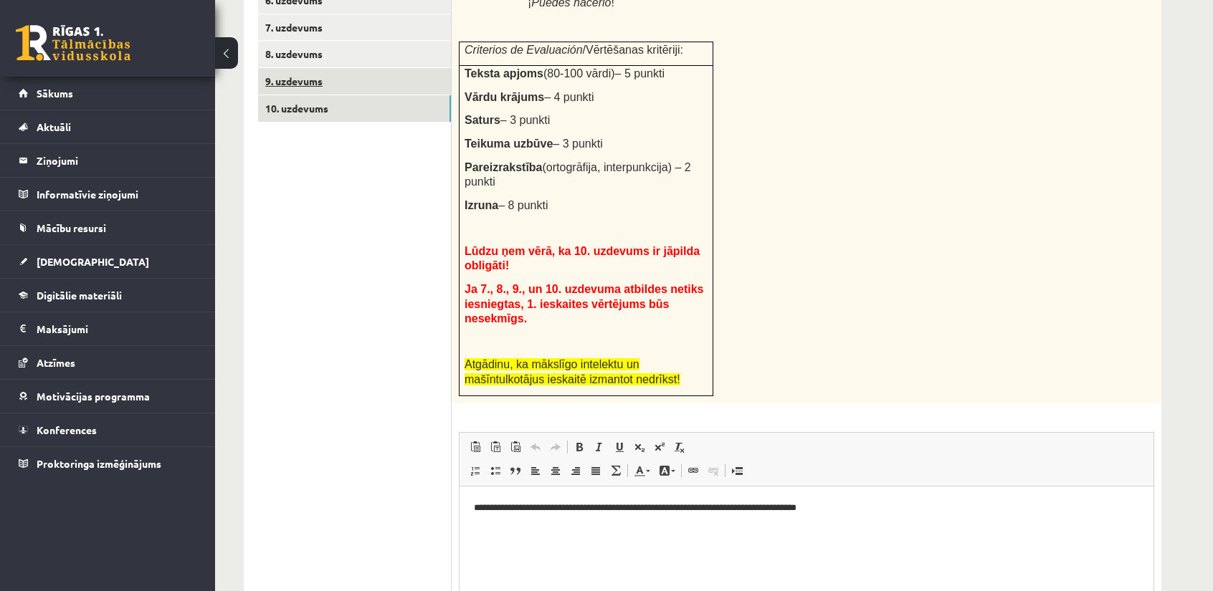
click at [308, 88] on link "9. uzdevums" at bounding box center [354, 81] width 193 height 27
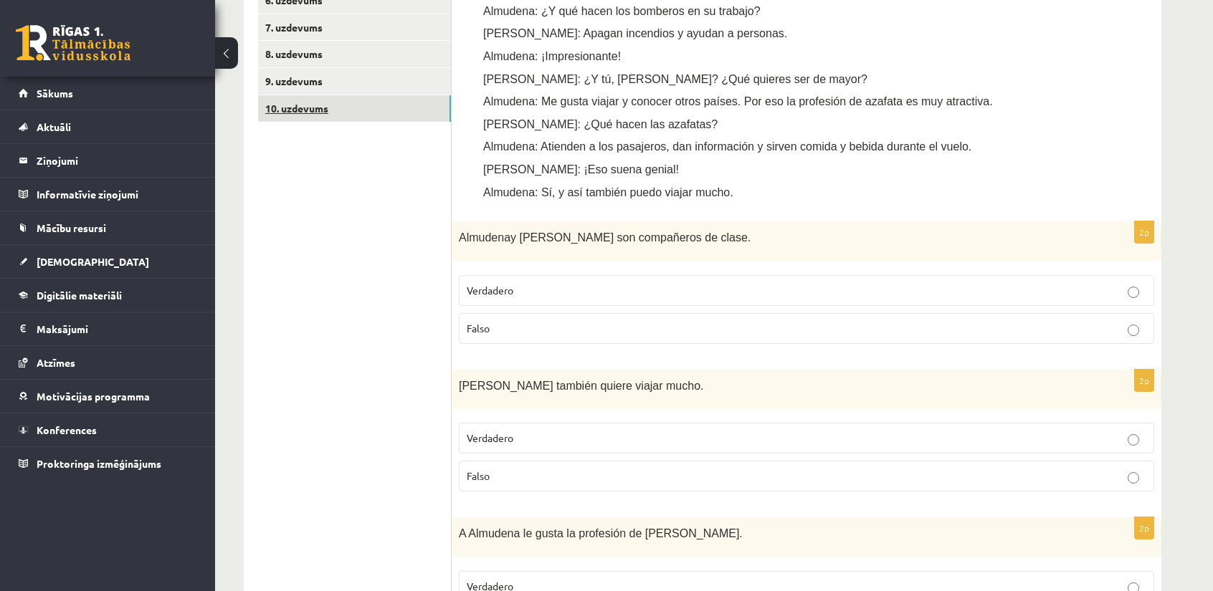
click at [309, 105] on link "10. uzdevums" at bounding box center [354, 108] width 193 height 27
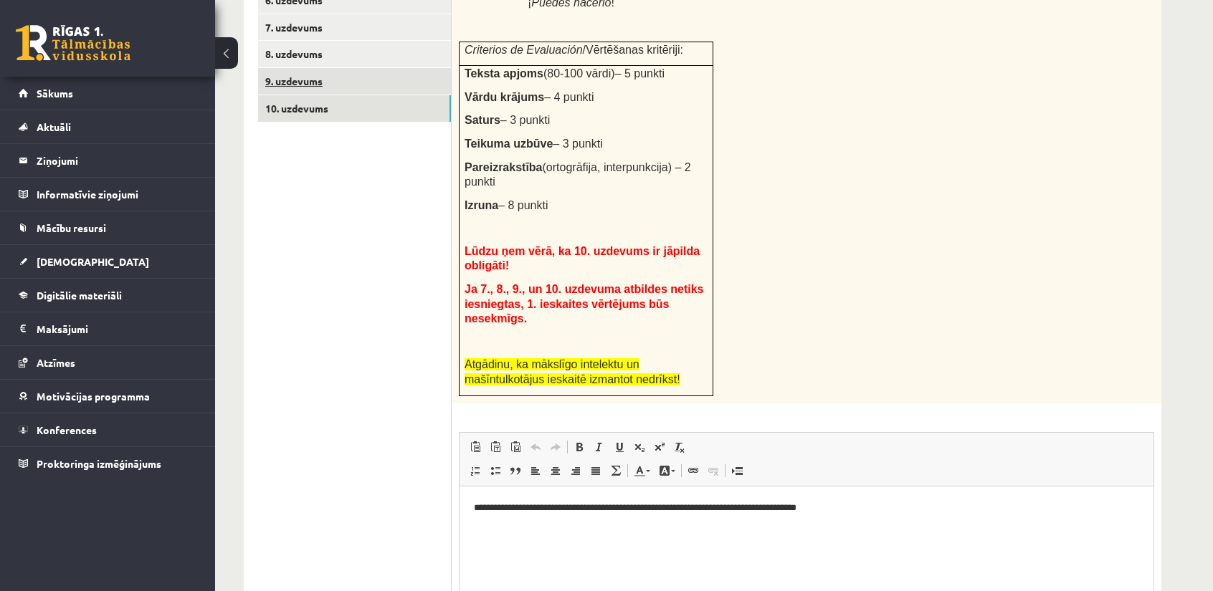
click at [310, 89] on link "9. uzdevums" at bounding box center [354, 81] width 193 height 27
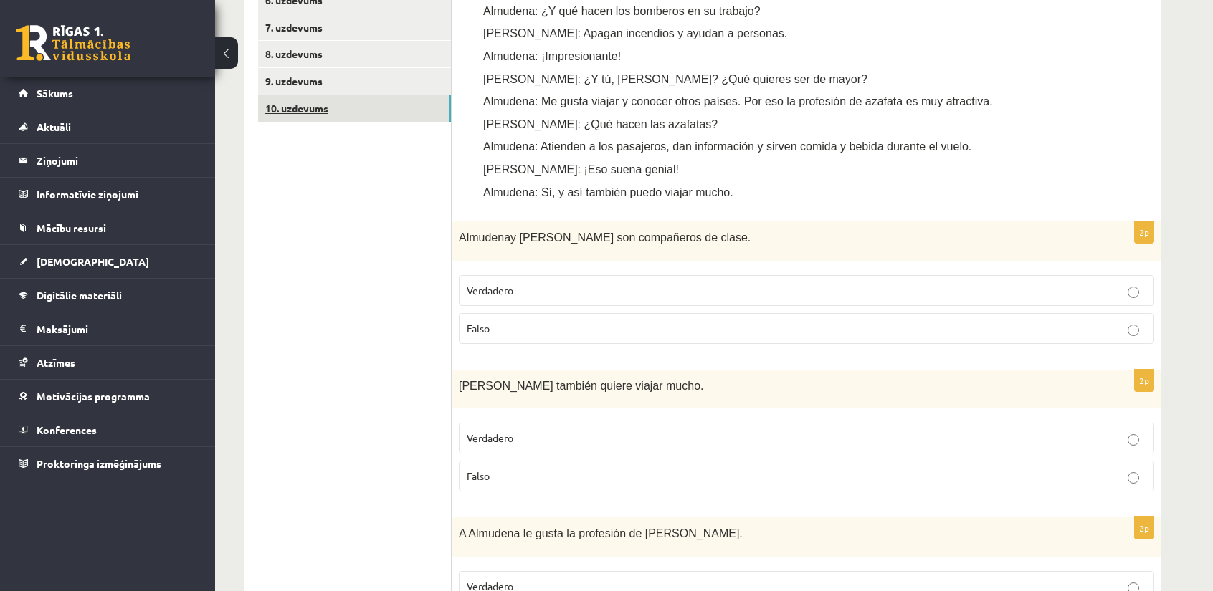
click at [311, 107] on link "10. uzdevums" at bounding box center [354, 108] width 193 height 27
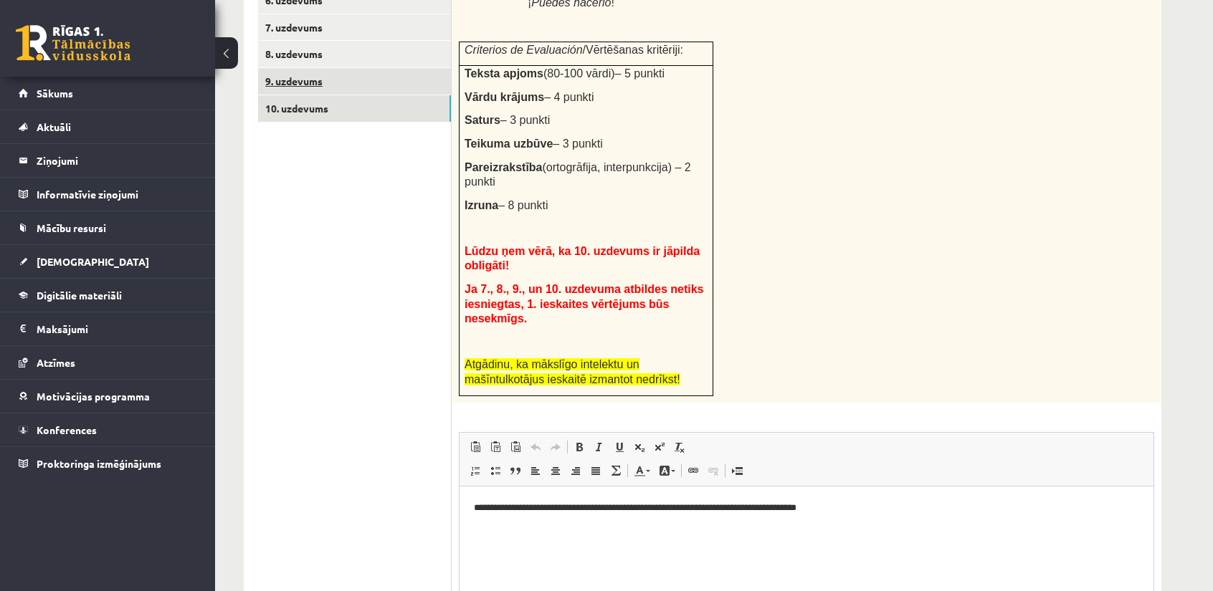
click at [311, 88] on link "9. uzdevums" at bounding box center [354, 81] width 193 height 27
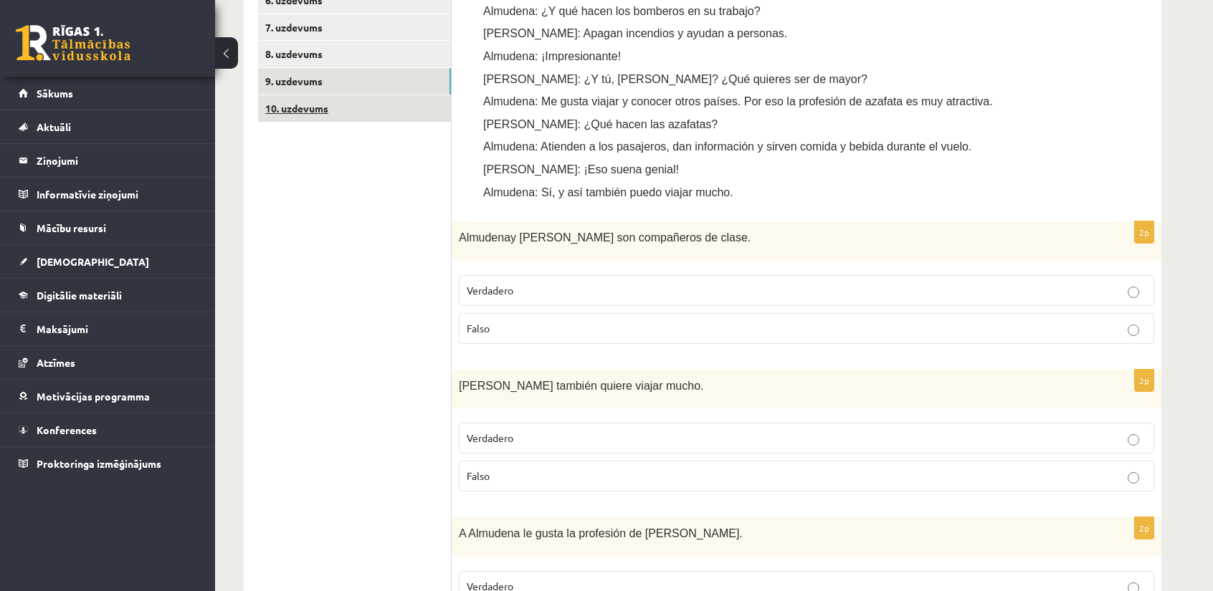
click at [315, 111] on link "10. uzdevums" at bounding box center [354, 108] width 193 height 27
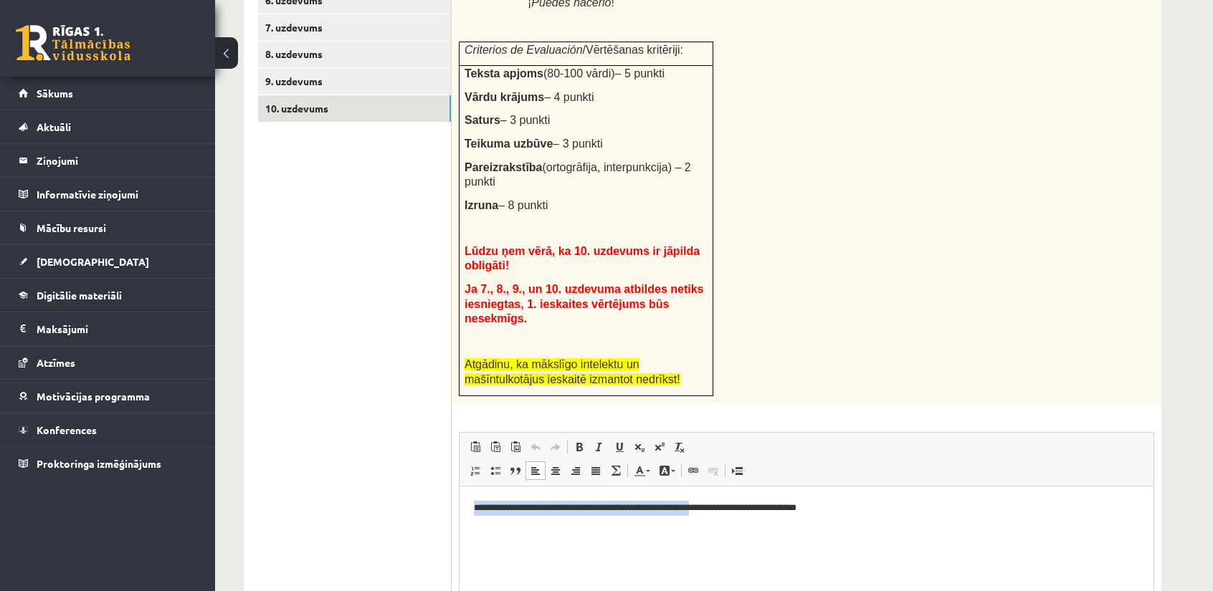
drag, startPoint x: 472, startPoint y: 513, endPoint x: 738, endPoint y: 520, distance: 265.3
click at [738, 520] on html "**********" at bounding box center [806, 508] width 694 height 44
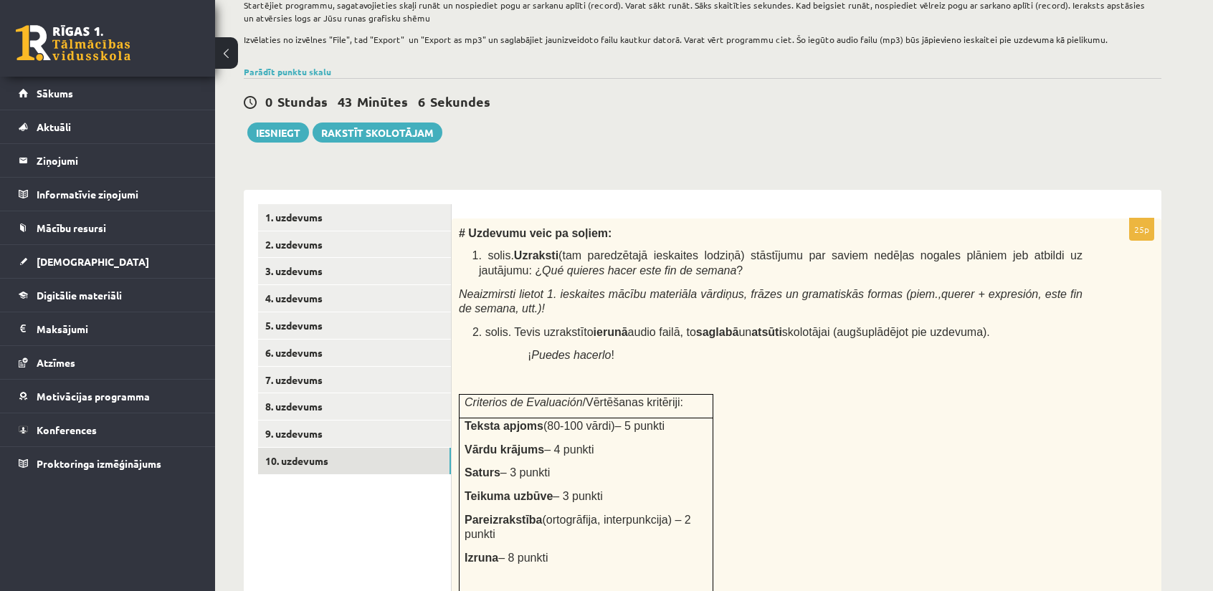
scroll to position [245, 0]
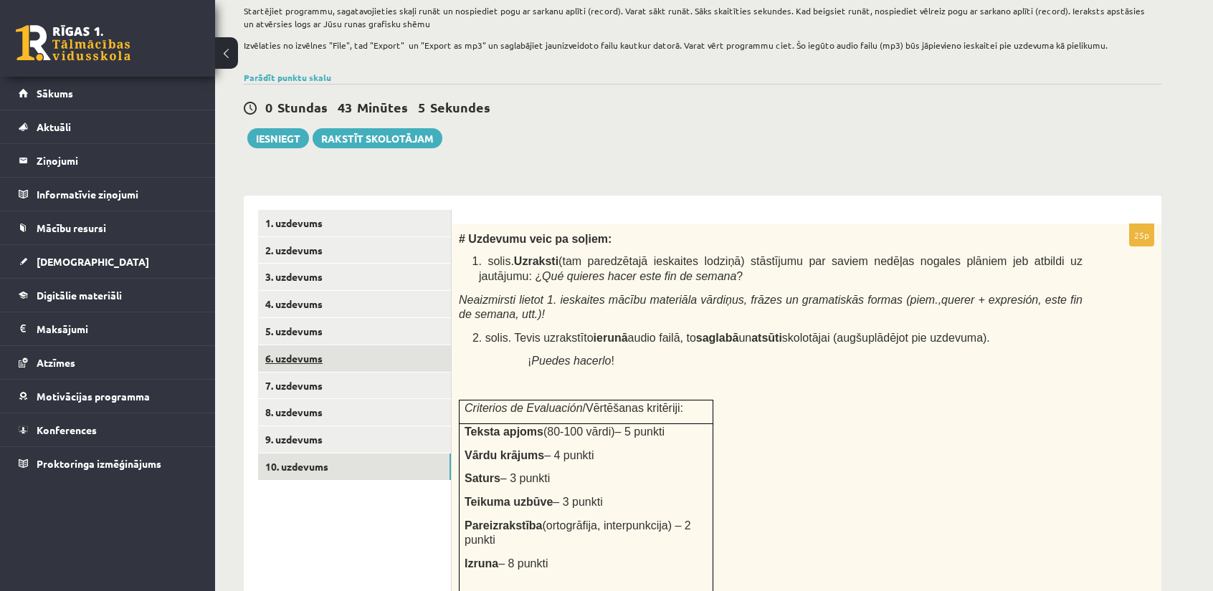
click at [344, 348] on link "6. uzdevums" at bounding box center [354, 359] width 193 height 27
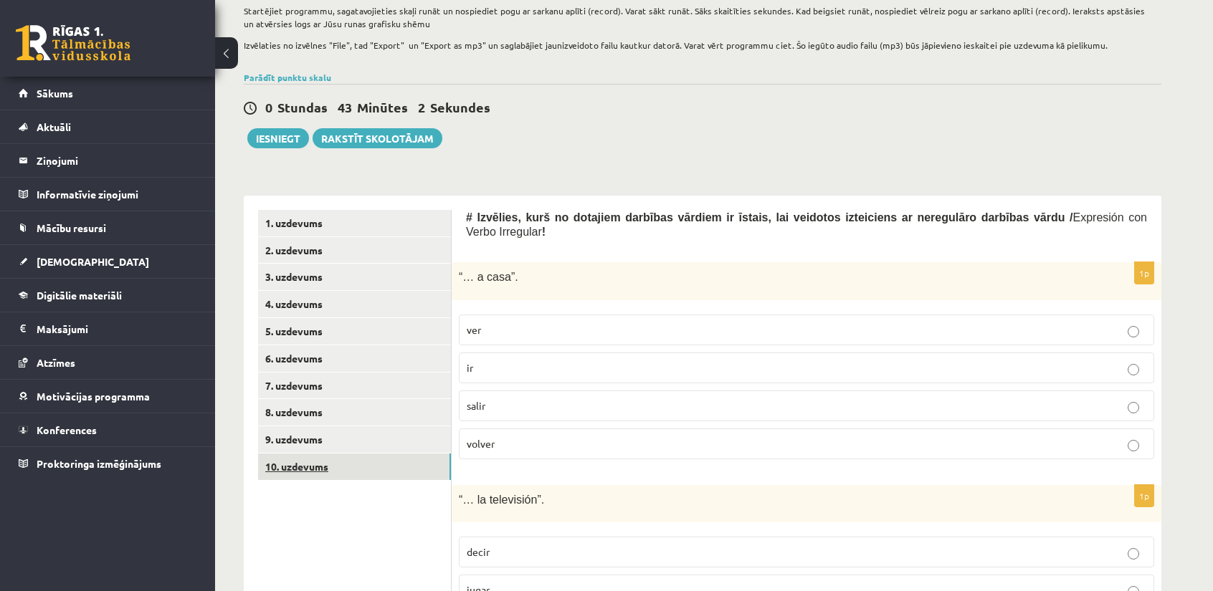
click at [386, 467] on link "10. uzdevums" at bounding box center [354, 467] width 193 height 27
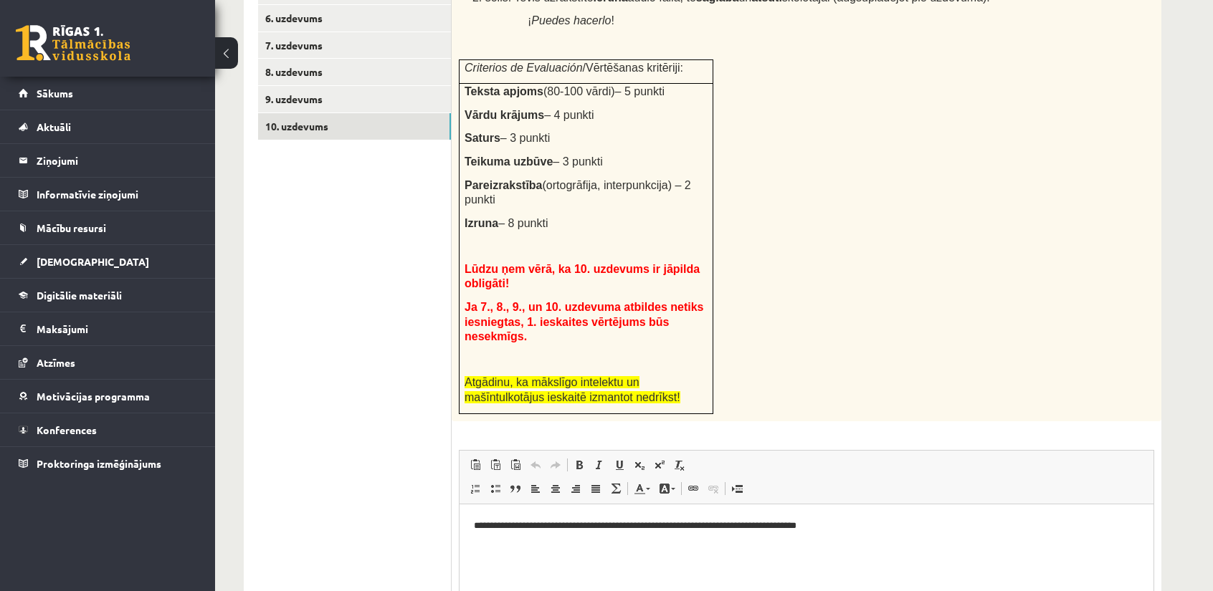
scroll to position [675, 0]
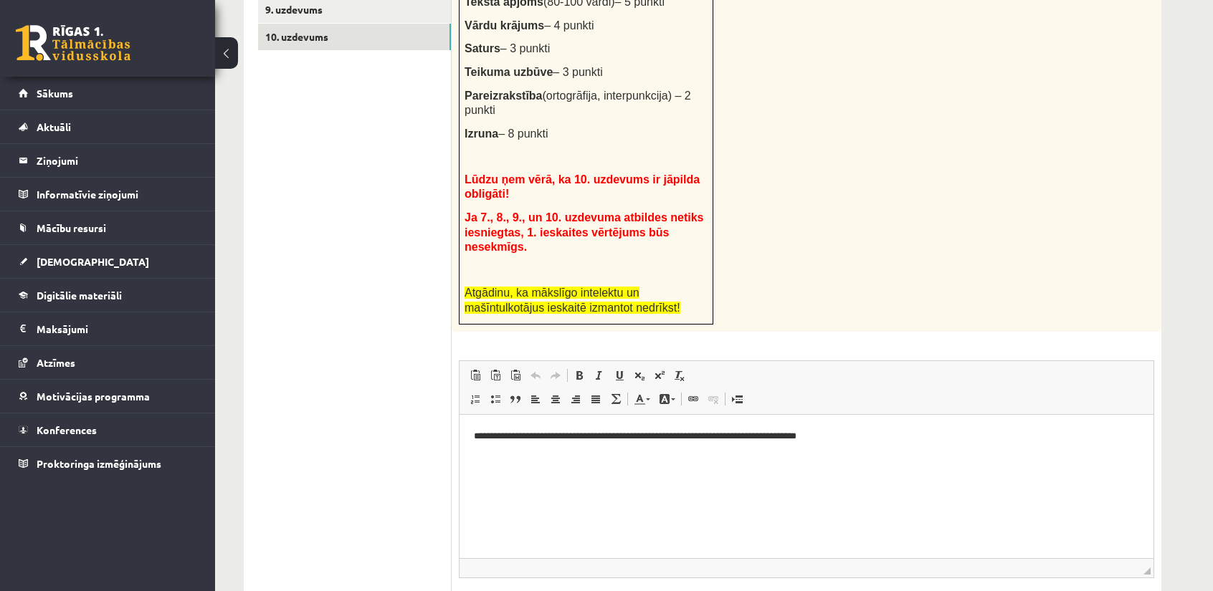
click at [858, 452] on html "**********" at bounding box center [806, 436] width 694 height 44
click at [475, 439] on p "**********" at bounding box center [807, 436] width 666 height 15
copy p "*"
click at [1011, 437] on p "**********" at bounding box center [807, 436] width 666 height 15
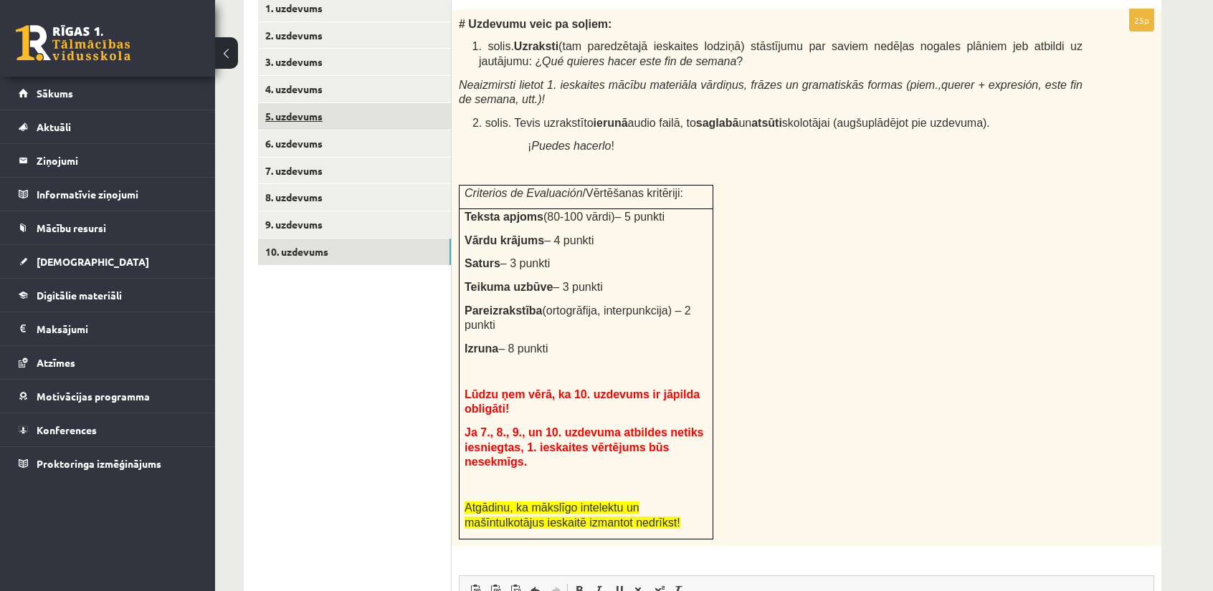
click at [299, 115] on link "5. uzdevums" at bounding box center [354, 116] width 193 height 27
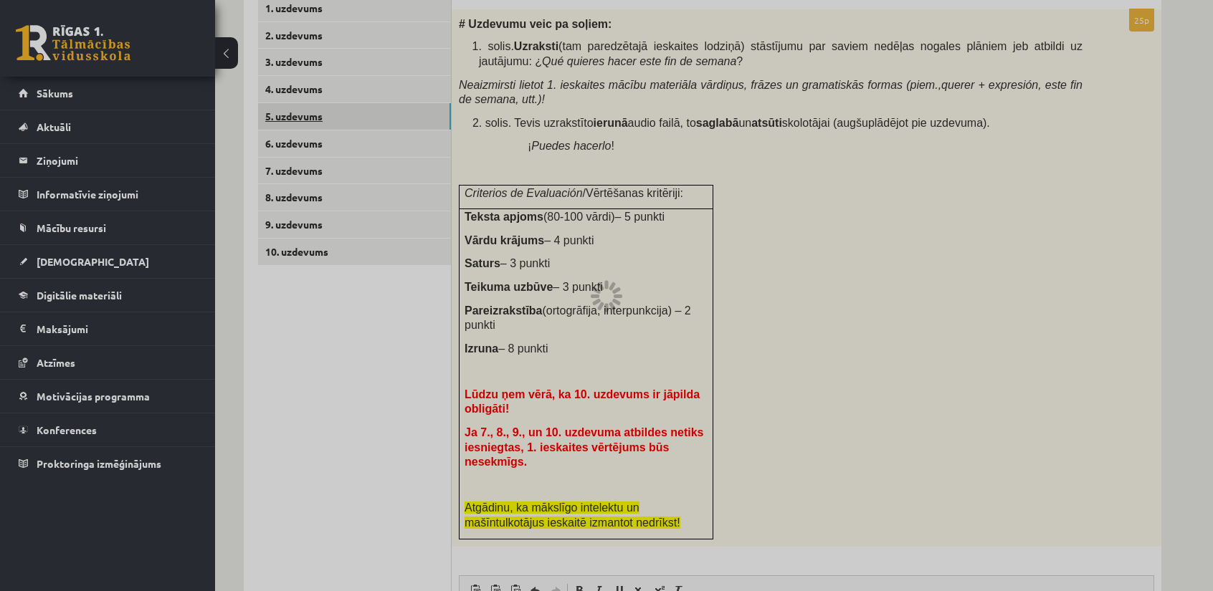
scroll to position [178, 0]
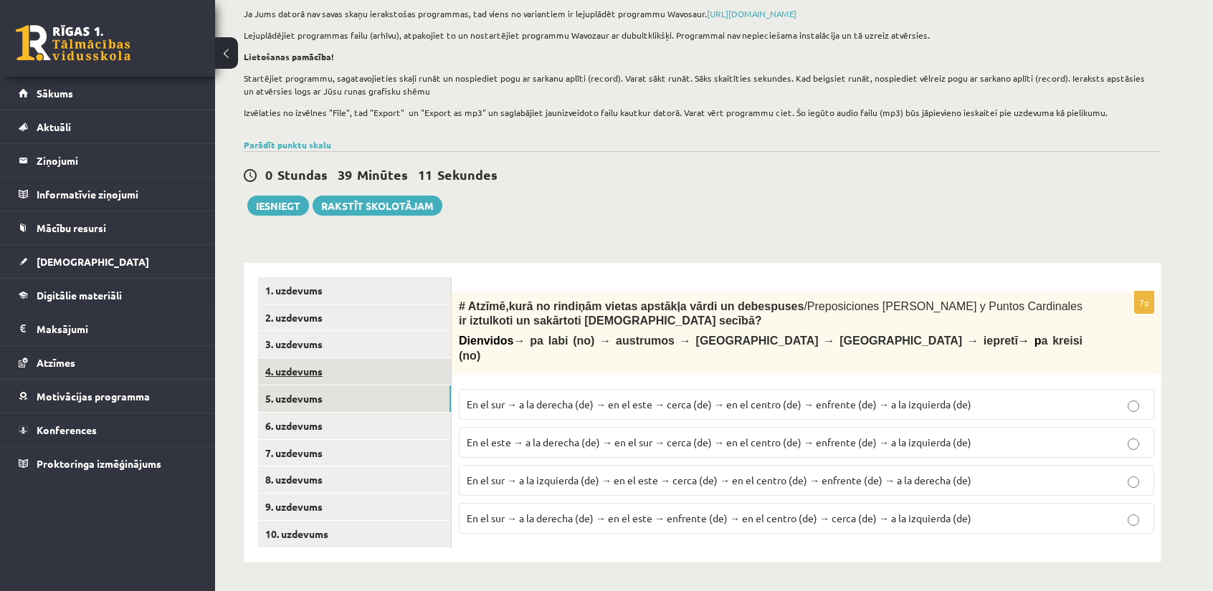
click at [313, 375] on link "4. uzdevums" at bounding box center [354, 371] width 193 height 27
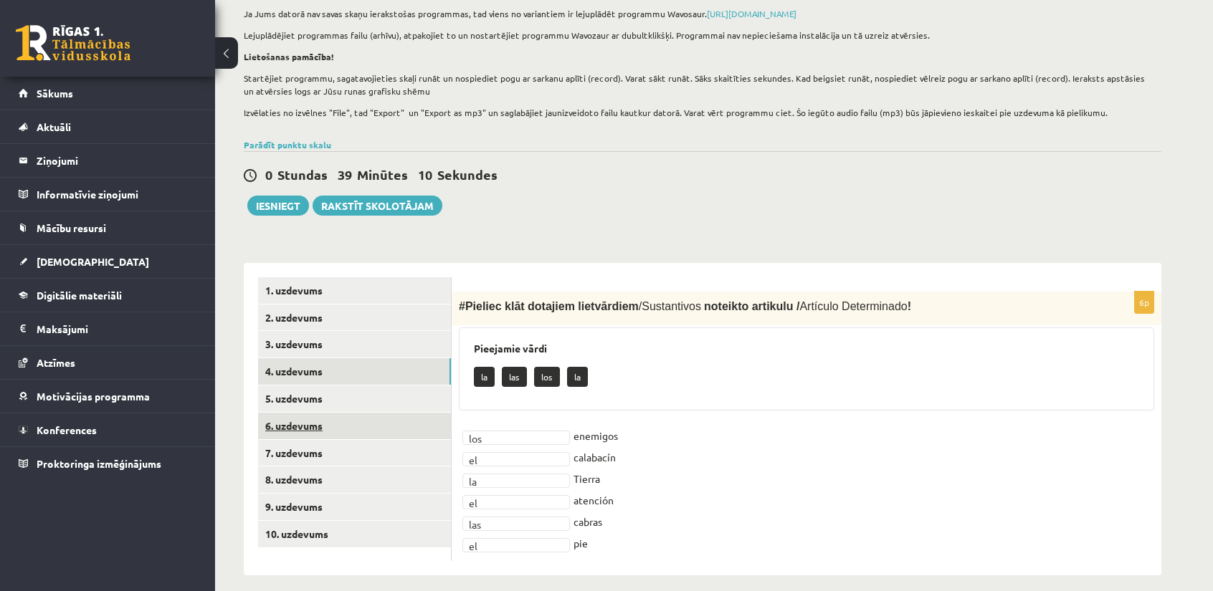
click at [320, 421] on link "6. uzdevums" at bounding box center [354, 426] width 193 height 27
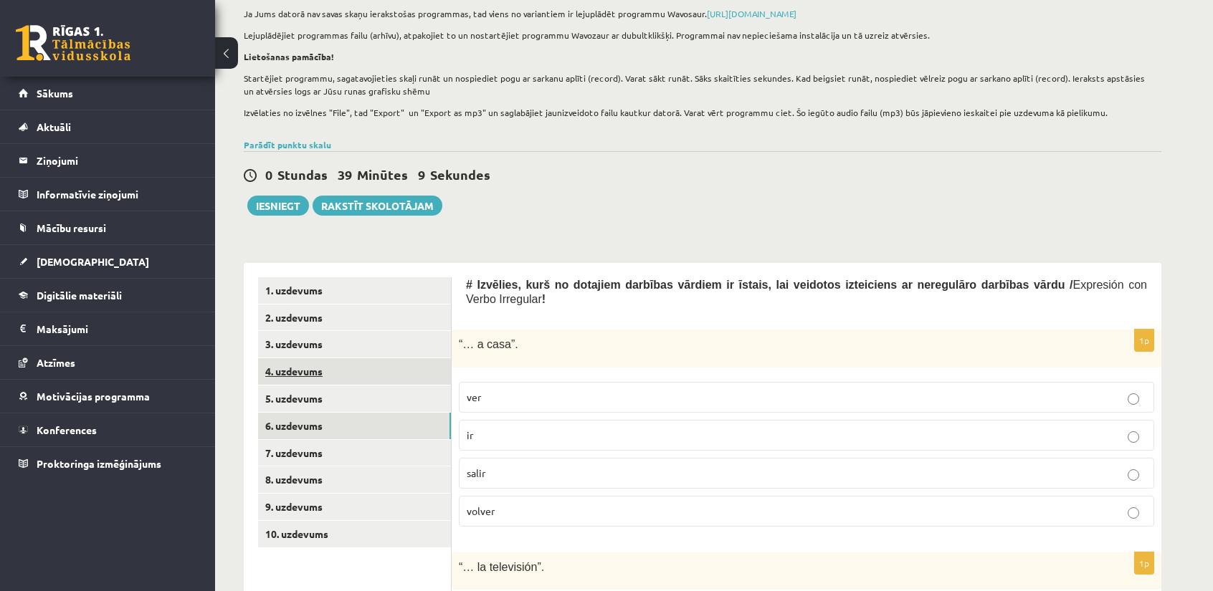
click at [317, 375] on link "4. uzdevums" at bounding box center [354, 371] width 193 height 27
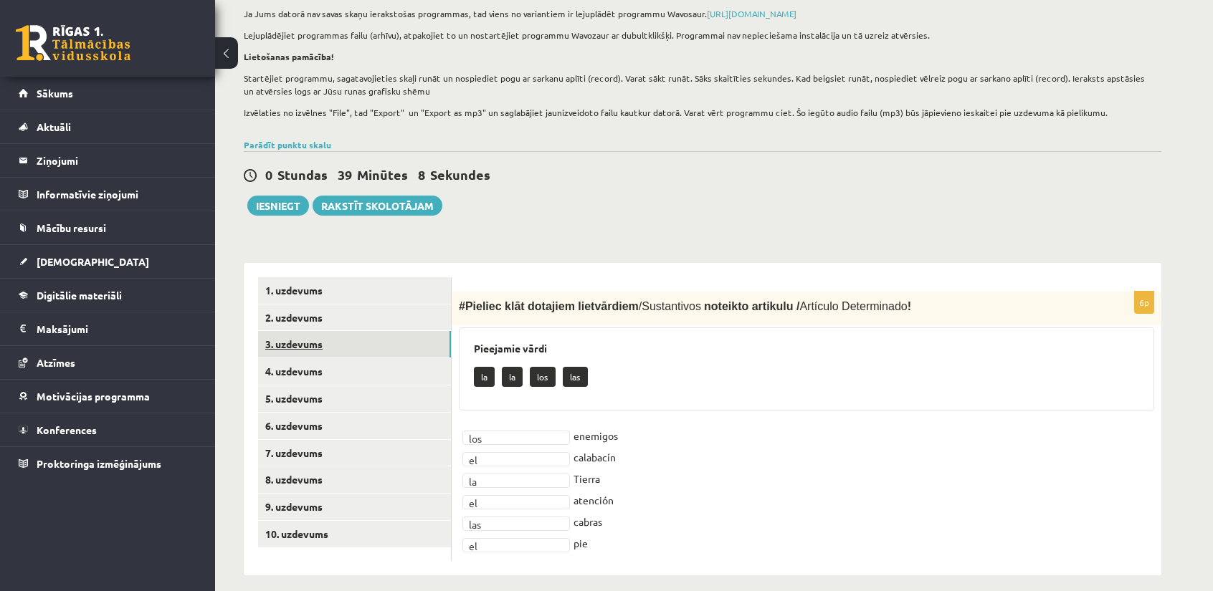
click at [317, 347] on link "3. uzdevums" at bounding box center [354, 344] width 193 height 27
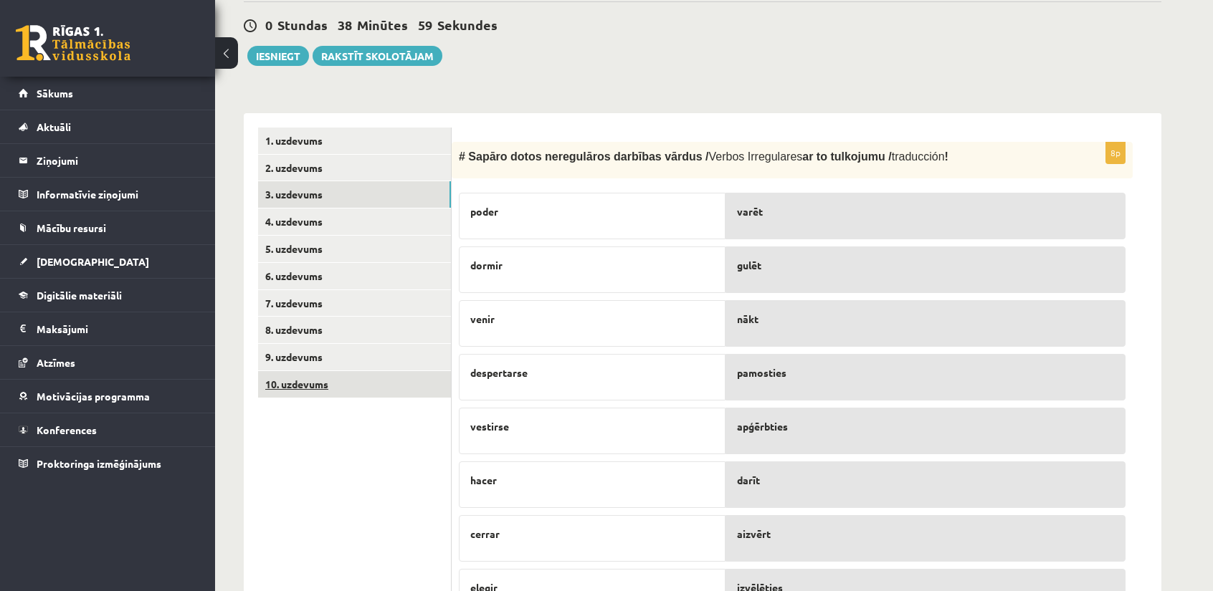
scroll to position [321, 0]
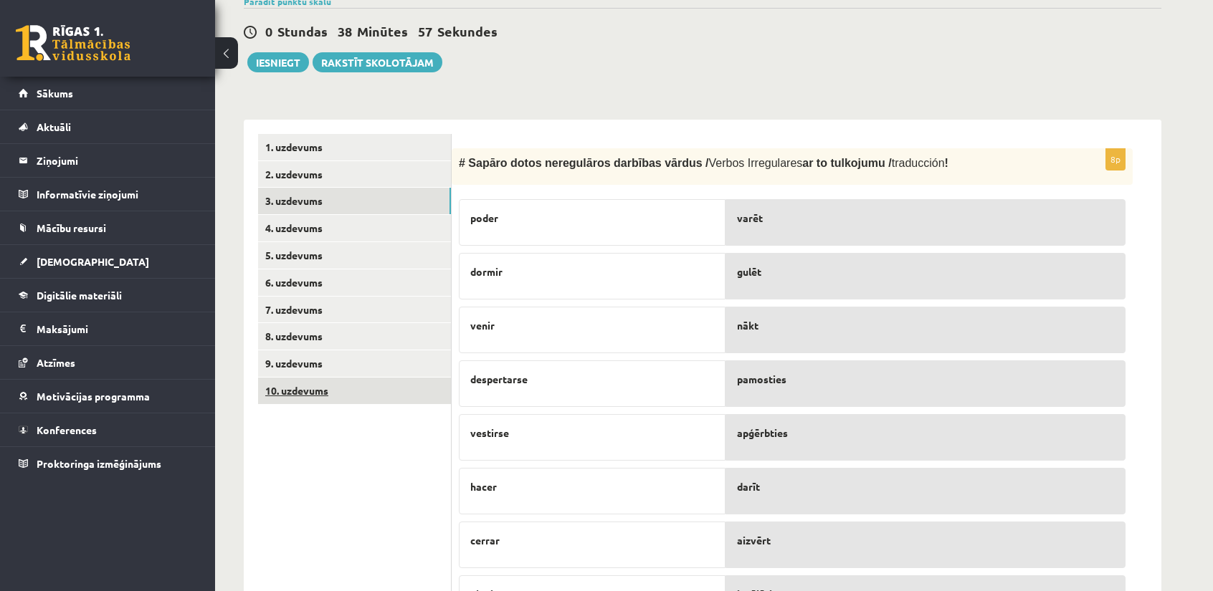
click at [330, 388] on link "10. uzdevums" at bounding box center [354, 391] width 193 height 27
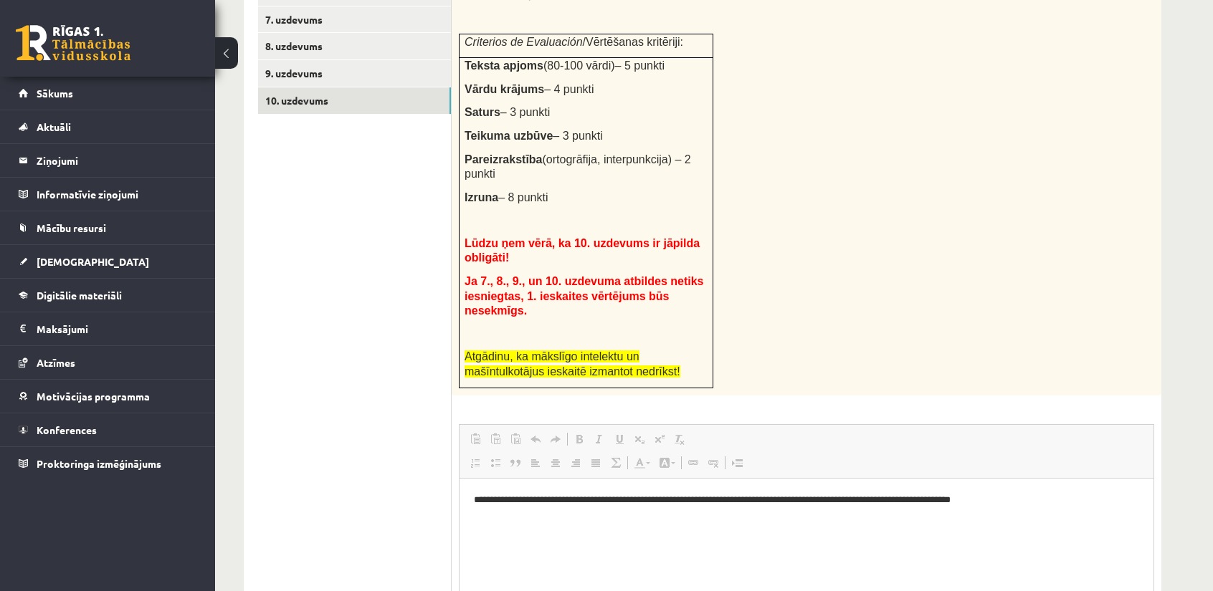
scroll to position [0, 0]
click at [859, 505] on p "**********" at bounding box center [807, 499] width 666 height 15
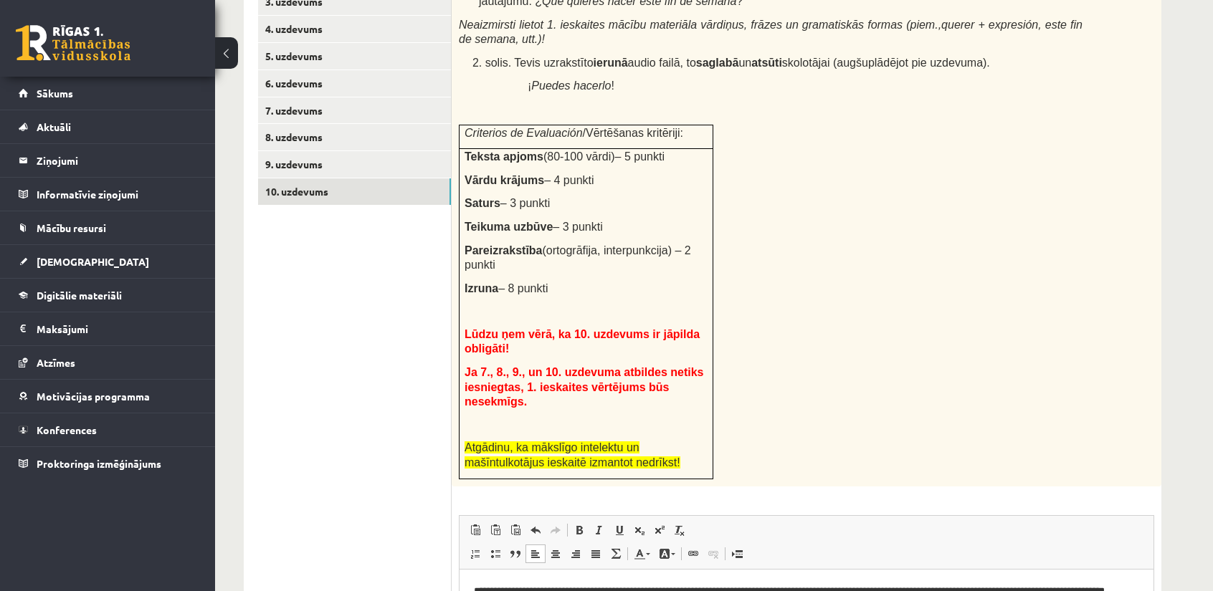
scroll to position [468, 0]
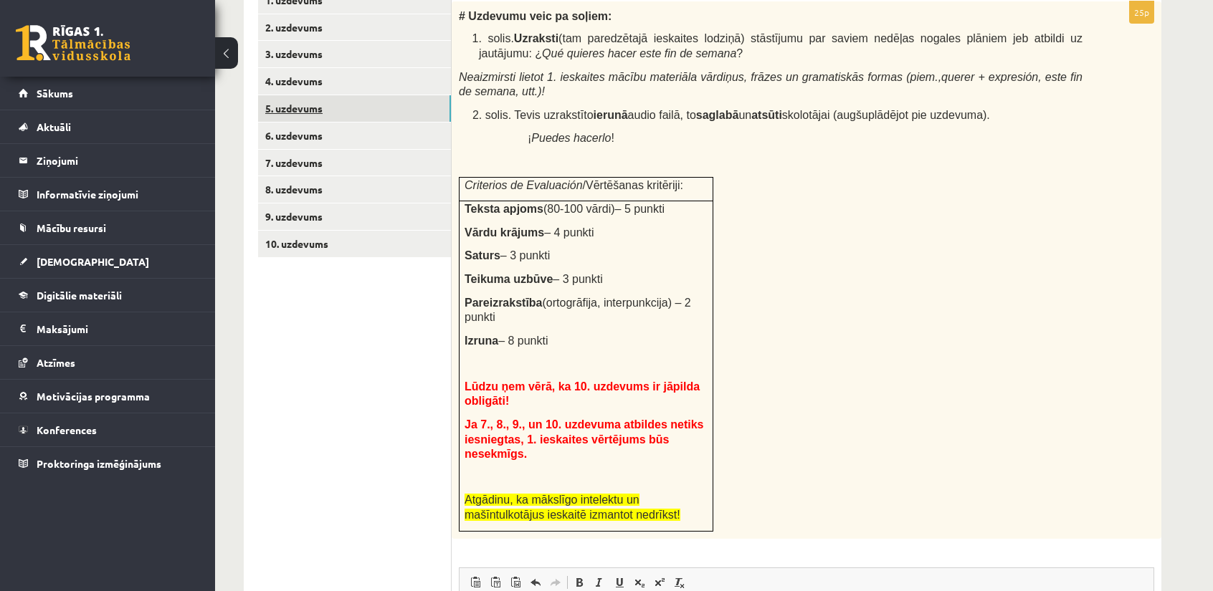
click at [286, 113] on link "5. uzdevums" at bounding box center [354, 108] width 193 height 27
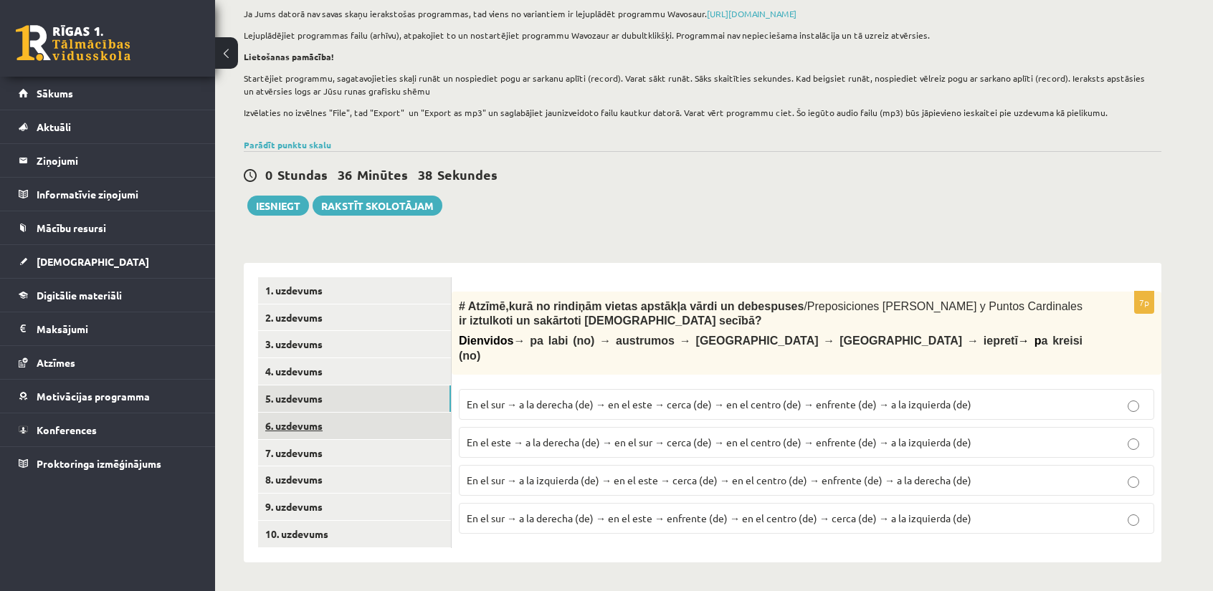
click at [335, 422] on link "6. uzdevums" at bounding box center [354, 426] width 193 height 27
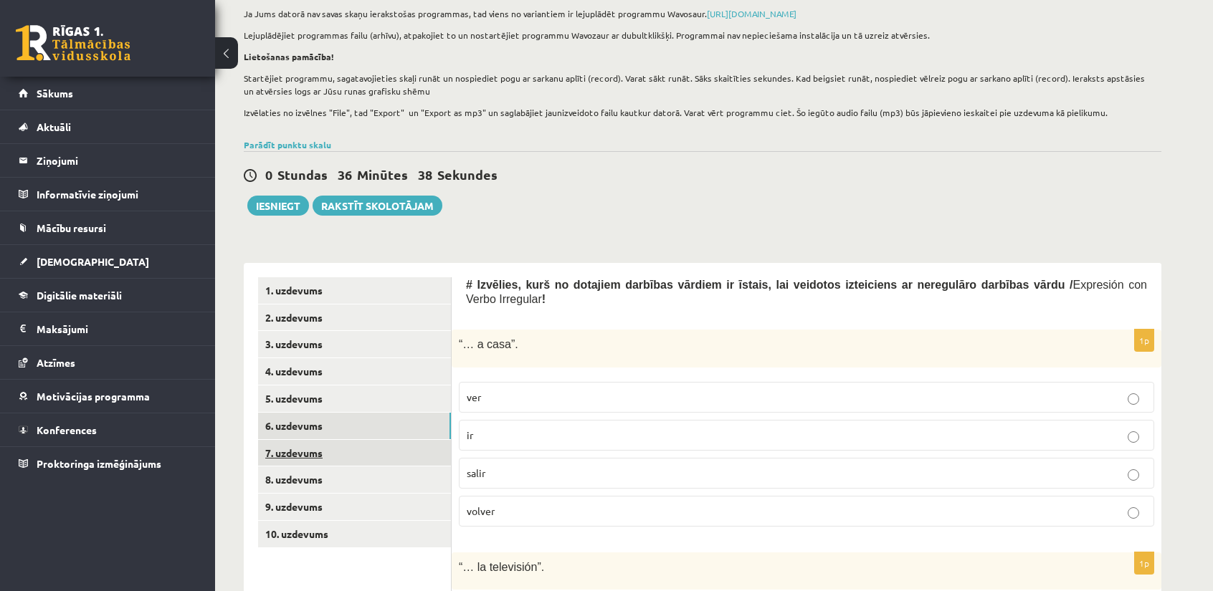
click at [345, 457] on link "7. uzdevums" at bounding box center [354, 453] width 193 height 27
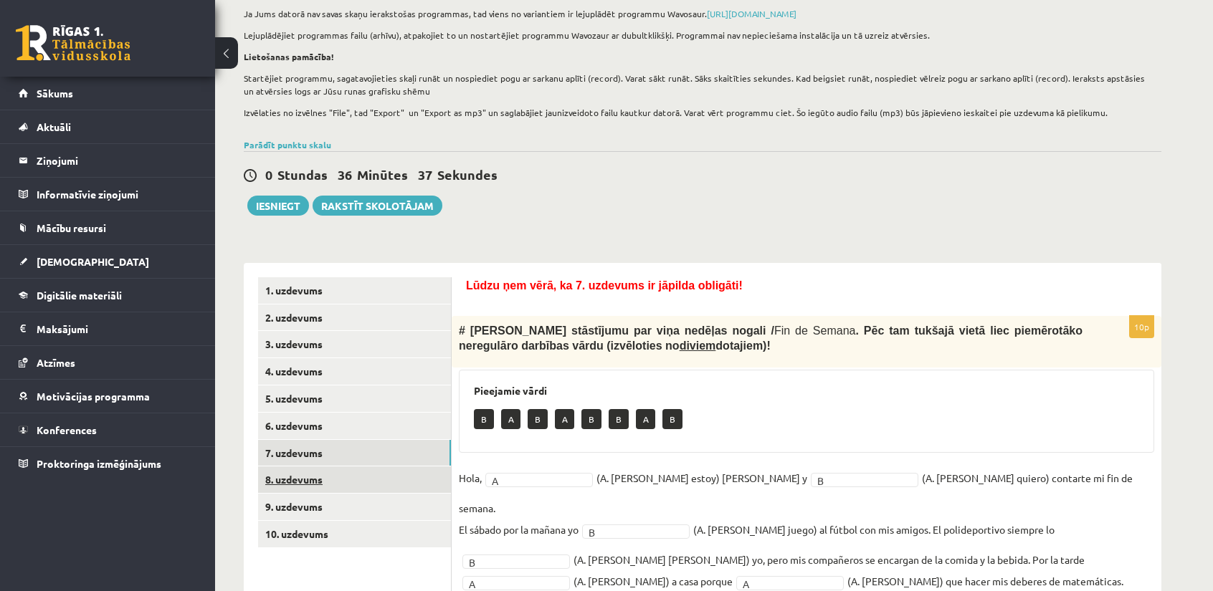
click at [340, 482] on link "8. uzdevums" at bounding box center [354, 480] width 193 height 27
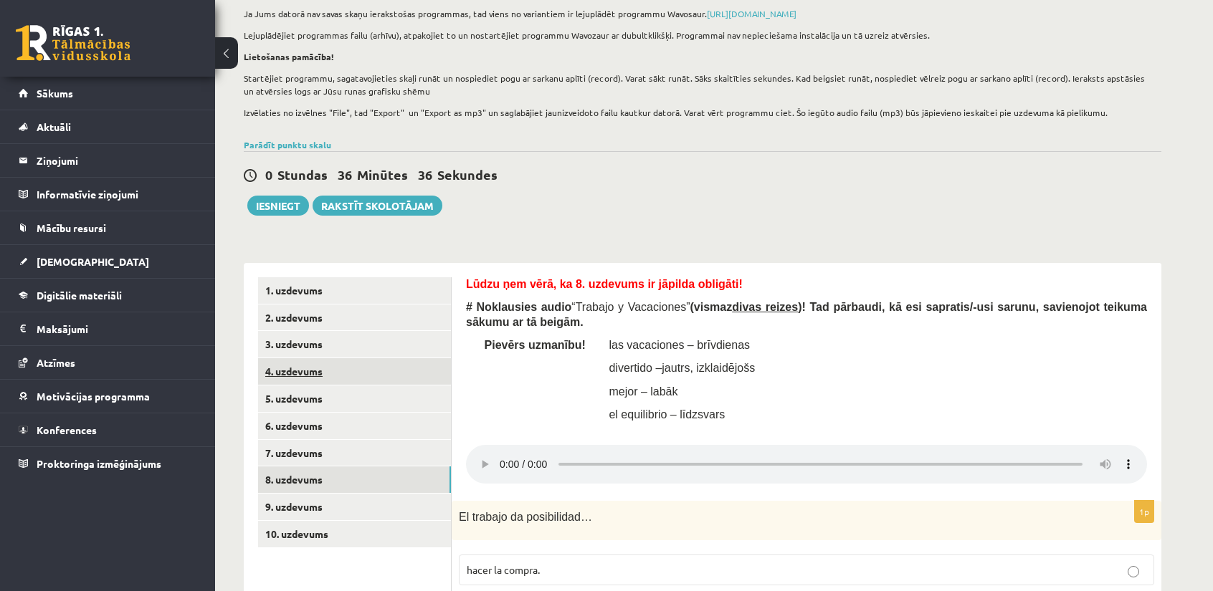
click at [338, 369] on link "4. uzdevums" at bounding box center [354, 371] width 193 height 27
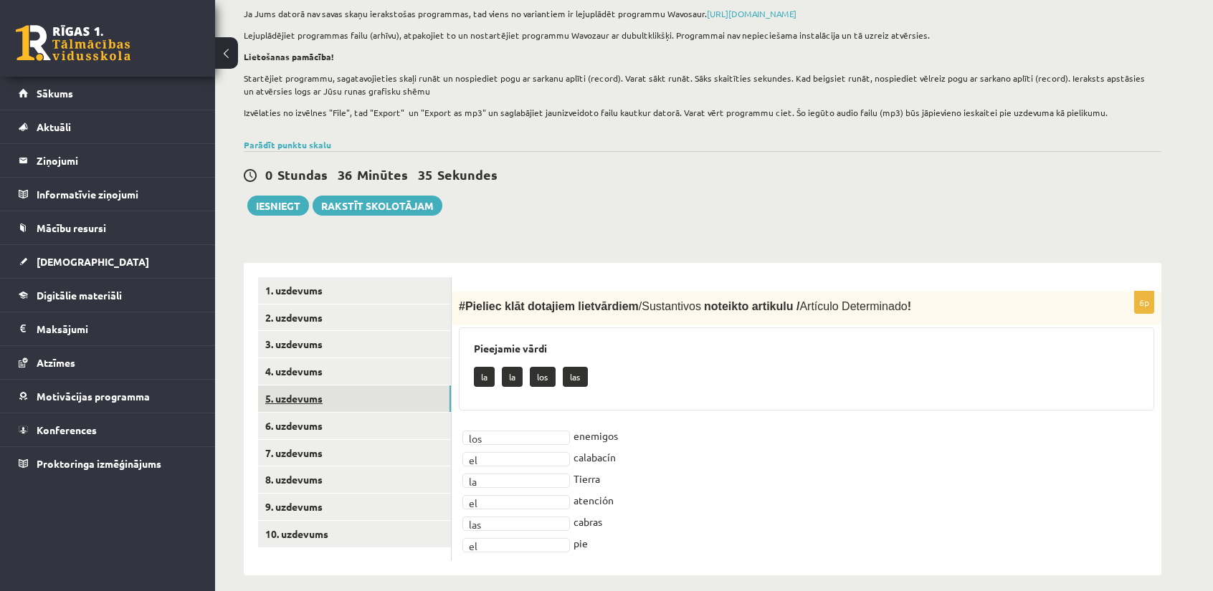
click at [333, 409] on link "5. uzdevums" at bounding box center [354, 399] width 193 height 27
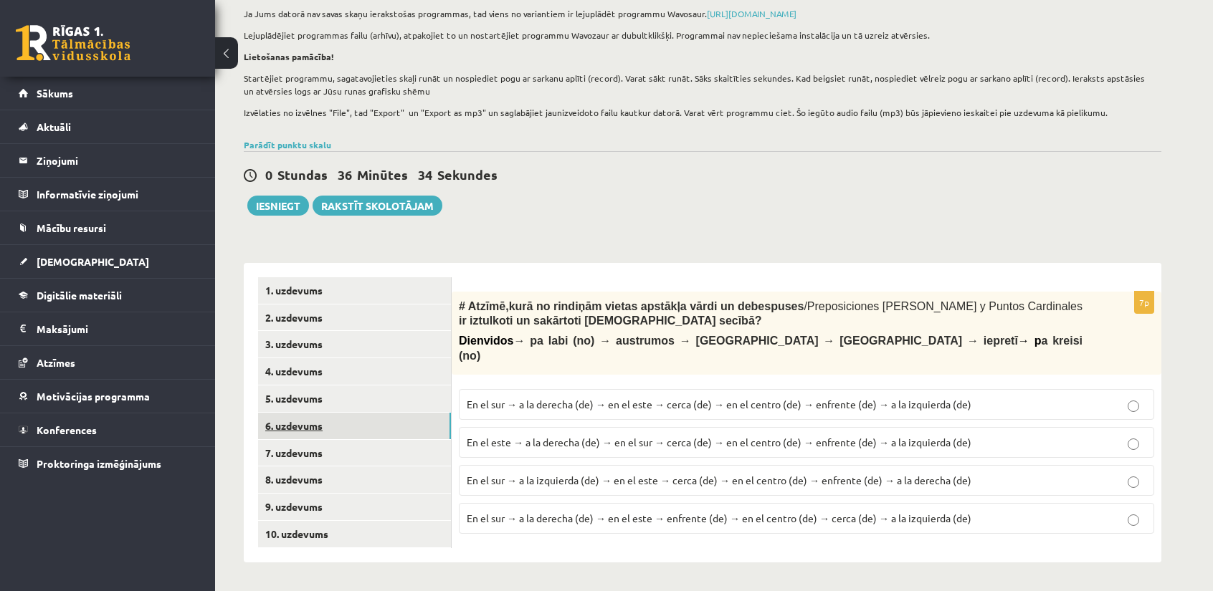
click at [334, 429] on link "6. uzdevums" at bounding box center [354, 426] width 193 height 27
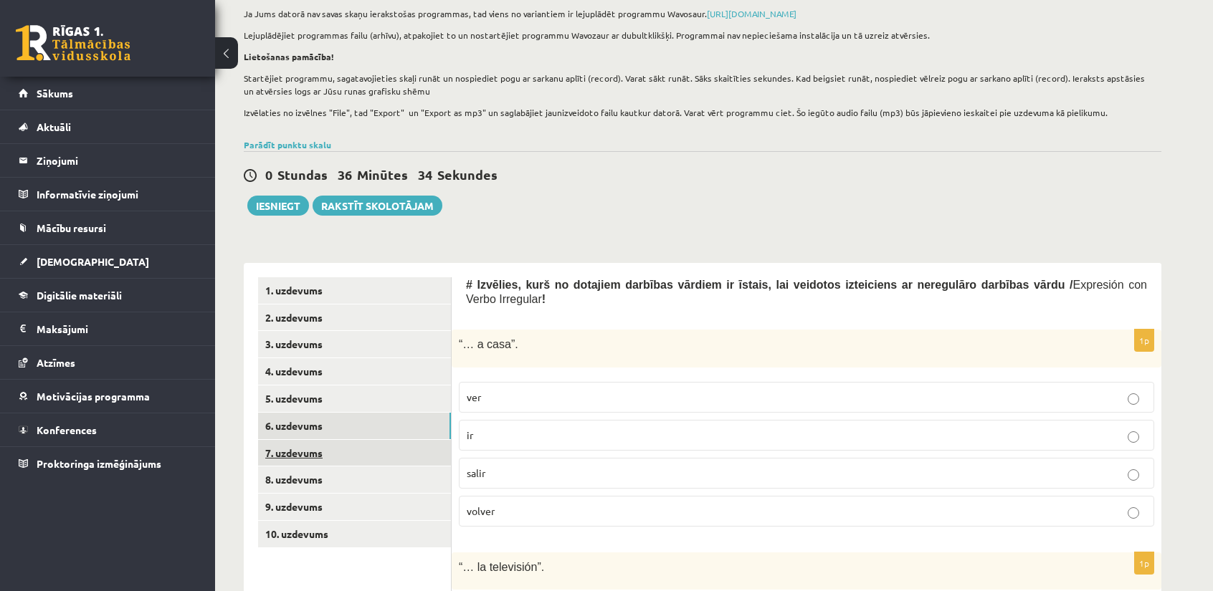
click at [340, 454] on link "7. uzdevums" at bounding box center [354, 453] width 193 height 27
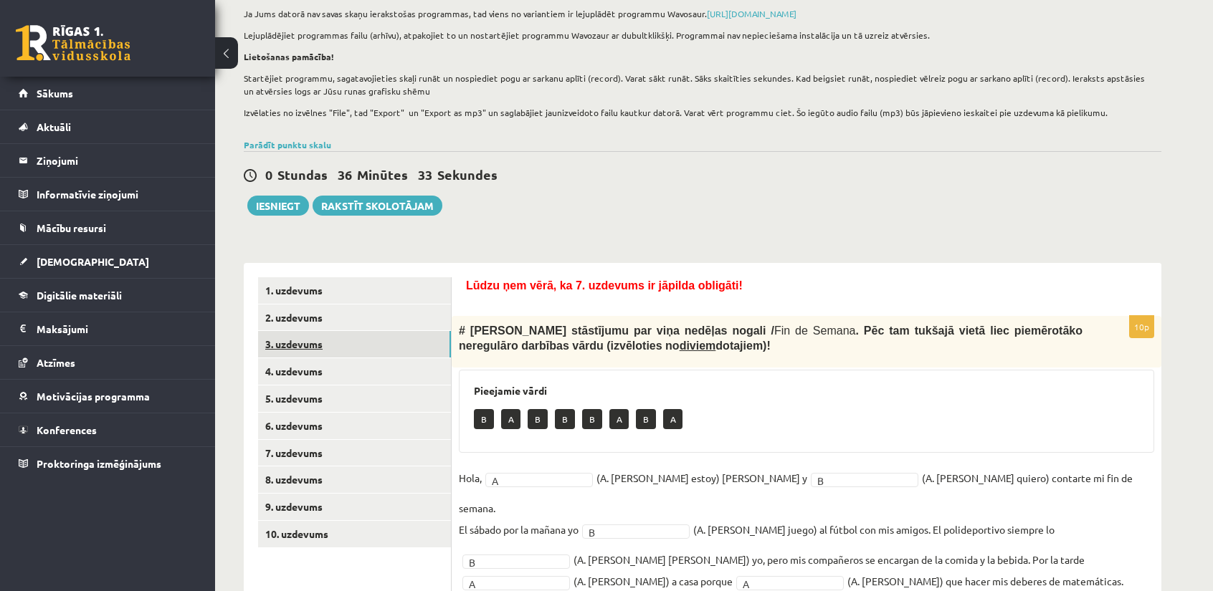
click at [347, 351] on link "3. uzdevums" at bounding box center [354, 344] width 193 height 27
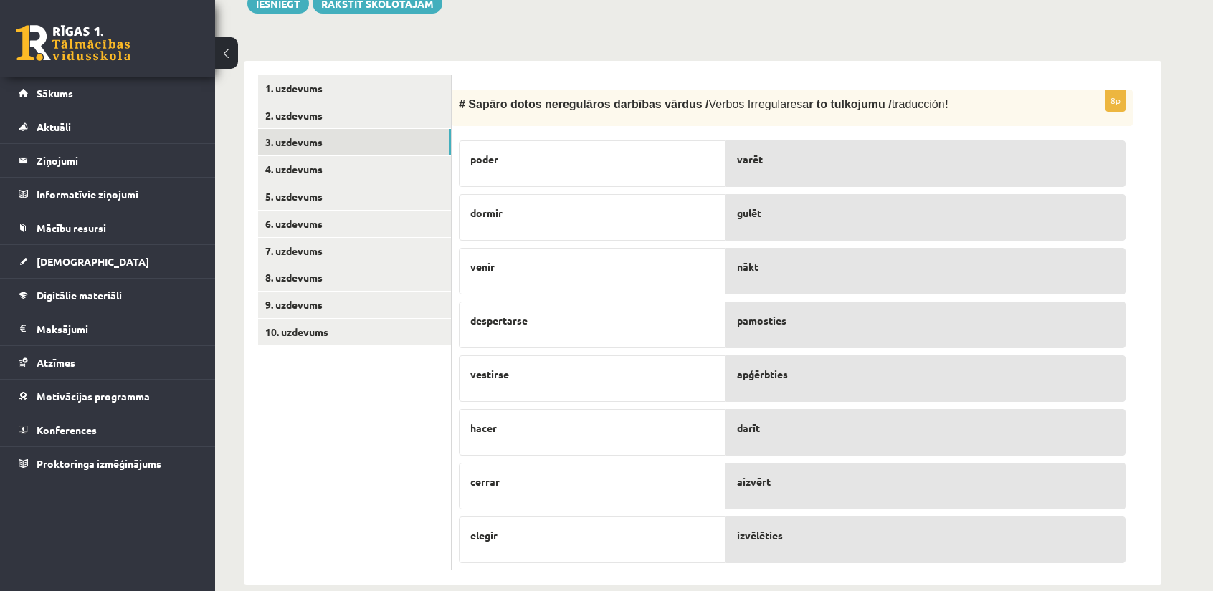
scroll to position [399, 0]
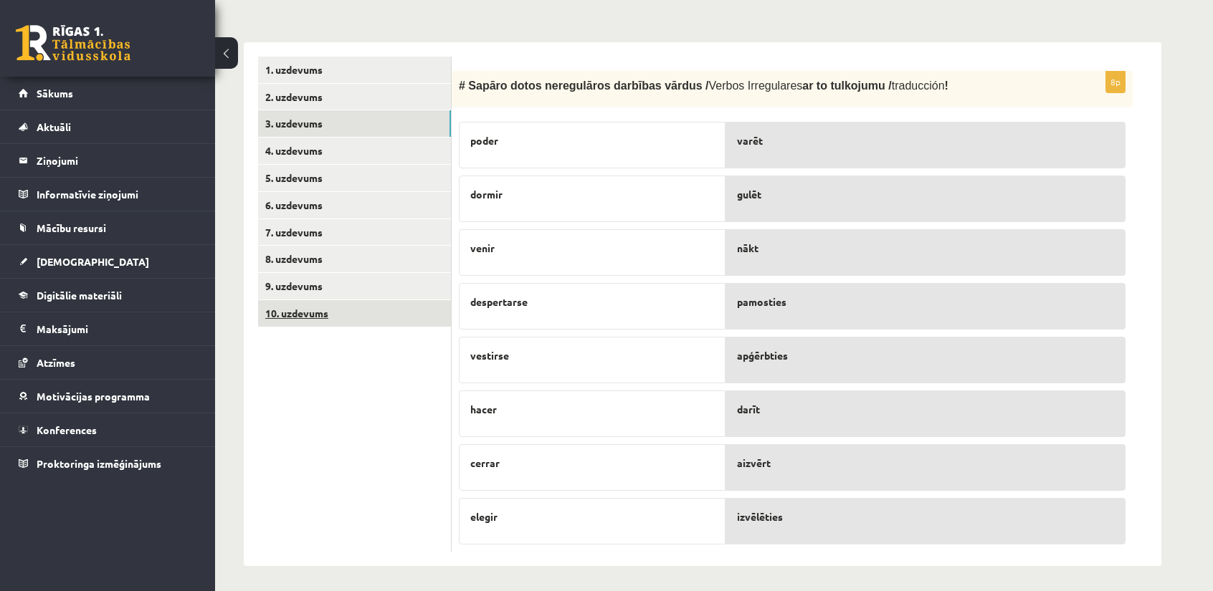
click at [338, 310] on link "10. uzdevums" at bounding box center [354, 313] width 193 height 27
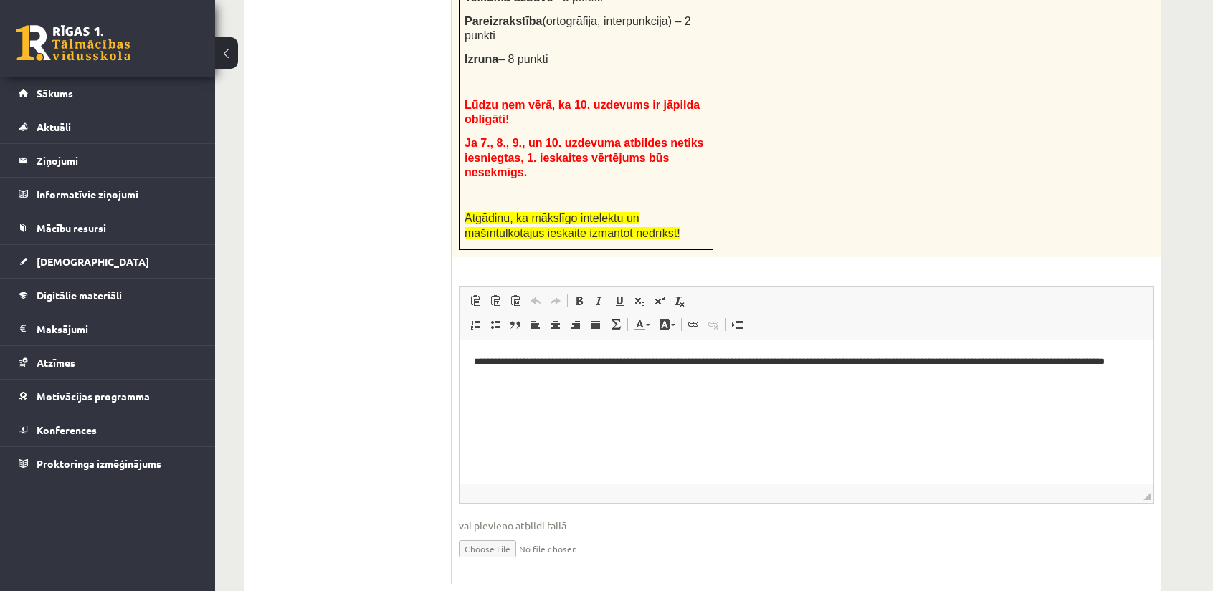
scroll to position [754, 0]
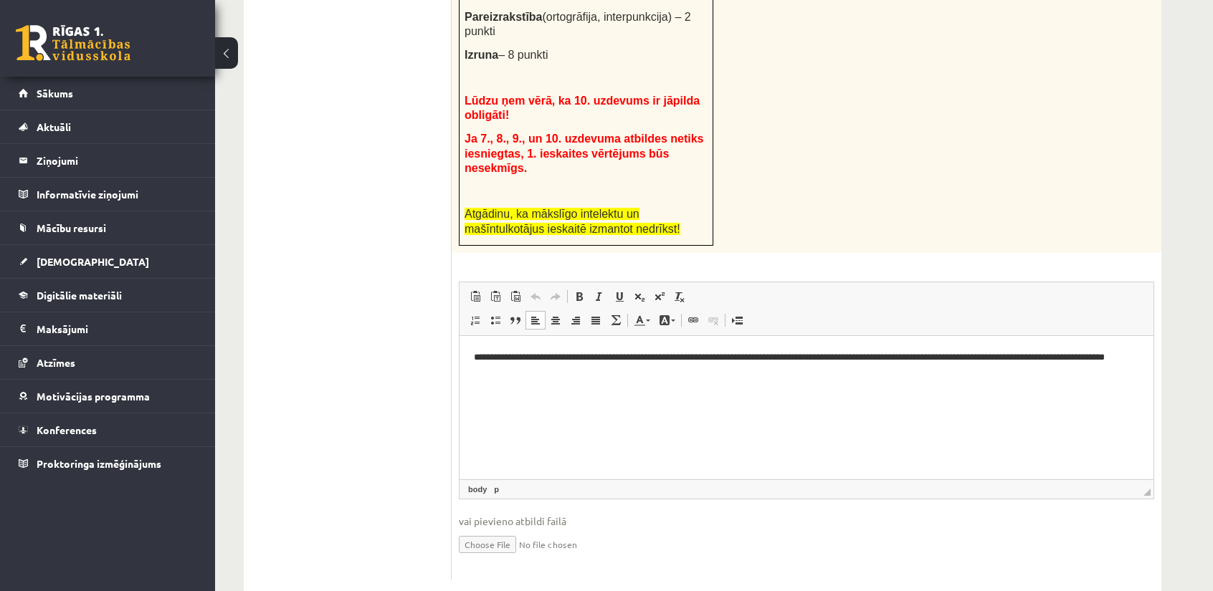
click at [1033, 358] on p "**********" at bounding box center [807, 365] width 666 height 30
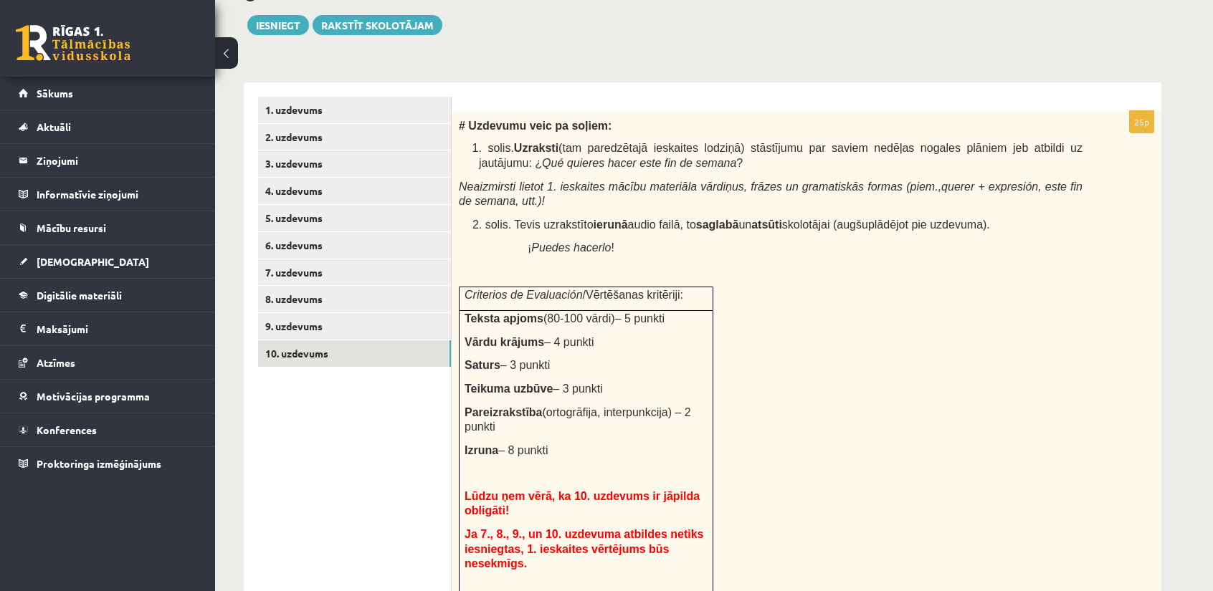
scroll to position [324, 0]
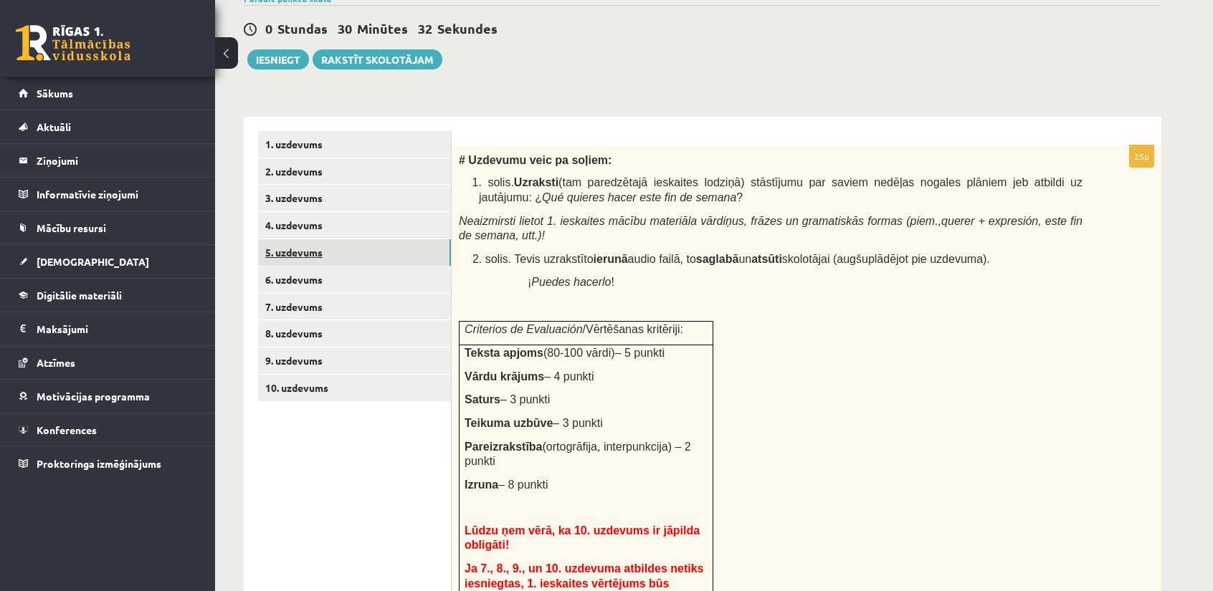
click at [337, 247] on link "5. uzdevums" at bounding box center [354, 252] width 193 height 27
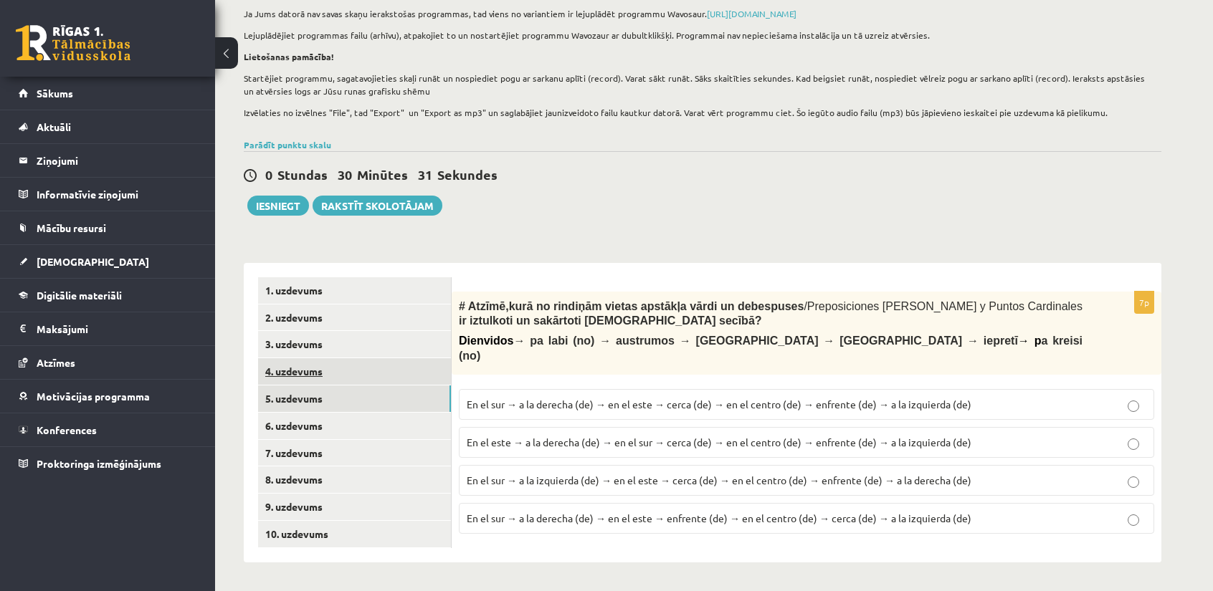
click at [340, 376] on link "4. uzdevums" at bounding box center [354, 371] width 193 height 27
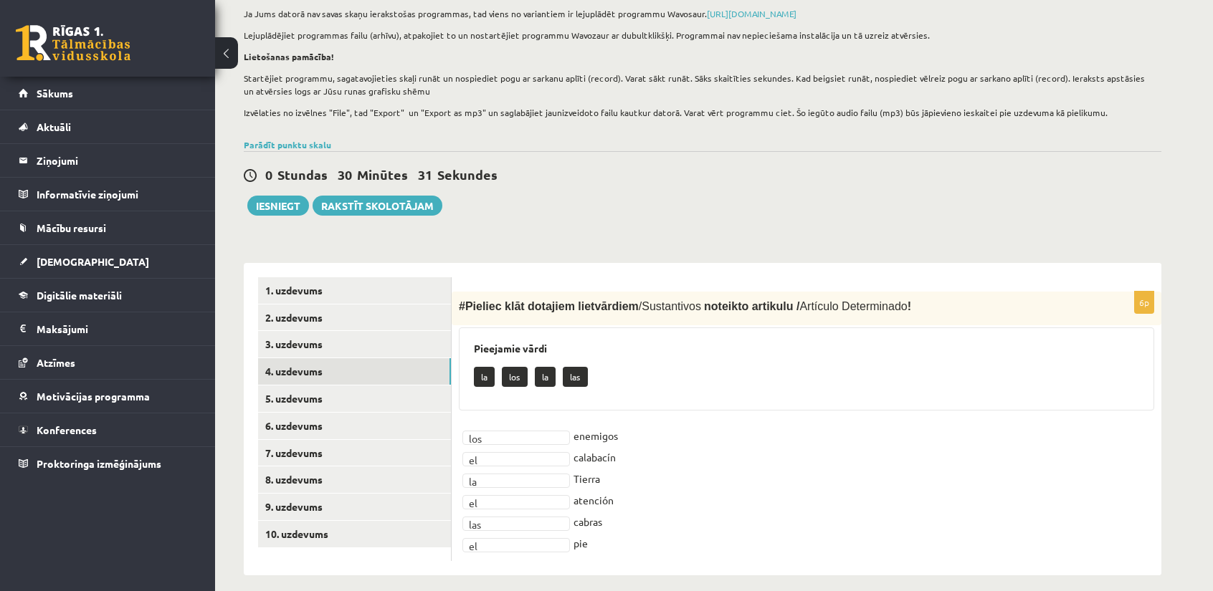
click at [336, 358] on ul "1. uzdevums 2. uzdevums 3. uzdevums 4. uzdevums 5. uzdevums 6. uzdevums 7. uzde…" at bounding box center [355, 419] width 194 height 284
click at [335, 348] on link "3. uzdevums" at bounding box center [354, 344] width 193 height 27
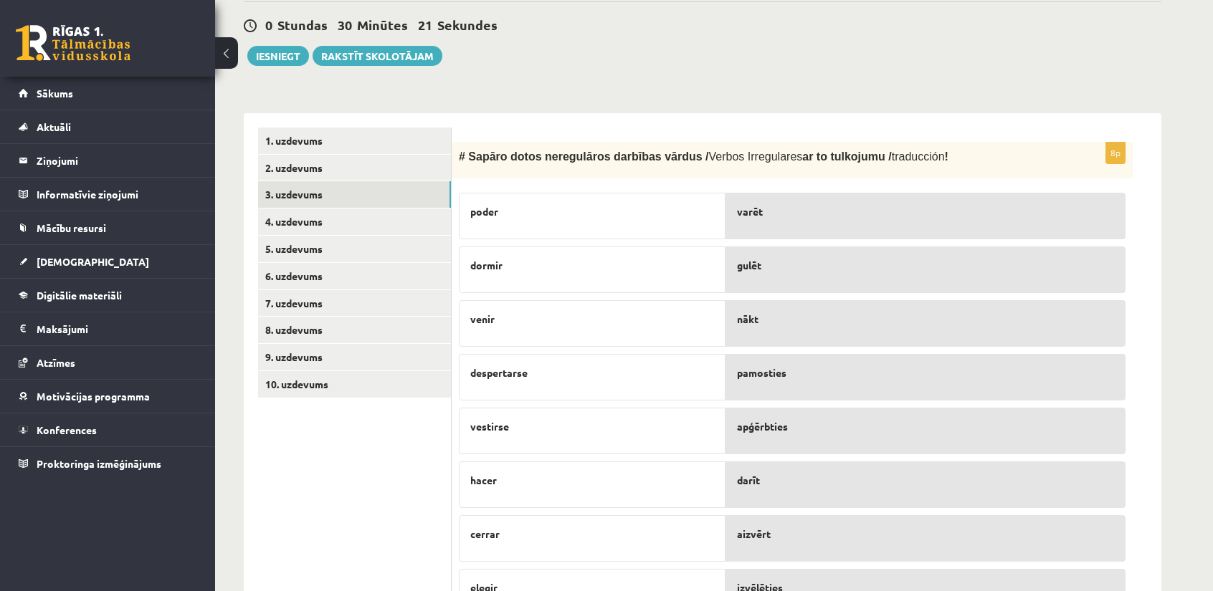
scroll to position [321, 0]
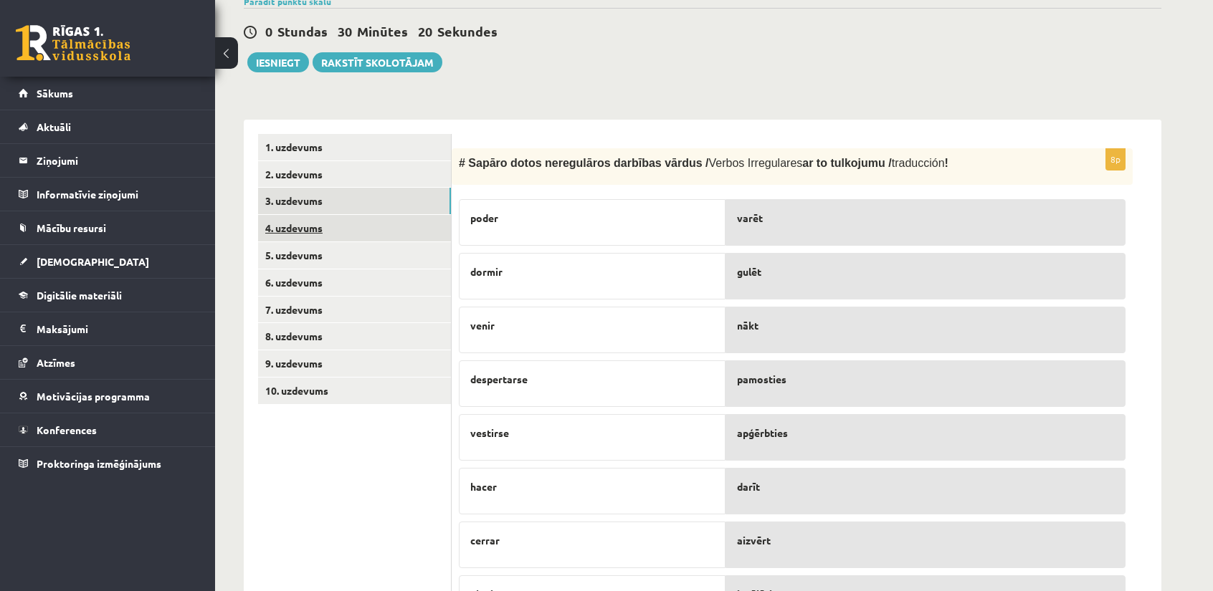
click at [300, 230] on link "4. uzdevums" at bounding box center [354, 228] width 193 height 27
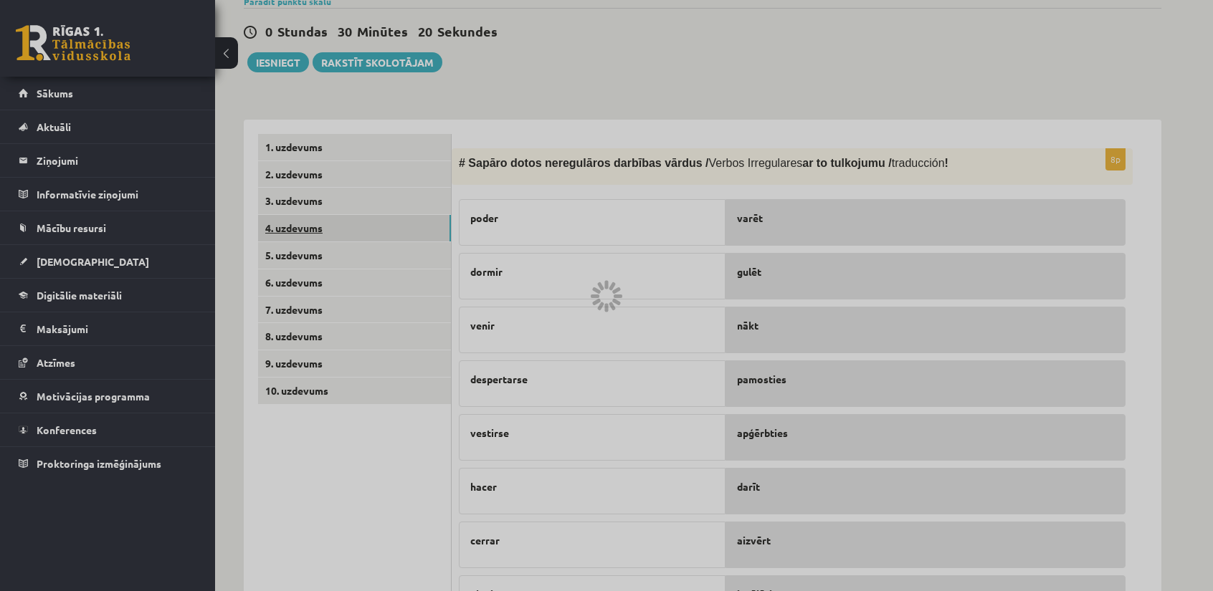
scroll to position [191, 0]
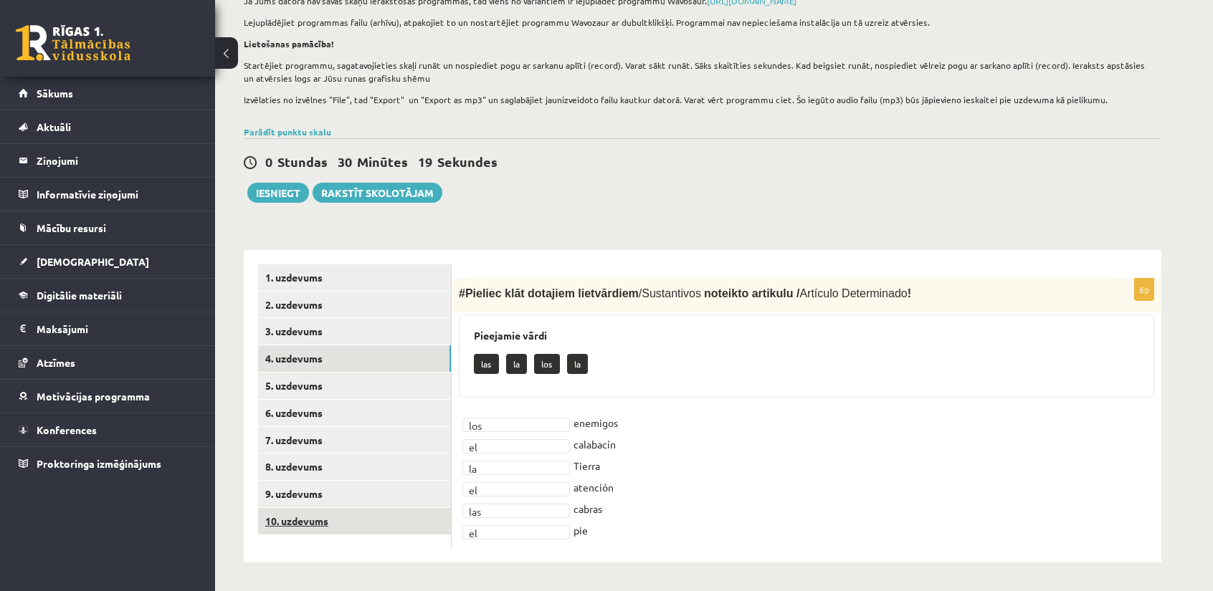
click at [356, 508] on link "10. uzdevums" at bounding box center [354, 521] width 193 height 27
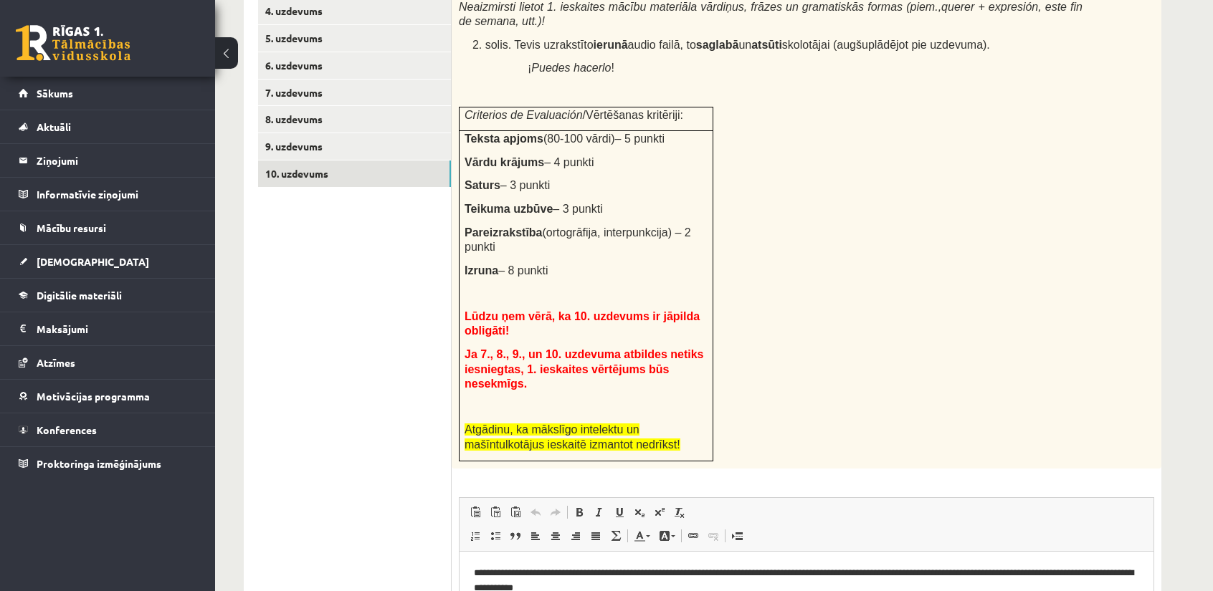
scroll to position [754, 0]
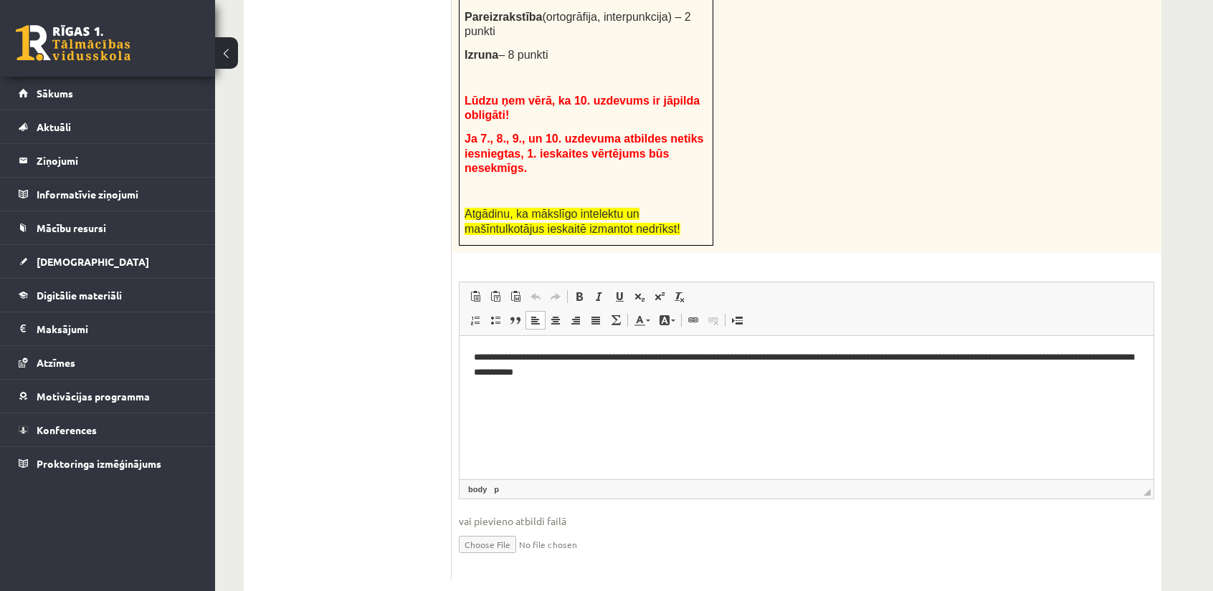
click at [666, 389] on html "**********" at bounding box center [806, 364] width 694 height 59
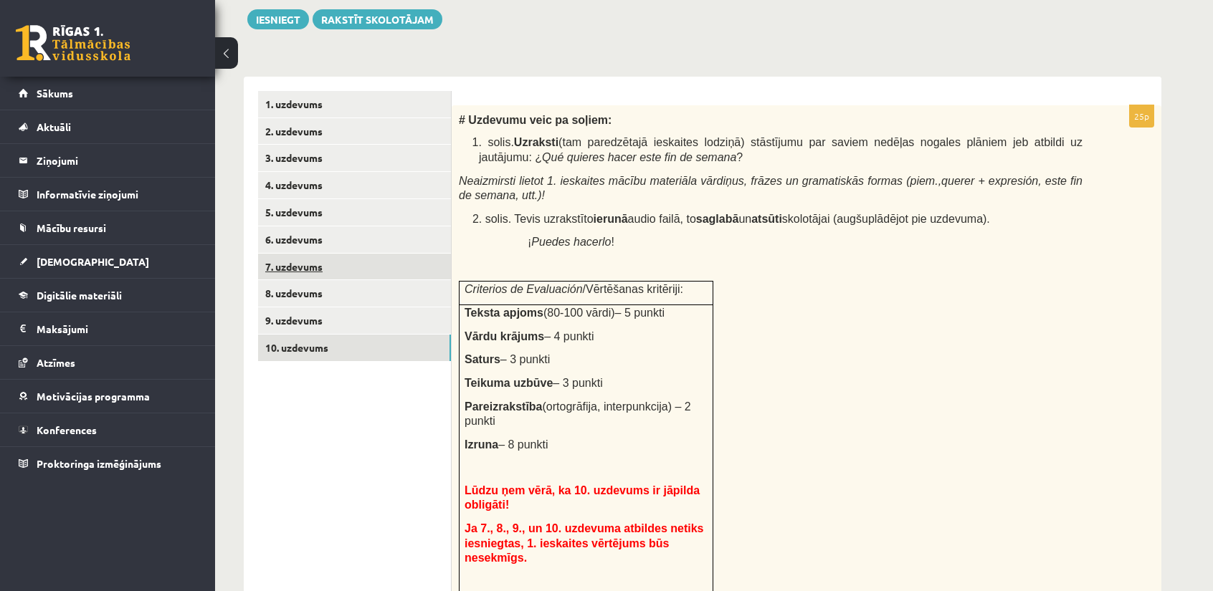
scroll to position [324, 0]
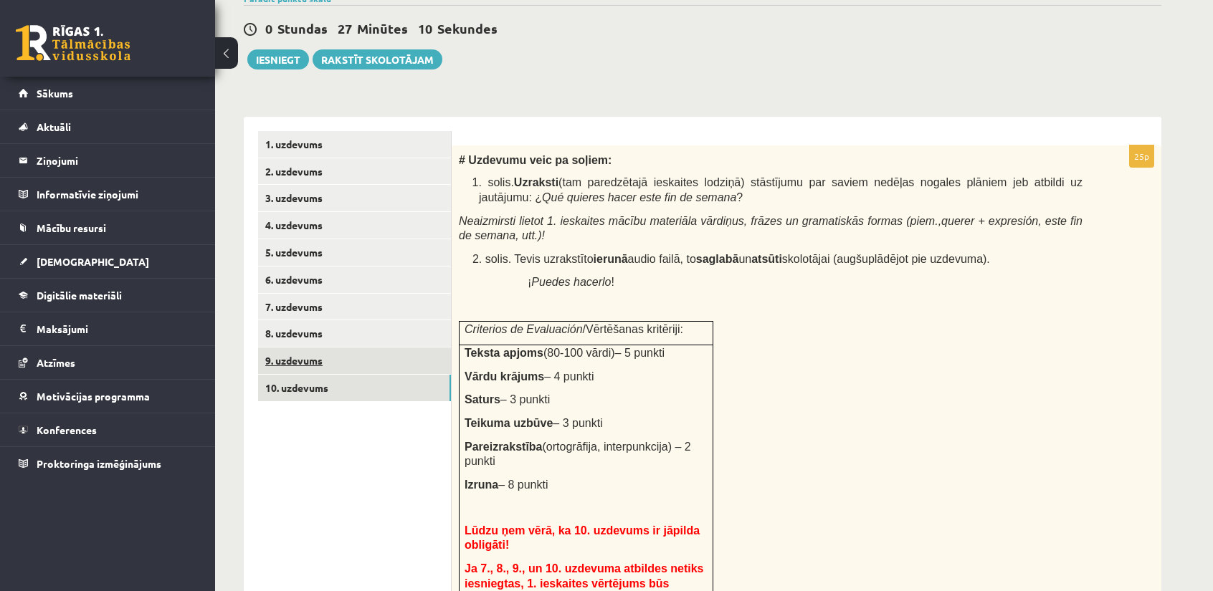
click at [346, 348] on link "9. uzdevums" at bounding box center [354, 361] width 193 height 27
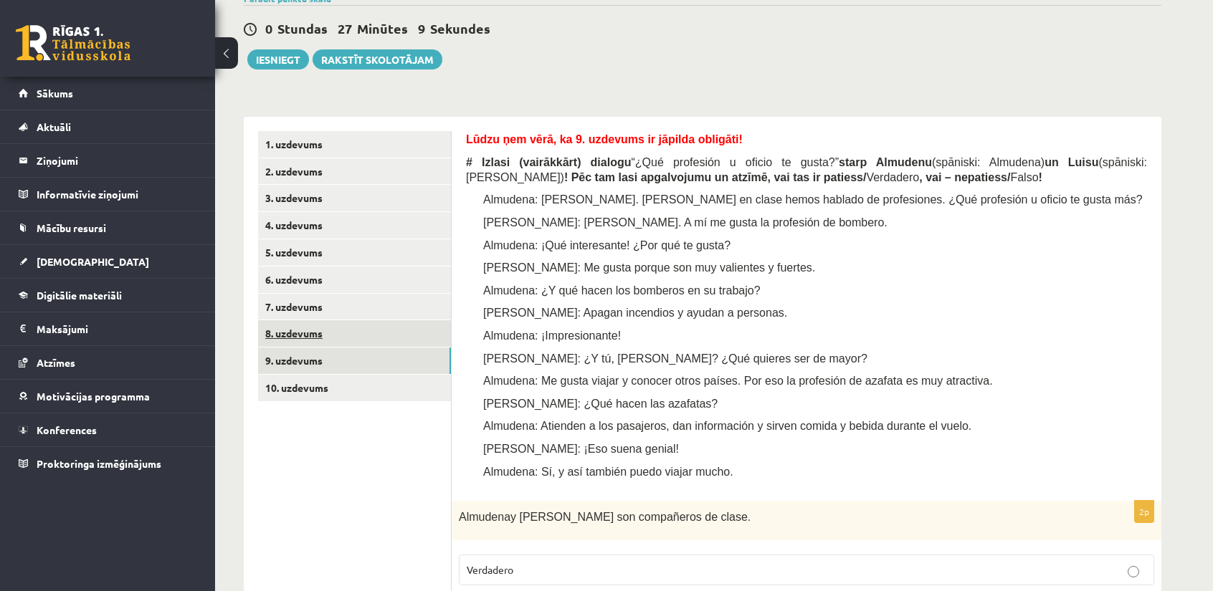
click at [351, 333] on link "8. uzdevums" at bounding box center [354, 333] width 193 height 27
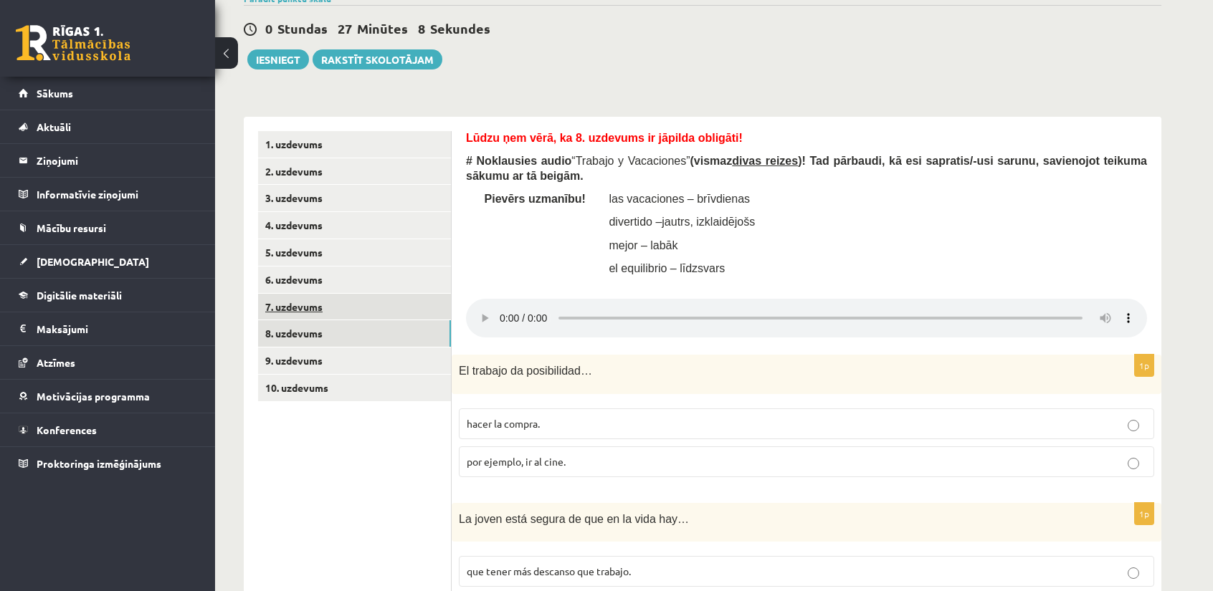
click at [347, 316] on link "7. uzdevums" at bounding box center [354, 307] width 193 height 27
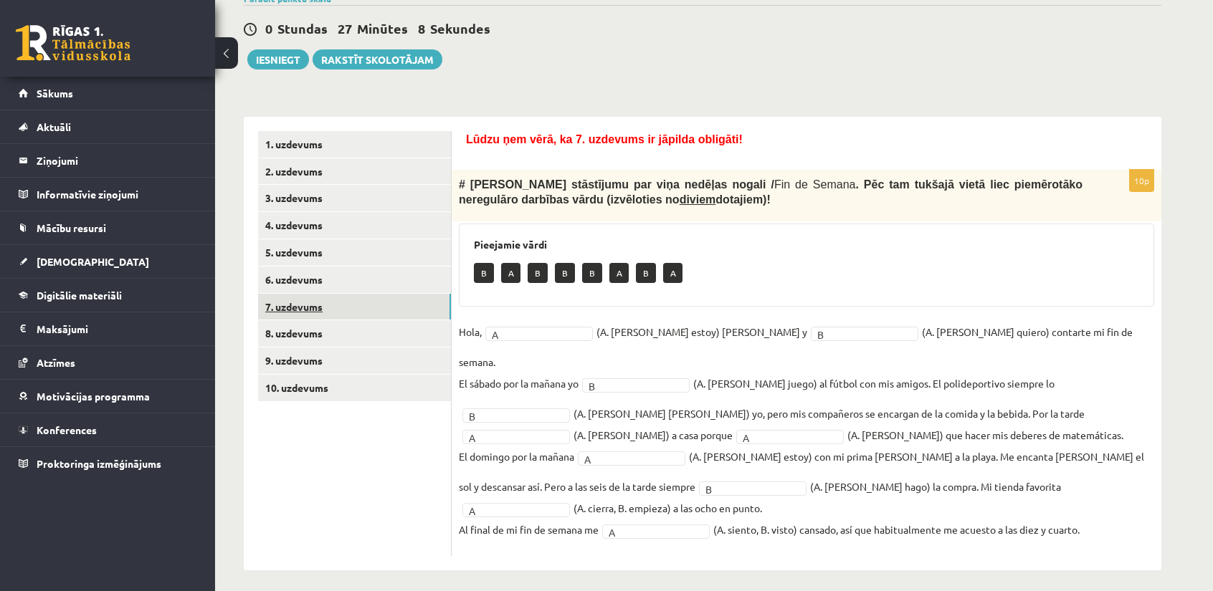
scroll to position [310, 0]
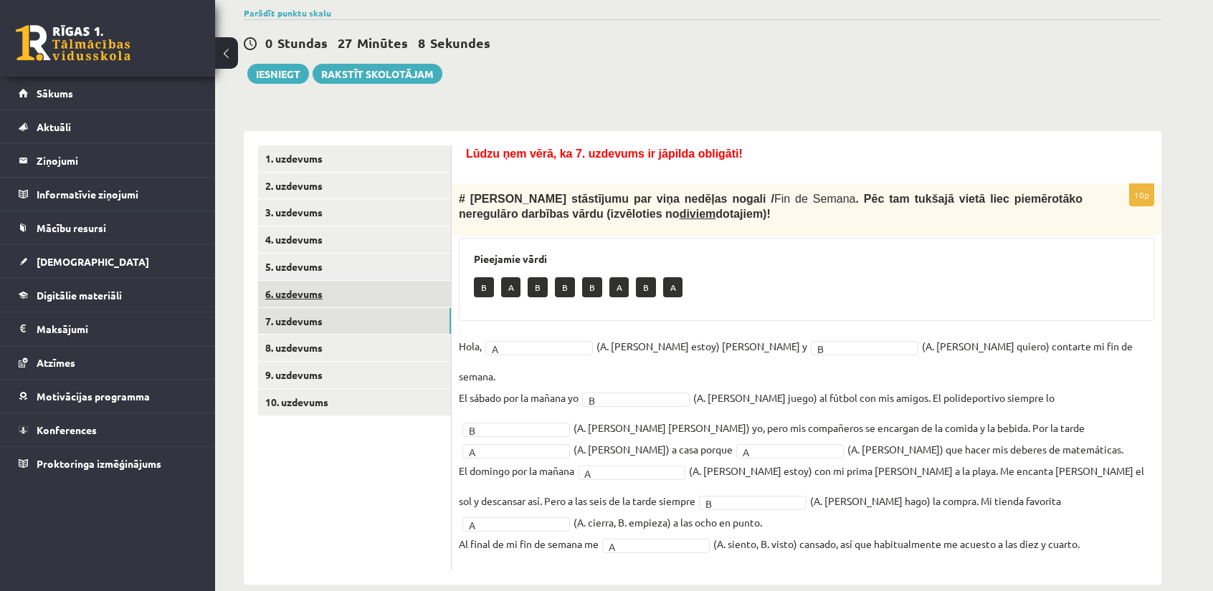
click at [347, 286] on link "6. uzdevums" at bounding box center [354, 294] width 193 height 27
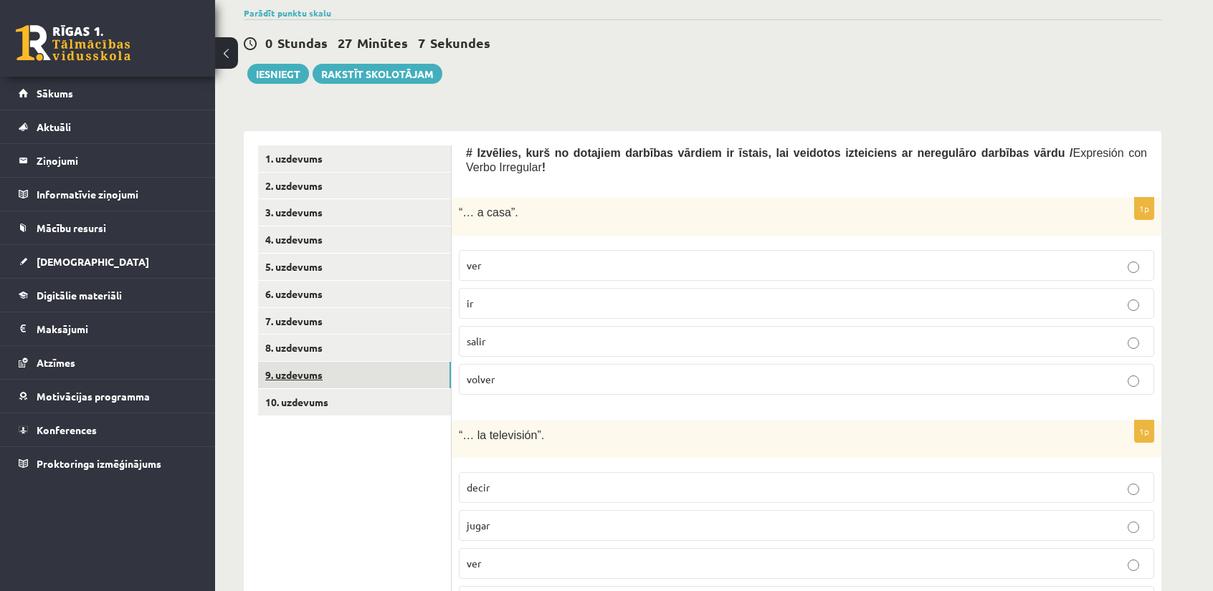
click at [348, 375] on link "9. uzdevums" at bounding box center [354, 375] width 193 height 27
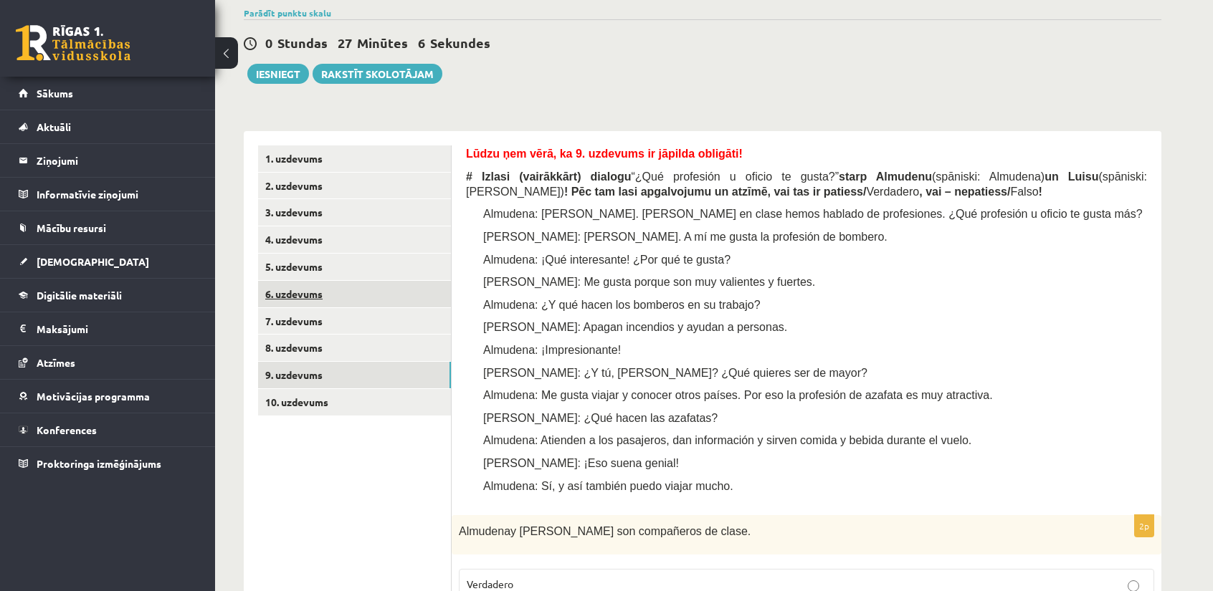
click at [340, 295] on link "6. uzdevums" at bounding box center [354, 294] width 193 height 27
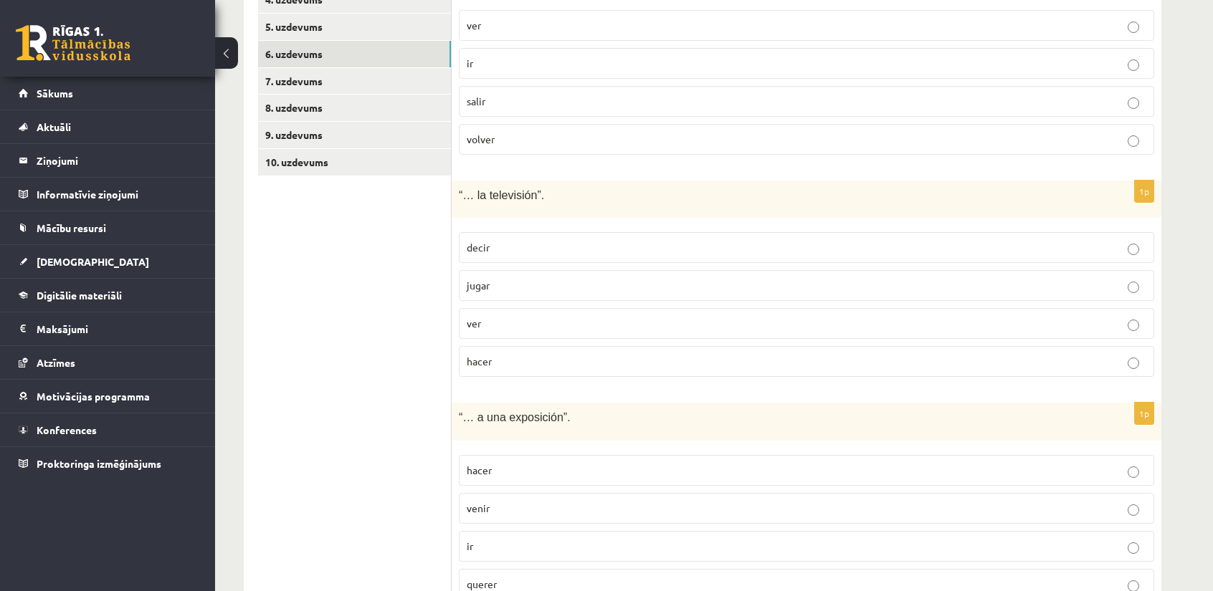
scroll to position [453, 0]
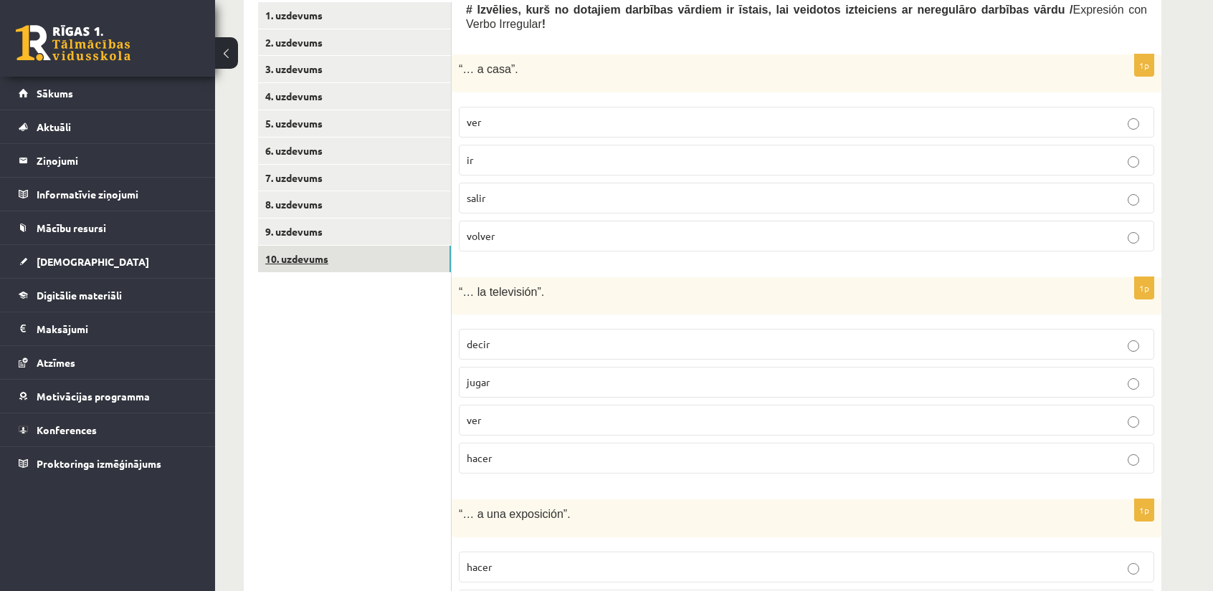
click at [340, 263] on link "10. uzdevums" at bounding box center [354, 259] width 193 height 27
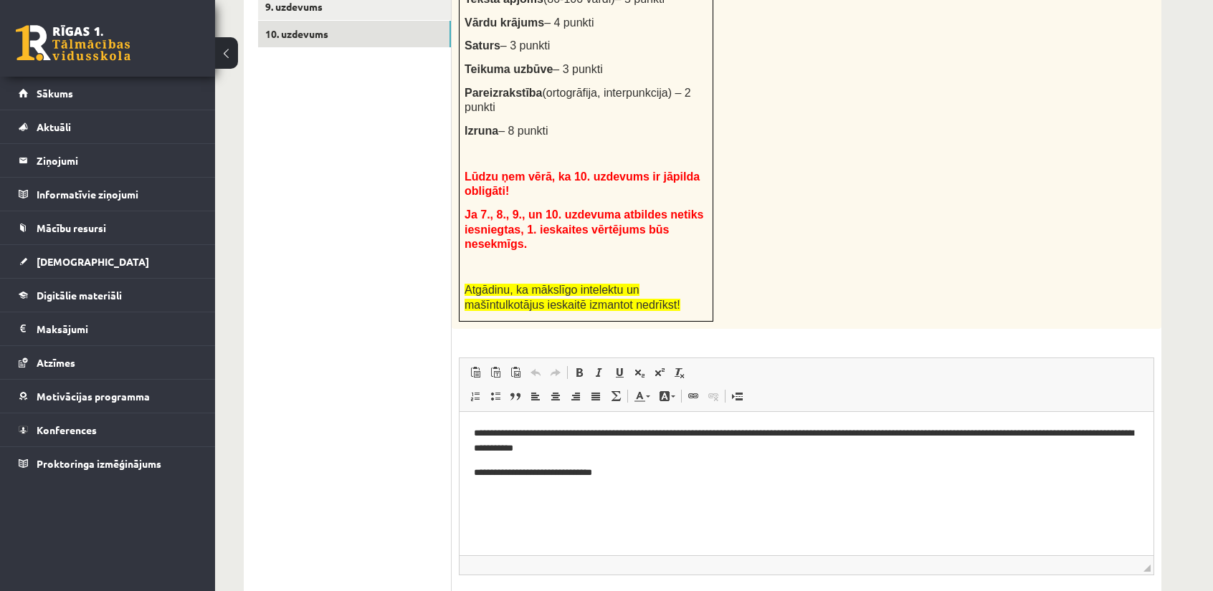
scroll to position [683, 0]
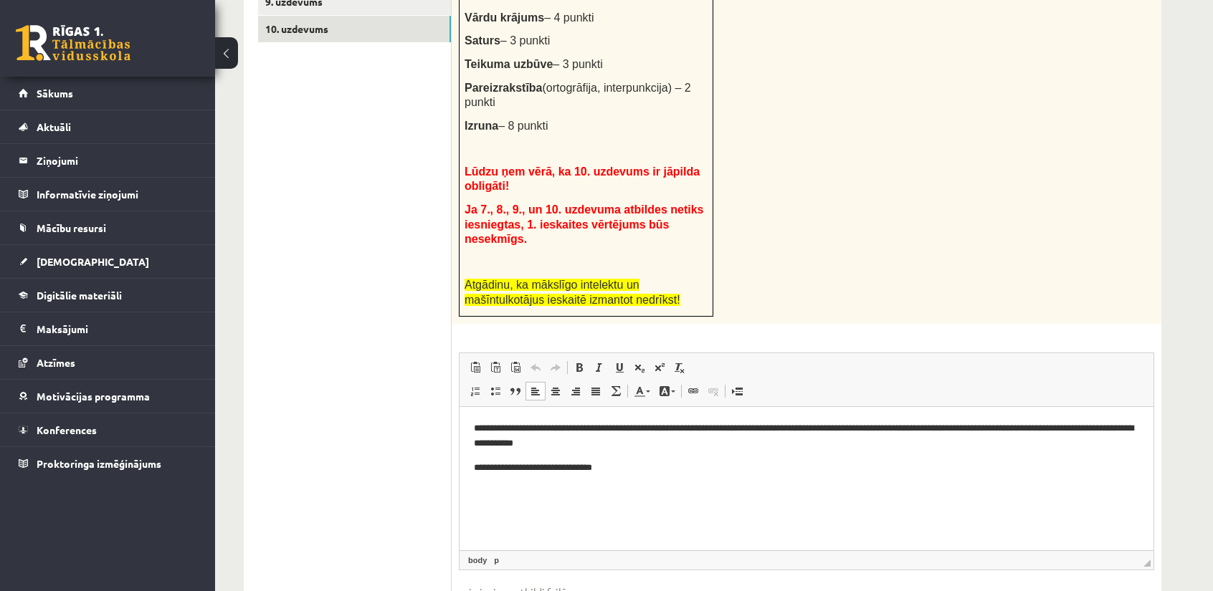
click at [596, 470] on p "**********" at bounding box center [807, 467] width 666 height 15
click at [641, 470] on p "**********" at bounding box center [807, 467] width 666 height 15
click at [748, 471] on p "**********" at bounding box center [807, 467] width 666 height 15
click at [603, 477] on html "**********" at bounding box center [806, 447] width 694 height 82
click at [604, 474] on p "**********" at bounding box center [807, 467] width 666 height 15
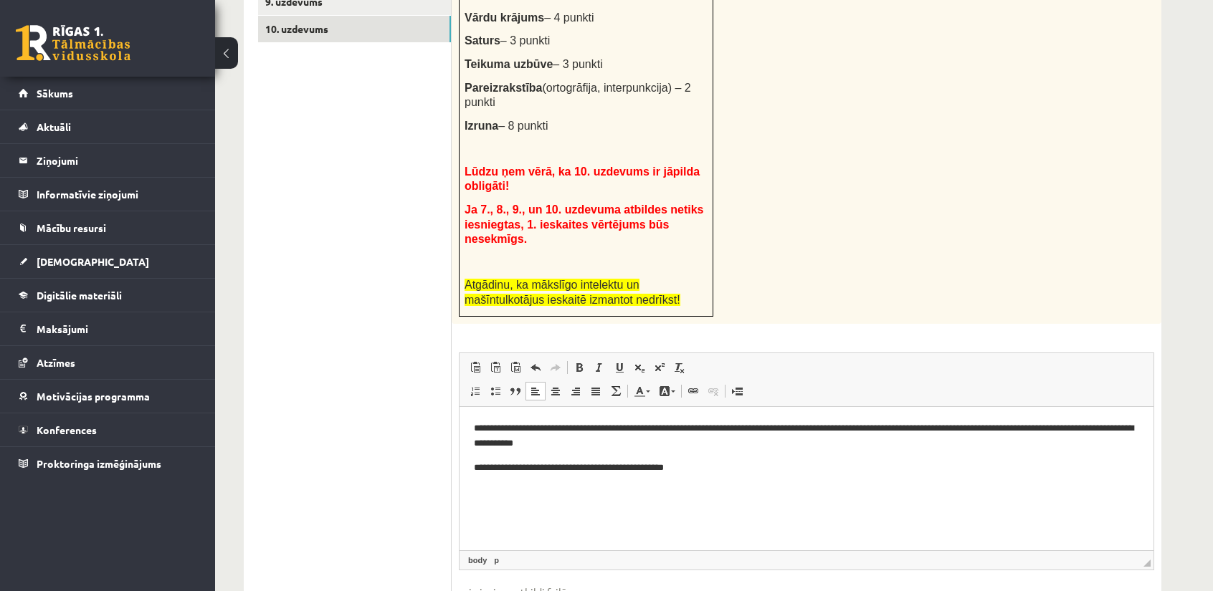
click at [639, 471] on p "**********" at bounding box center [807, 467] width 666 height 15
click at [777, 475] on html "**********" at bounding box center [806, 447] width 694 height 82
click at [913, 465] on p "**********" at bounding box center [807, 467] width 666 height 15
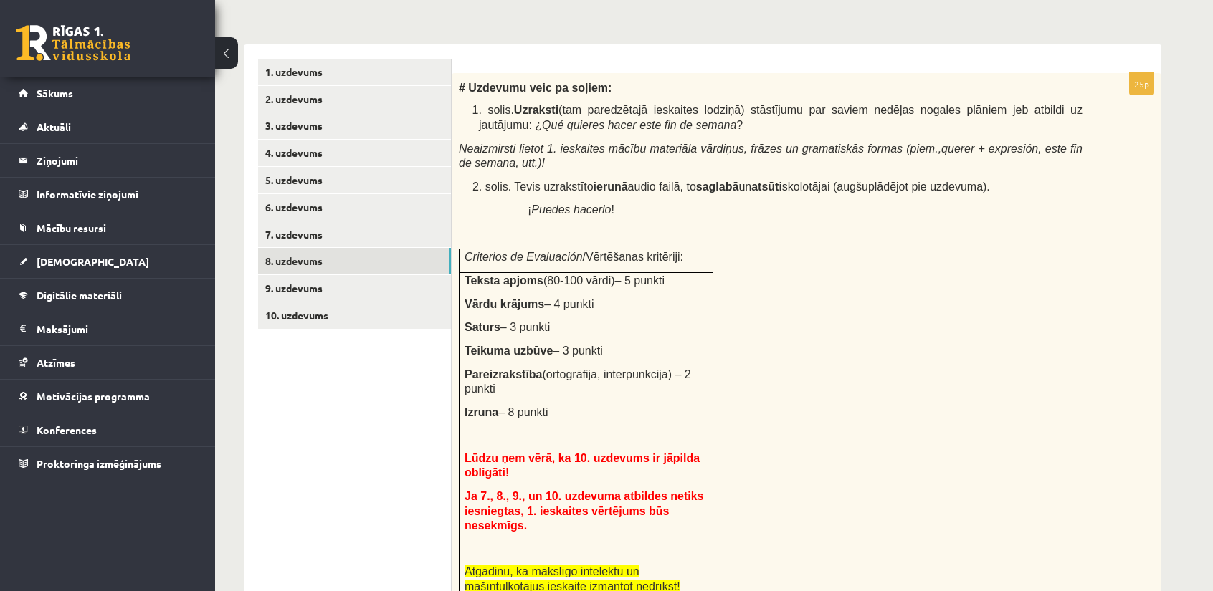
click at [360, 252] on link "8. uzdevums" at bounding box center [354, 261] width 193 height 27
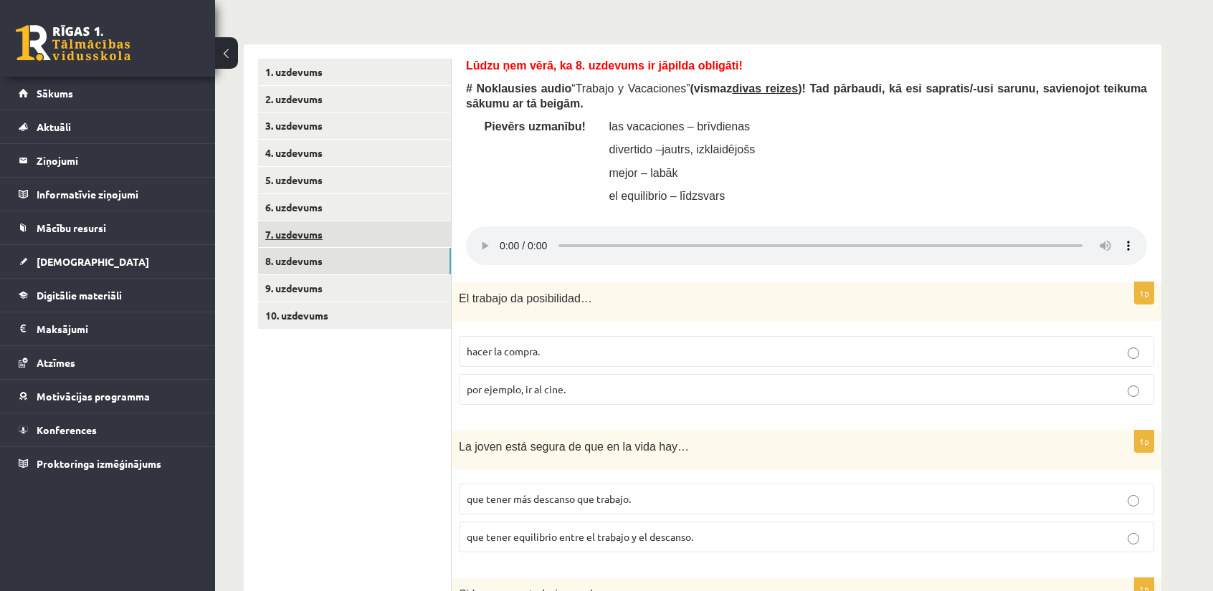
click at [358, 229] on link "7. uzdevums" at bounding box center [354, 235] width 193 height 27
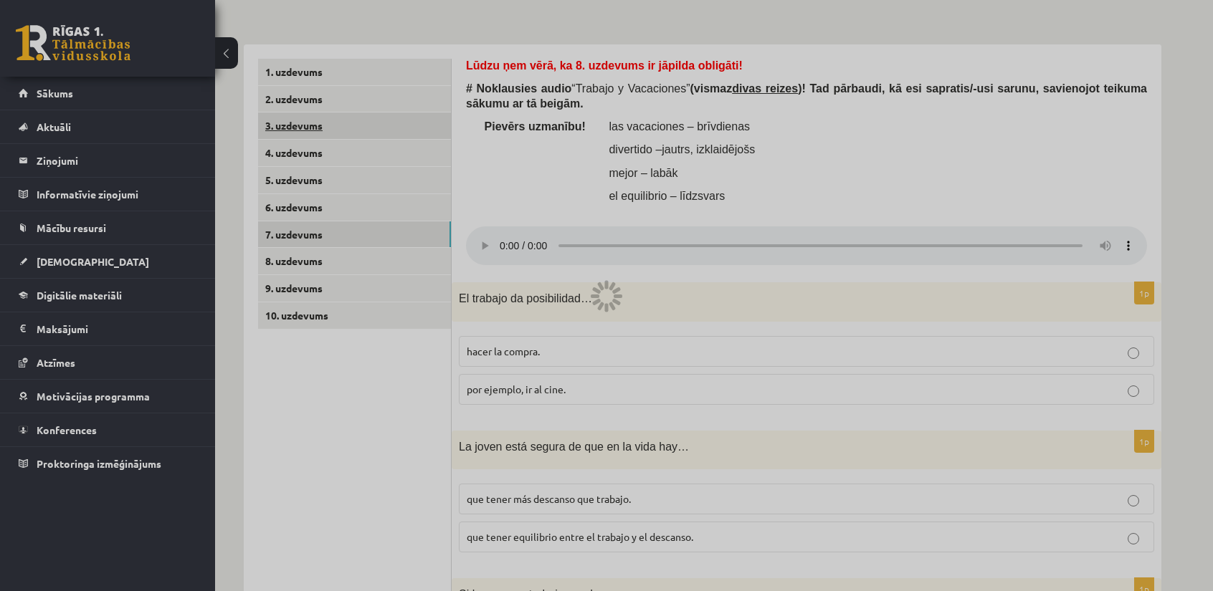
scroll to position [310, 0]
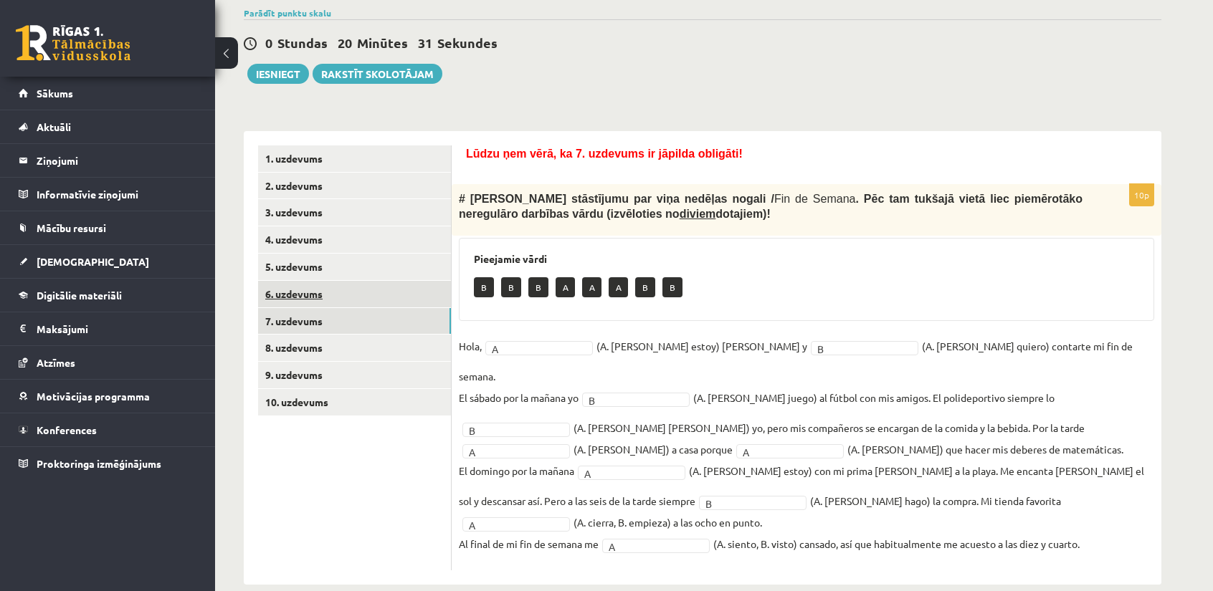
click at [335, 297] on link "6. uzdevums" at bounding box center [354, 294] width 193 height 27
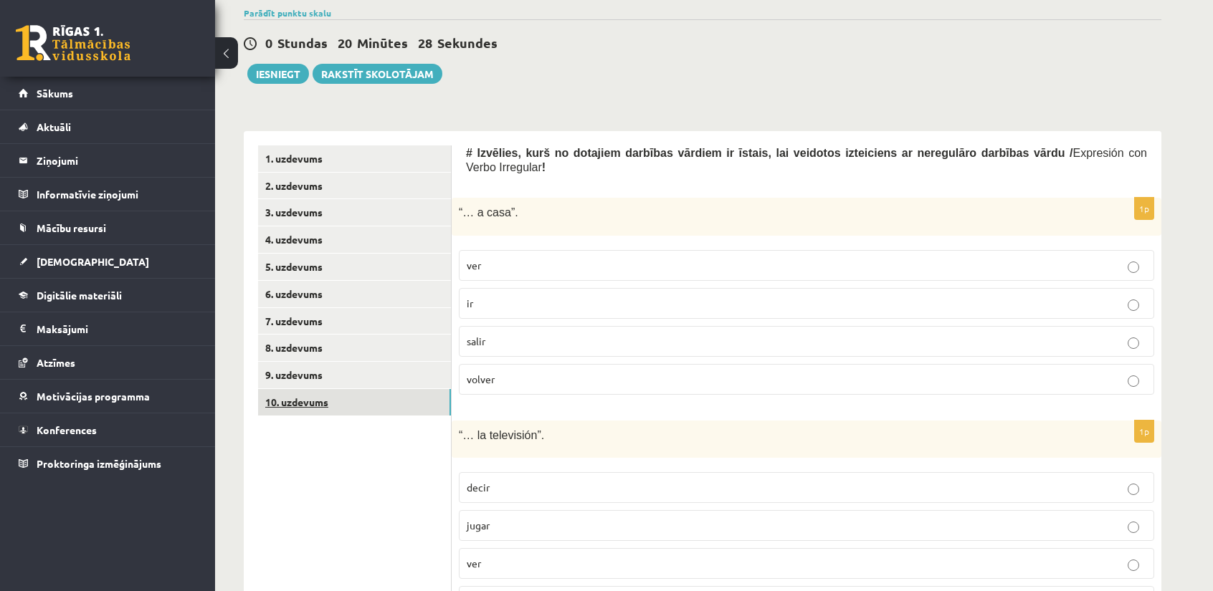
click at [340, 394] on link "10. uzdevums" at bounding box center [354, 402] width 193 height 27
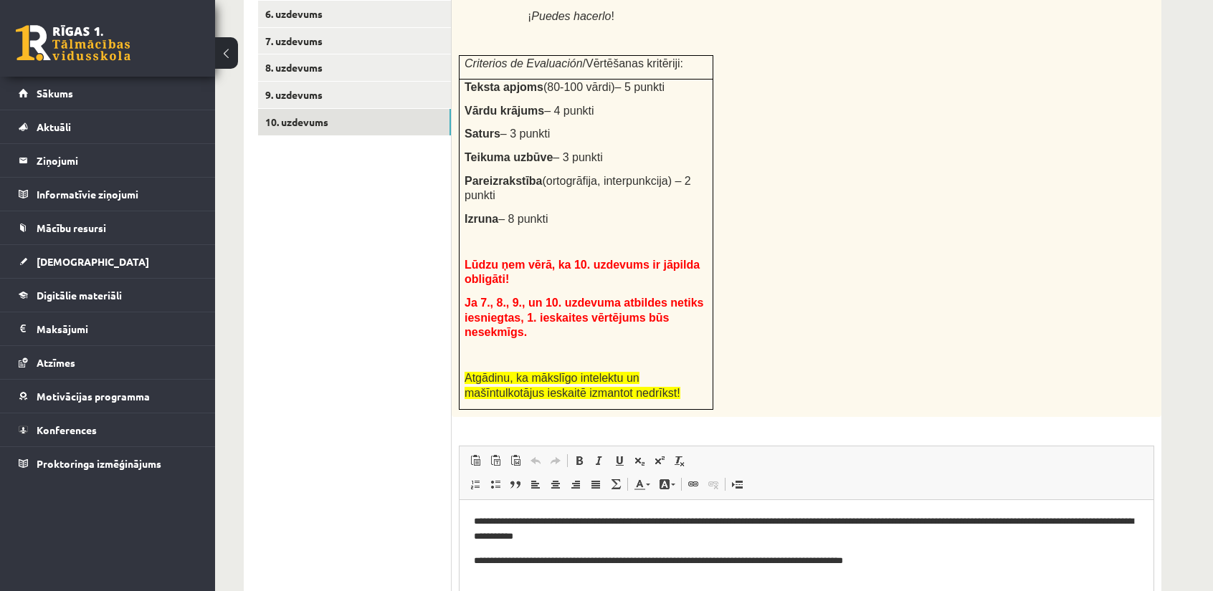
scroll to position [611, 0]
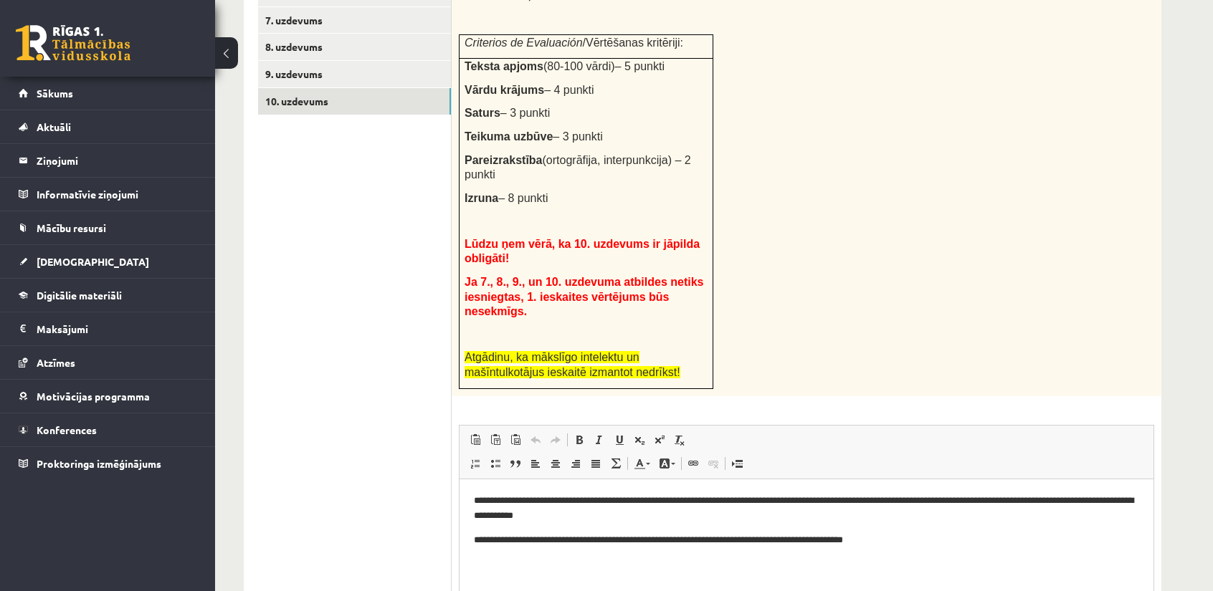
click at [935, 551] on html "**********" at bounding box center [806, 520] width 694 height 82
click at [910, 540] on p "**********" at bounding box center [807, 540] width 666 height 15
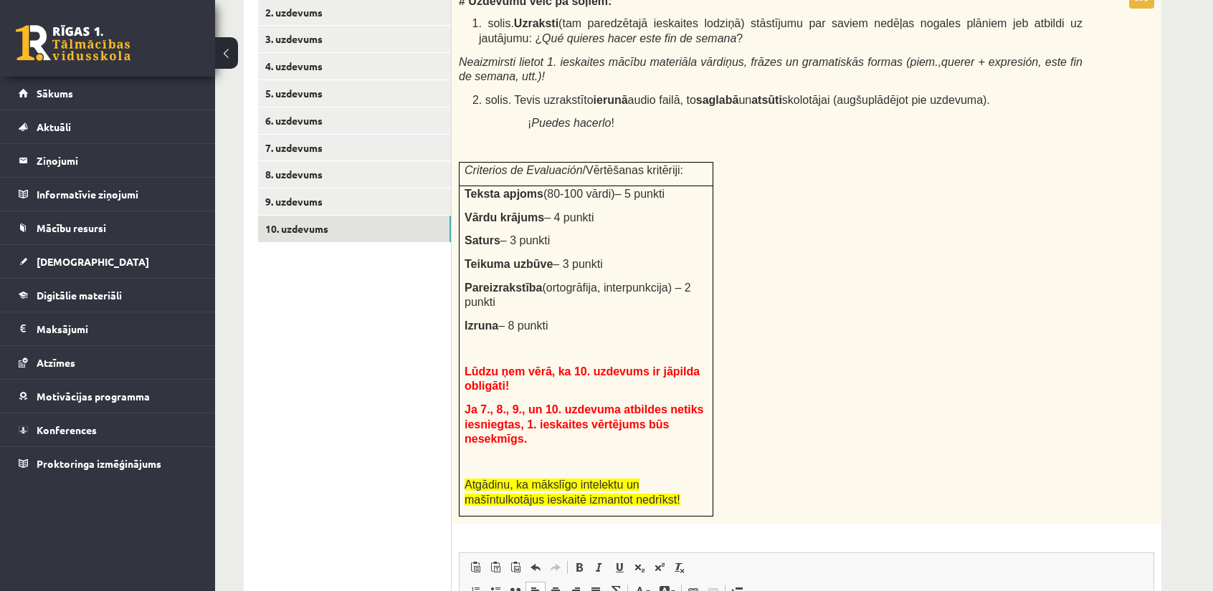
scroll to position [467, 0]
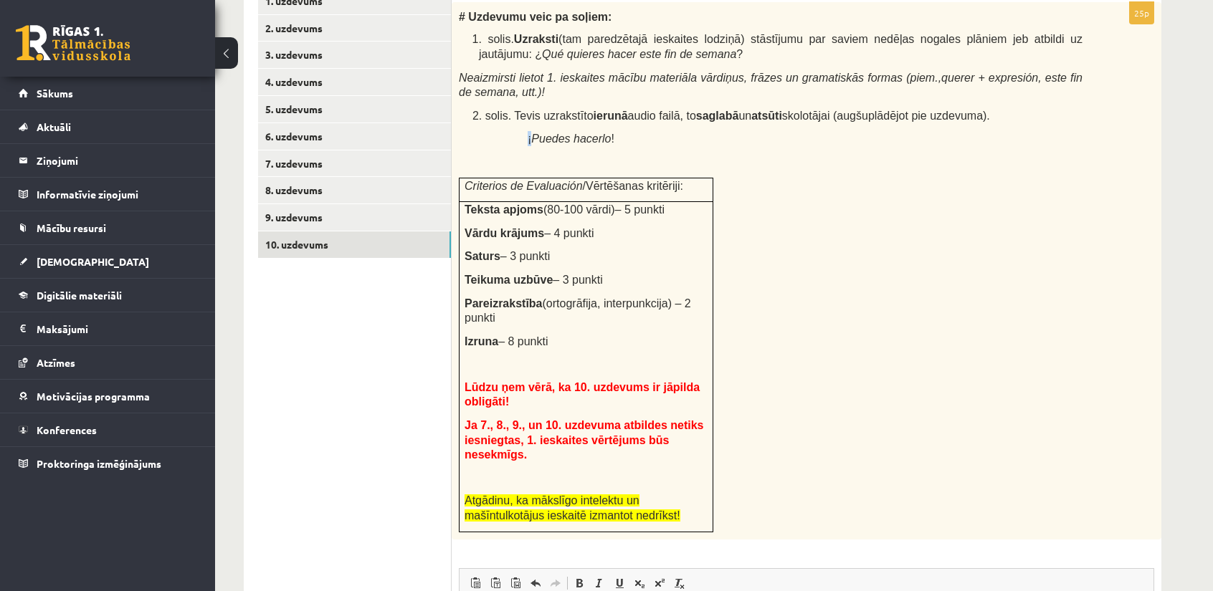
click at [530, 141] on span "¡ Puedes hacerlo !" at bounding box center [571, 139] width 87 height 12
copy span "¡"
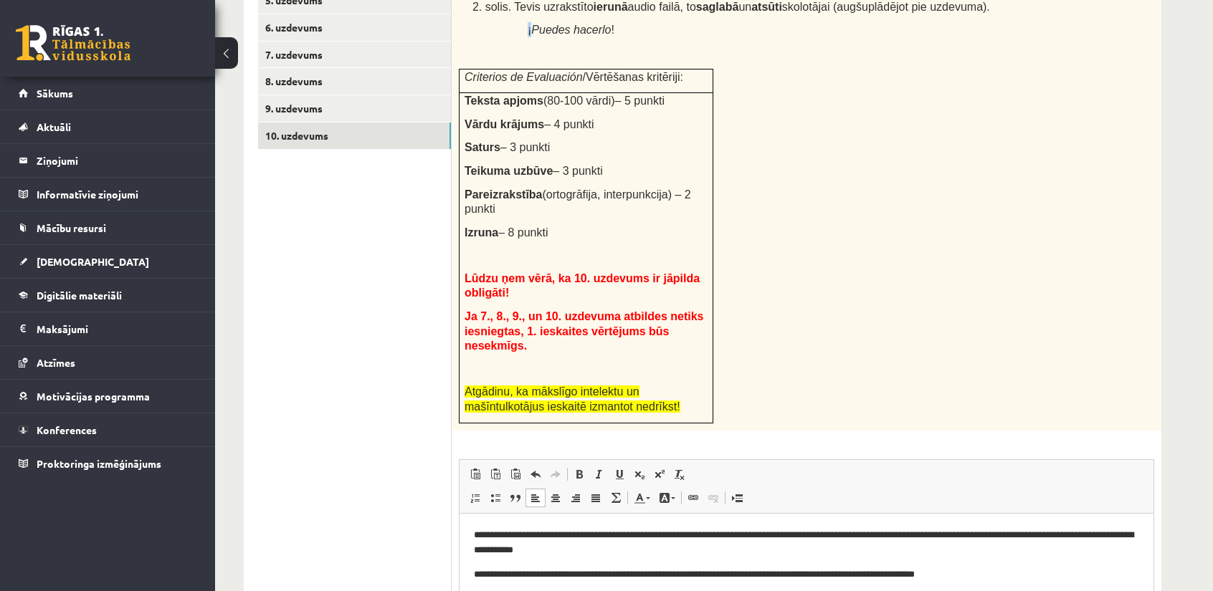
scroll to position [611, 0]
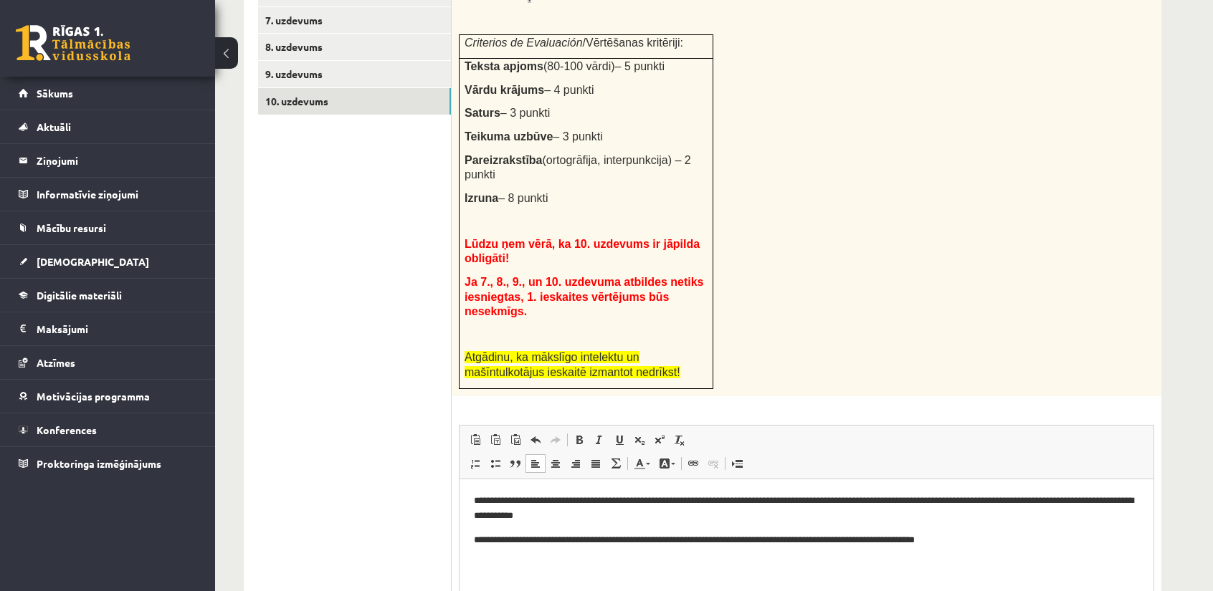
click at [908, 536] on p "**********" at bounding box center [807, 540] width 666 height 15
drag, startPoint x: 908, startPoint y: 544, endPoint x: 915, endPoint y: 546, distance: 7.3
click at [915, 546] on p "**********" at bounding box center [807, 540] width 666 height 15
click at [584, 434] on span at bounding box center [578, 439] width 11 height 11
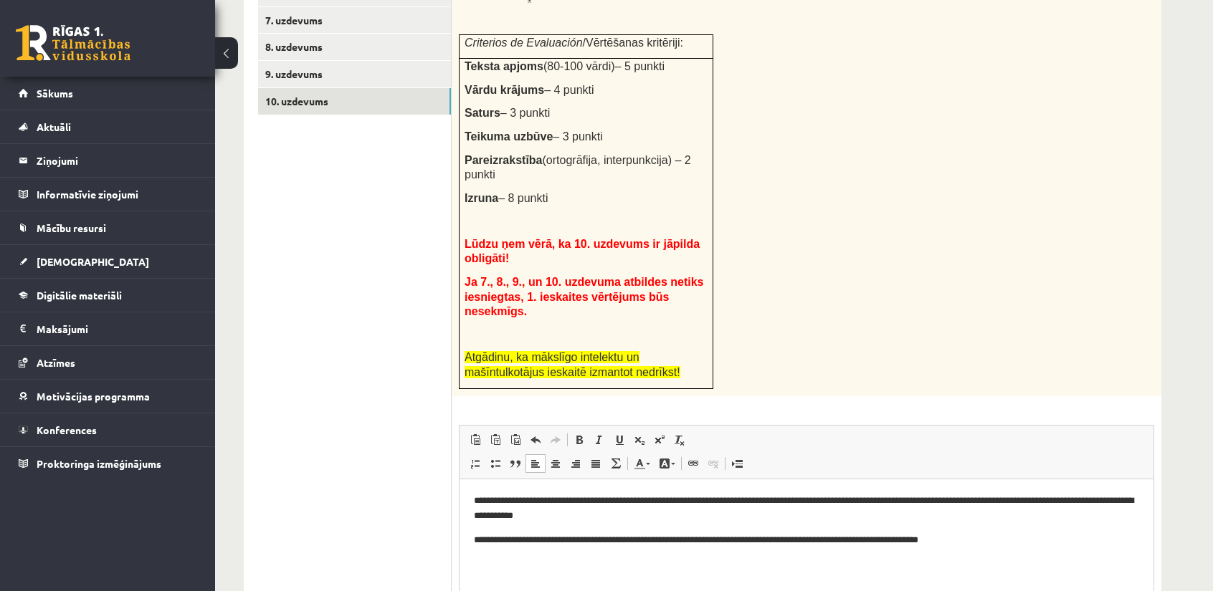
click at [985, 561] on html "**********" at bounding box center [806, 520] width 694 height 82
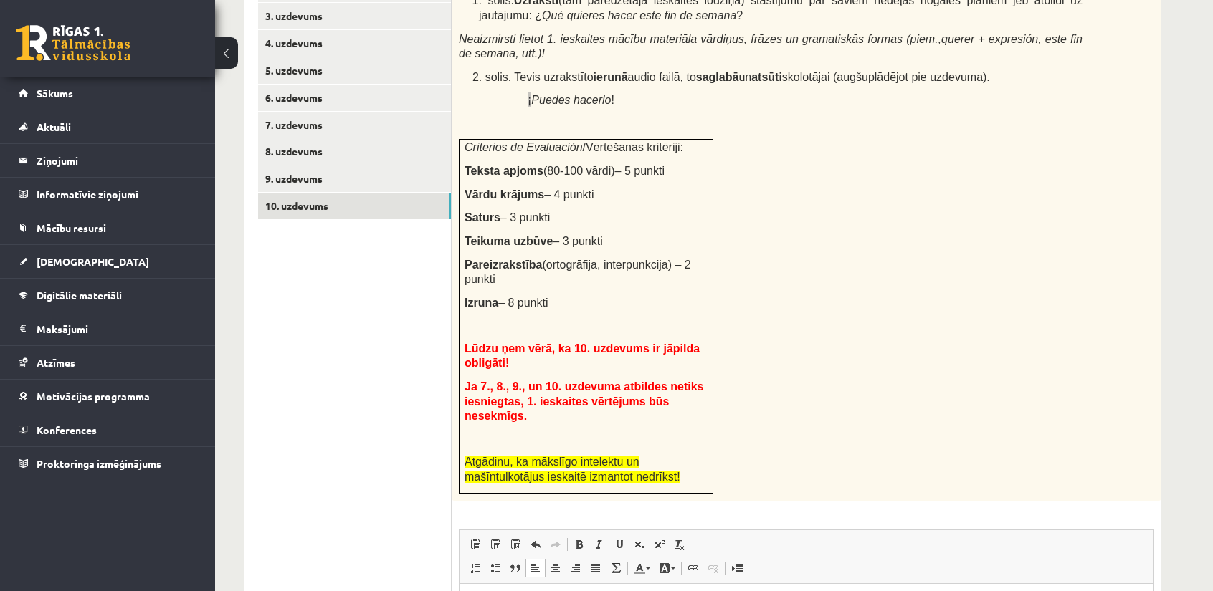
scroll to position [467, 0]
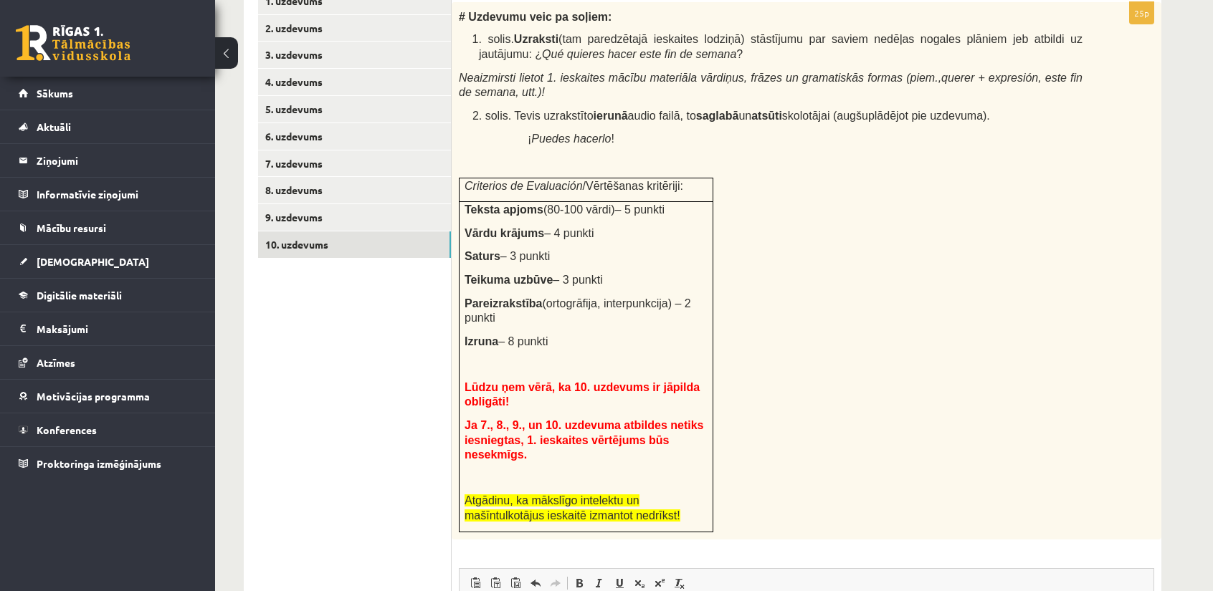
click at [928, 504] on div "# Uzdevumu veic pa soļiem: 1. solis. Uzraksti (tam paredzētajā ieskaites lodziņ…" at bounding box center [807, 271] width 710 height 538
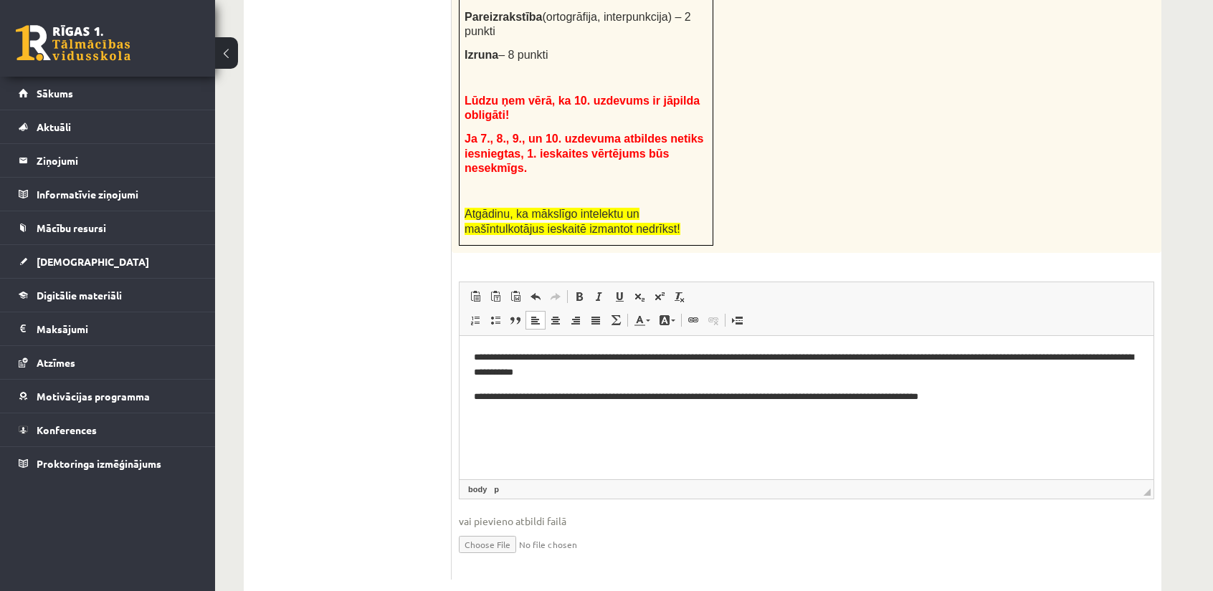
click at [994, 404] on html "**********" at bounding box center [806, 376] width 694 height 82
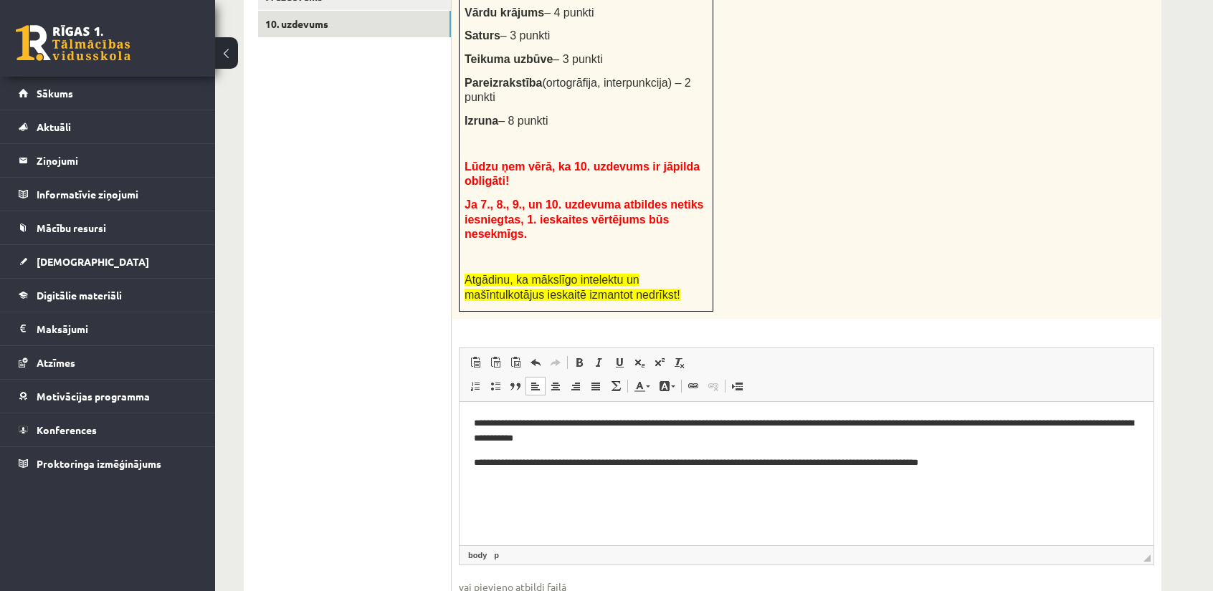
scroll to position [682, 0]
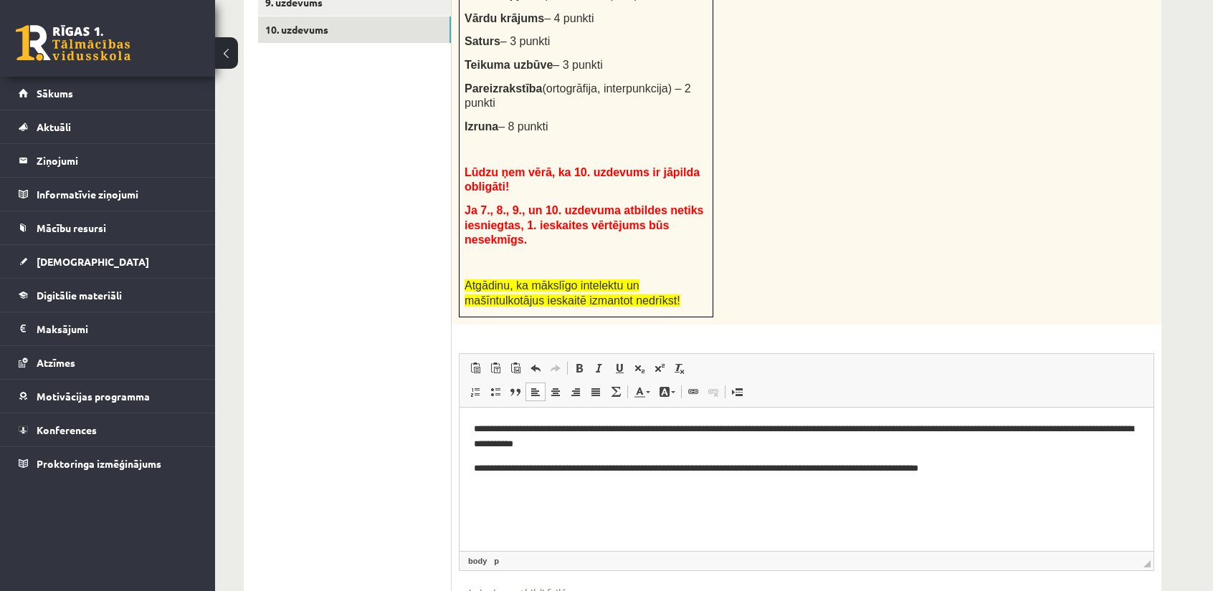
click at [653, 450] on p "**********" at bounding box center [807, 437] width 666 height 30
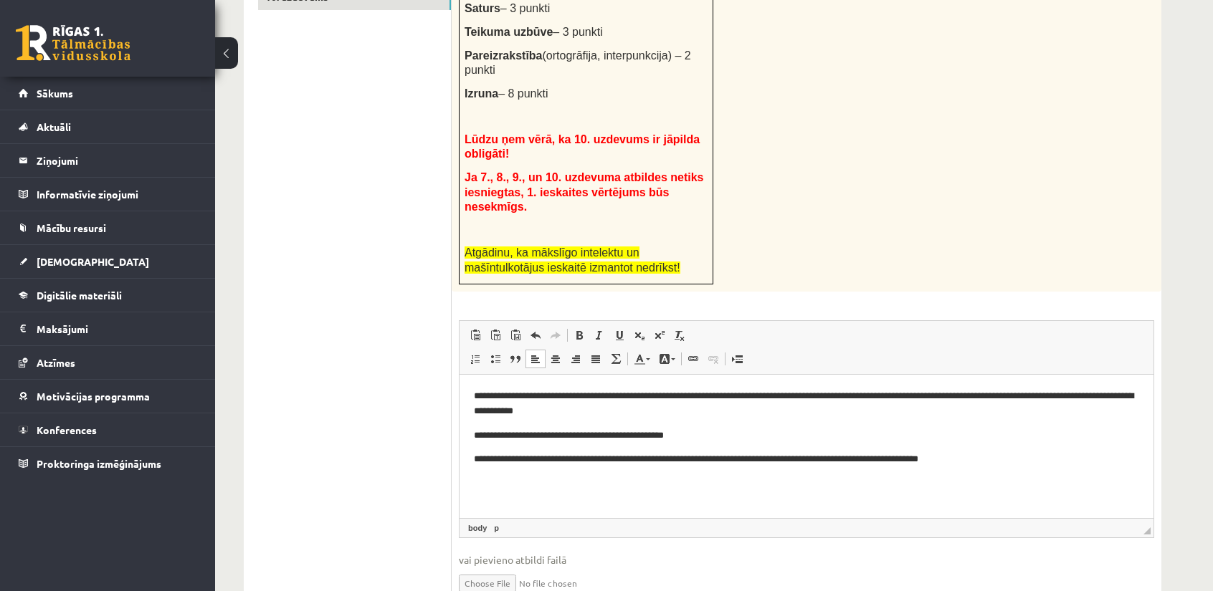
scroll to position [754, 0]
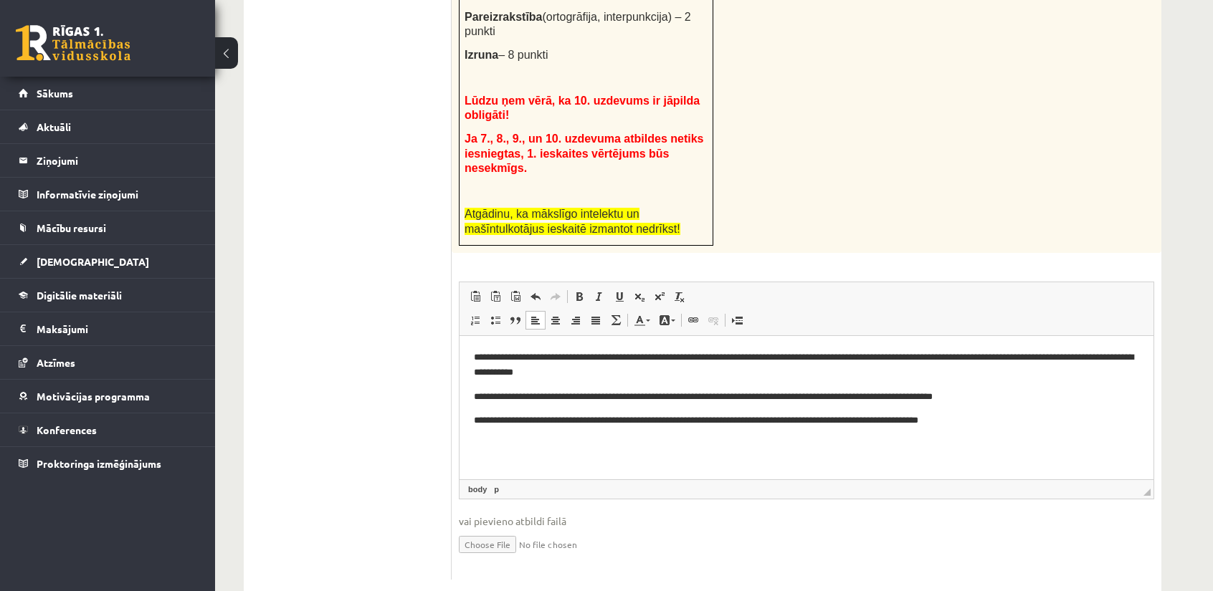
click at [1017, 356] on p "**********" at bounding box center [807, 365] width 666 height 30
type input "**********"
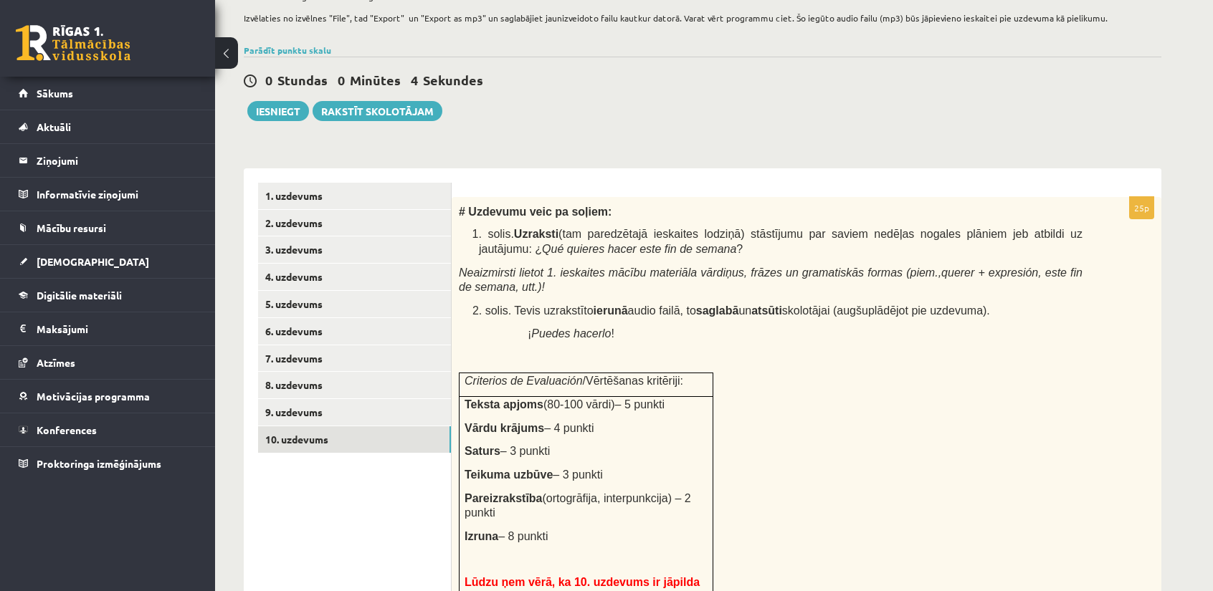
scroll to position [267, 0]
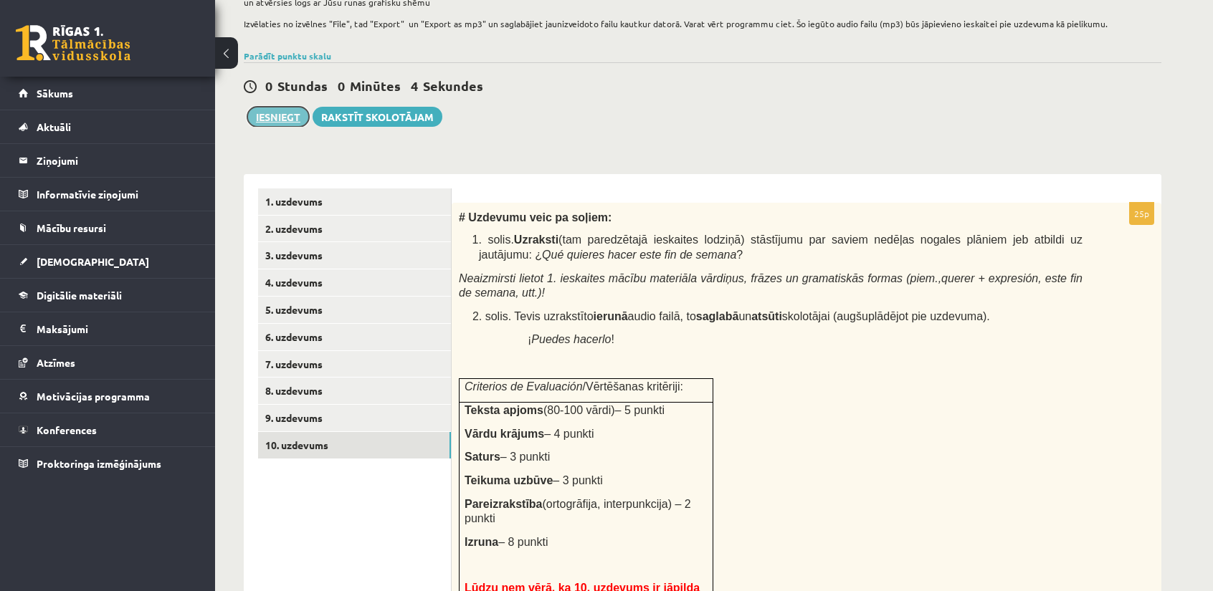
click at [280, 109] on button "Iesniegt" at bounding box center [278, 117] width 62 height 20
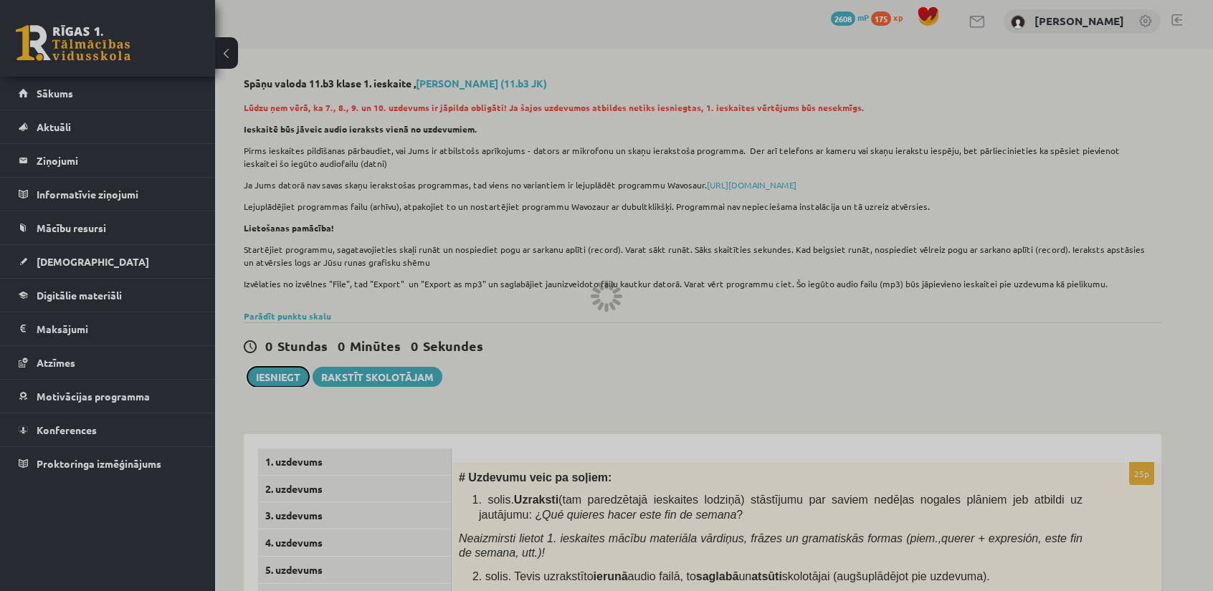
scroll to position [0, 0]
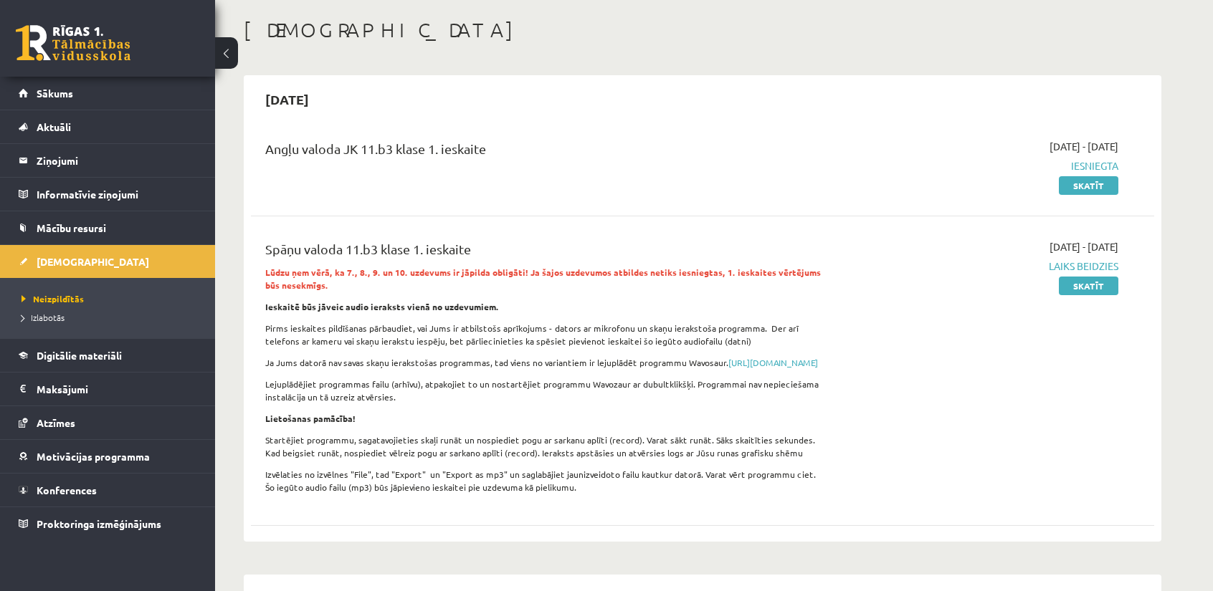
scroll to position [72, 0]
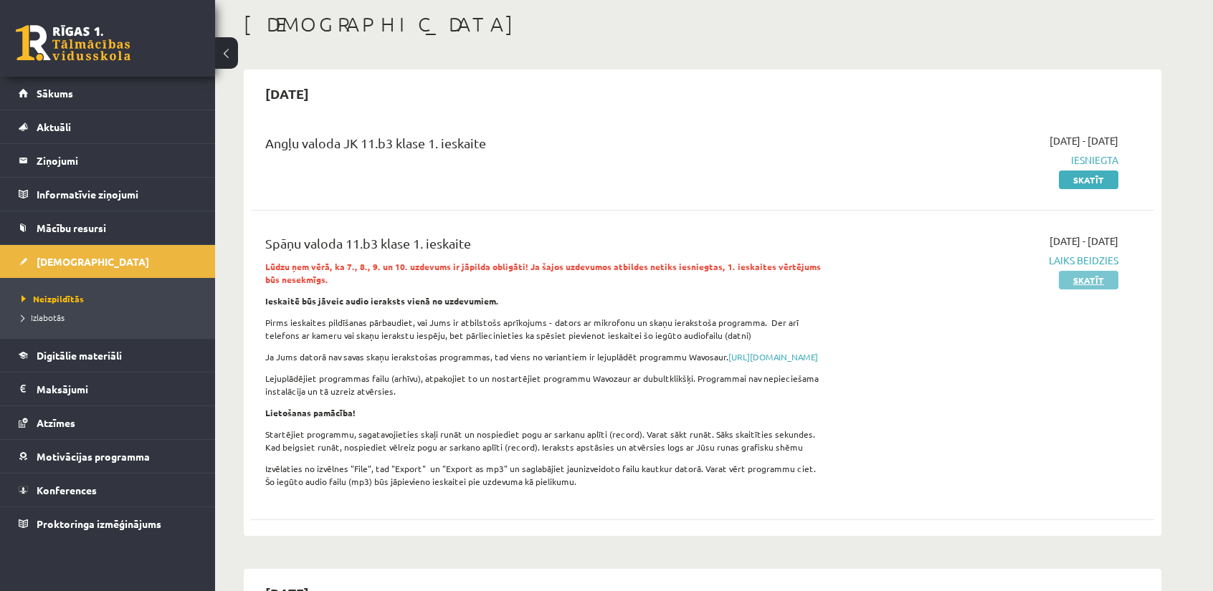
click at [1090, 283] on link "Skatīt" at bounding box center [1088, 280] width 59 height 19
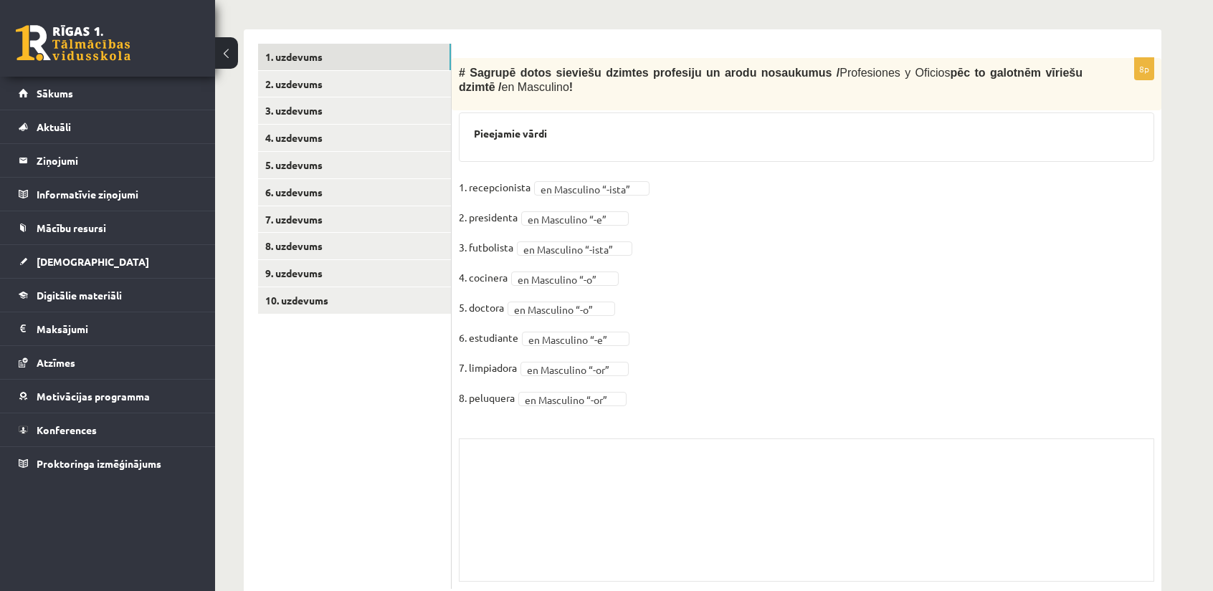
scroll to position [421, 0]
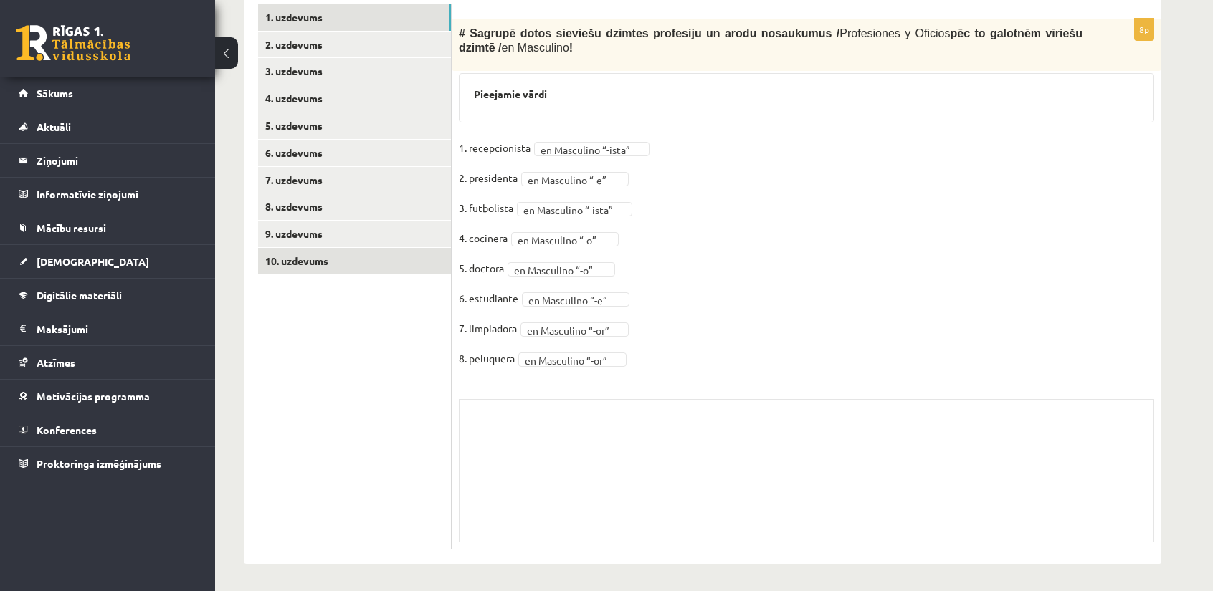
click at [362, 263] on link "10. uzdevums" at bounding box center [354, 261] width 193 height 27
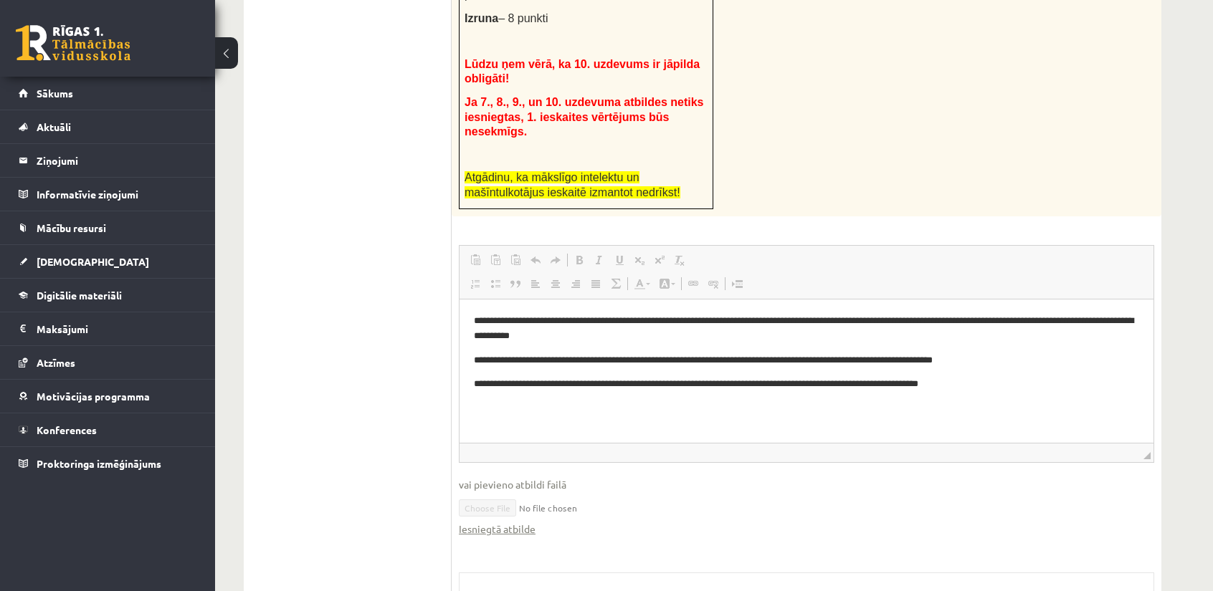
scroll to position [0, 0]
click at [511, 522] on link "Iesniegtā atbilde" at bounding box center [497, 529] width 77 height 15
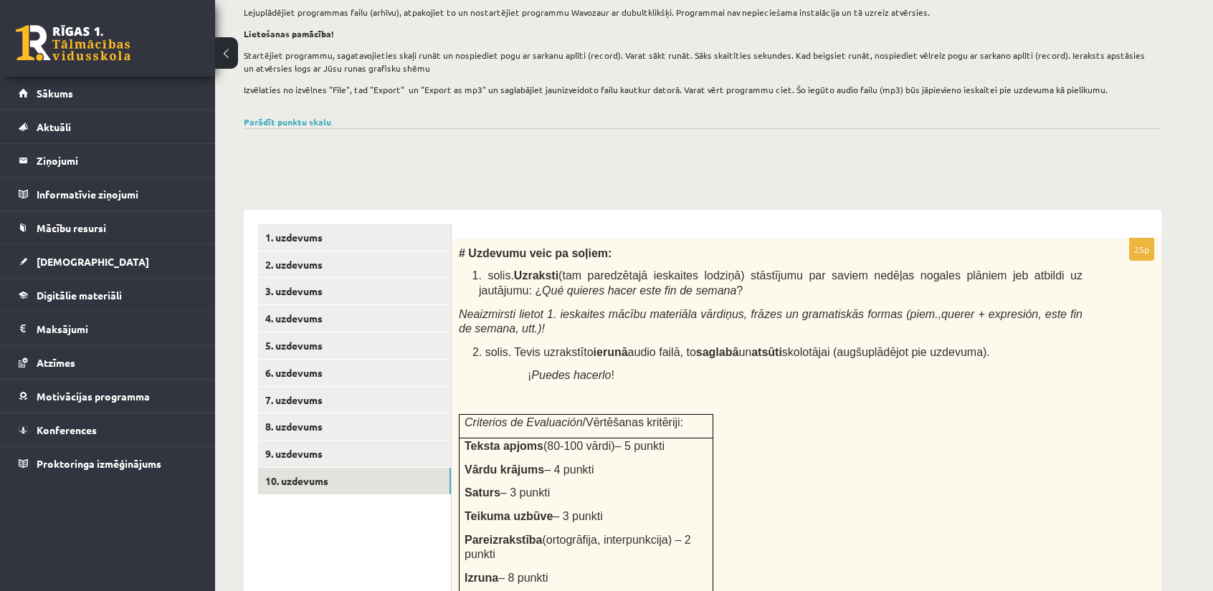
scroll to position [187, 0]
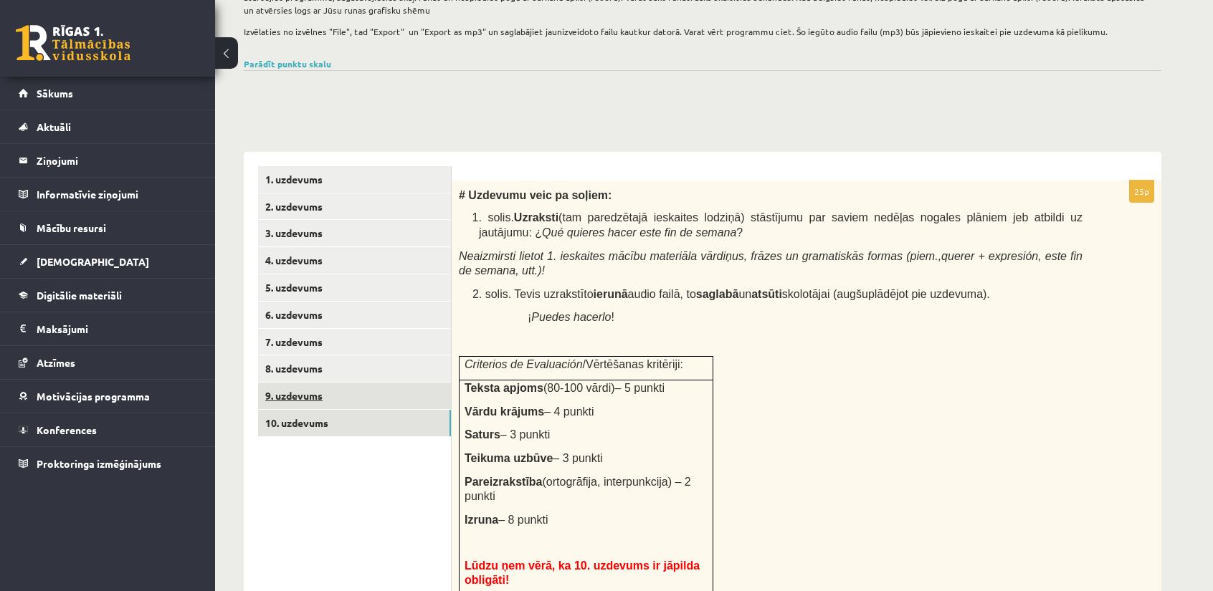
click at [363, 402] on link "9. uzdevums" at bounding box center [354, 396] width 193 height 27
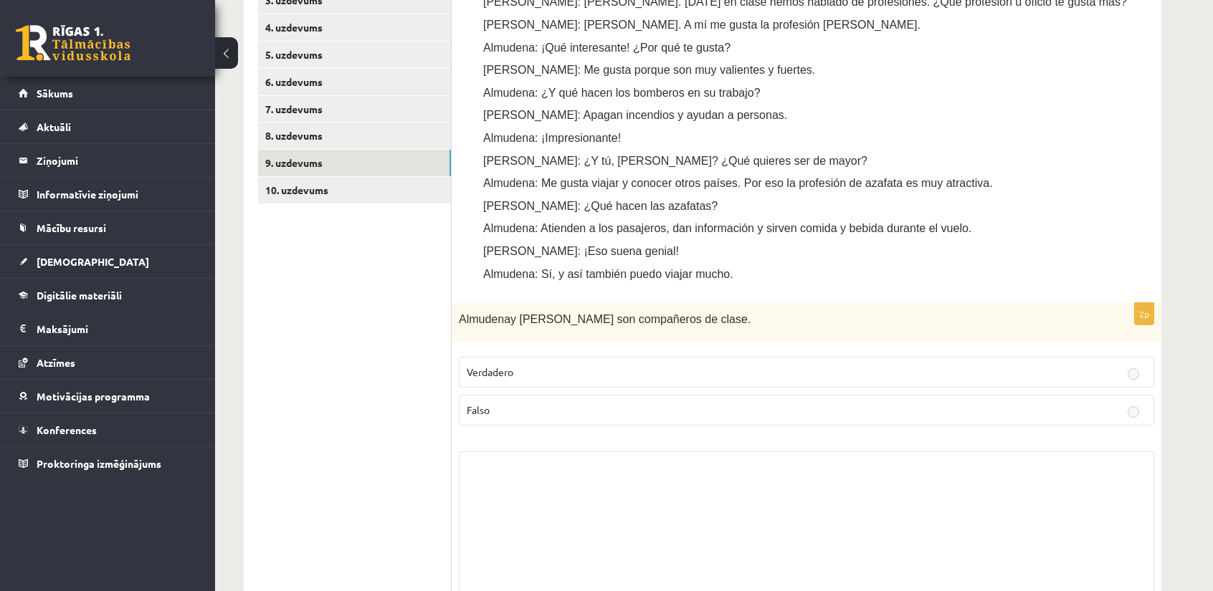
scroll to position [402, 0]
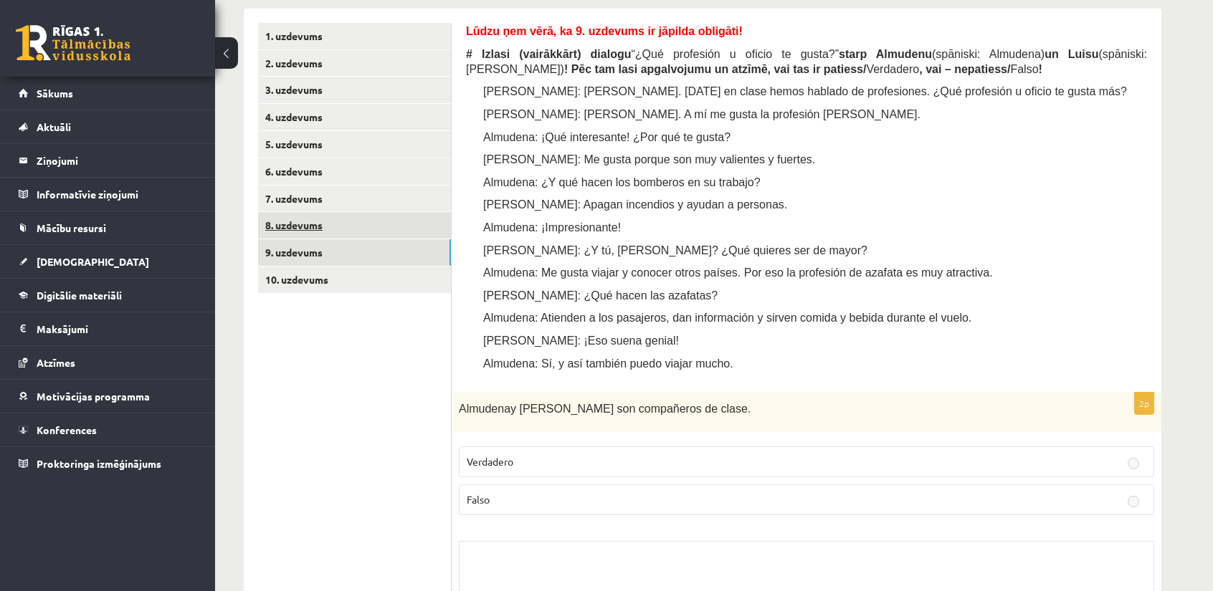
click at [339, 217] on link "8. uzdevums" at bounding box center [354, 225] width 193 height 27
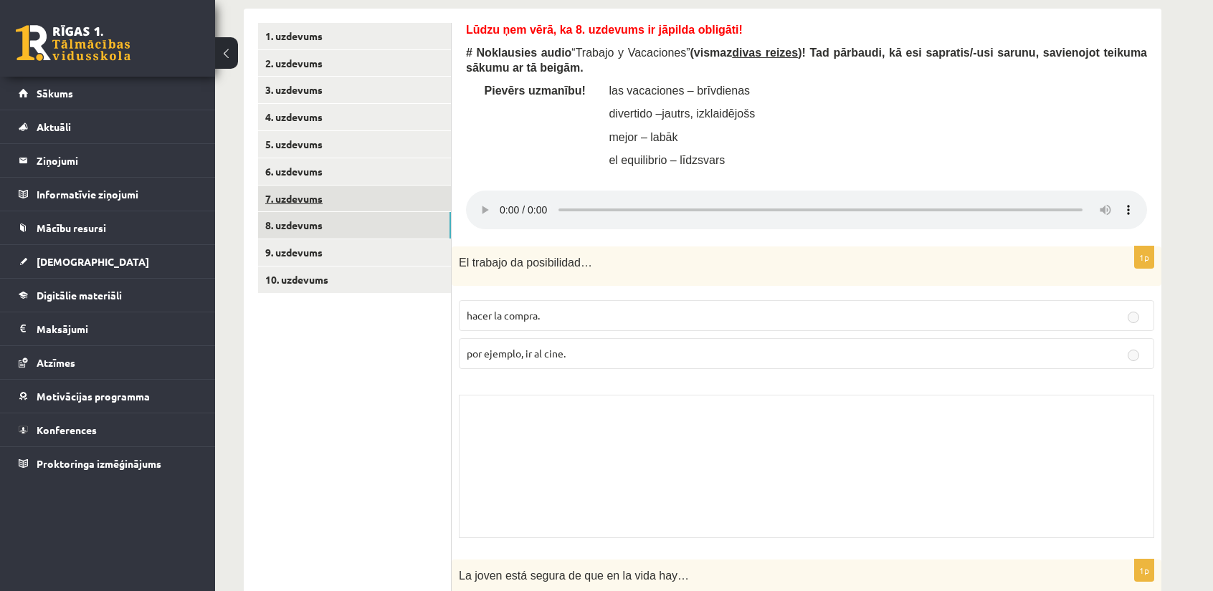
click at [333, 203] on link "7. uzdevums" at bounding box center [354, 199] width 193 height 27
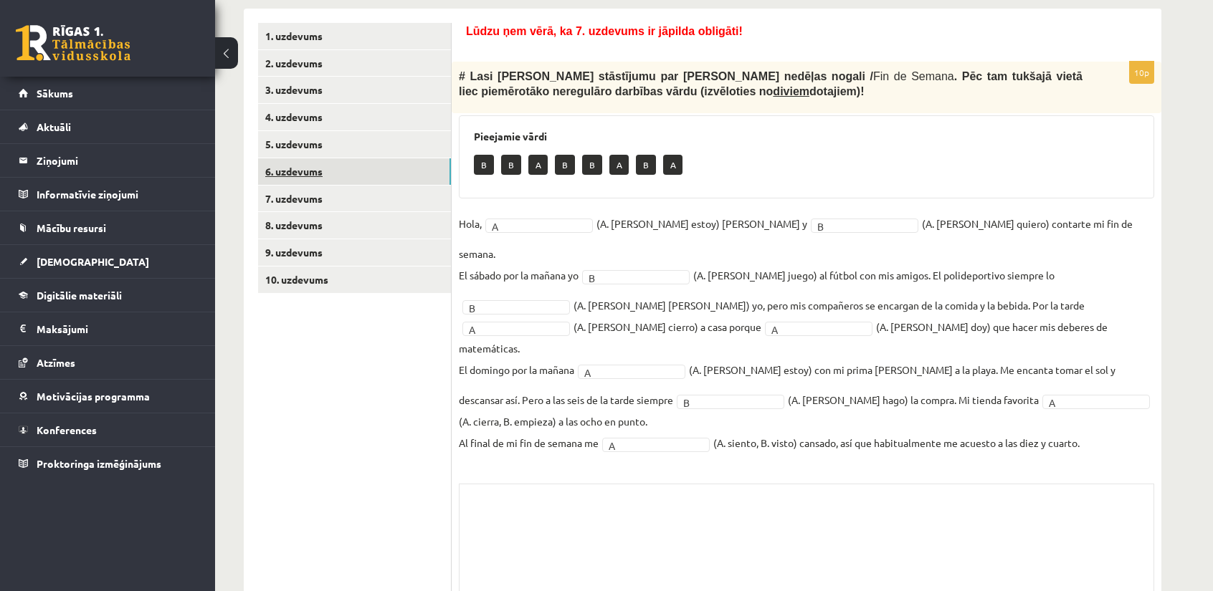
click at [337, 181] on link "6. uzdevums" at bounding box center [354, 171] width 193 height 27
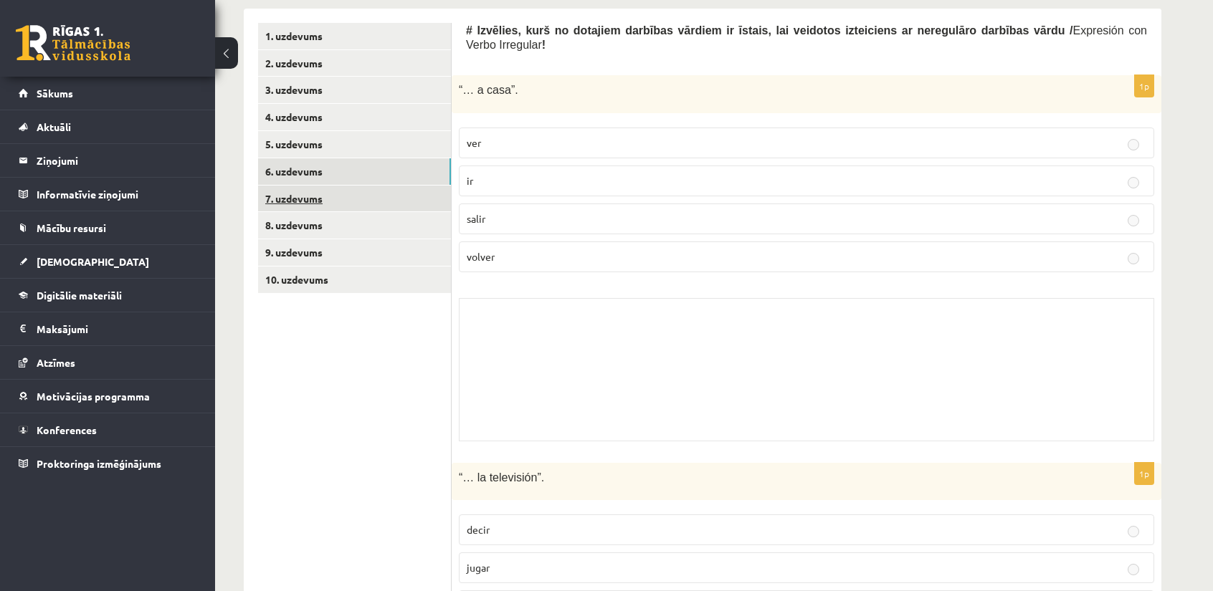
click at [334, 204] on link "7. uzdevums" at bounding box center [354, 199] width 193 height 27
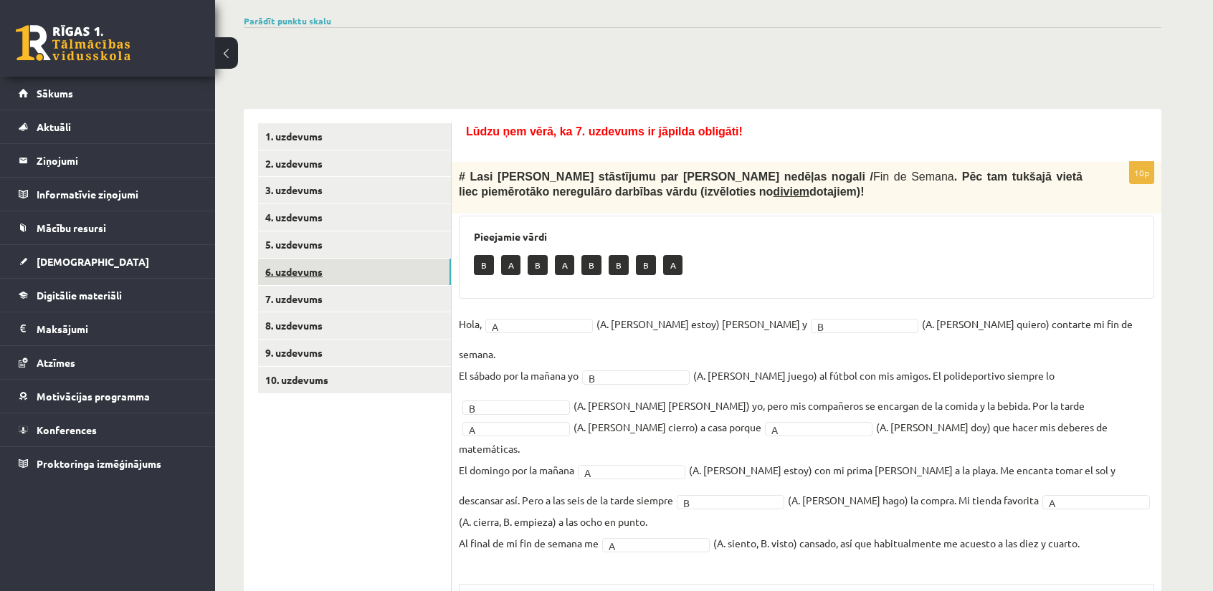
click at [357, 279] on link "6. uzdevums" at bounding box center [354, 272] width 193 height 27
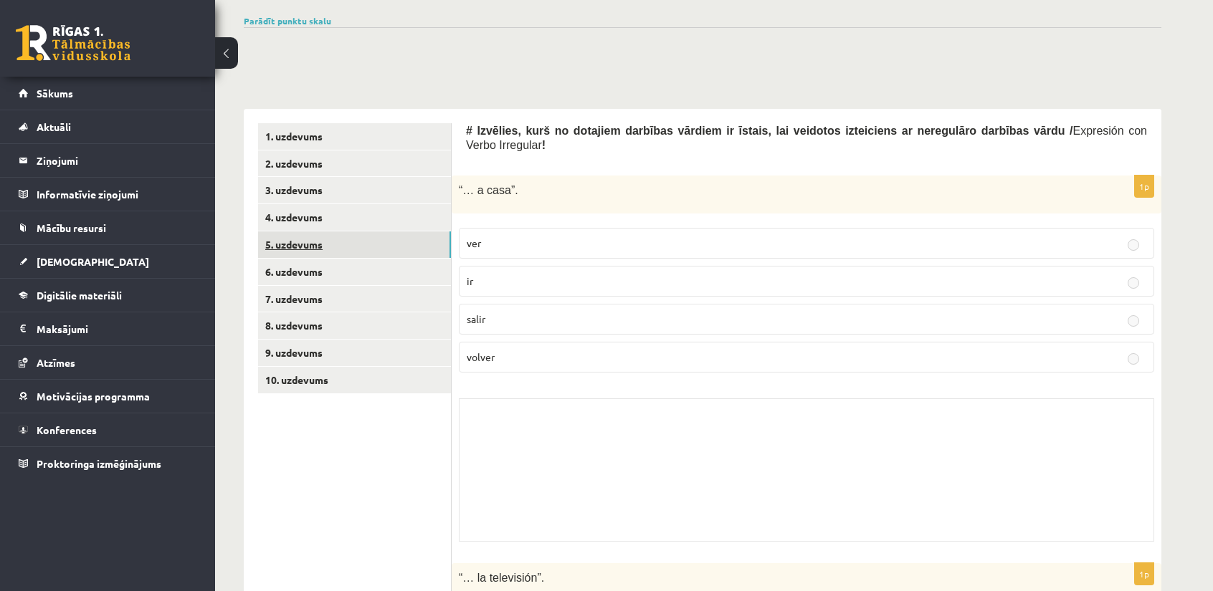
click at [360, 247] on link "5. uzdevums" at bounding box center [354, 245] width 193 height 27
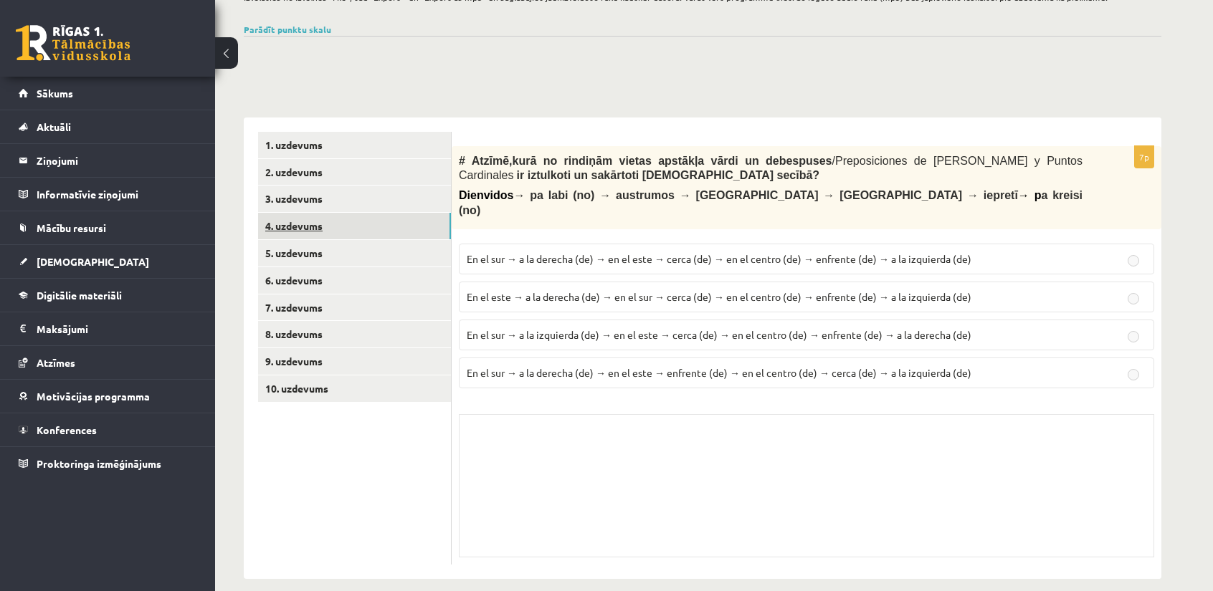
click at [363, 226] on link "4. uzdevums" at bounding box center [354, 226] width 193 height 27
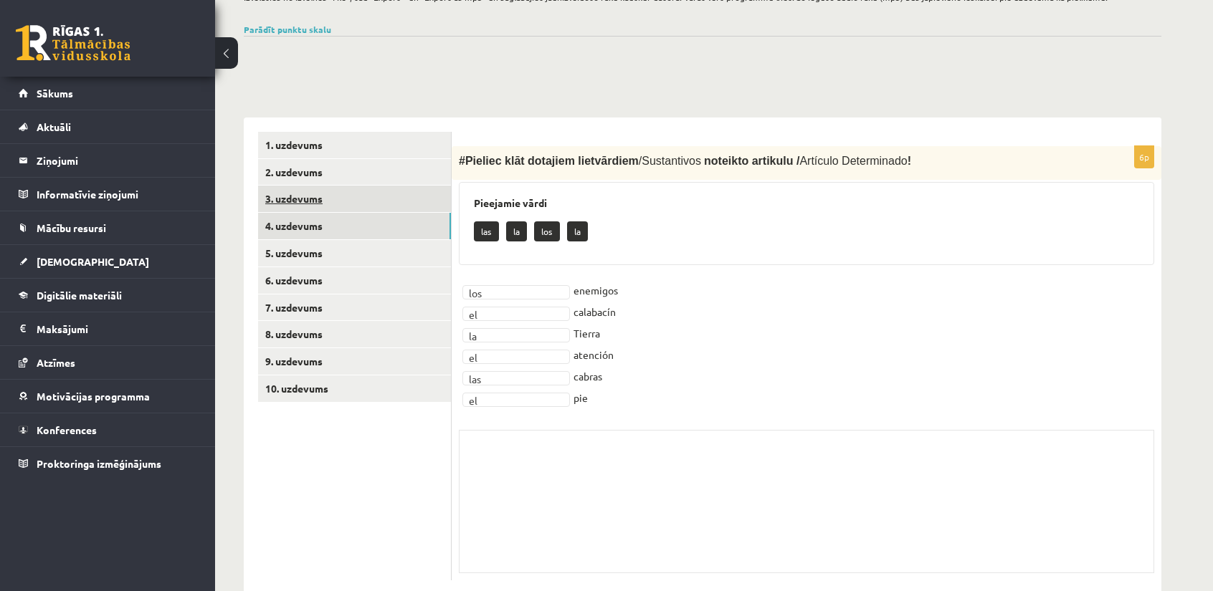
click at [360, 201] on link "3. uzdevums" at bounding box center [354, 199] width 193 height 27
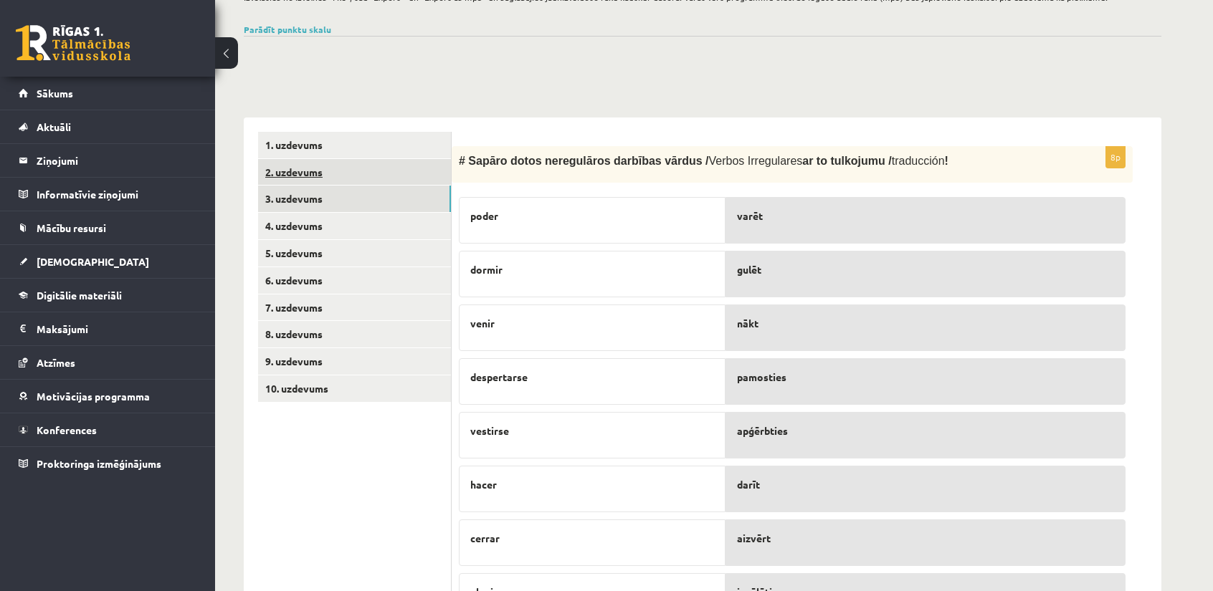
click at [358, 181] on link "2. uzdevums" at bounding box center [354, 172] width 193 height 27
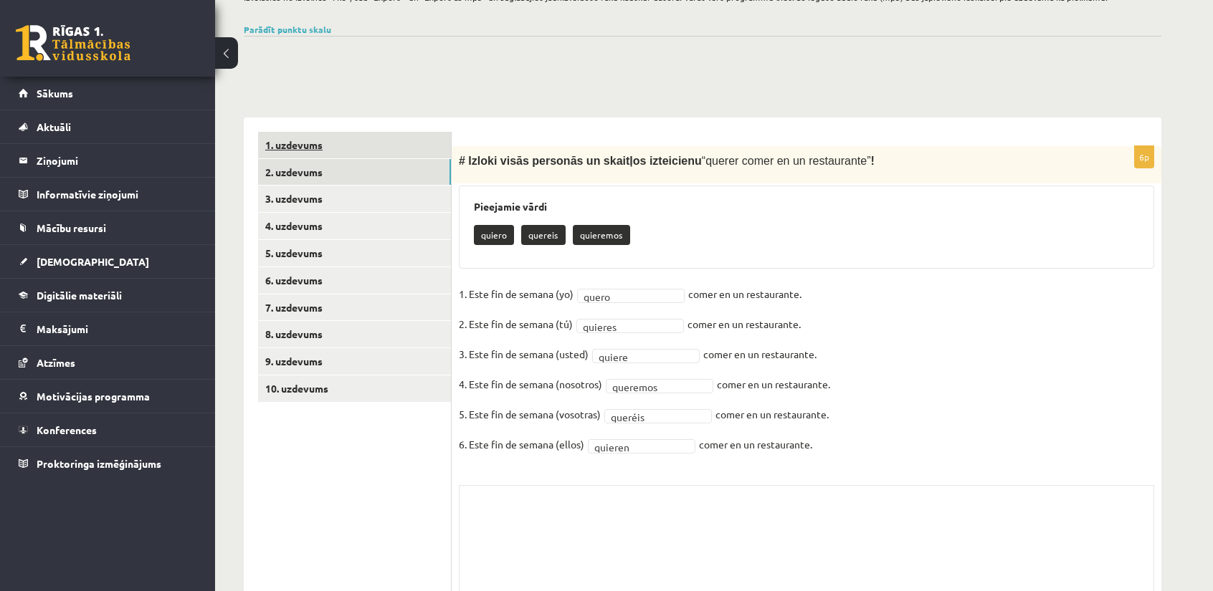
click at [363, 150] on link "1. uzdevums" at bounding box center [354, 145] width 193 height 27
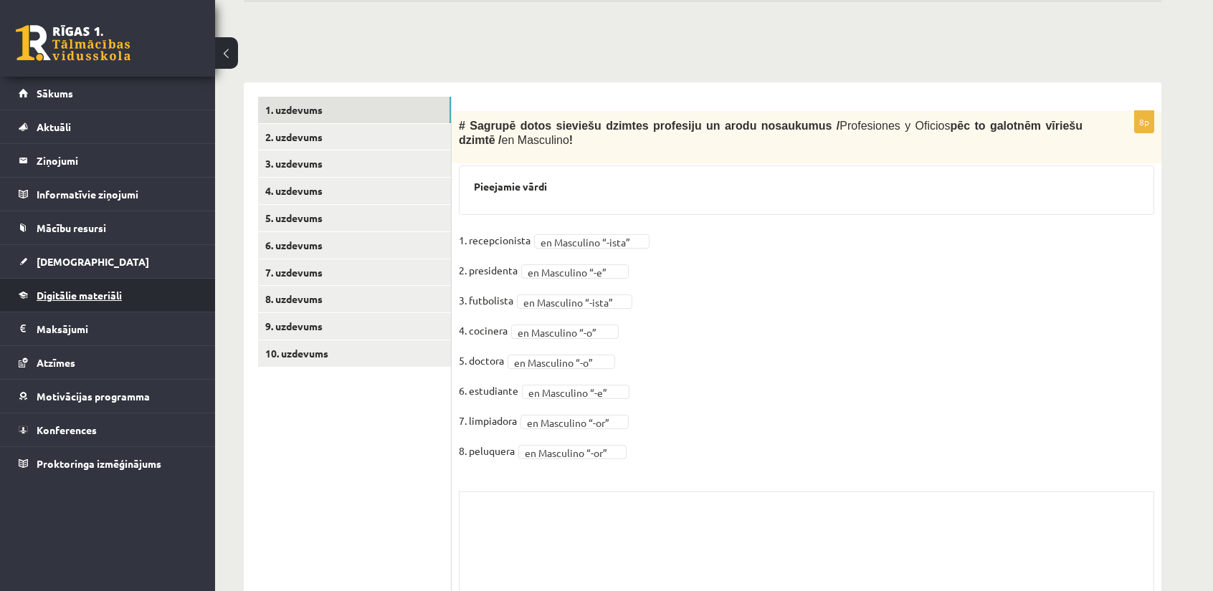
scroll to position [135, 0]
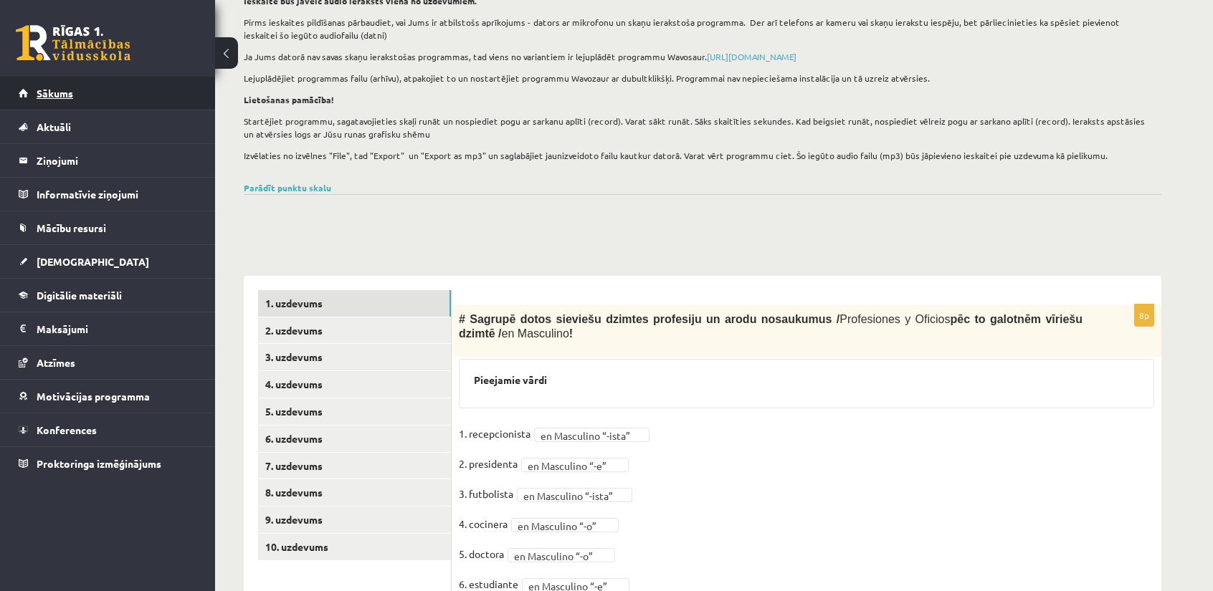
click at [72, 90] on span "Sākums" at bounding box center [55, 93] width 37 height 13
